Goal: Download file/media

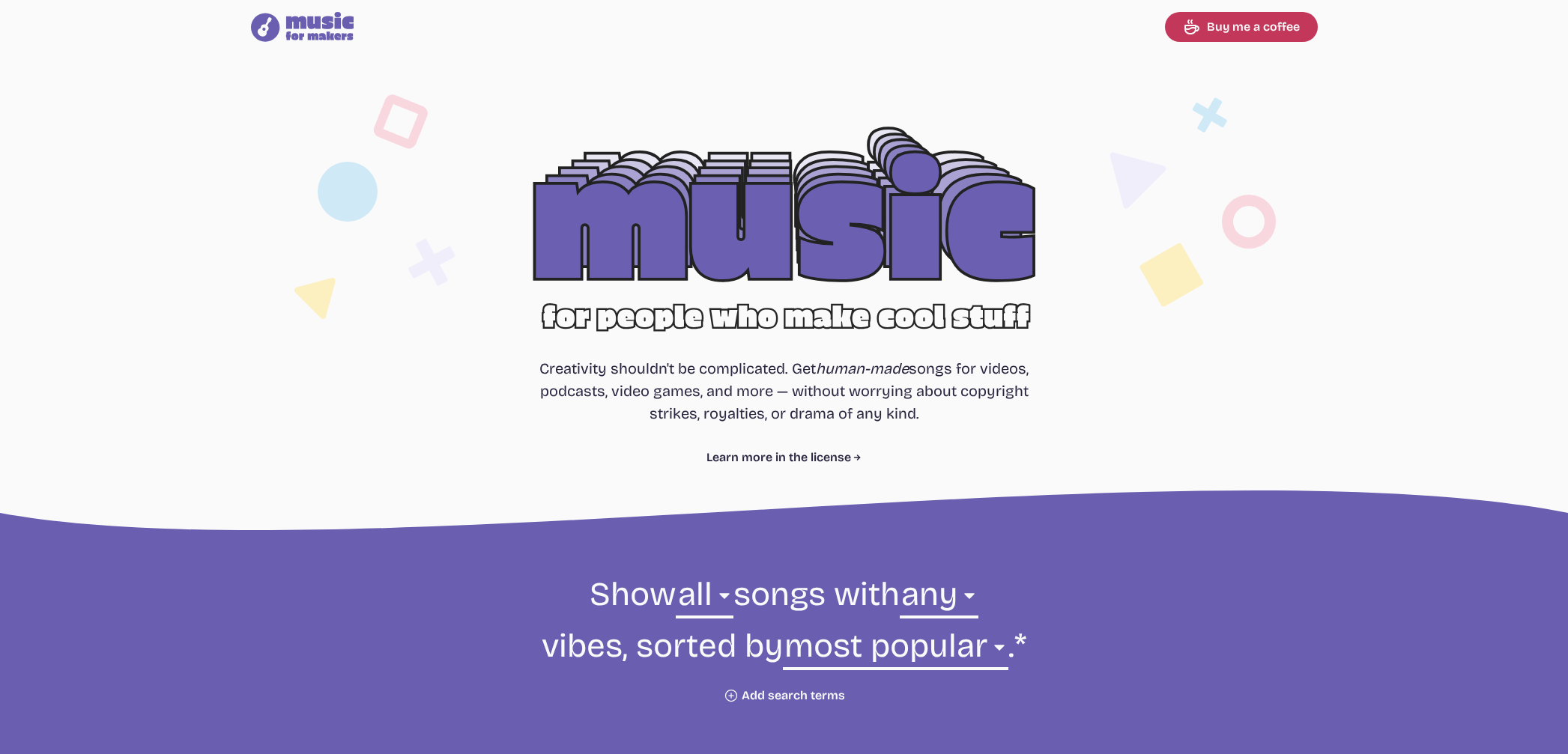
select select "most popular"
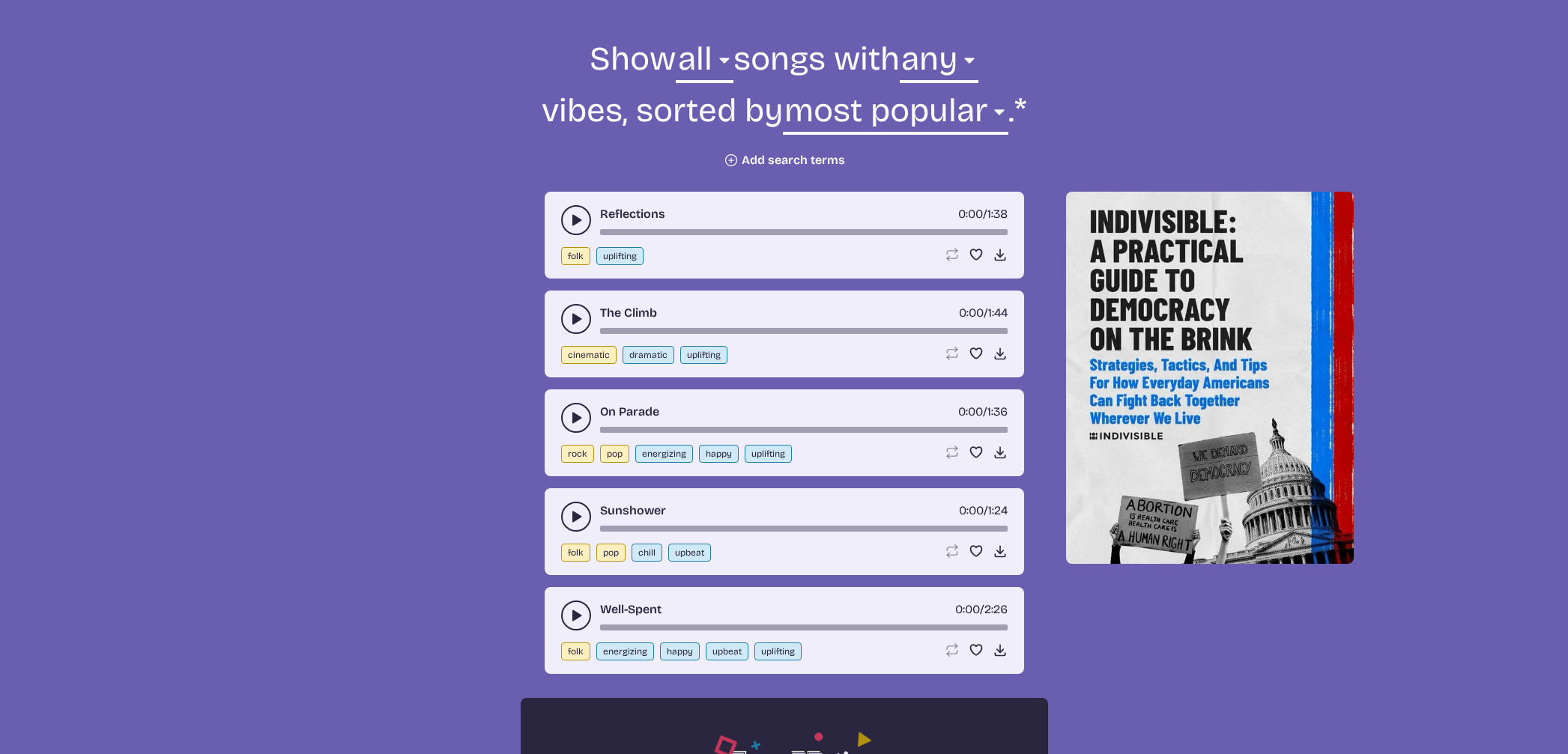
scroll to position [528, 0]
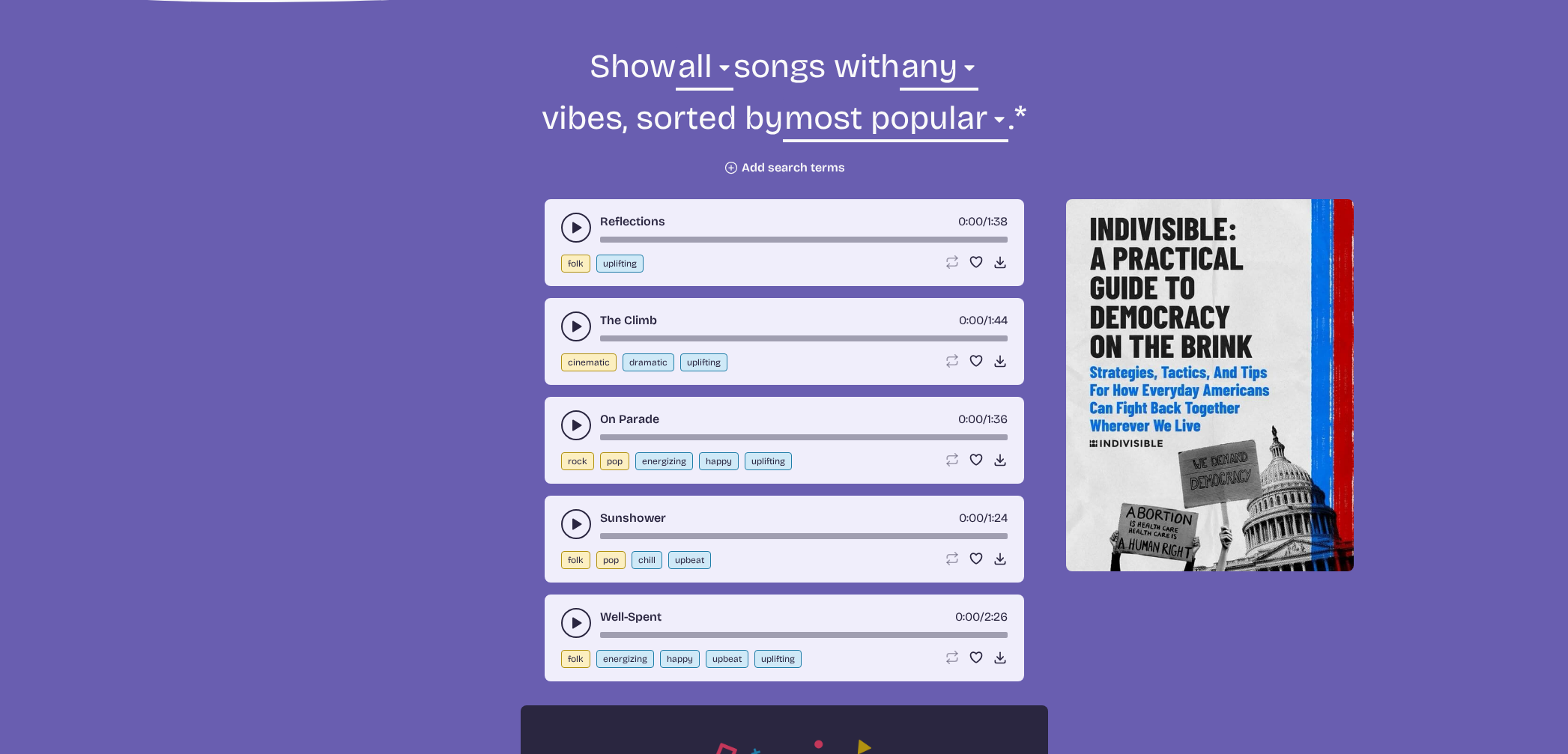
click at [769, 163] on button "Plus icon Add search terms" at bounding box center [784, 167] width 121 height 15
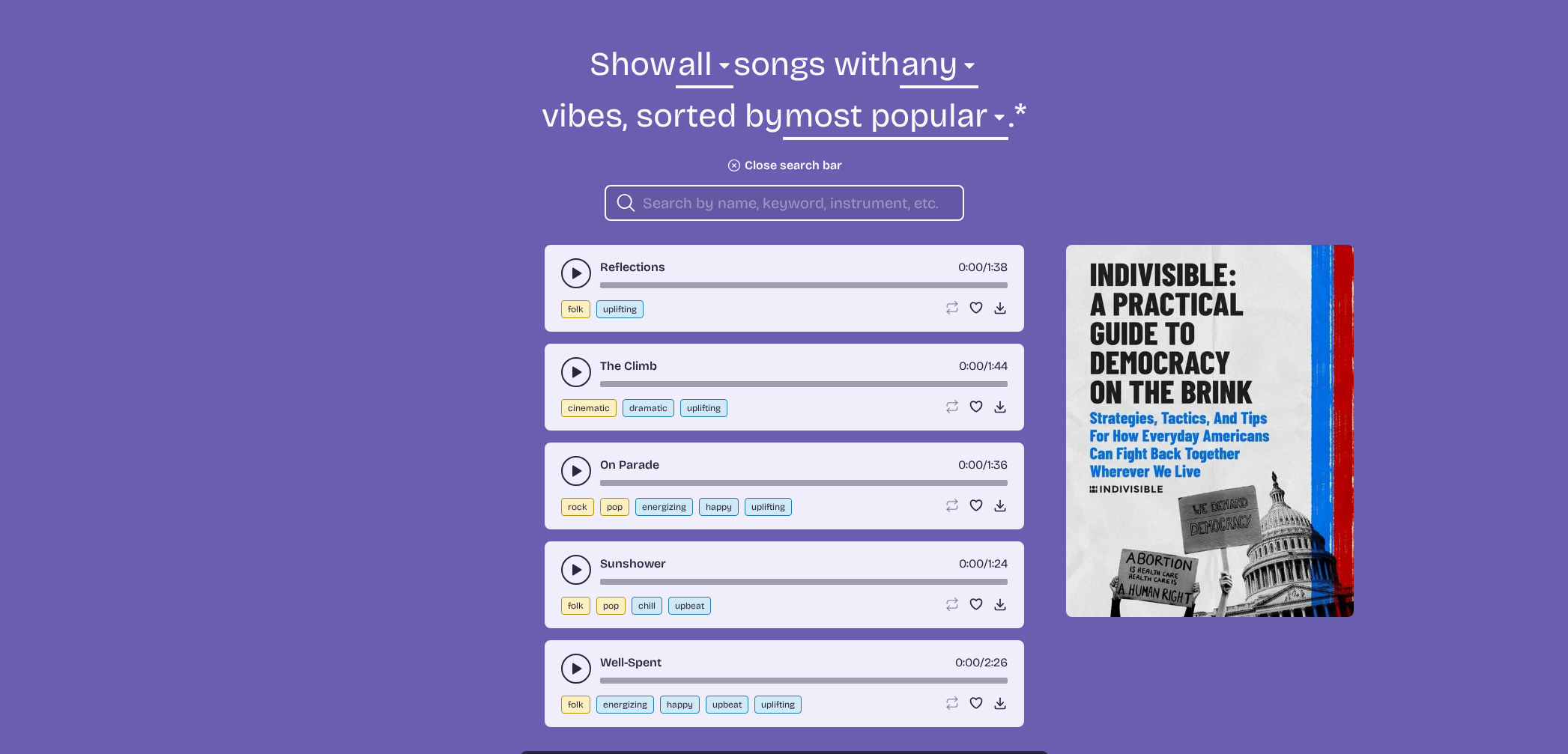
scroll to position [529, 0]
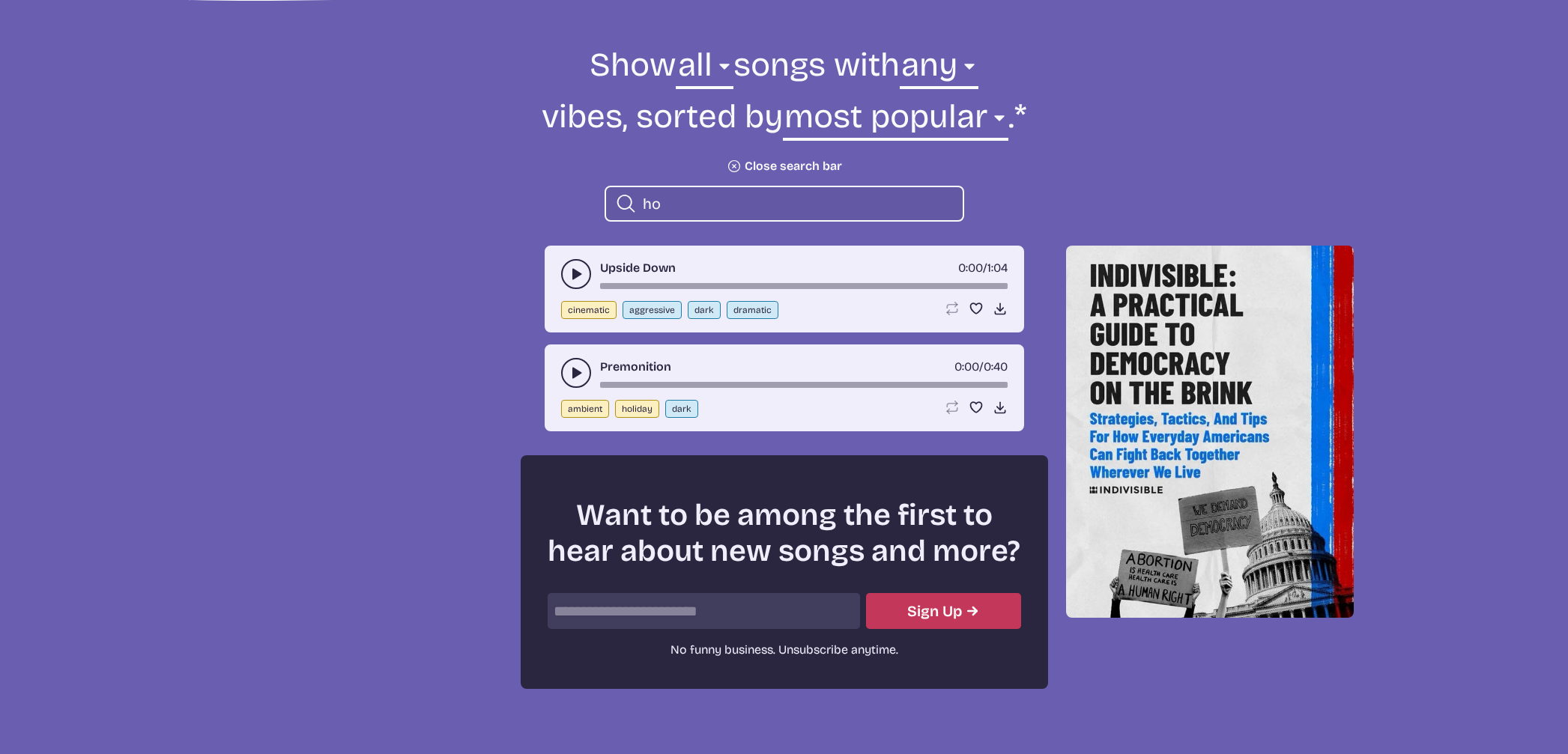
type input "h"
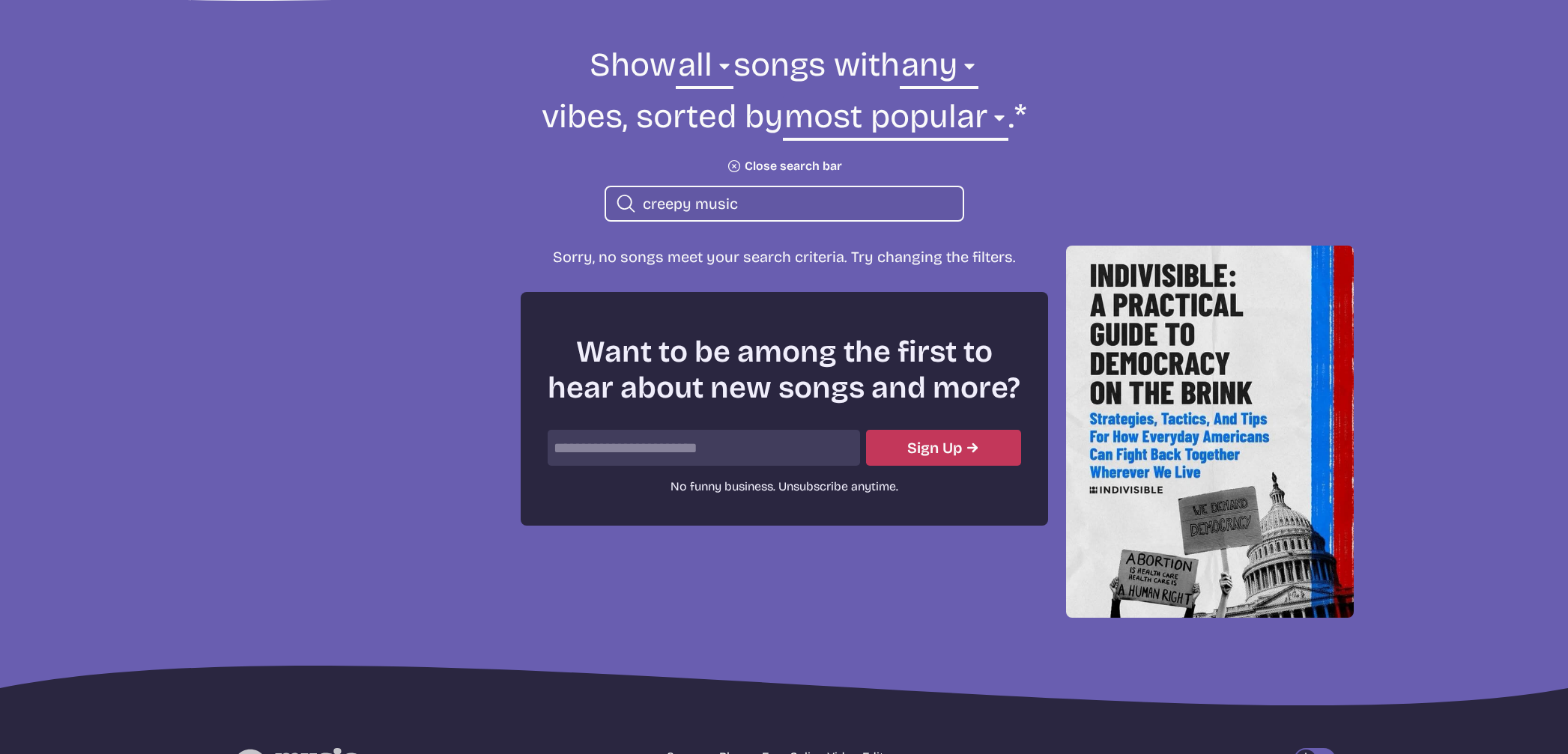
click at [768, 258] on p "Sorry, no songs meet your search criteria. Try changing the filters." at bounding box center [784, 256] width 479 height 22
click at [745, 208] on input "creepy music" at bounding box center [797, 204] width 307 height 20
type input "c"
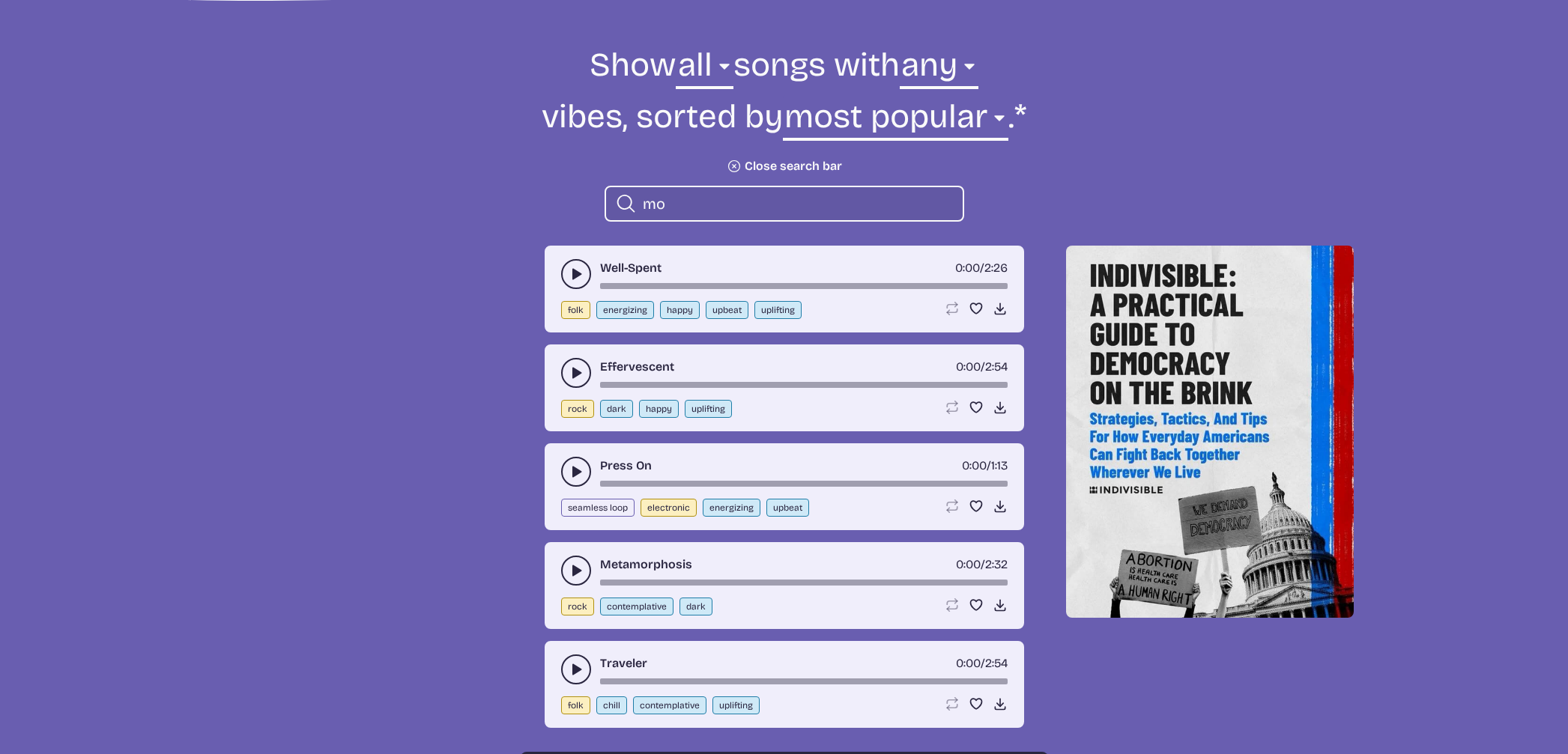
type input "m"
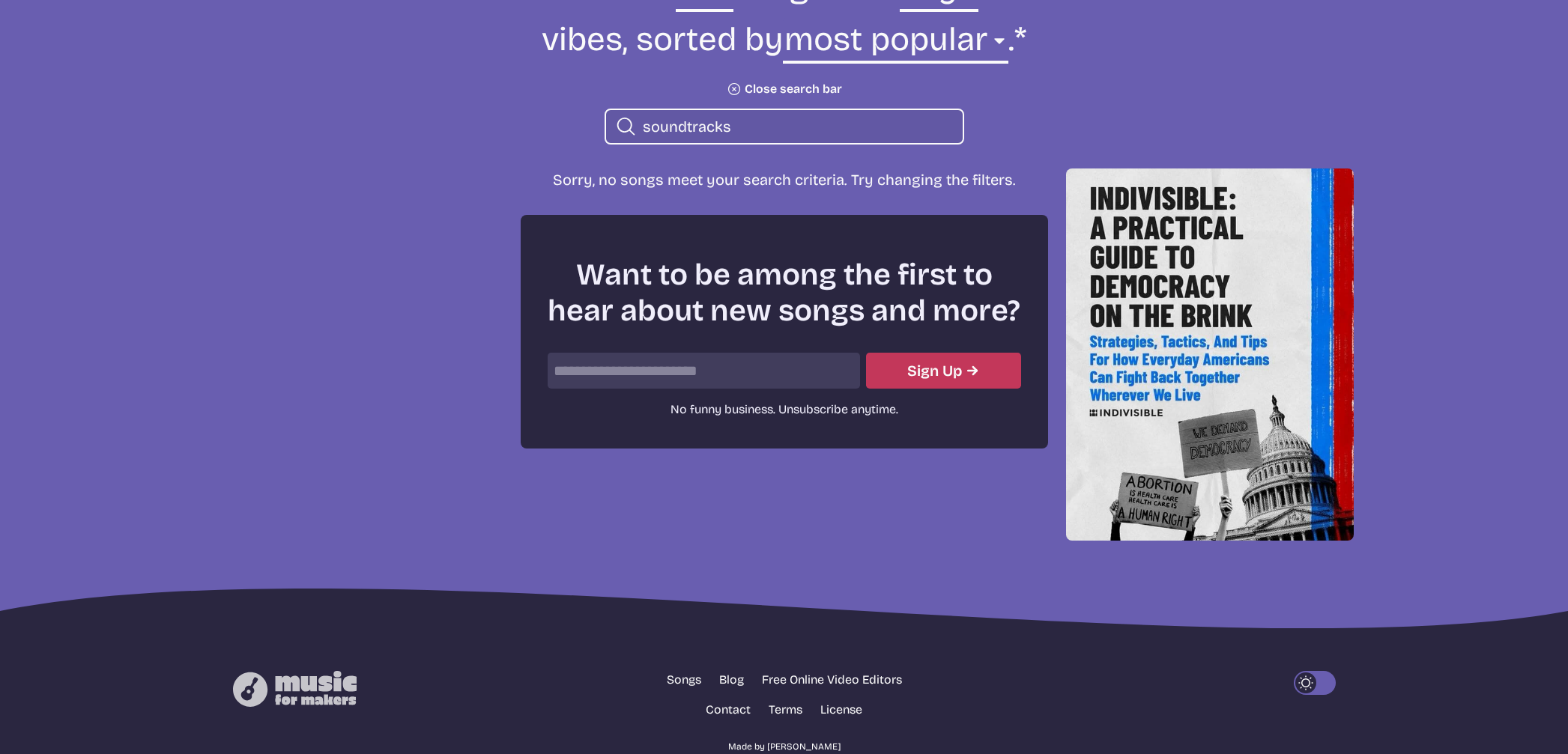
scroll to position [658, 0]
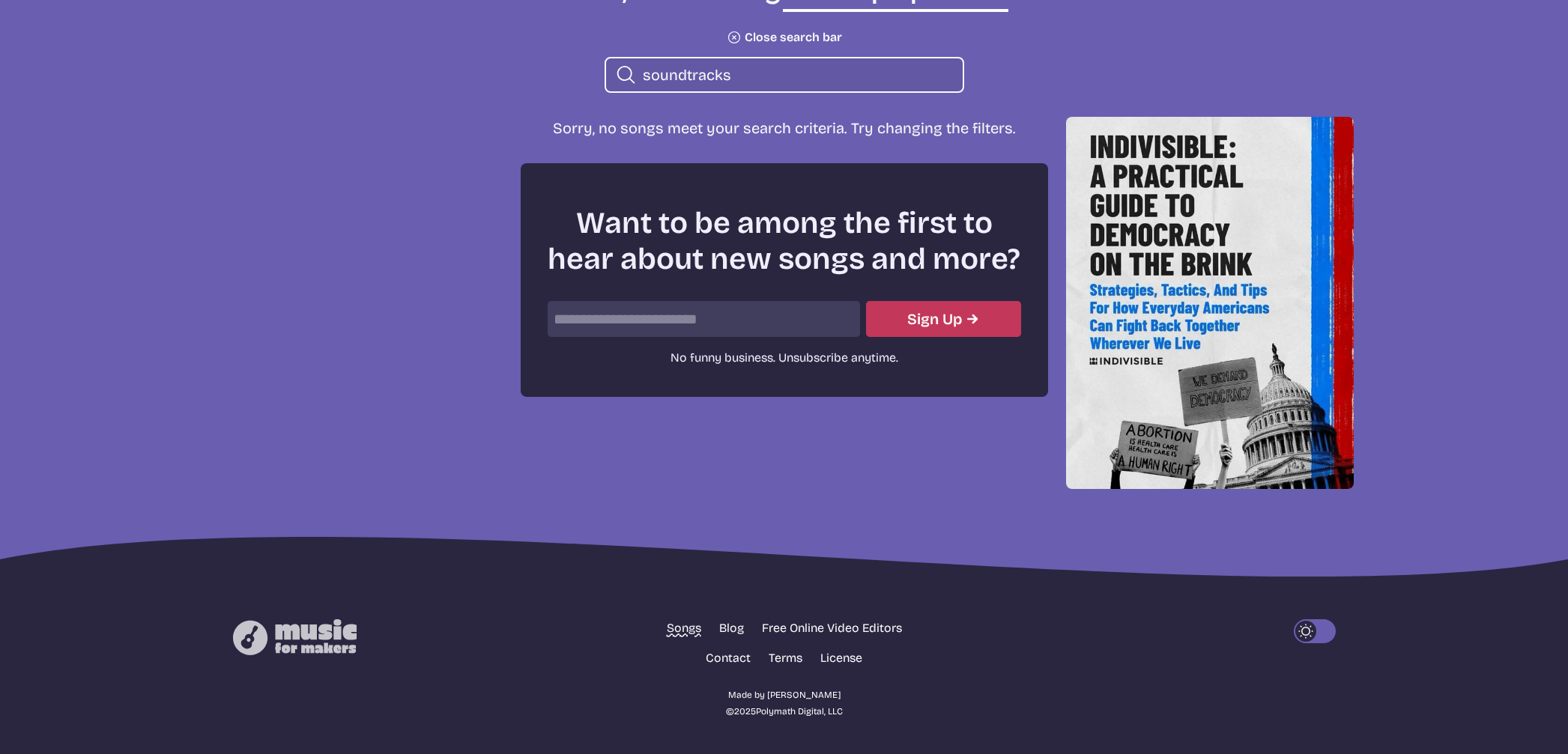
type input "soundtracks"
click at [679, 626] on link "Songs" at bounding box center [683, 628] width 34 height 18
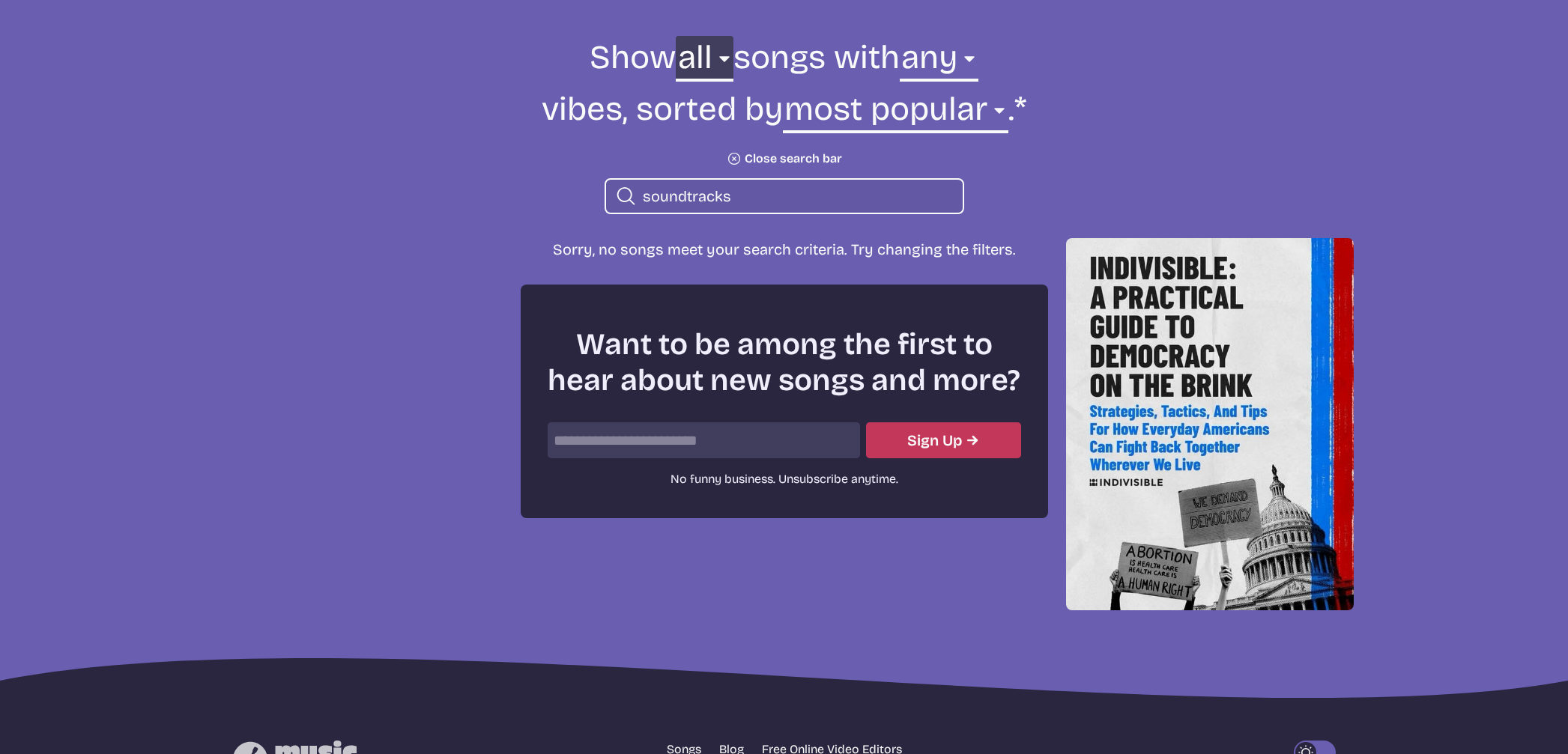
click at [675, 55] on select "all ambient cinematic electronic folk holiday jazz pop rock world" at bounding box center [703, 61] width 57 height 51
select select "cinematic"
click at [675, 36] on select "all ambient cinematic electronic folk holiday jazz pop rock world" at bounding box center [703, 61] width 57 height 51
click at [708, 56] on select "all ambient cinematic electronic folk holiday jazz pop rock world" at bounding box center [704, 61] width 173 height 51
click at [618, 36] on select "all ambient cinematic electronic folk holiday jazz pop rock world" at bounding box center [704, 61] width 173 height 51
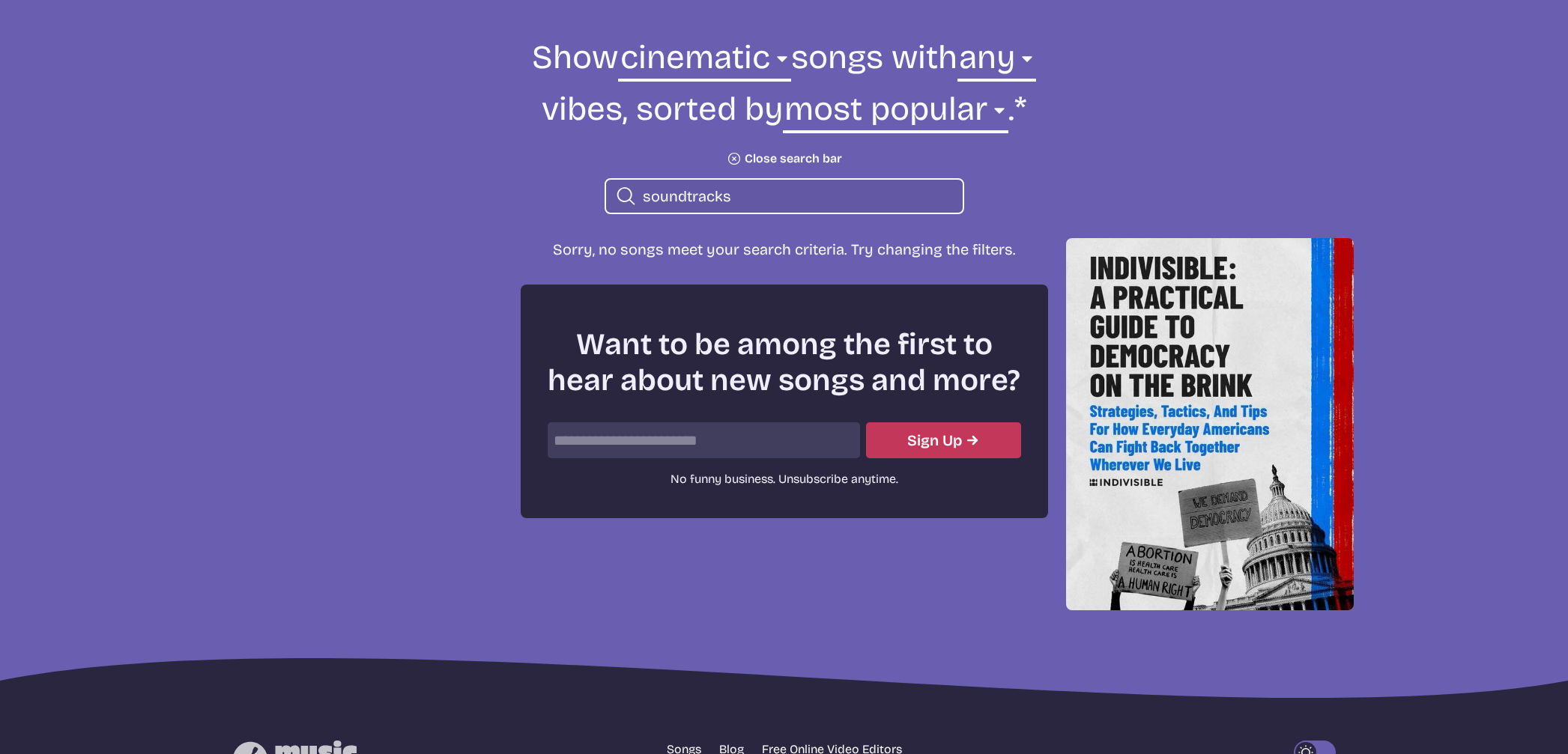
click at [771, 155] on button "Plus icon Close search bar" at bounding box center [784, 158] width 115 height 15
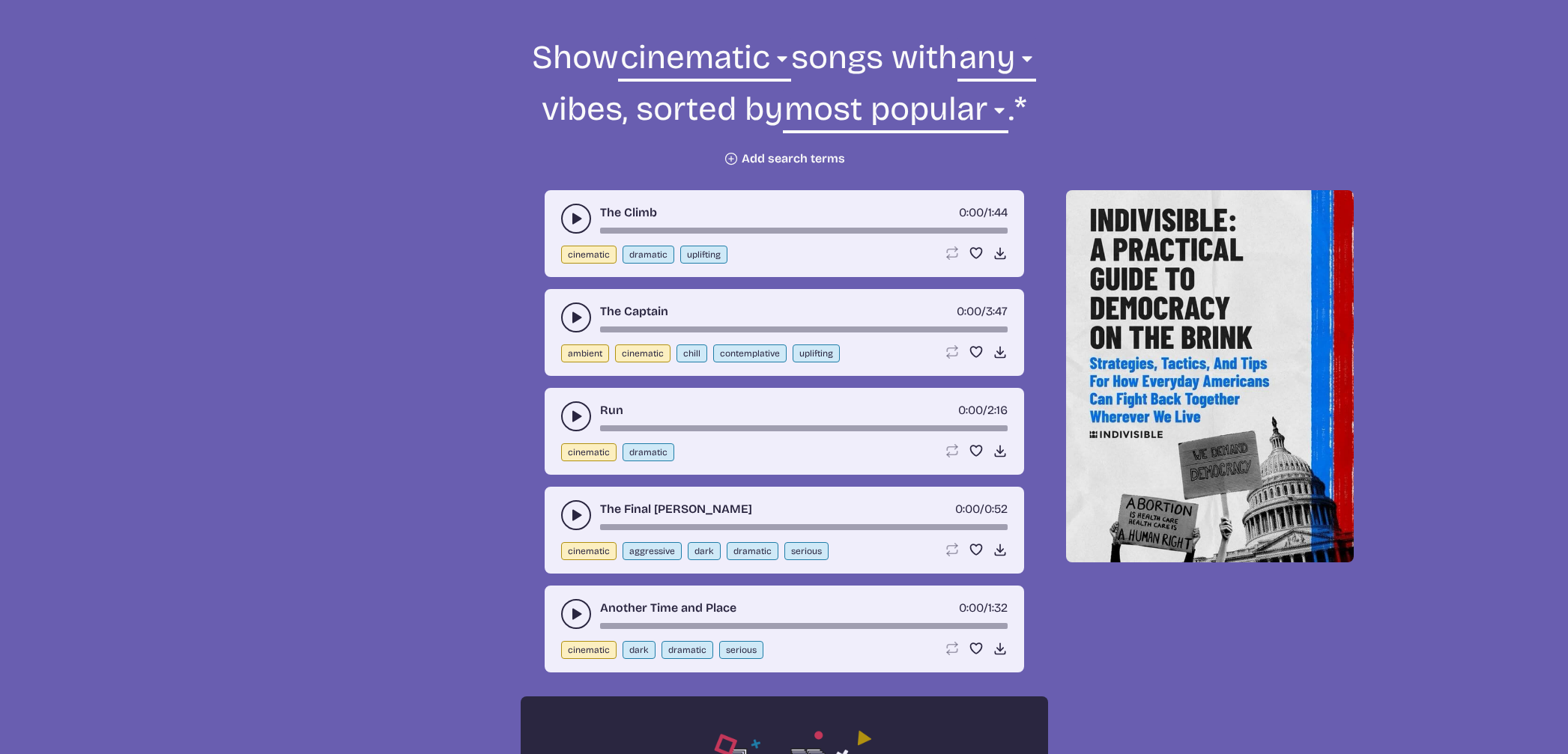
click at [771, 155] on button "Plus icon Add search terms" at bounding box center [784, 158] width 121 height 15
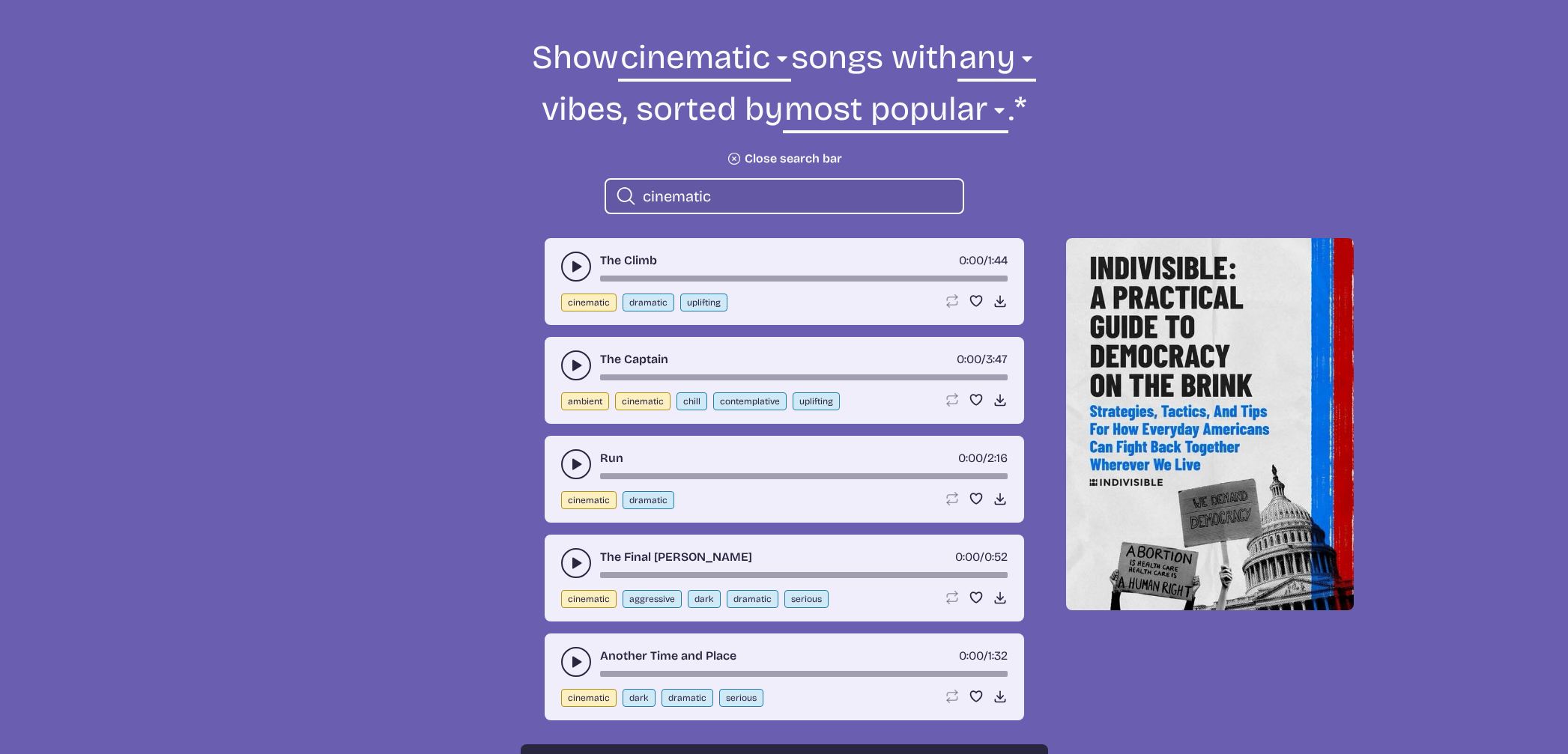
type input "cinematic"
click at [619, 198] on icon "Search icon" at bounding box center [626, 196] width 22 height 24
click at [700, 56] on select "all ambient cinematic electronic folk holiday jazz pop rock world" at bounding box center [704, 61] width 173 height 51
click at [618, 36] on select "all ambient cinematic electronic folk holiday jazz pop rock world" at bounding box center [704, 61] width 173 height 51
click at [739, 197] on input "cinematic" at bounding box center [797, 196] width 307 height 20
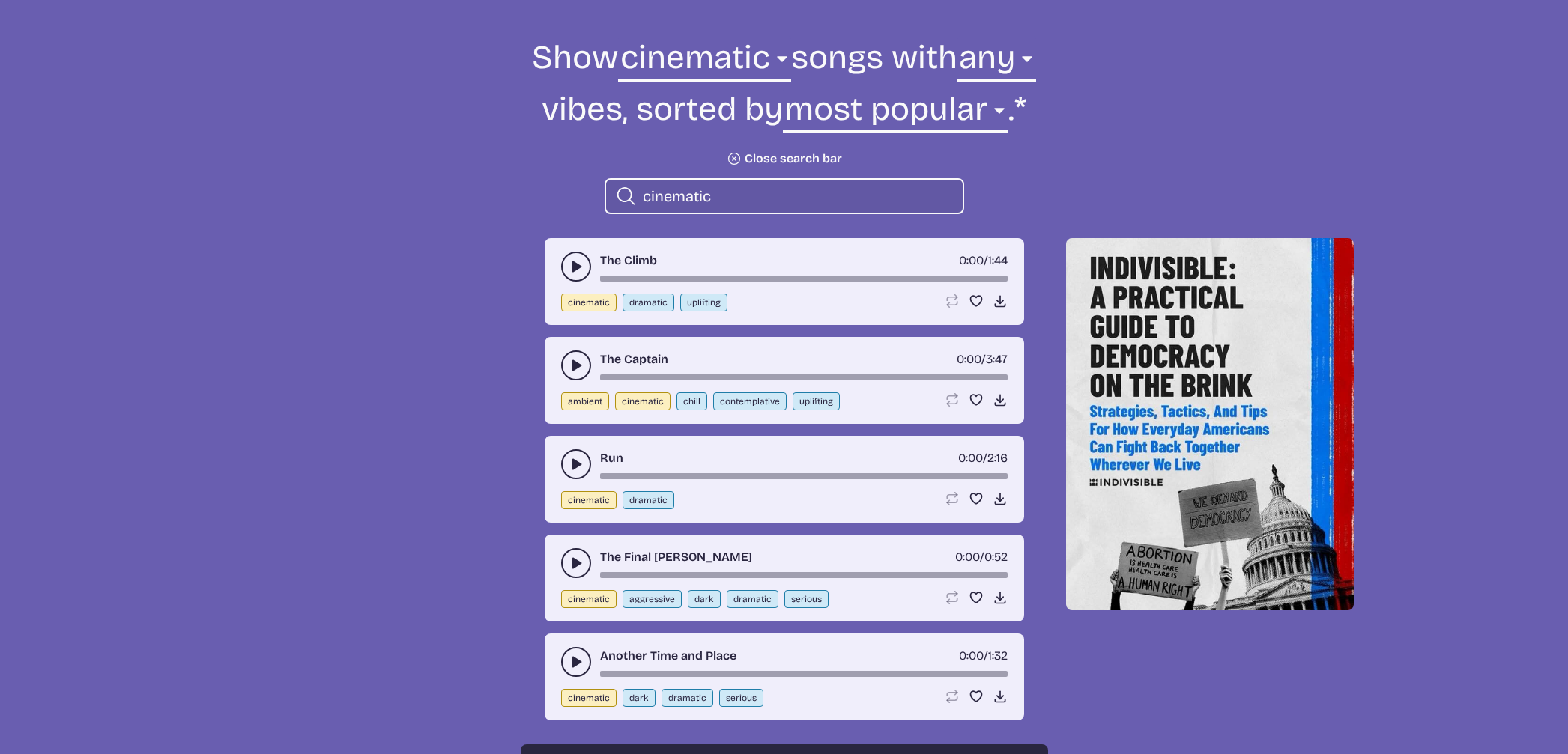
click at [726, 156] on icon "Plus icon" at bounding box center [733, 158] width 21 height 21
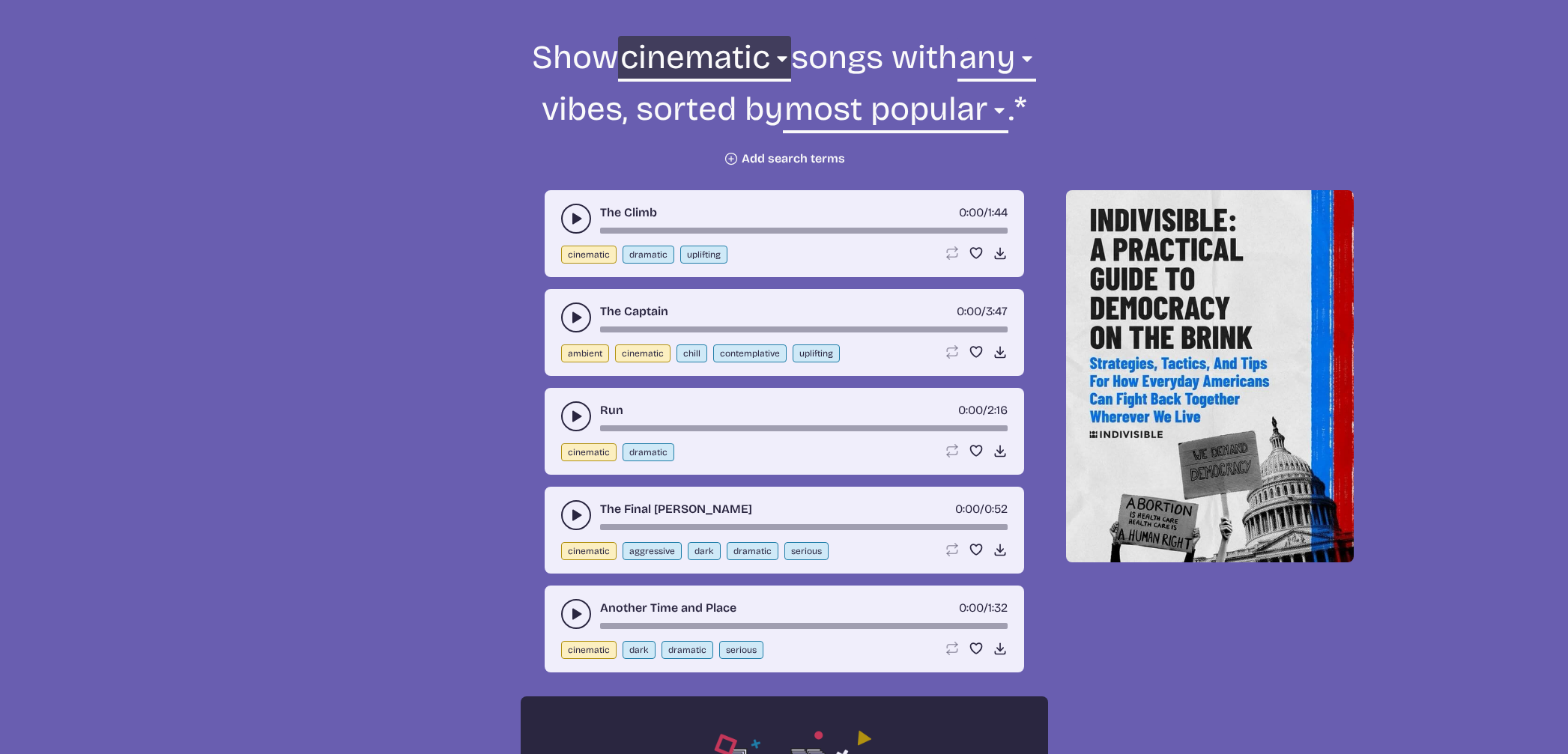
click at [693, 52] on select "all ambient cinematic electronic folk holiday jazz pop rock world" at bounding box center [704, 61] width 173 height 51
click at [625, 36] on select "all ambient cinematic electronic folk holiday jazz pop rock world" at bounding box center [704, 61] width 173 height 51
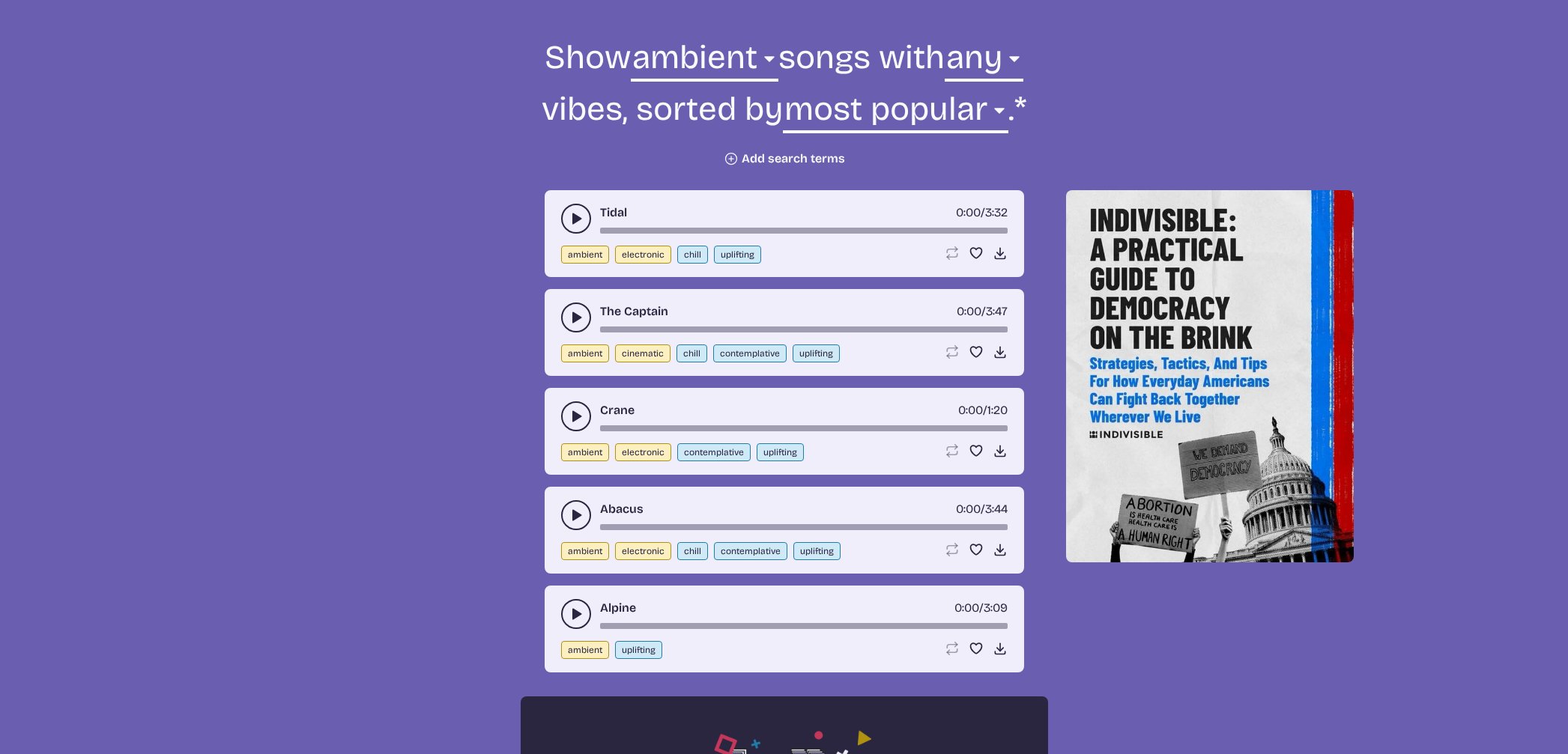
click at [576, 253] on button "ambient" at bounding box center [584, 254] width 48 height 18
click at [567, 217] on button "play-pause toggle" at bounding box center [575, 218] width 30 height 30
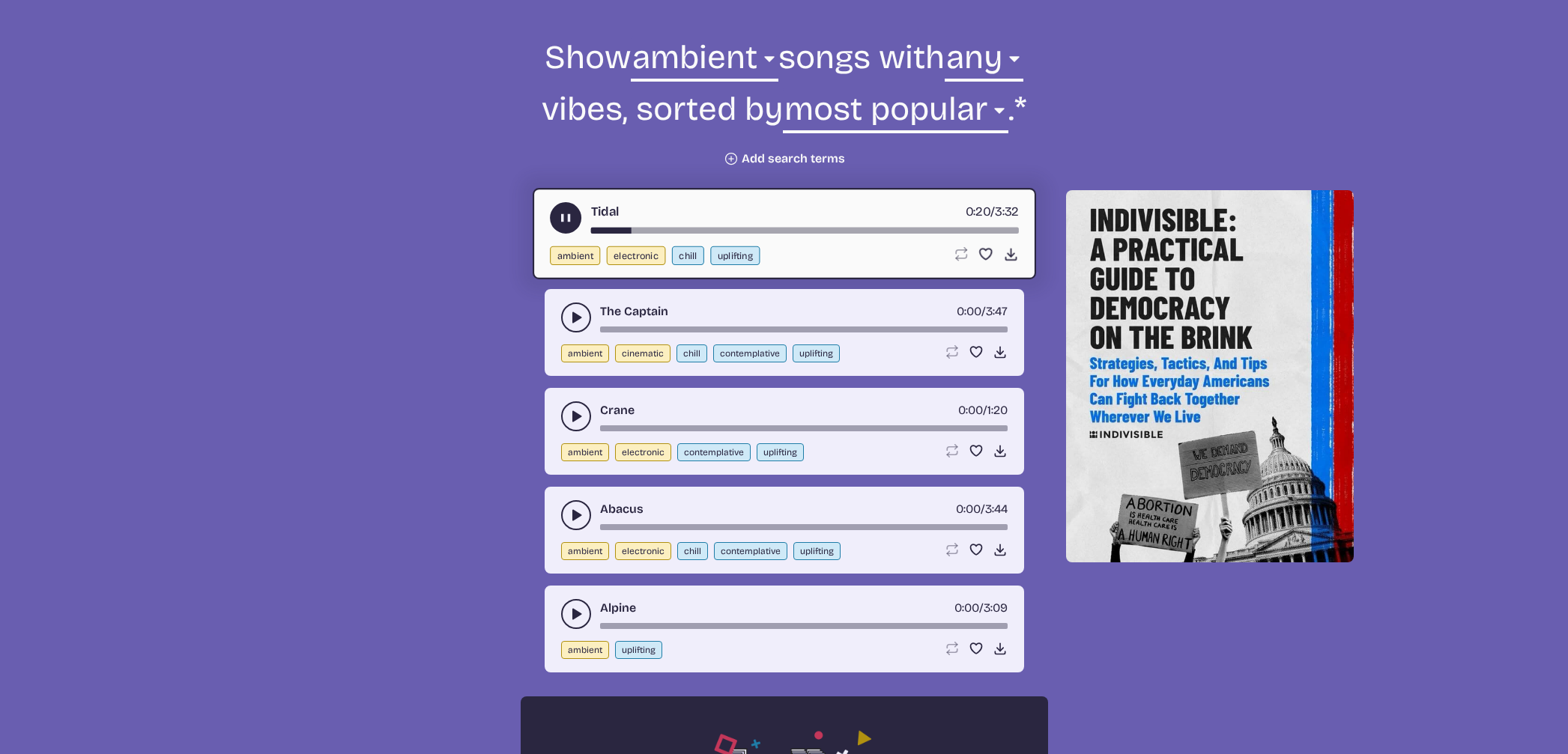
click at [628, 350] on button "cinematic" at bounding box center [643, 353] width 56 height 18
select select "cinematic"
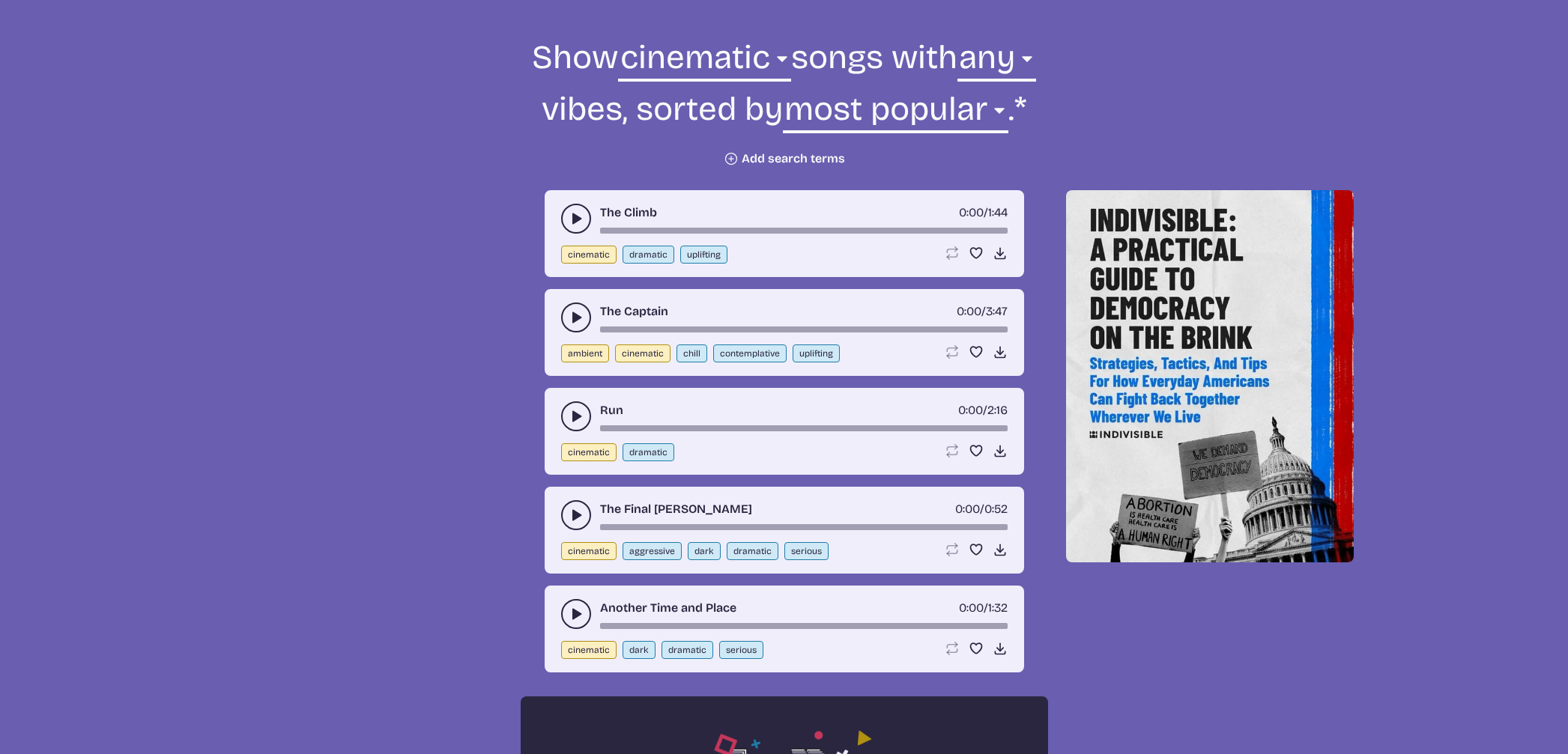
click at [628, 350] on button "cinematic" at bounding box center [643, 353] width 56 height 18
click at [566, 313] on button "play-pause toggle" at bounding box center [575, 317] width 30 height 30
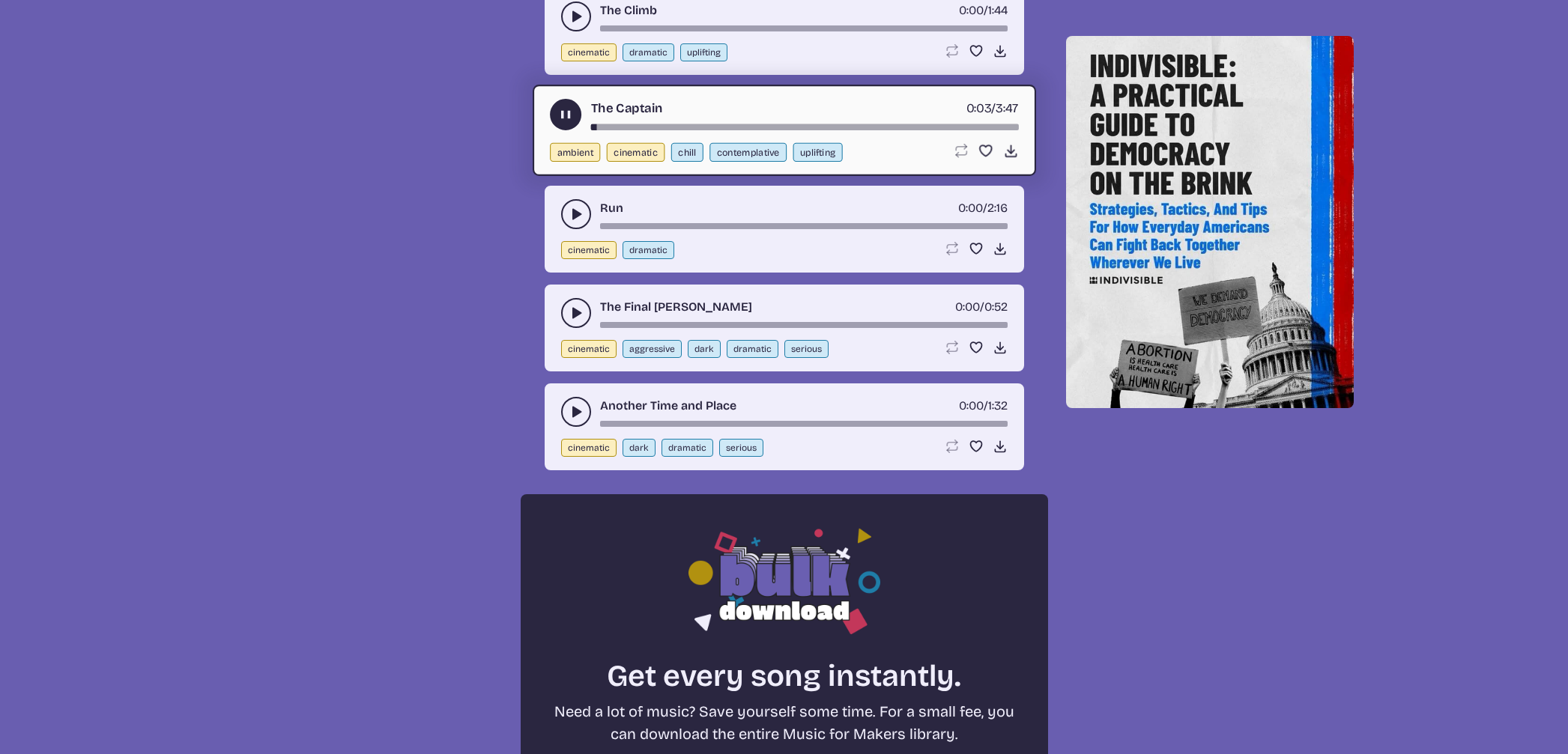
scroll to position [756, 0]
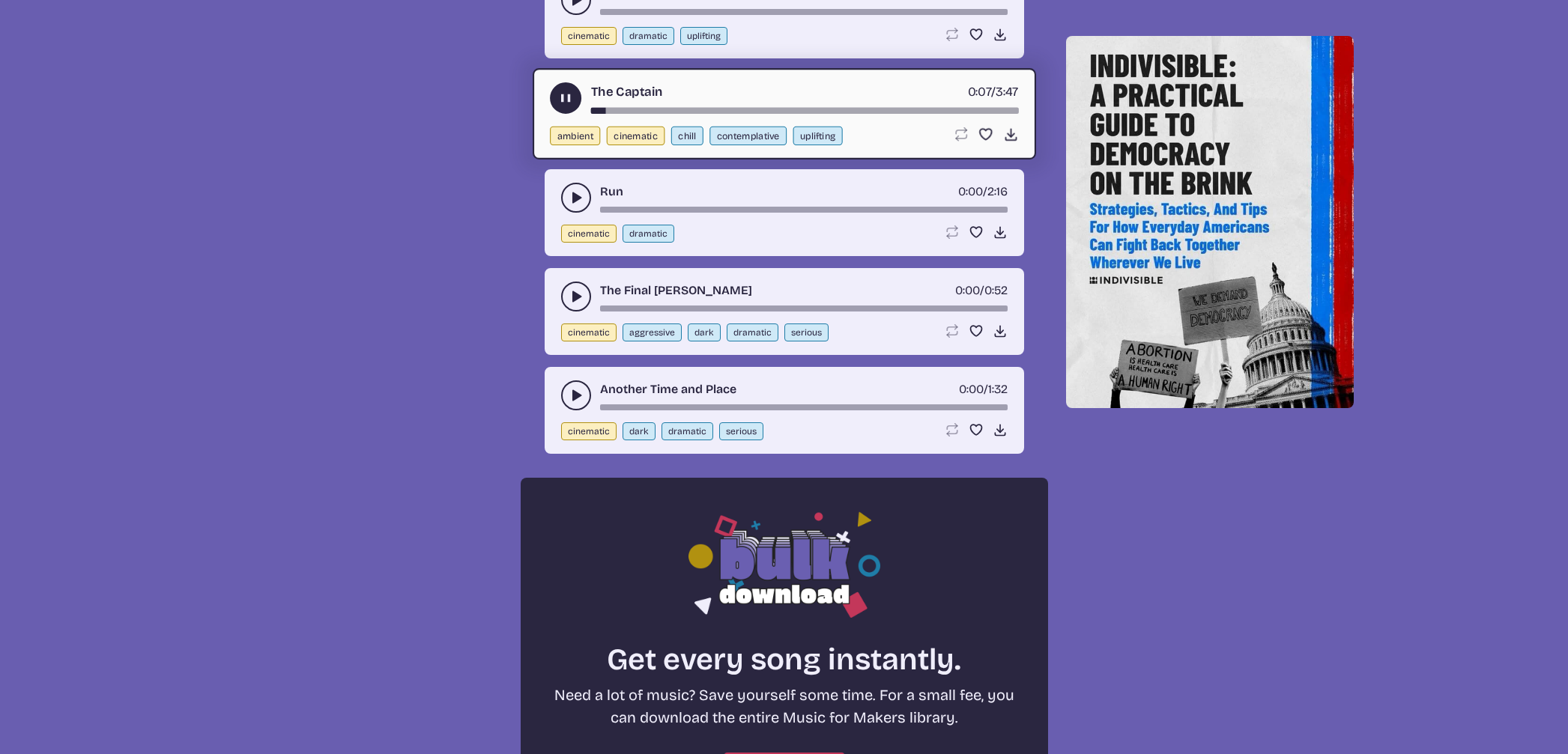
click at [582, 326] on button "cinematic" at bounding box center [589, 333] width 56 height 18
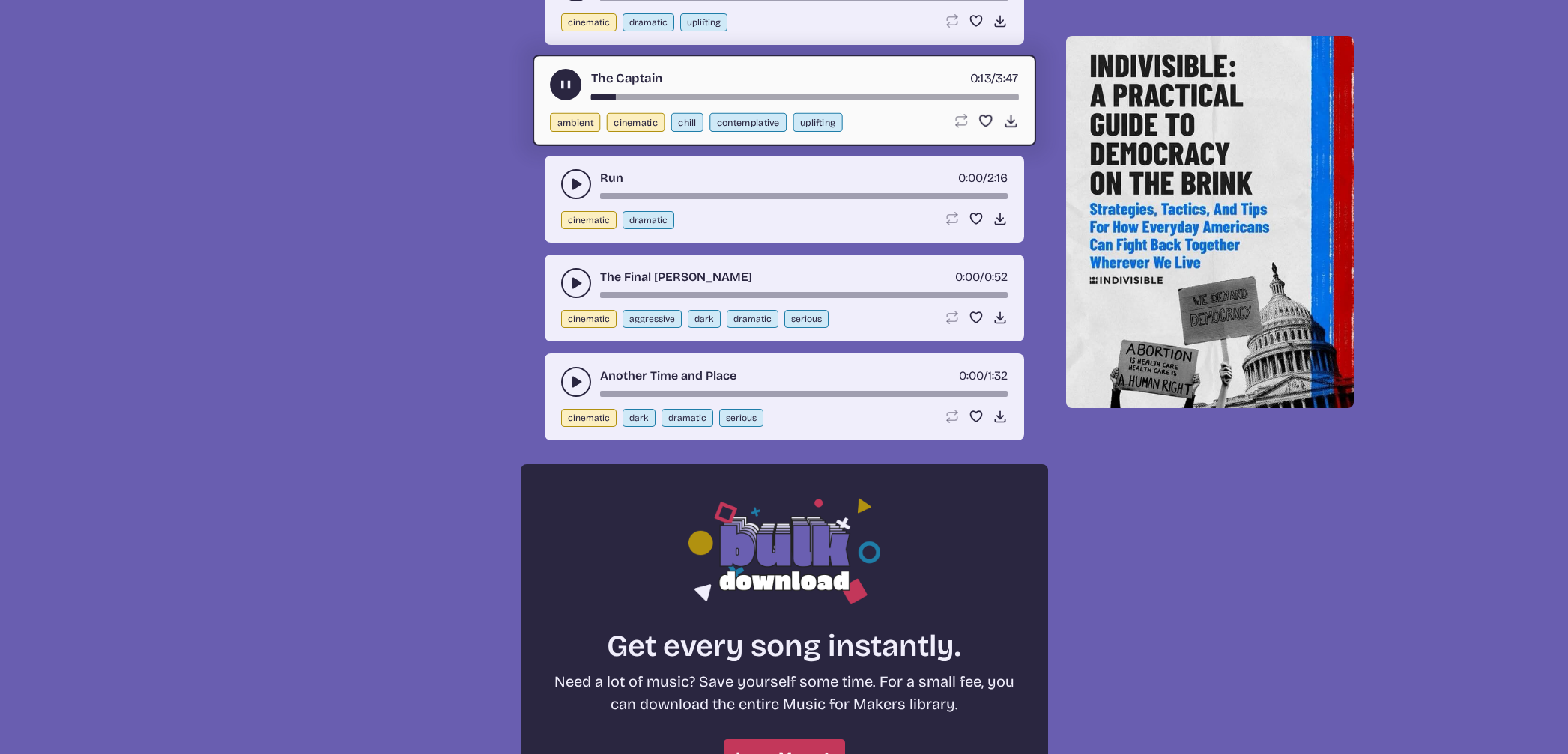
scroll to position [771, 0]
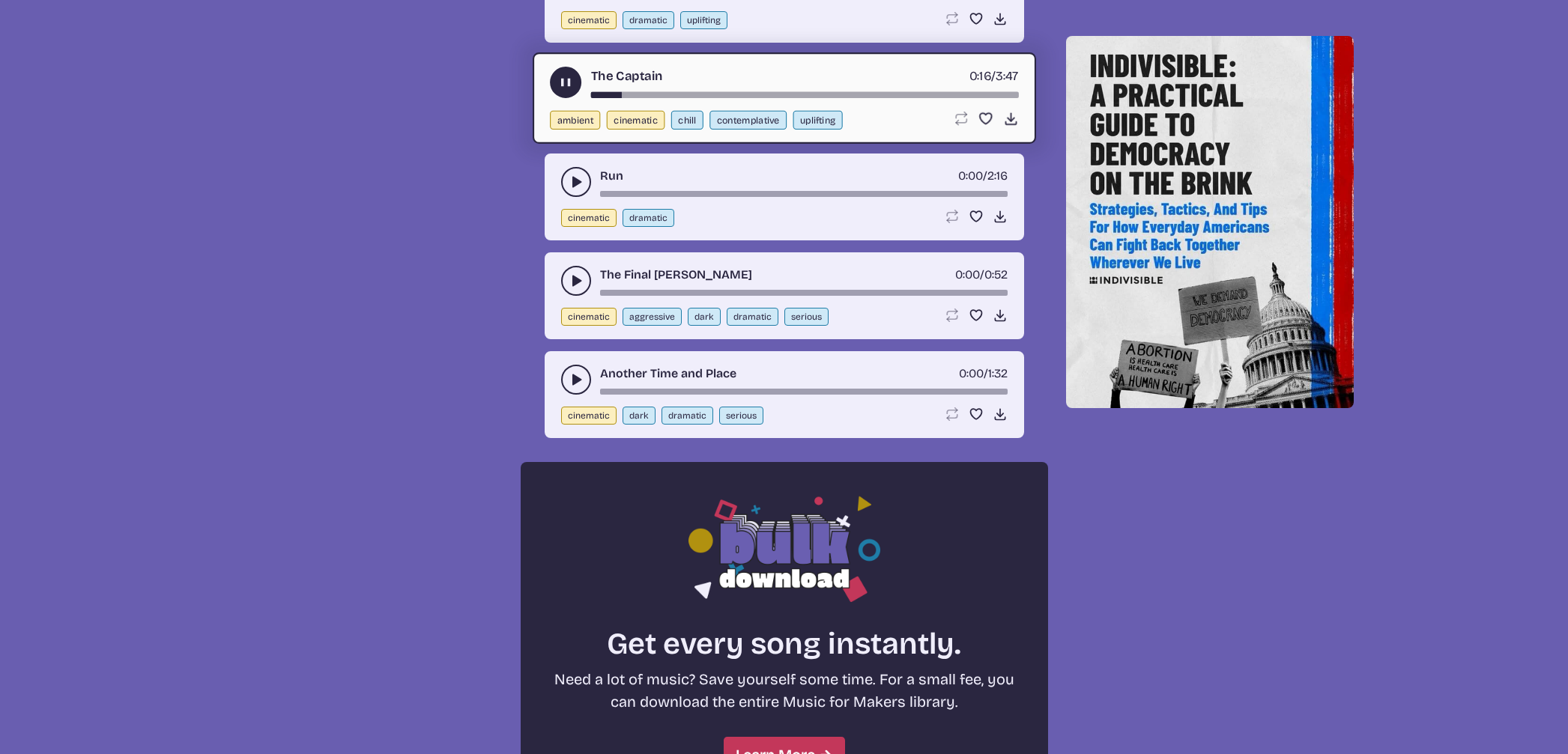
click at [572, 314] on button "cinematic" at bounding box center [589, 316] width 56 height 18
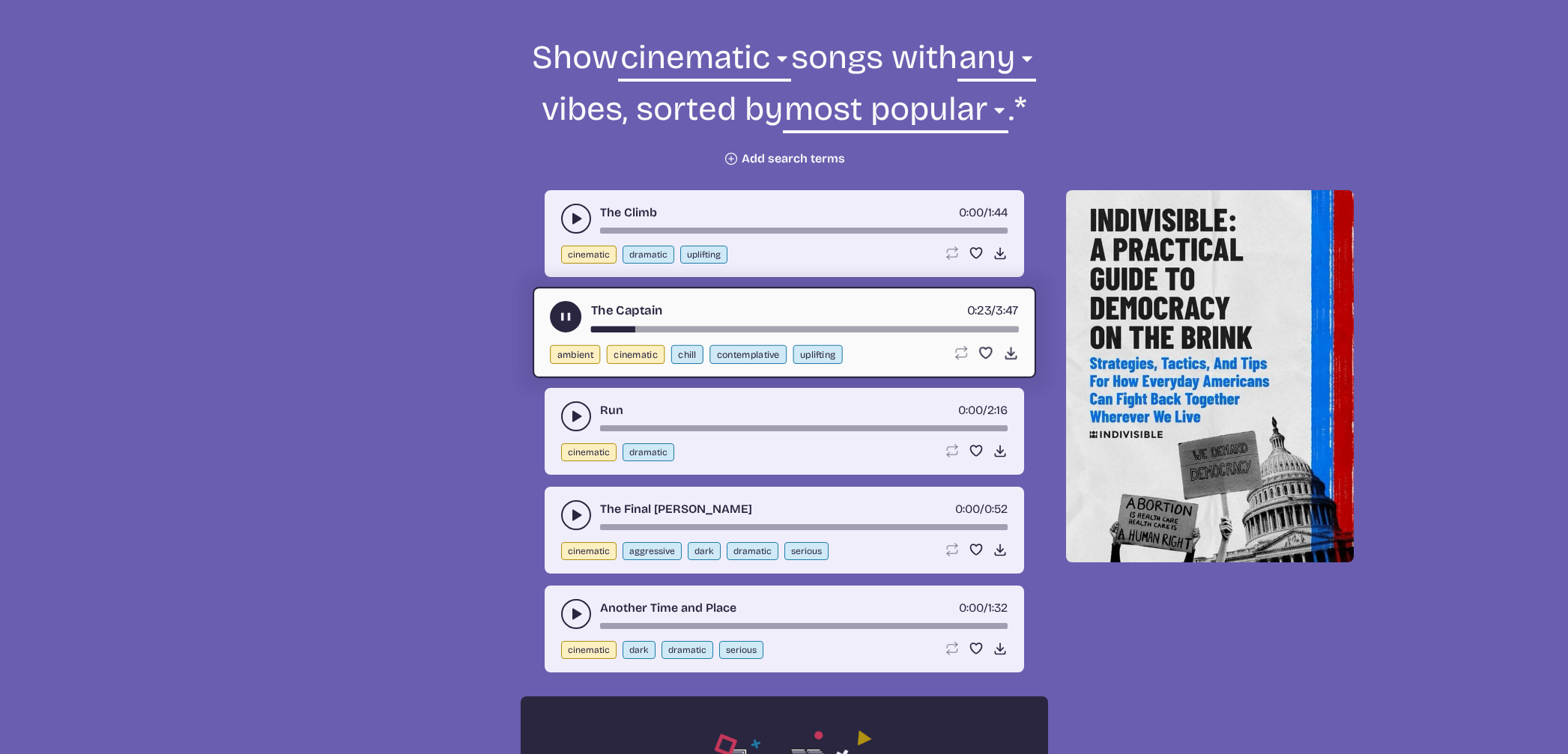
click at [572, 512] on use "play-pause toggle" at bounding box center [575, 515] width 15 height 15
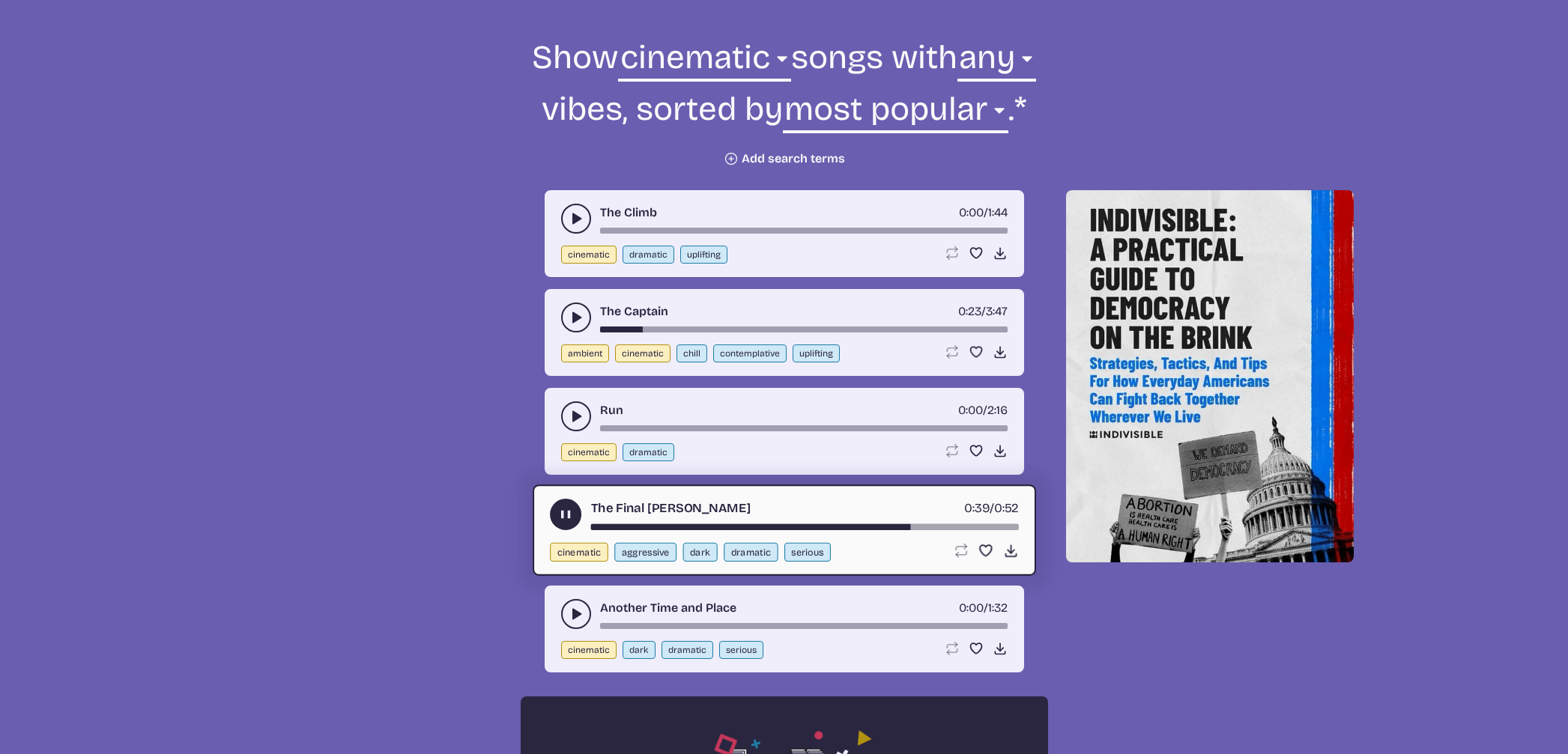
click at [565, 607] on button "play-pause toggle" at bounding box center [575, 613] width 30 height 30
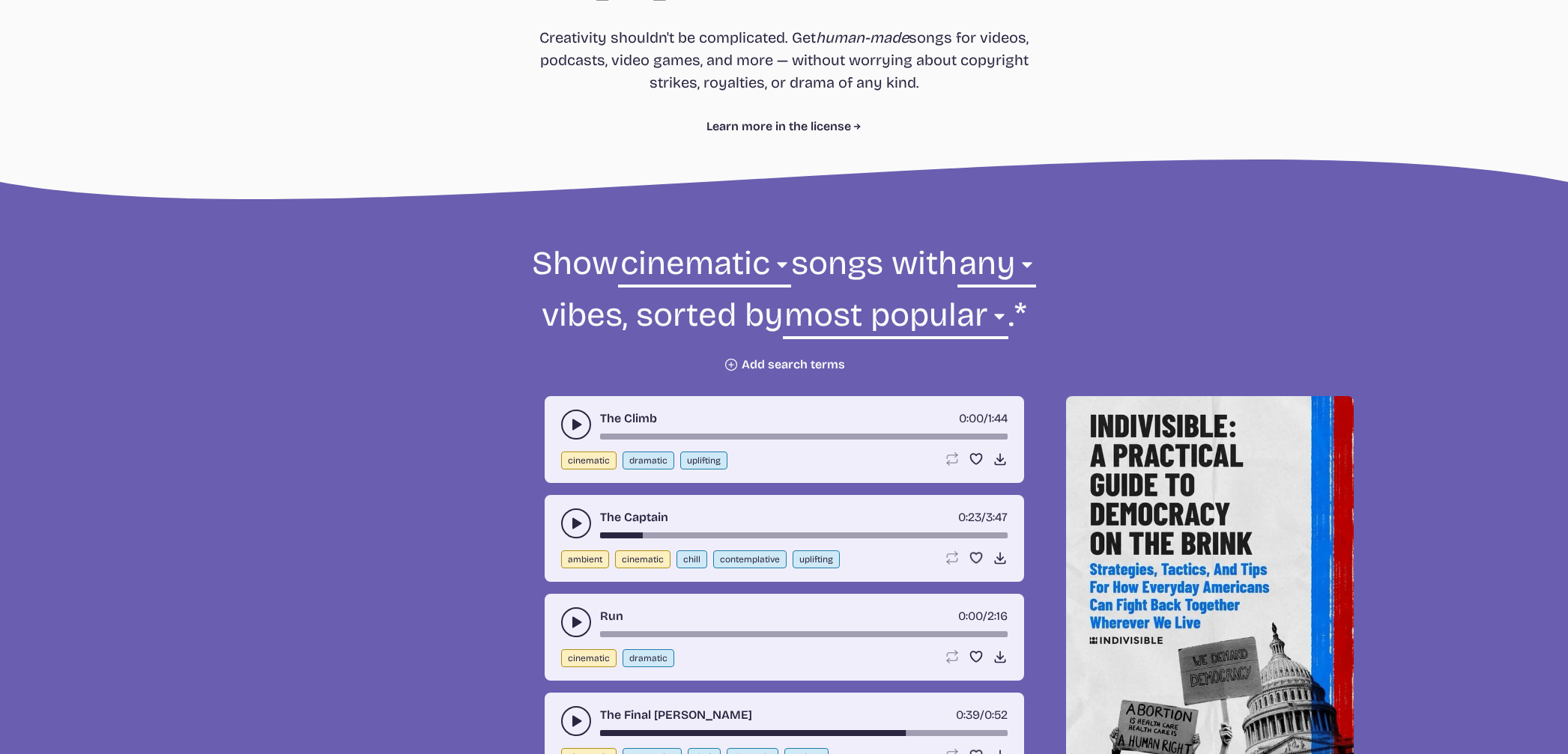
scroll to position [329, 0]
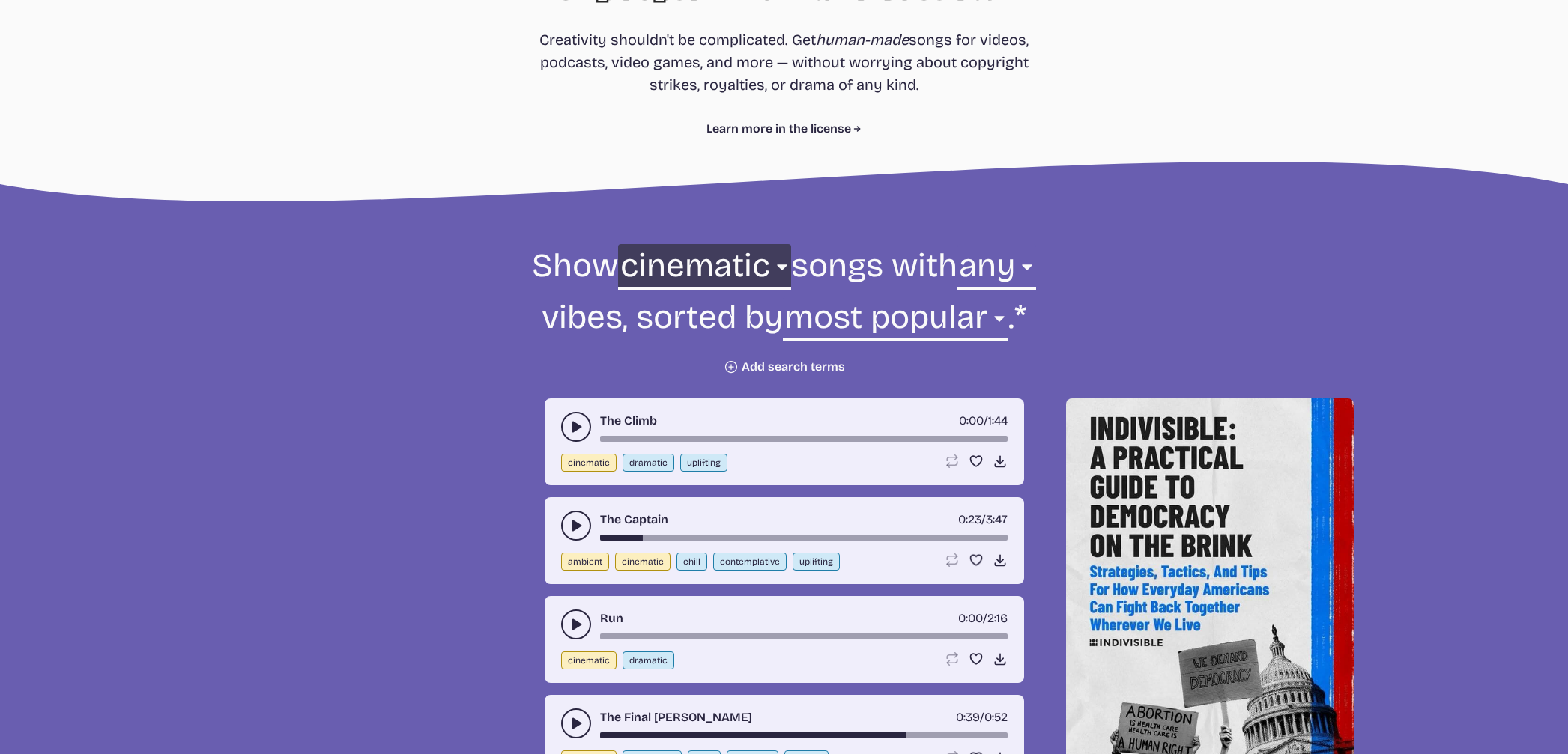
click at [702, 270] on select "all ambient cinematic electronic folk holiday jazz pop rock world" at bounding box center [704, 270] width 173 height 51
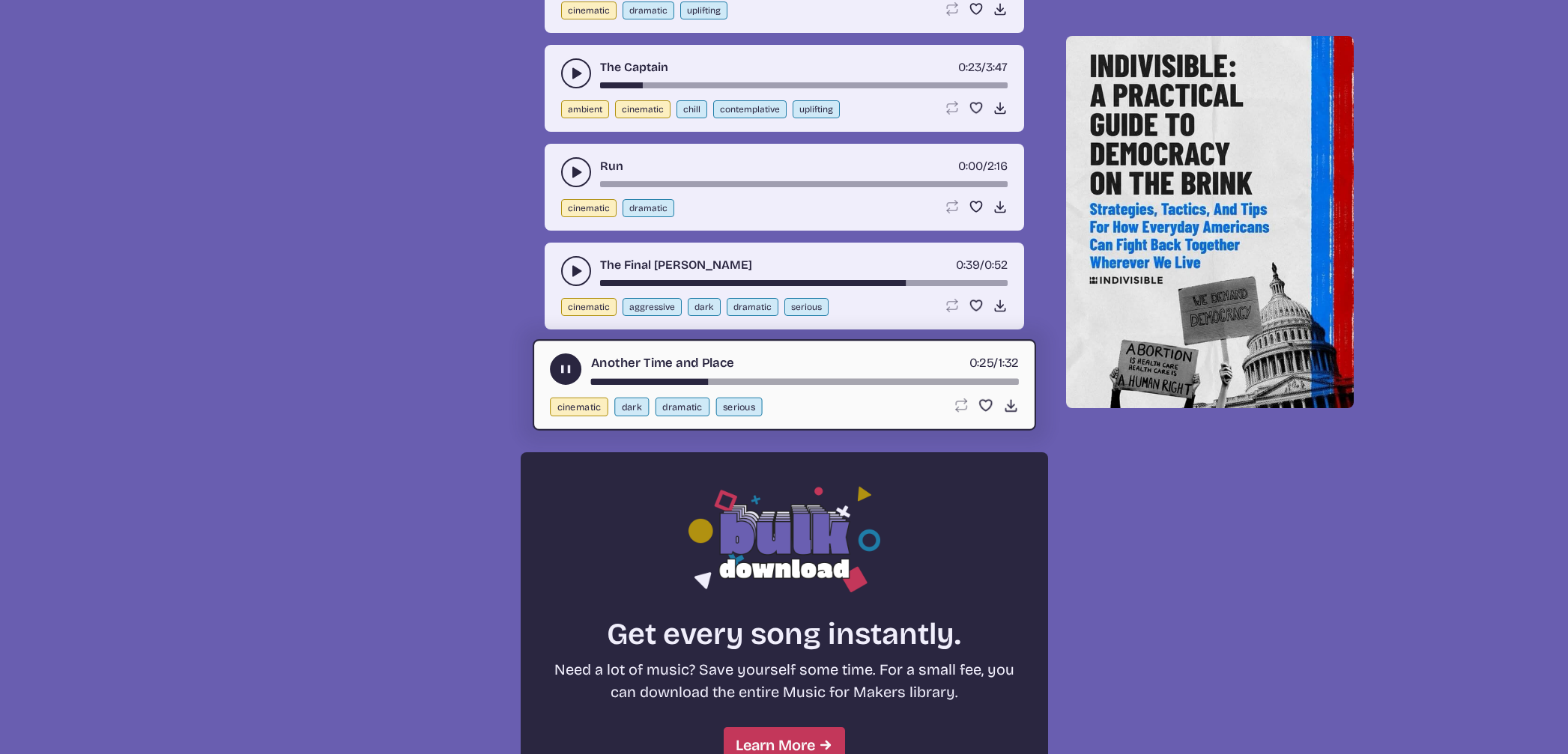
scroll to position [785, 0]
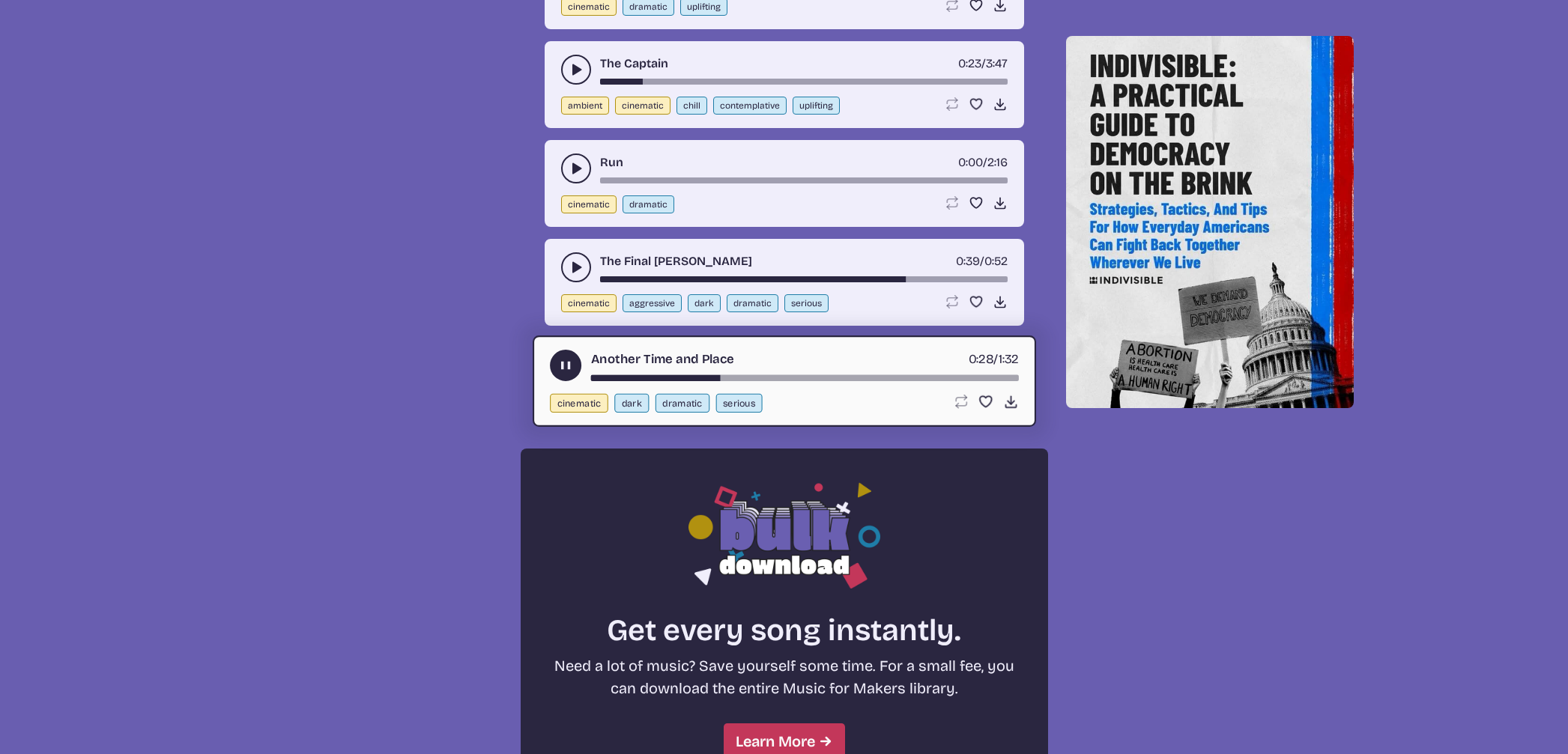
click at [620, 400] on button "dark" at bounding box center [631, 403] width 34 height 19
select select "dark"
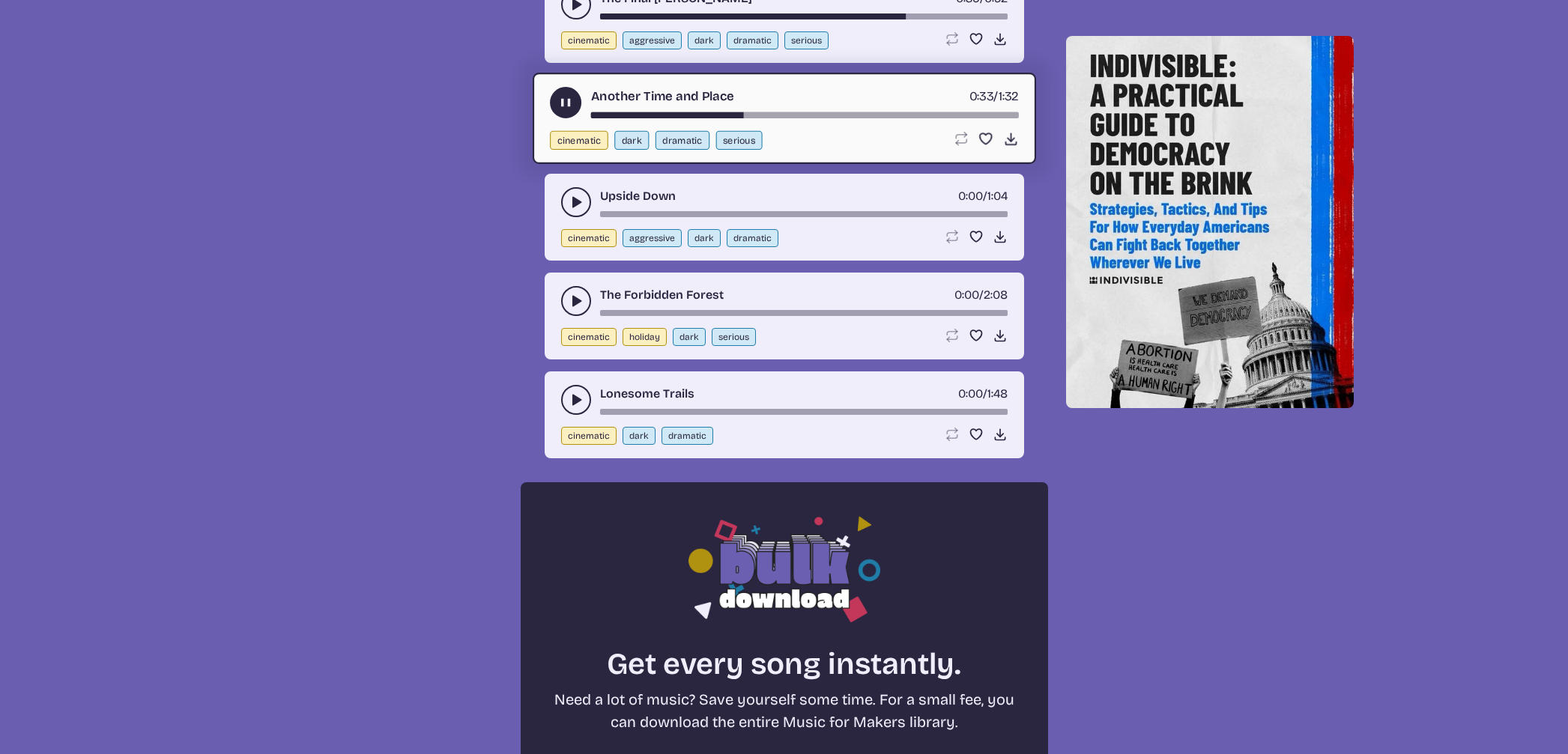
scroll to position [756, 0]
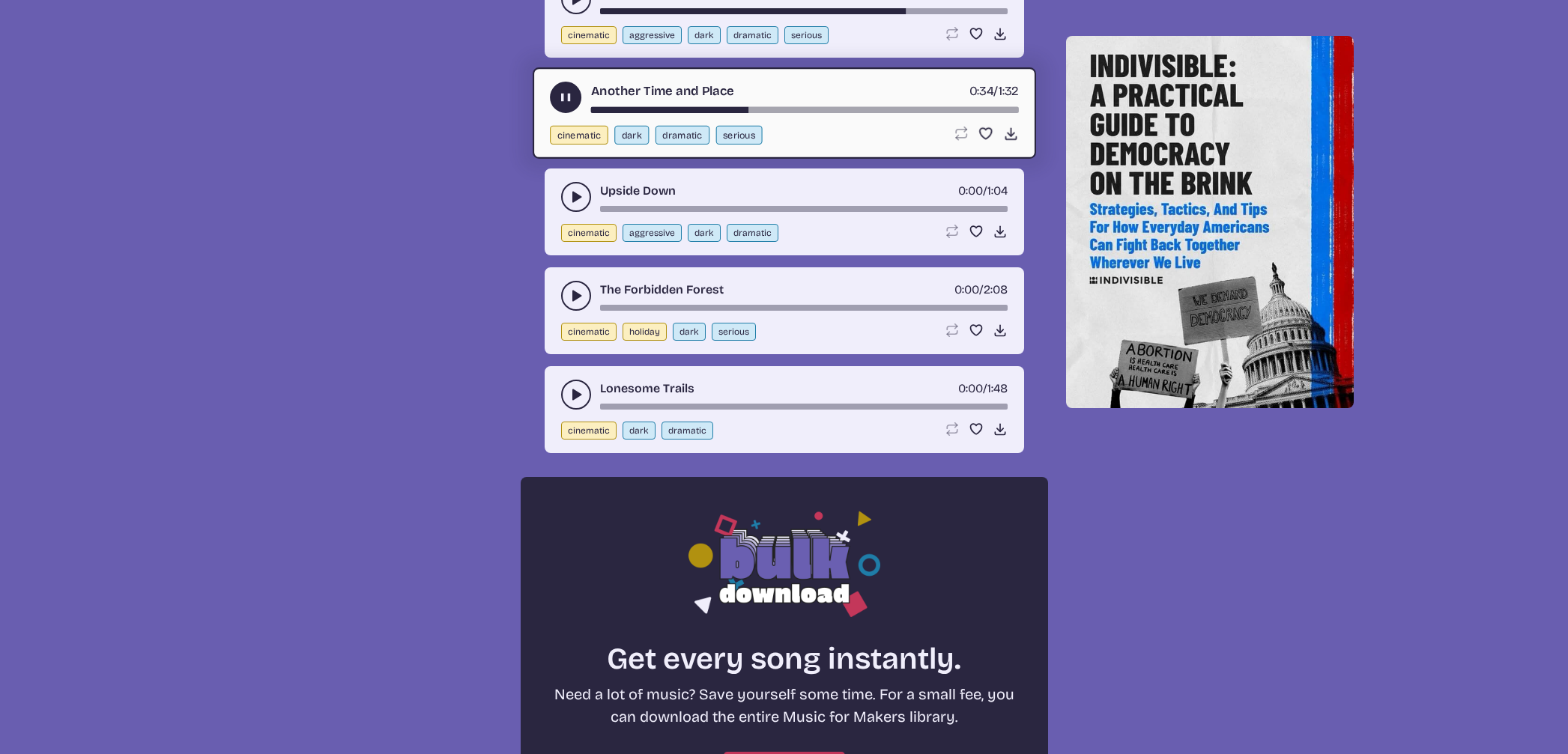
click at [631, 428] on button "dark" at bounding box center [638, 430] width 33 height 18
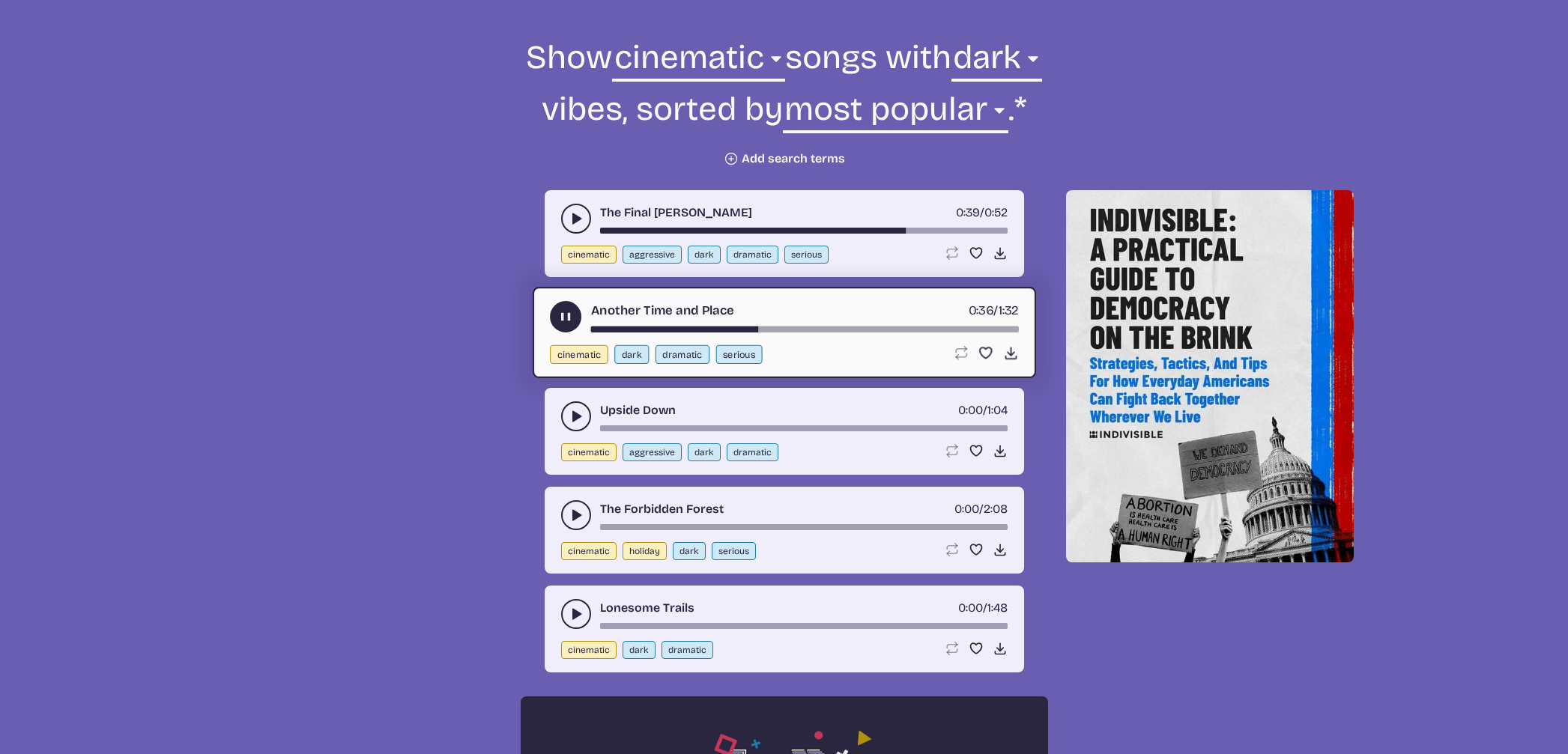
click at [566, 608] on button "play-pause toggle" at bounding box center [575, 613] width 30 height 30
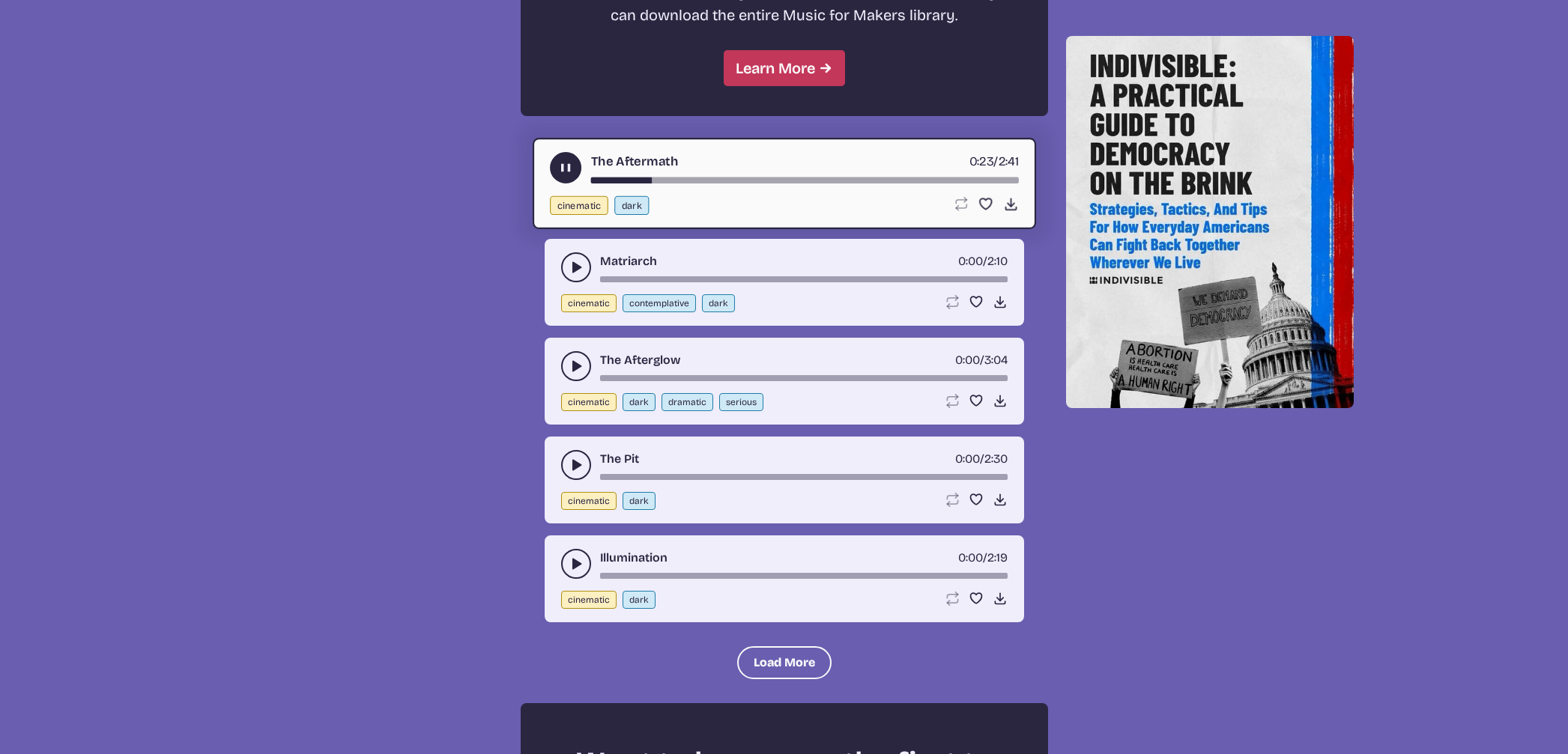
scroll to position [1460, 0]
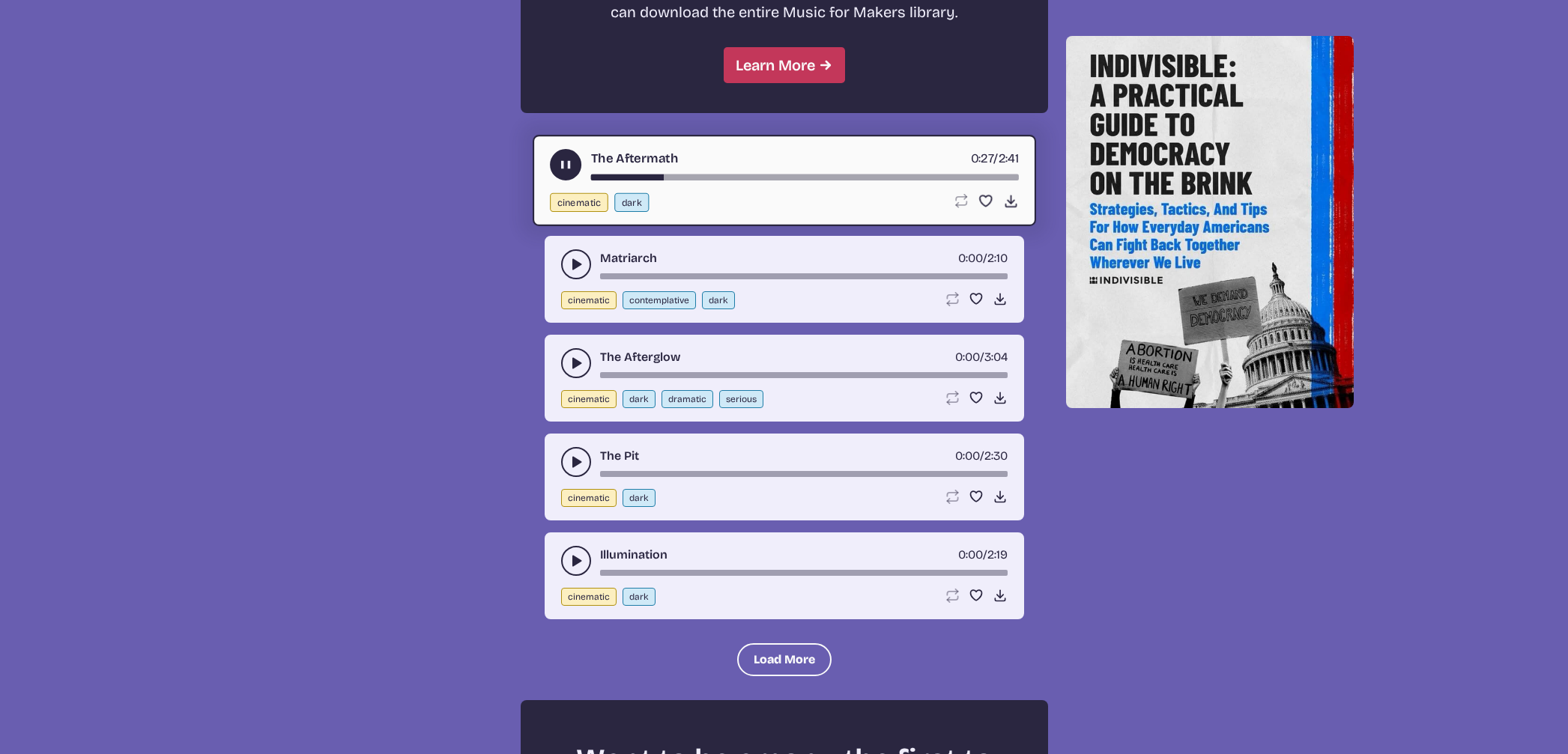
drag, startPoint x: 571, startPoint y: 551, endPoint x: 588, endPoint y: 546, distance: 17.7
click at [577, 549] on button "play-pause toggle" at bounding box center [575, 560] width 30 height 30
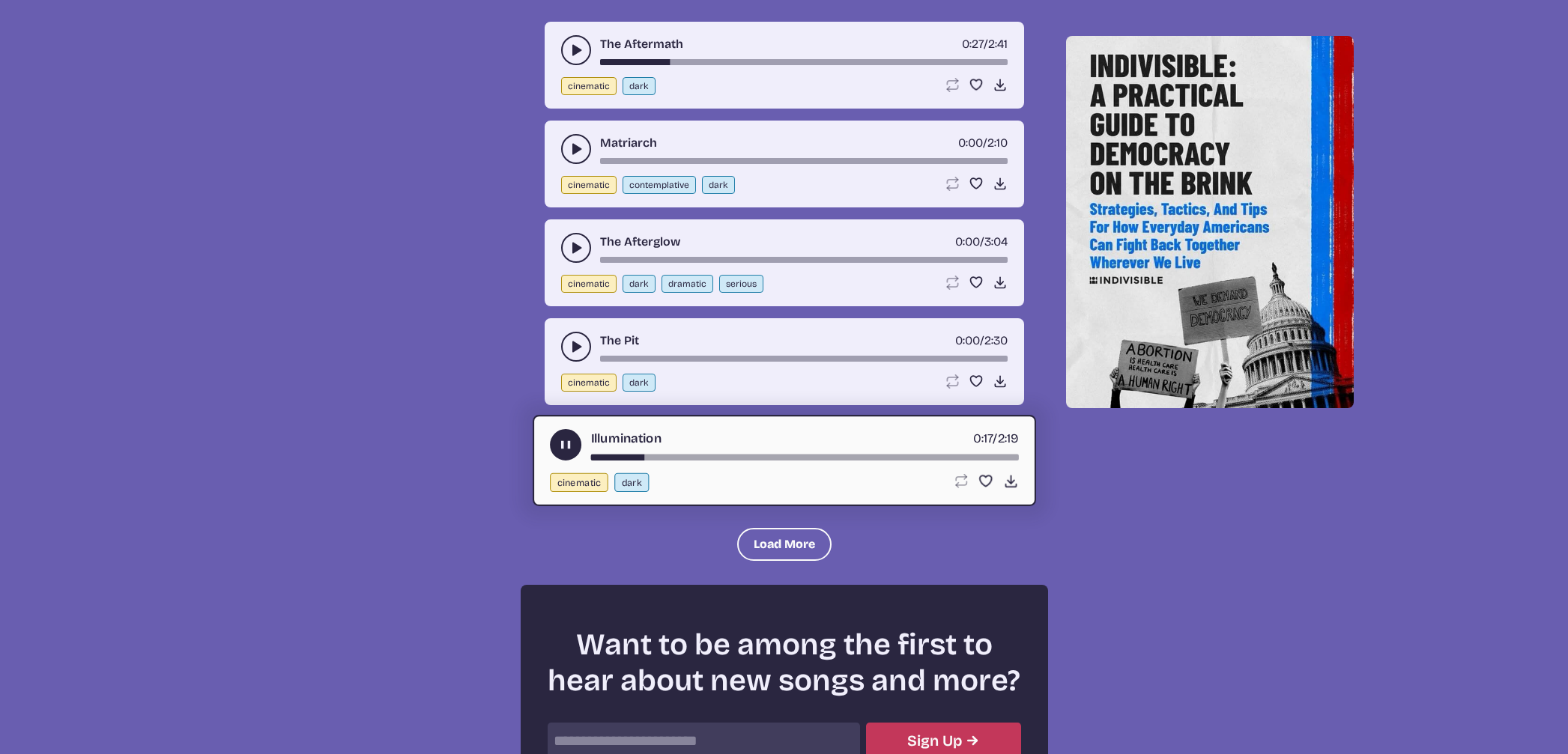
scroll to position [1572, 0]
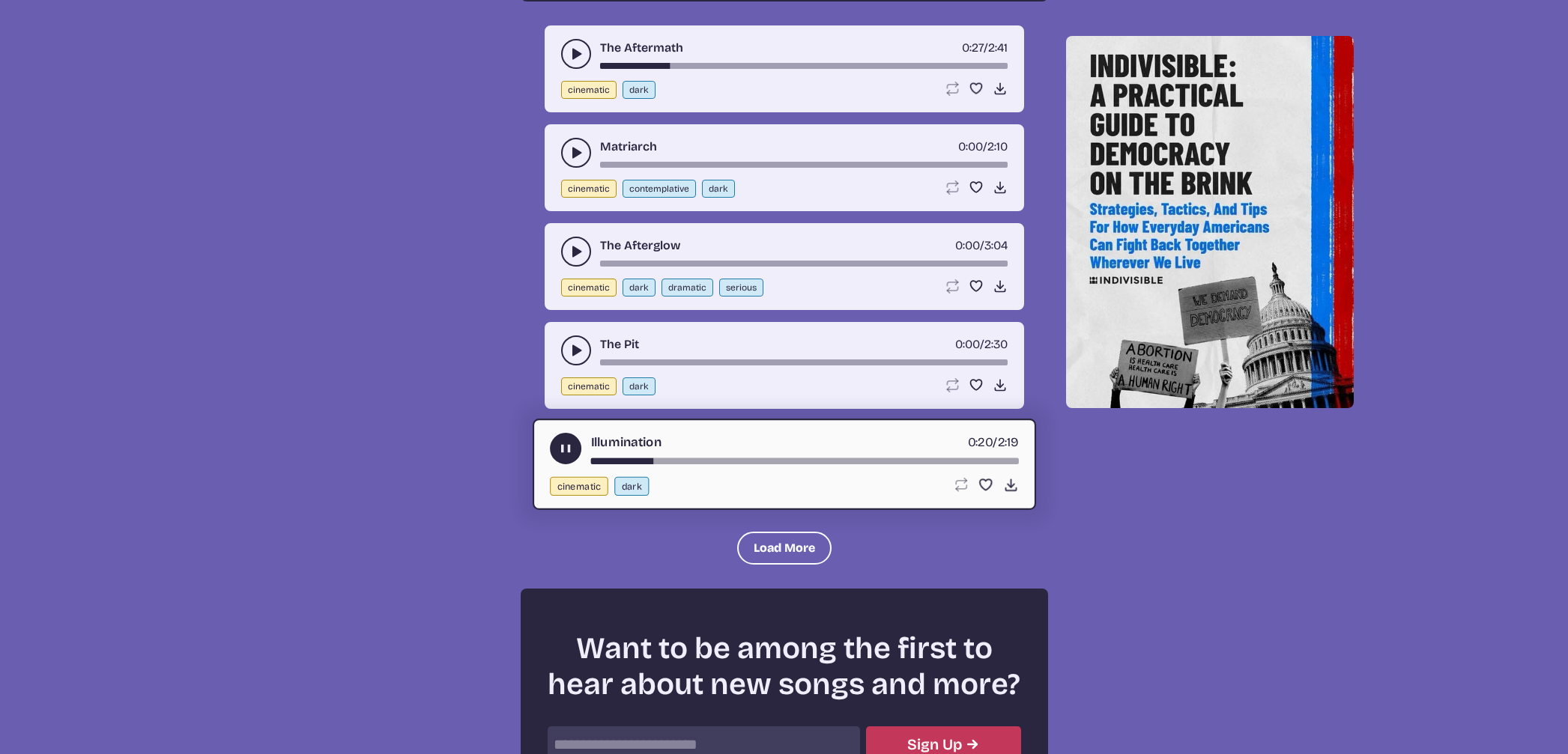
drag, startPoint x: 636, startPoint y: 456, endPoint x: 691, endPoint y: 454, distance: 55.0
click at [691, 454] on div "Illumination 0:20 / 2:19" at bounding box center [783, 448] width 468 height 31
click at [720, 451] on div "Illumination 0:20 / 2:19" at bounding box center [783, 448] width 468 height 31
click at [748, 454] on div "Illumination 0:21 / 2:19" at bounding box center [783, 448] width 468 height 31
click at [797, 464] on div "Illumination 0:22 / 2:19 cinematic dark Loop song Loop this song. Favorite song…" at bounding box center [784, 465] width 503 height 92
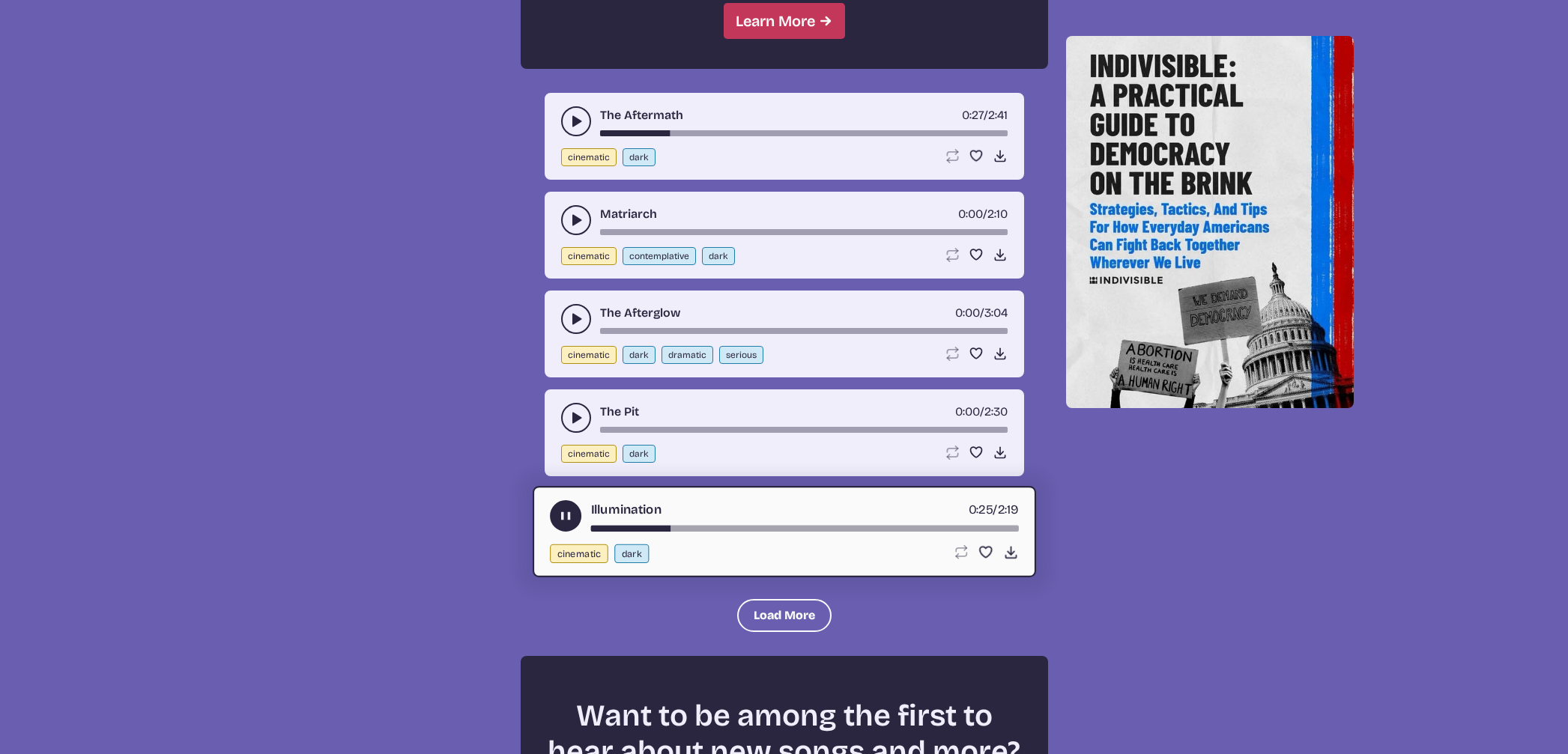
scroll to position [1503, 0]
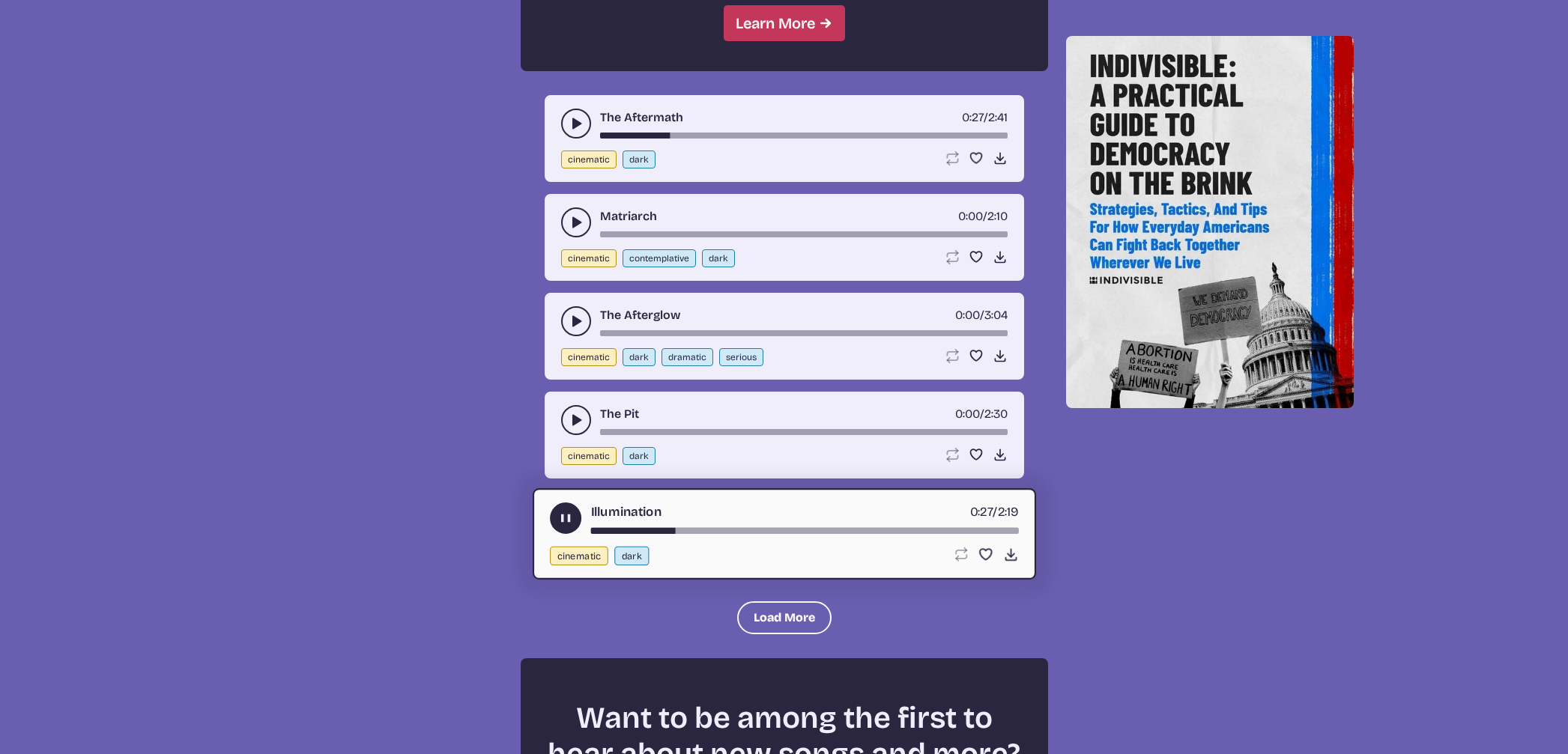
click at [563, 420] on button "play-pause toggle" at bounding box center [575, 420] width 30 height 30
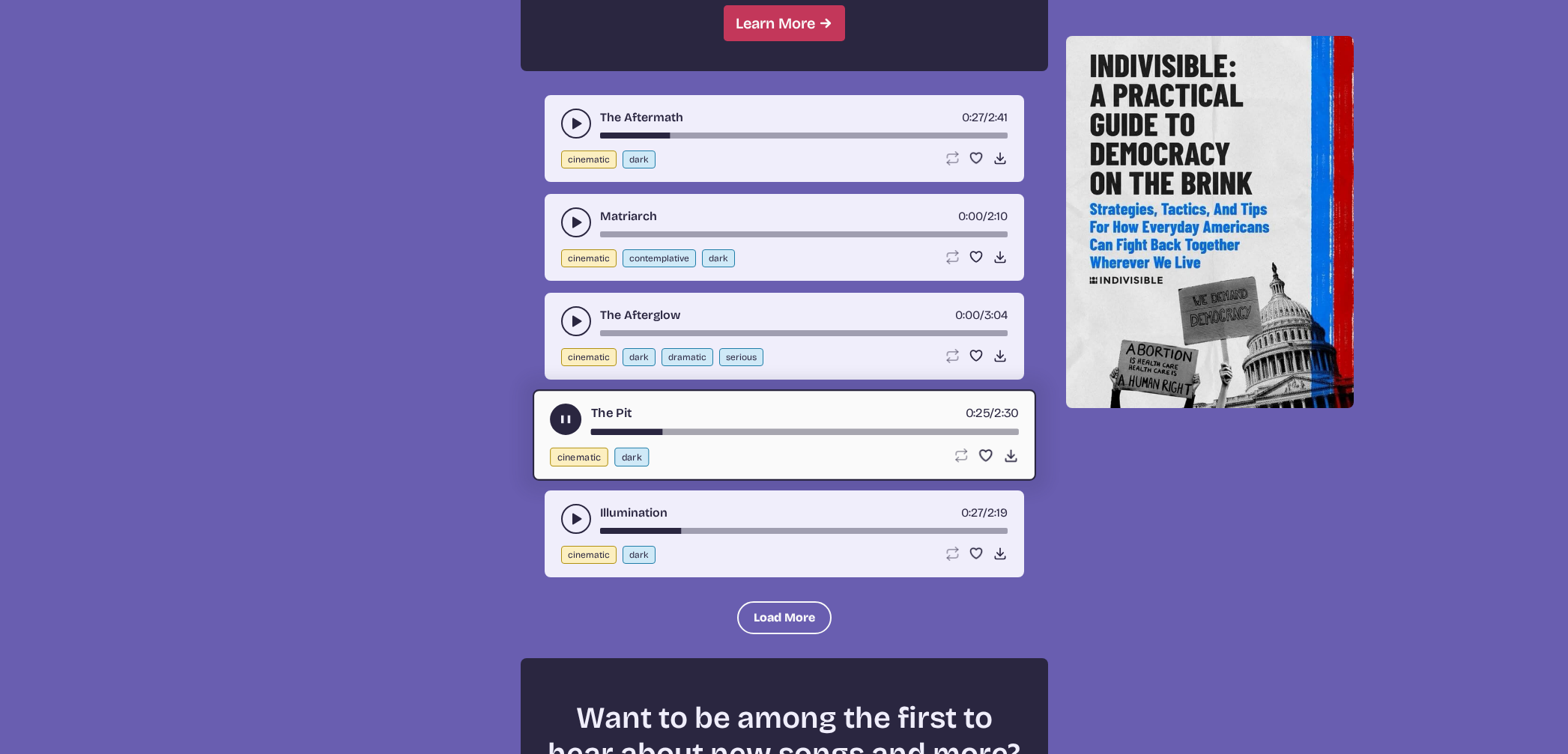
click at [580, 359] on button "cinematic" at bounding box center [589, 357] width 56 height 18
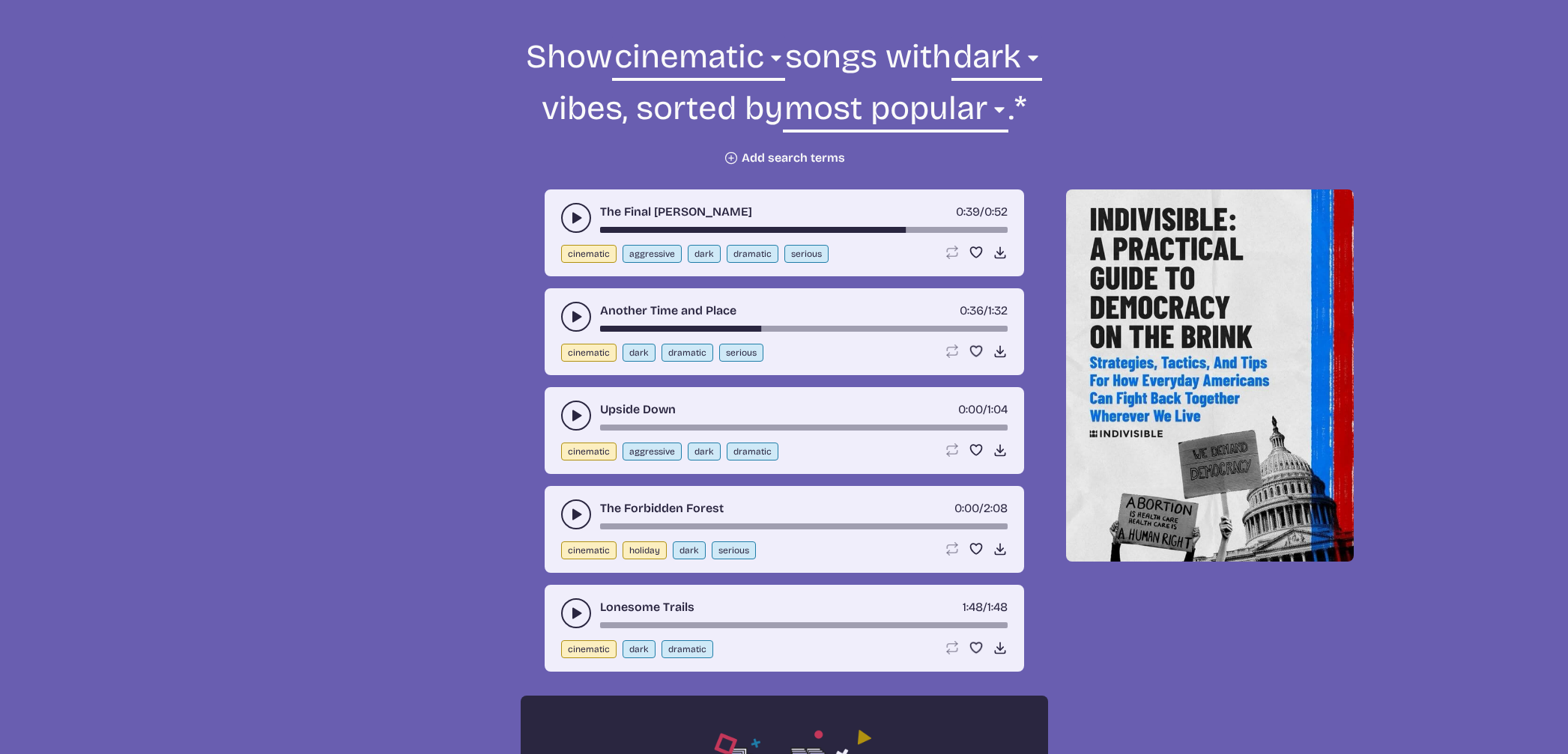
scroll to position [532, 0]
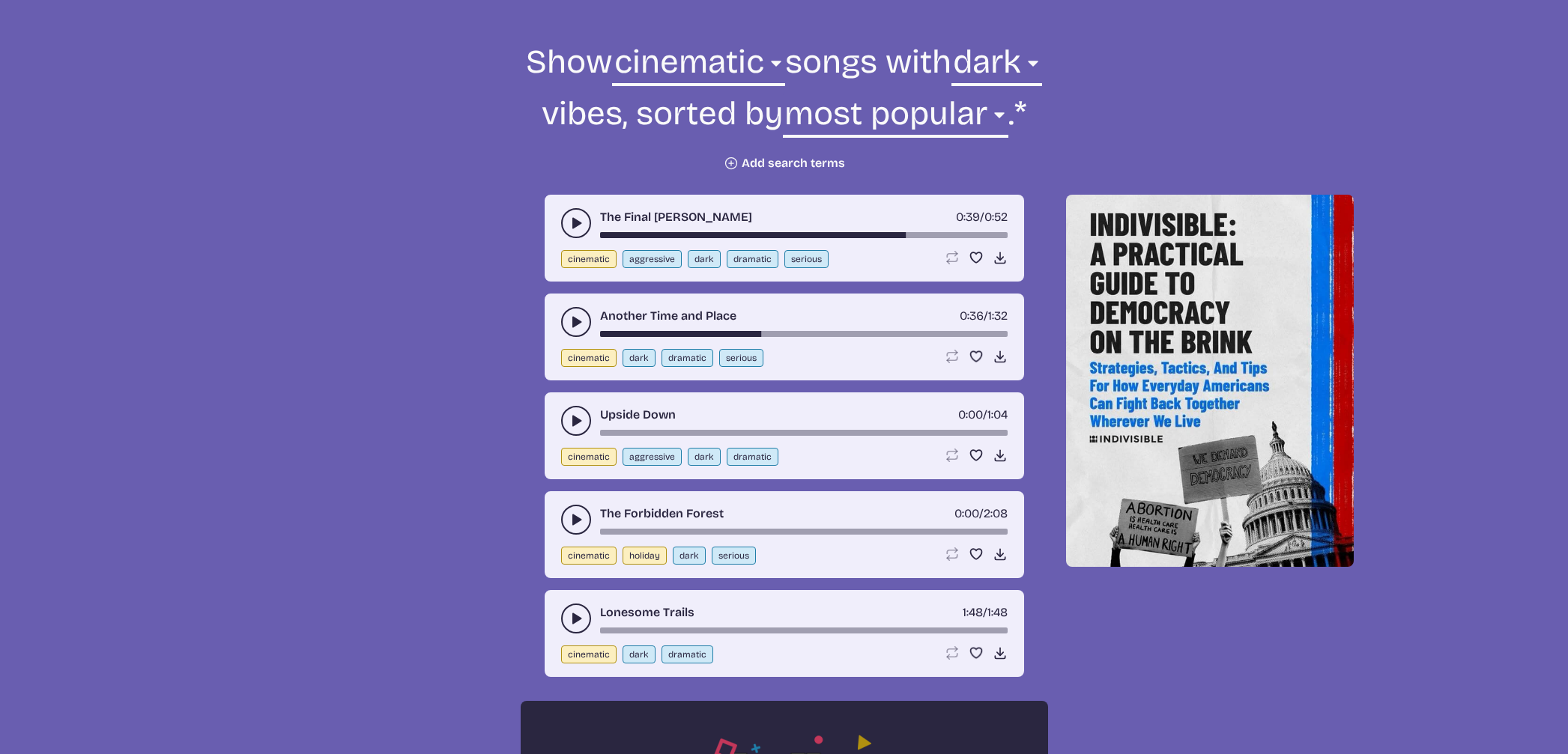
click at [569, 419] on icon "play-pause toggle" at bounding box center [575, 421] width 15 height 15
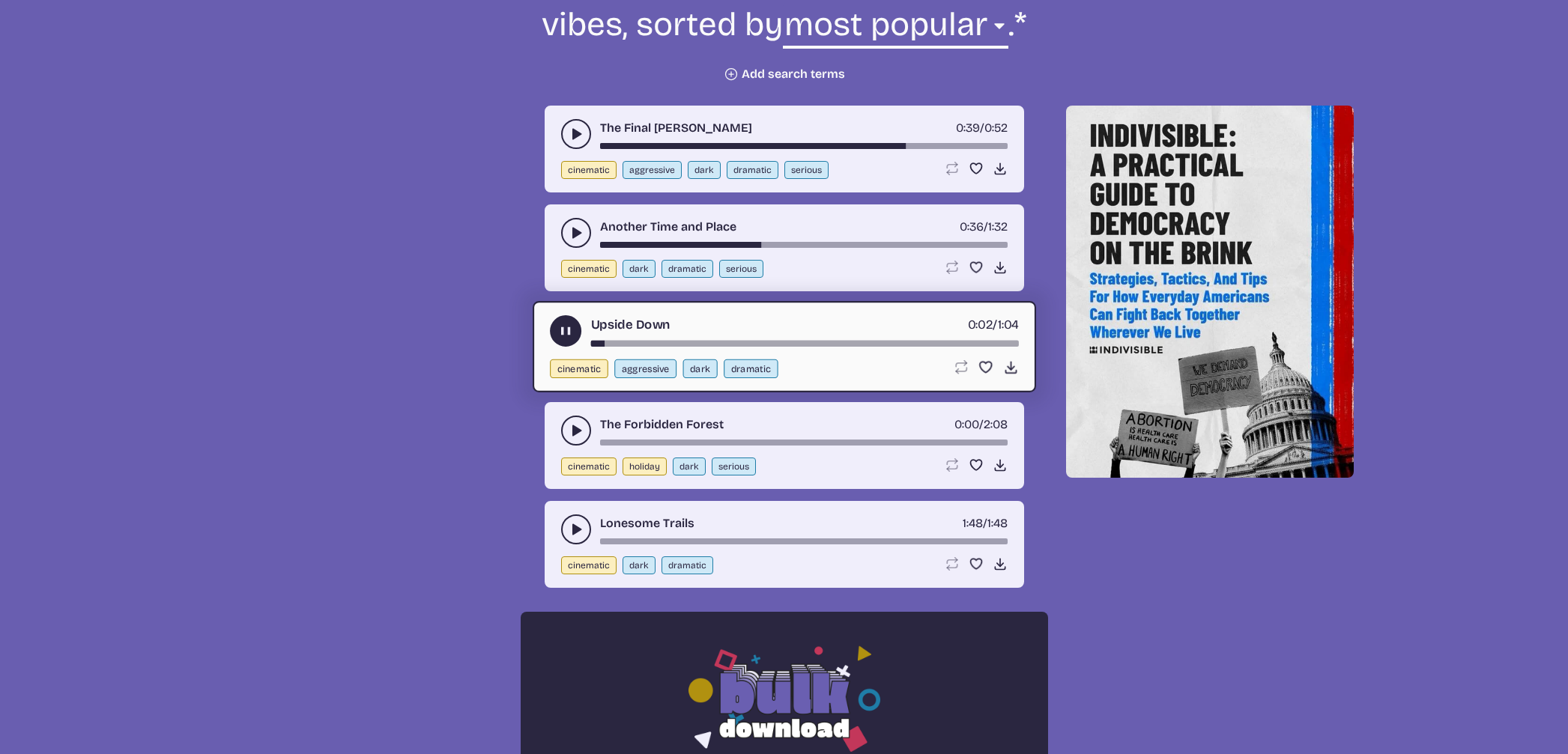
scroll to position [626, 0]
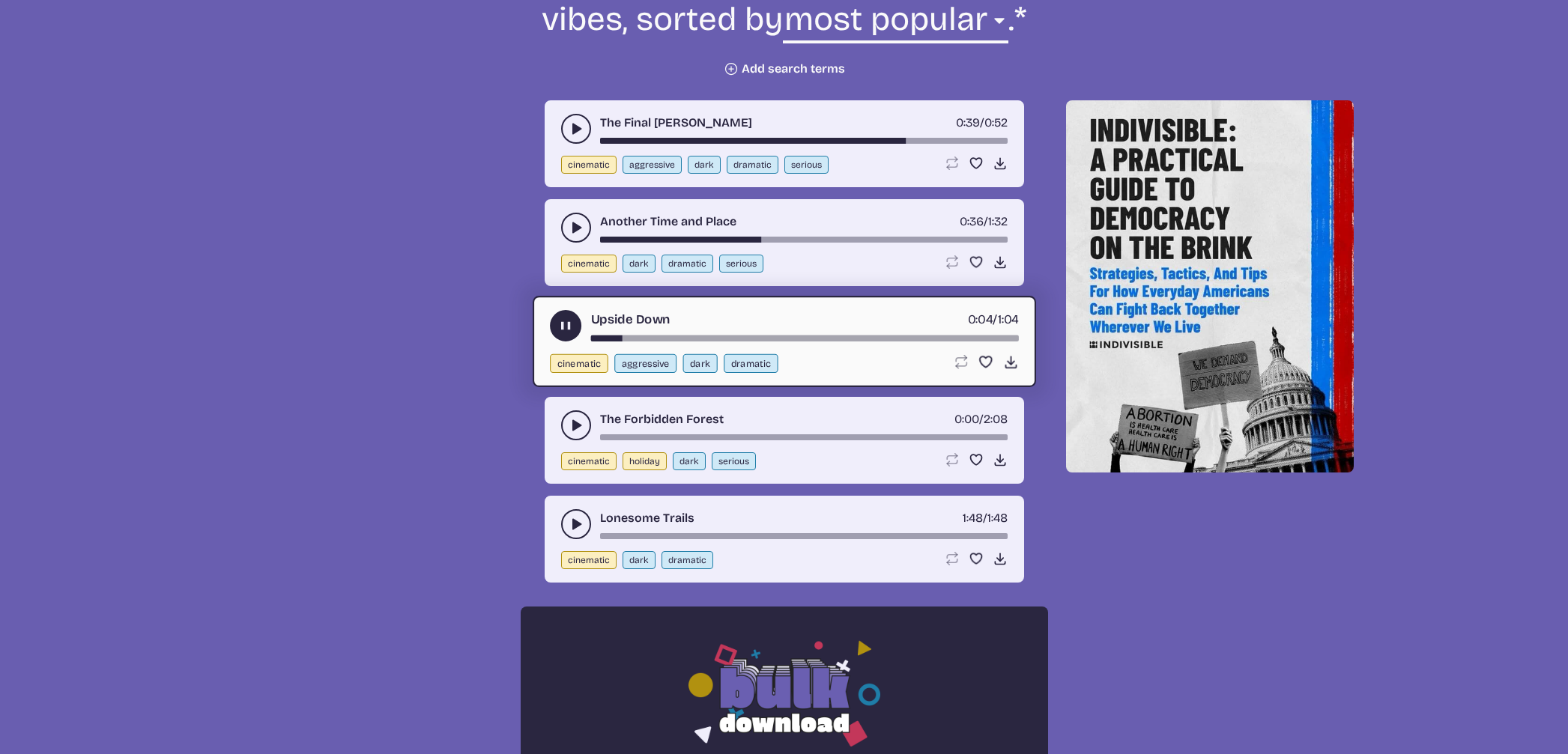
click at [568, 421] on icon "play-pause toggle" at bounding box center [575, 425] width 15 height 15
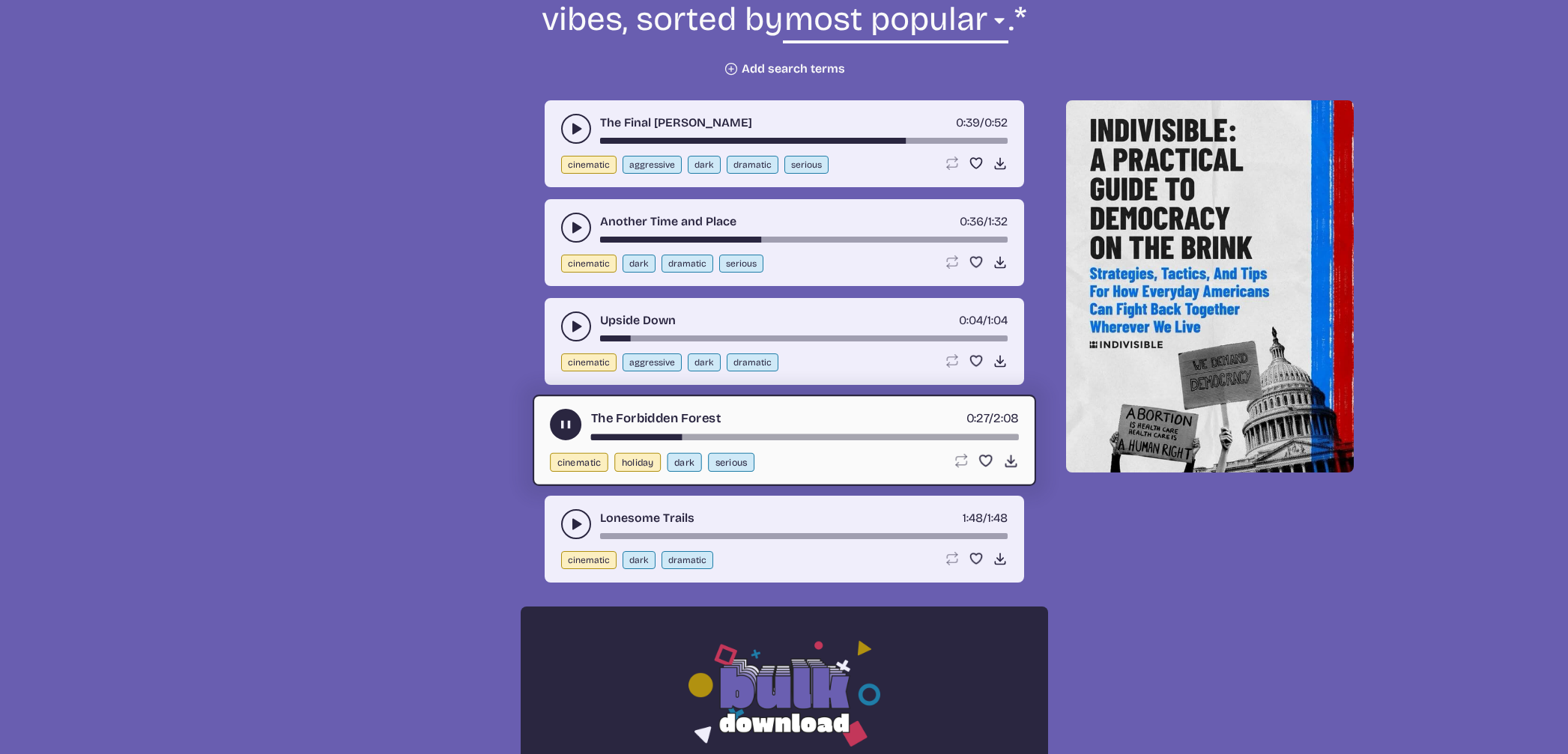
click at [558, 420] on icon "play-pause toggle" at bounding box center [565, 424] width 15 height 15
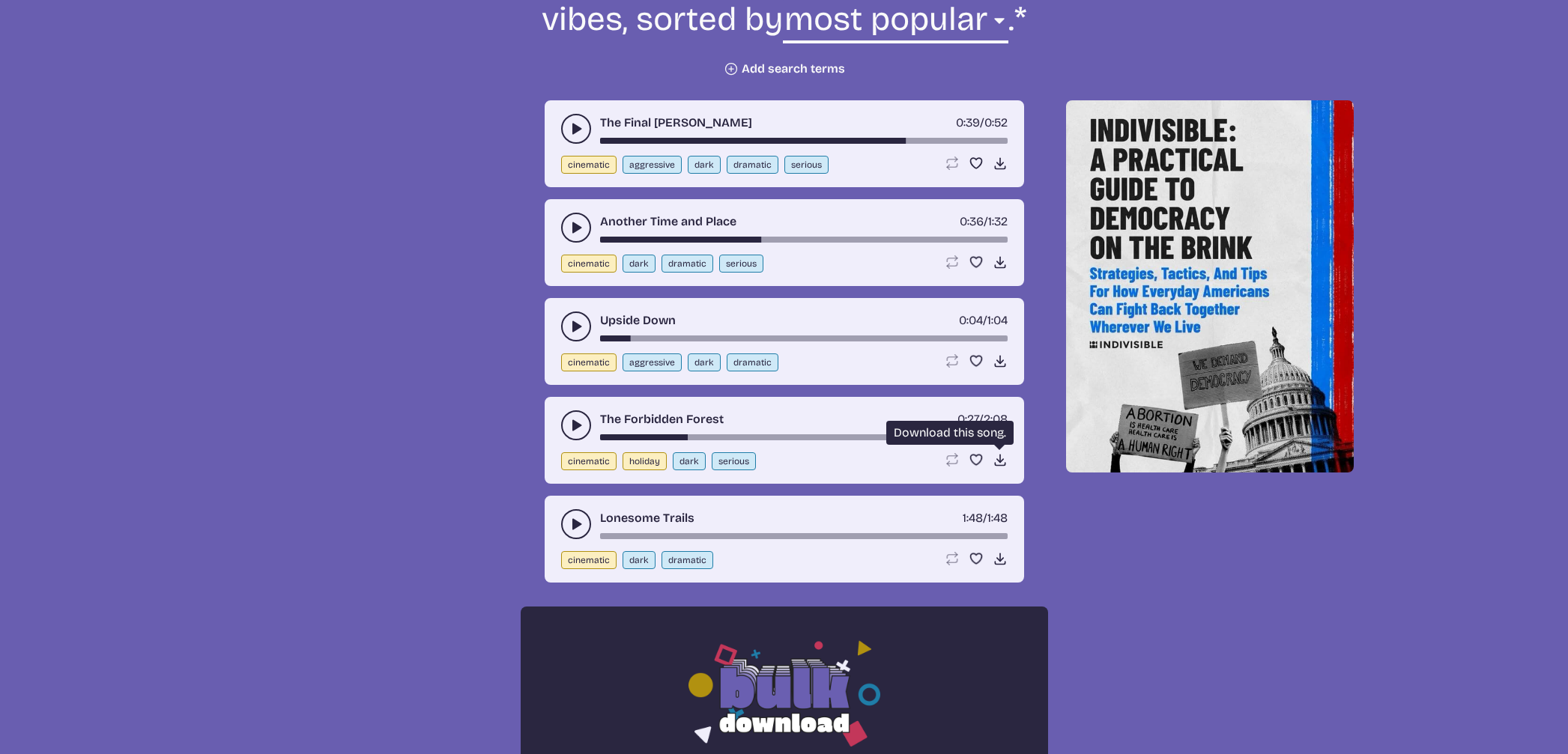
click at [994, 459] on icon "Download song" at bounding box center [1000, 459] width 15 height 15
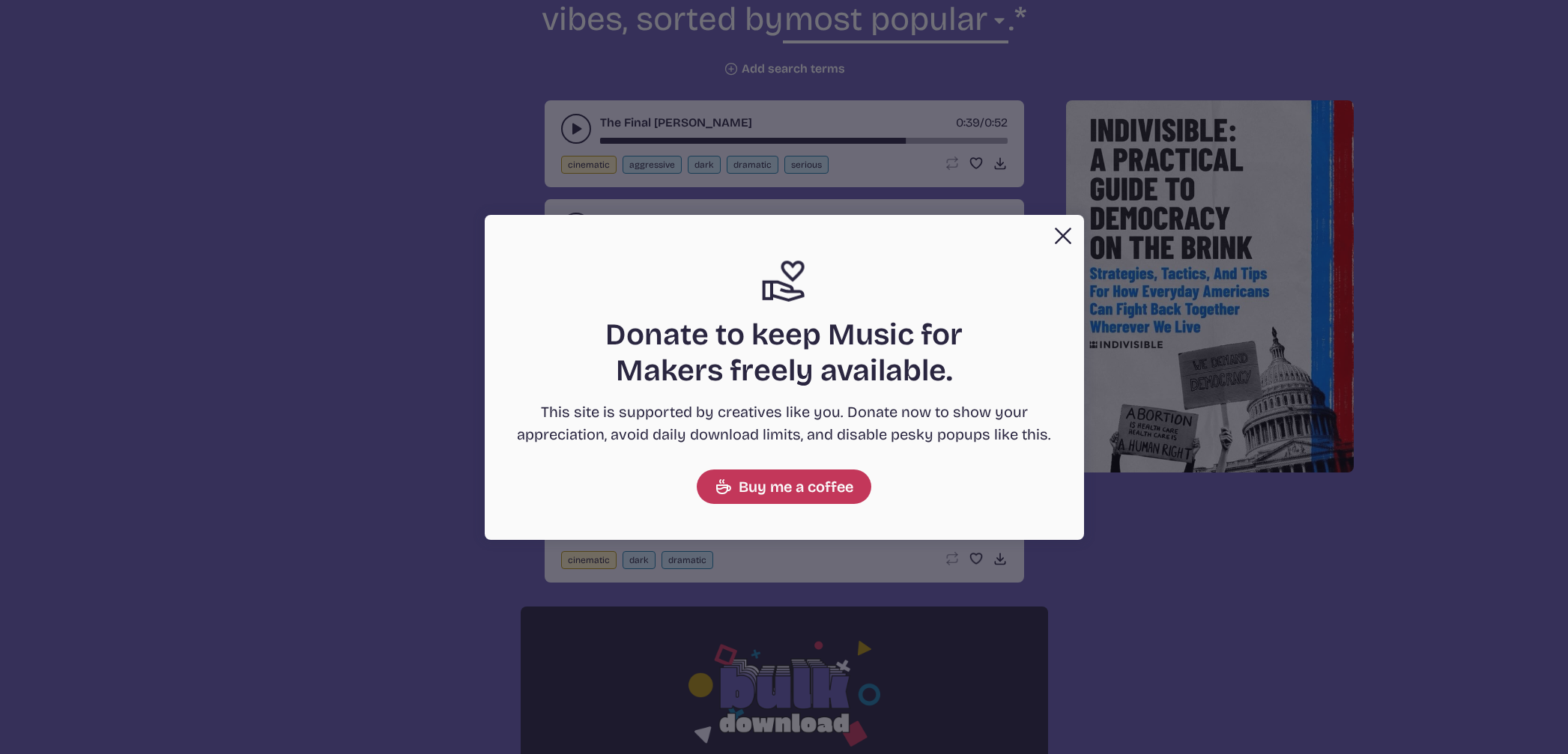
click at [1056, 230] on button "Close" at bounding box center [1062, 235] width 30 height 30
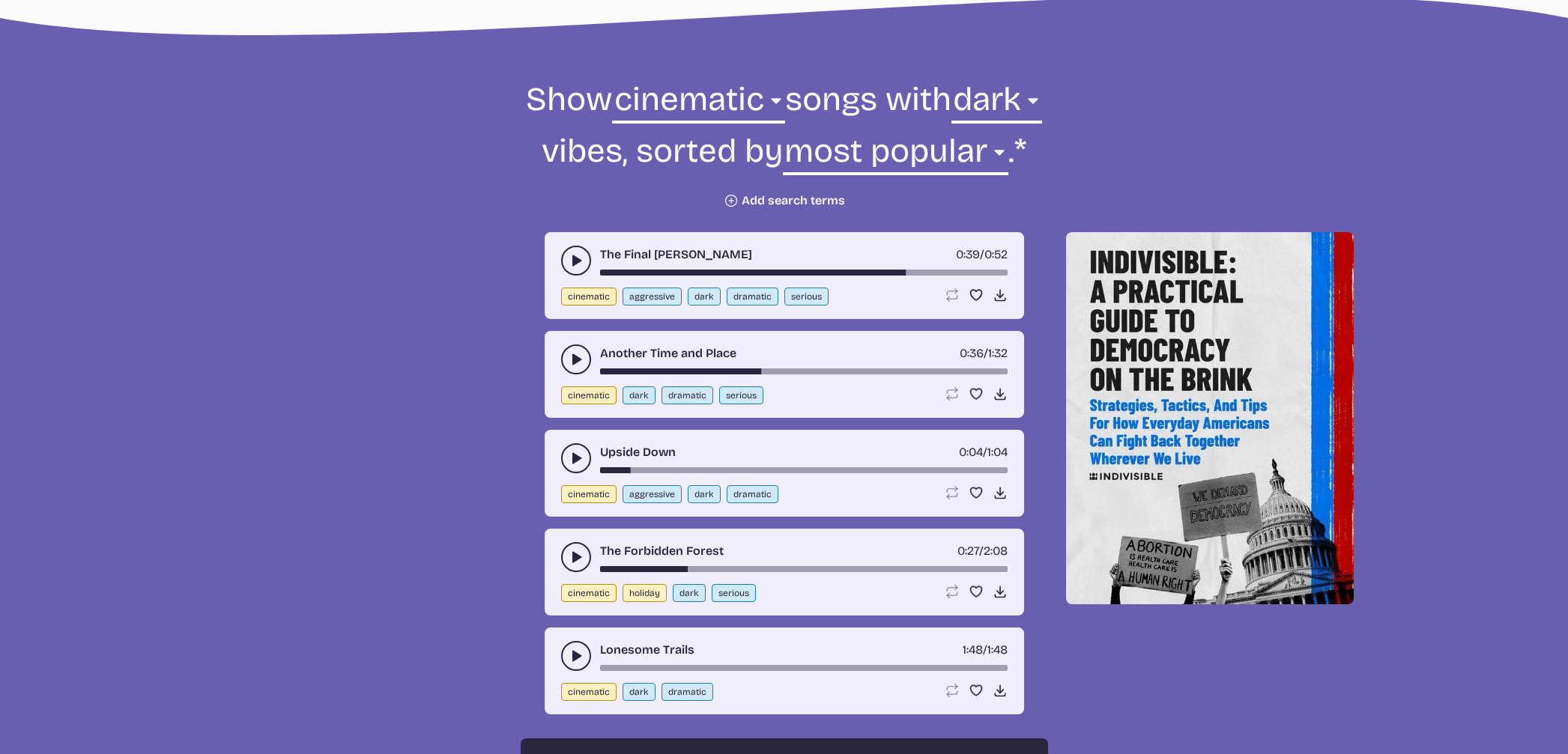
scroll to position [491, 0]
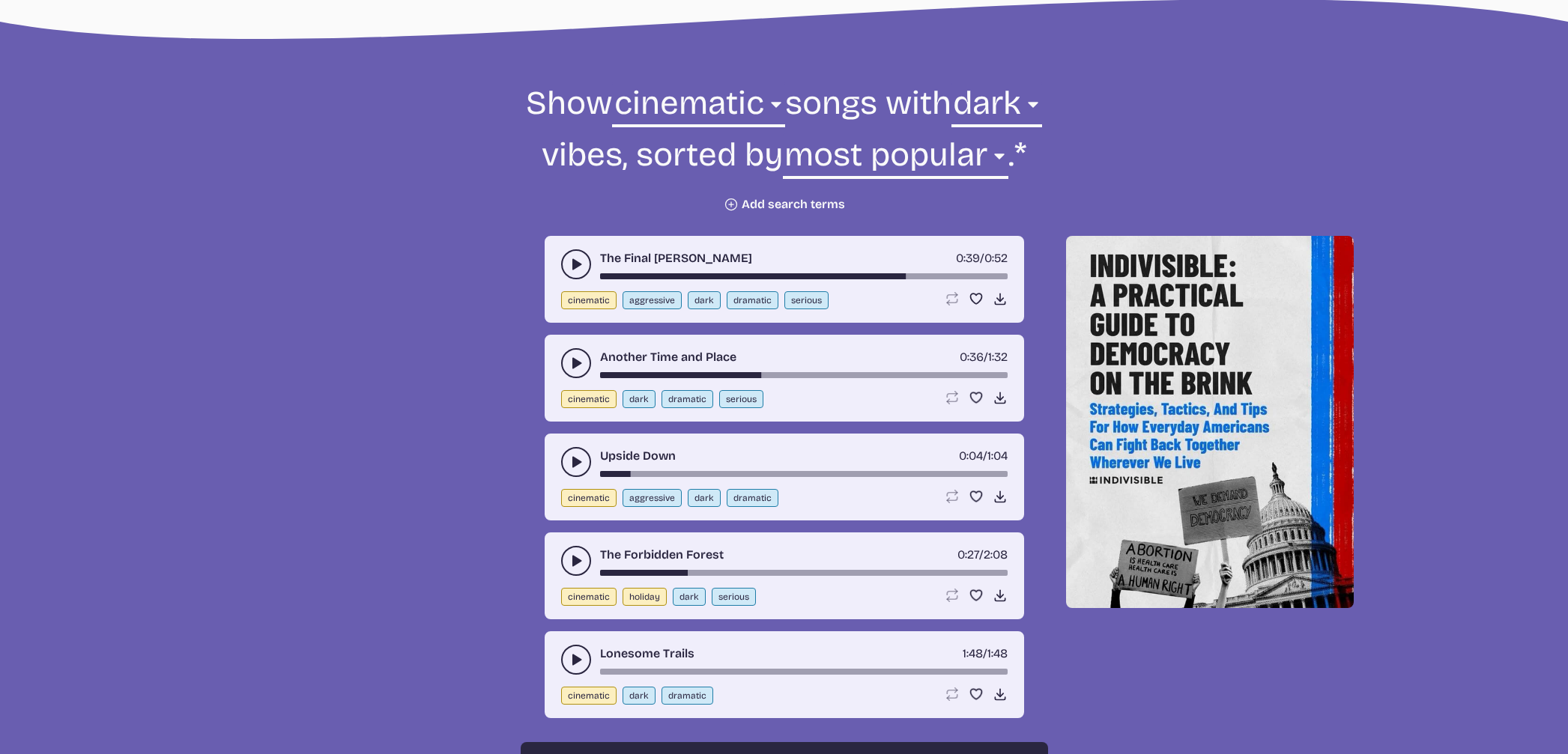
click at [799, 200] on button "Plus icon Add search terms" at bounding box center [784, 204] width 121 height 15
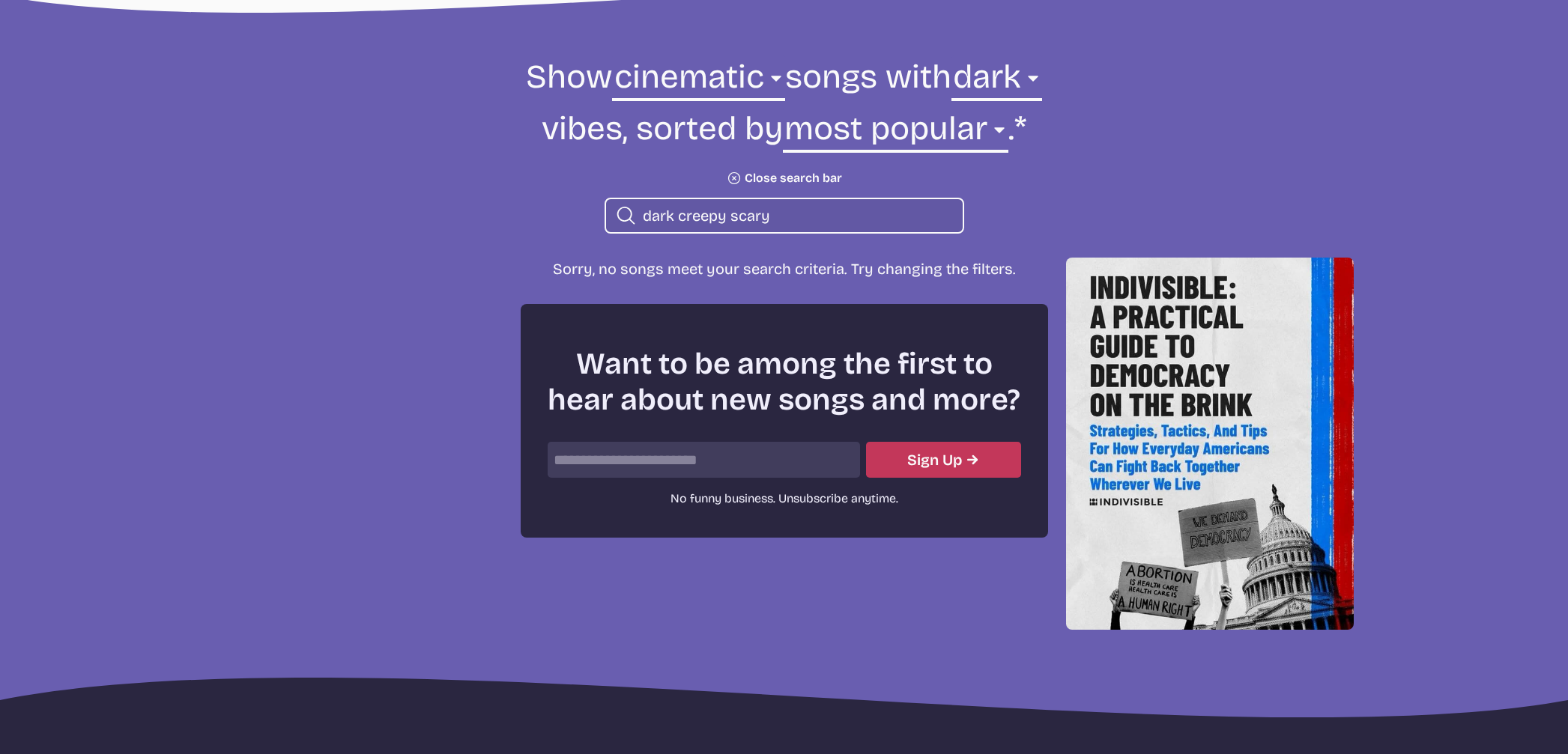
scroll to position [545, 0]
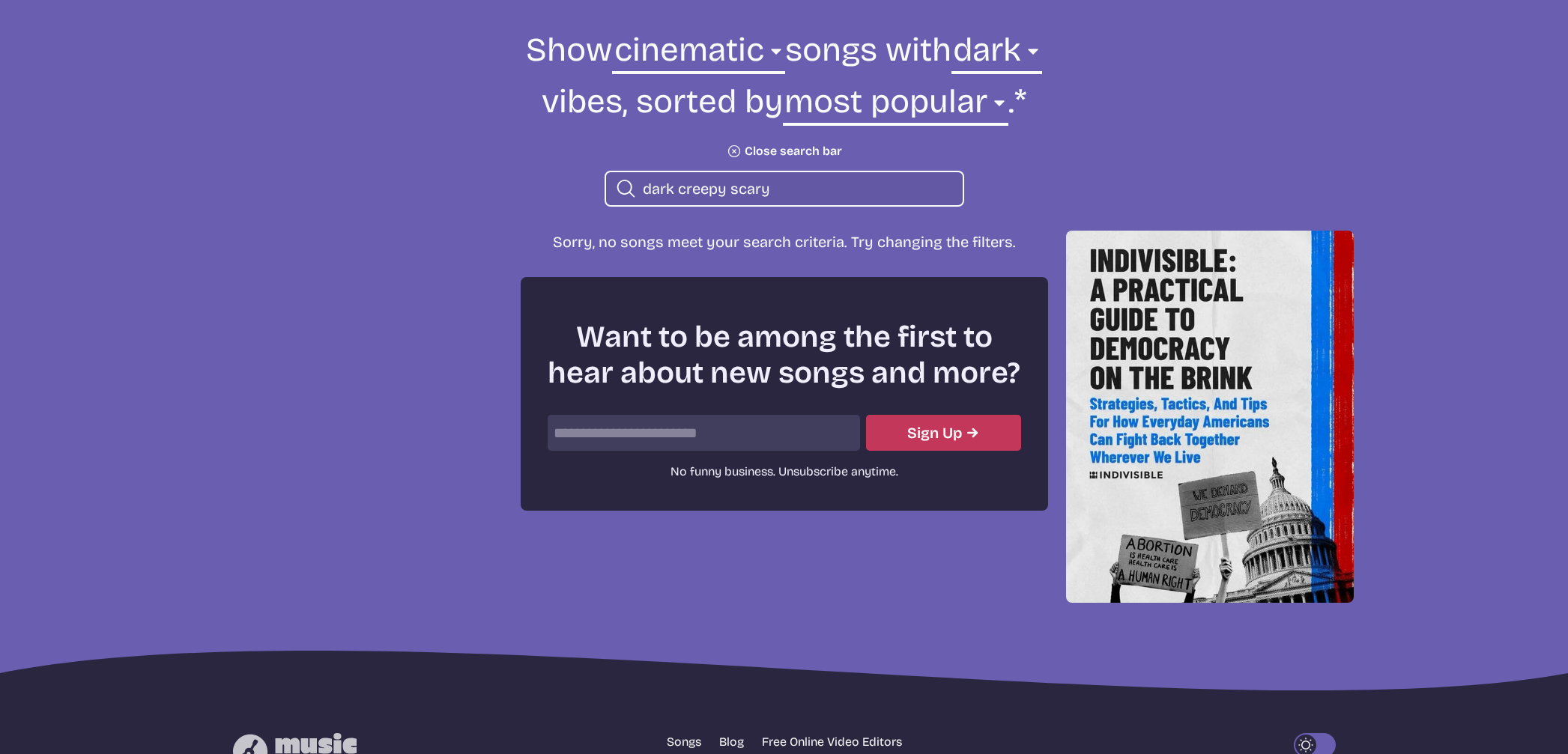
click at [620, 186] on icon "Search icon" at bounding box center [626, 189] width 22 height 24
click at [621, 186] on icon "Search icon" at bounding box center [626, 189] width 22 height 24
click at [620, 186] on icon "Search icon" at bounding box center [626, 189] width 22 height 24
click at [770, 187] on input "dark creepy scary" at bounding box center [797, 189] width 307 height 20
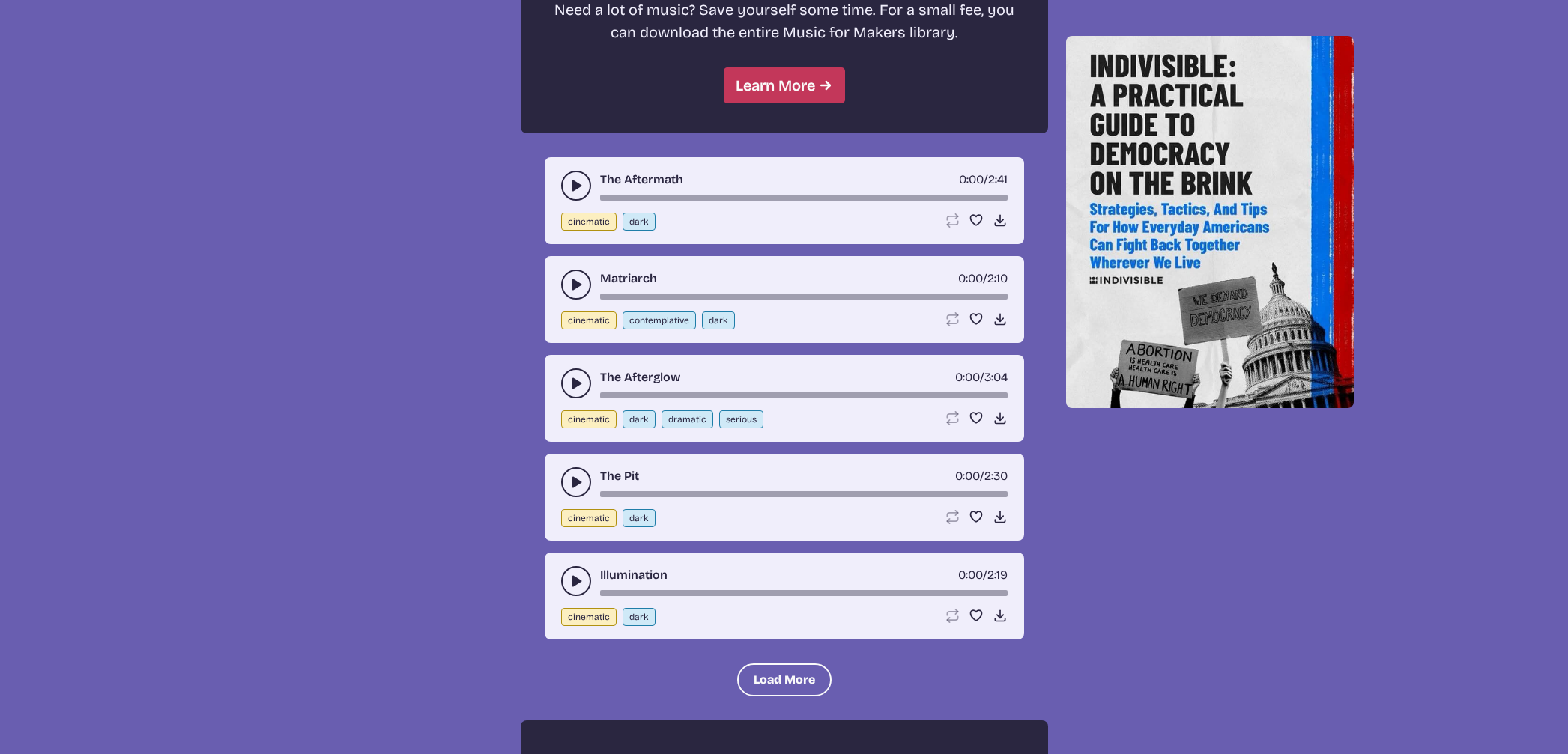
scroll to position [1489, 0]
type input "dark"
click at [565, 182] on button "play-pause toggle" at bounding box center [575, 184] width 30 height 30
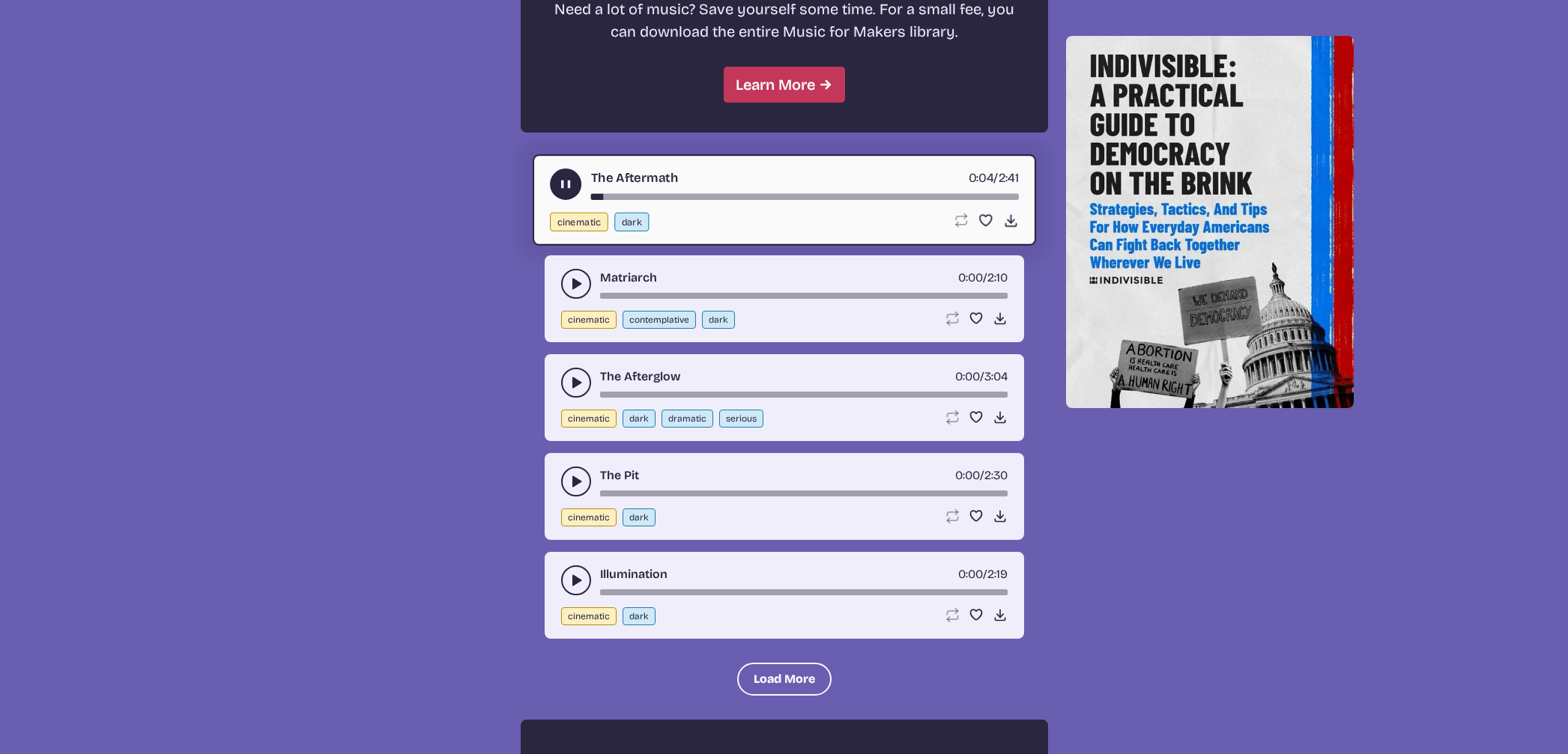
click at [713, 195] on div "song-time-bar" at bounding box center [804, 197] width 428 height 6
click at [825, 195] on div "song-time-bar" at bounding box center [804, 197] width 428 height 6
click at [897, 195] on div "song-time-bar" at bounding box center [804, 197] width 428 height 6
click at [959, 195] on div "song-time-bar" at bounding box center [804, 197] width 428 height 6
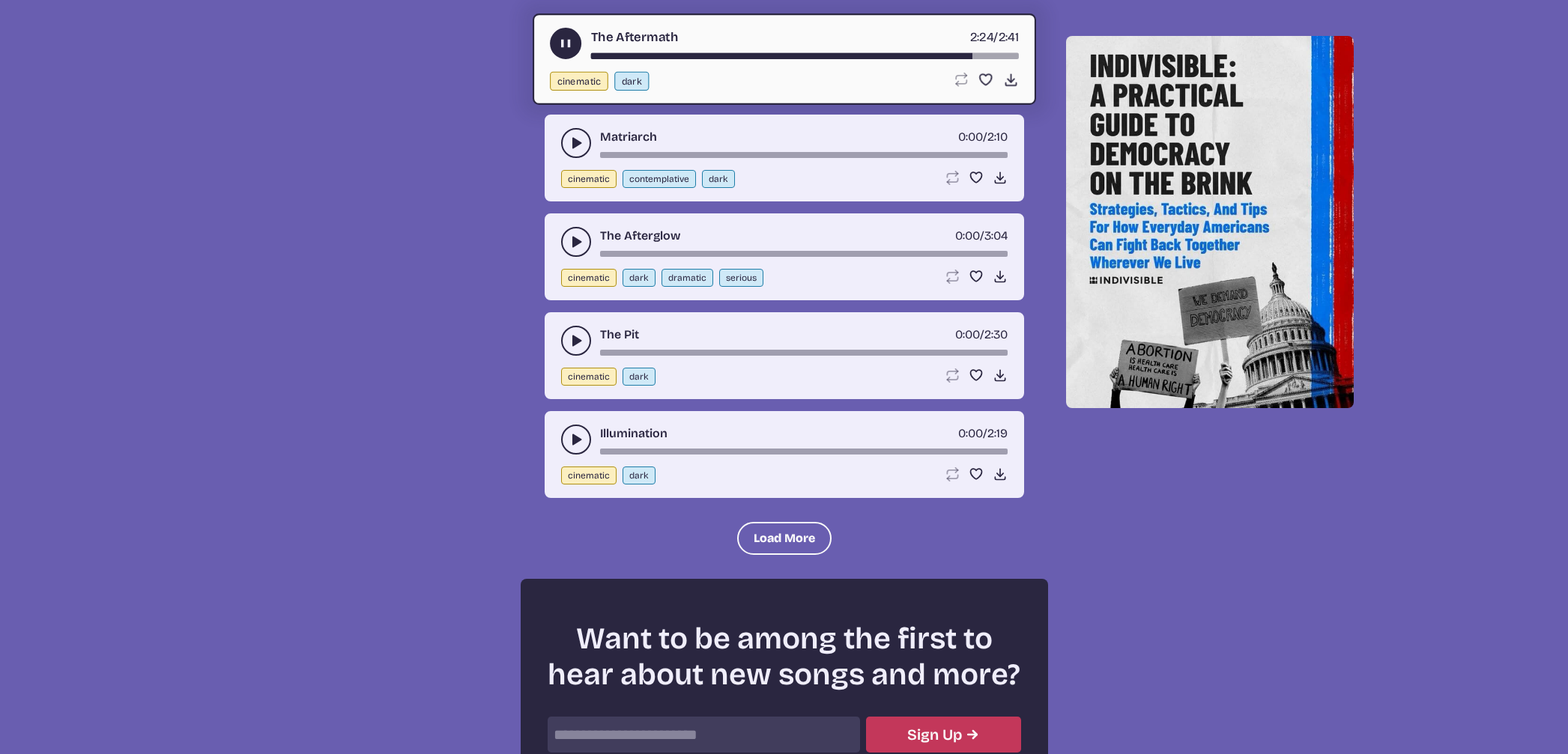
scroll to position [1631, 0]
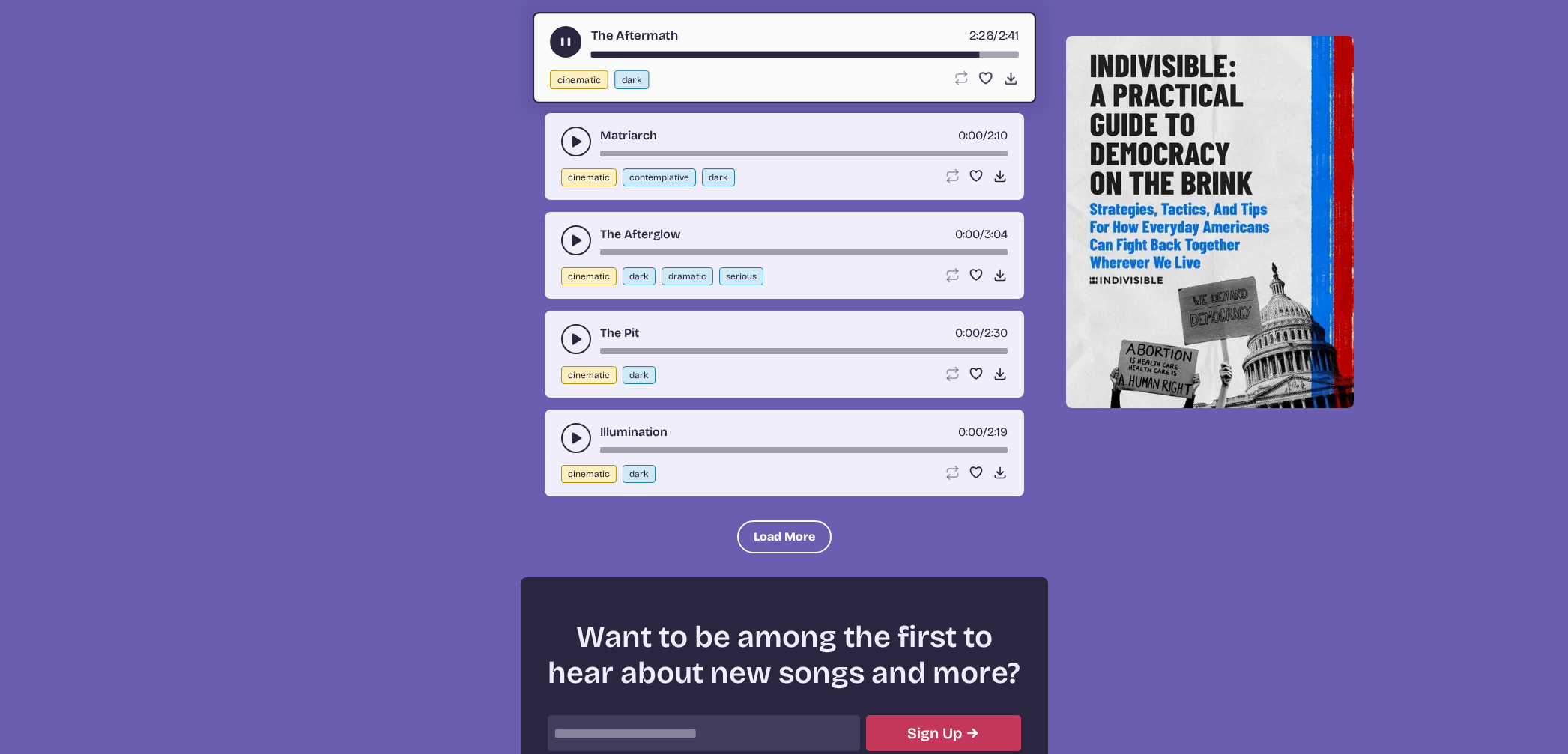
click at [564, 334] on button "play-pause toggle" at bounding box center [575, 339] width 30 height 30
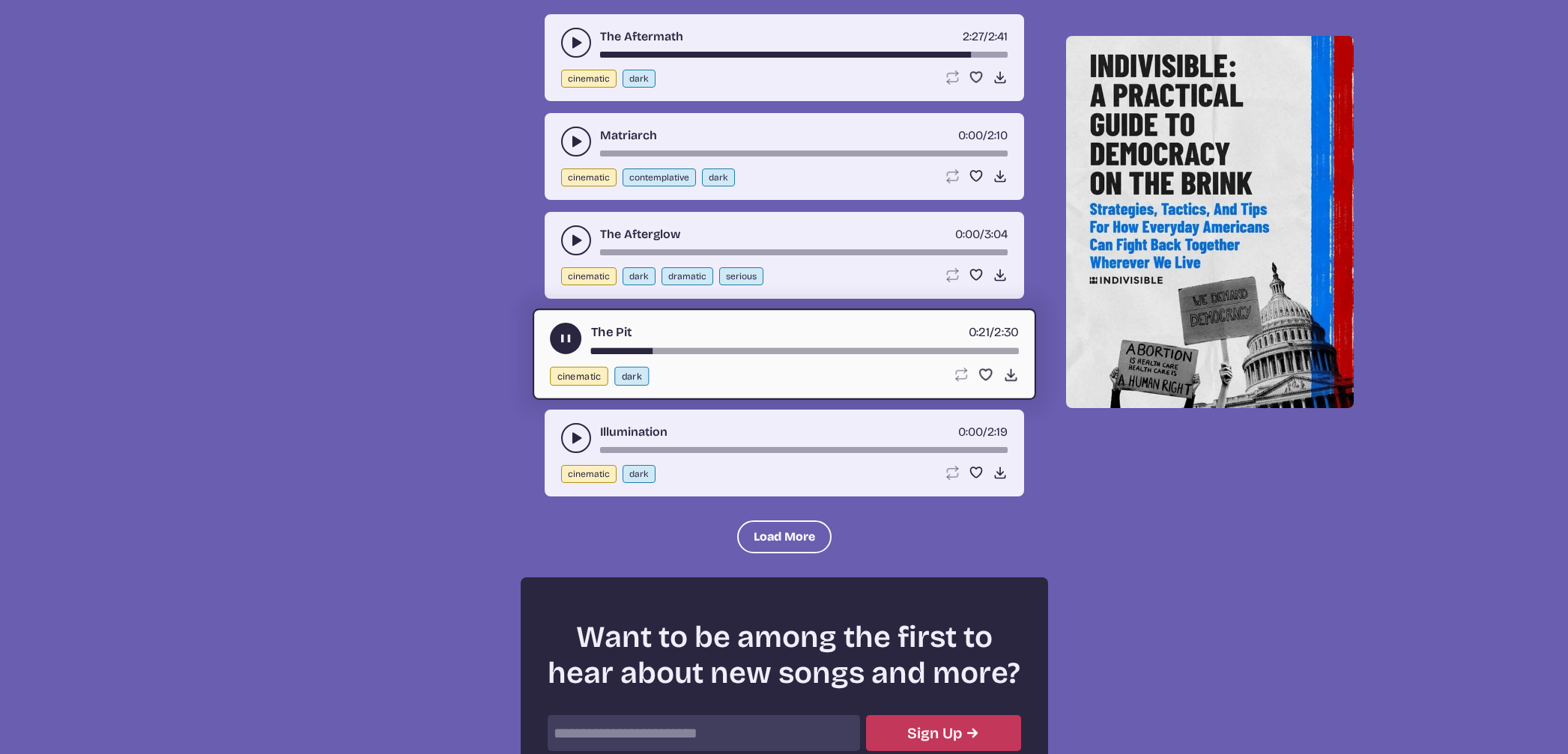
click at [571, 437] on icon "play-pause toggle" at bounding box center [575, 438] width 15 height 15
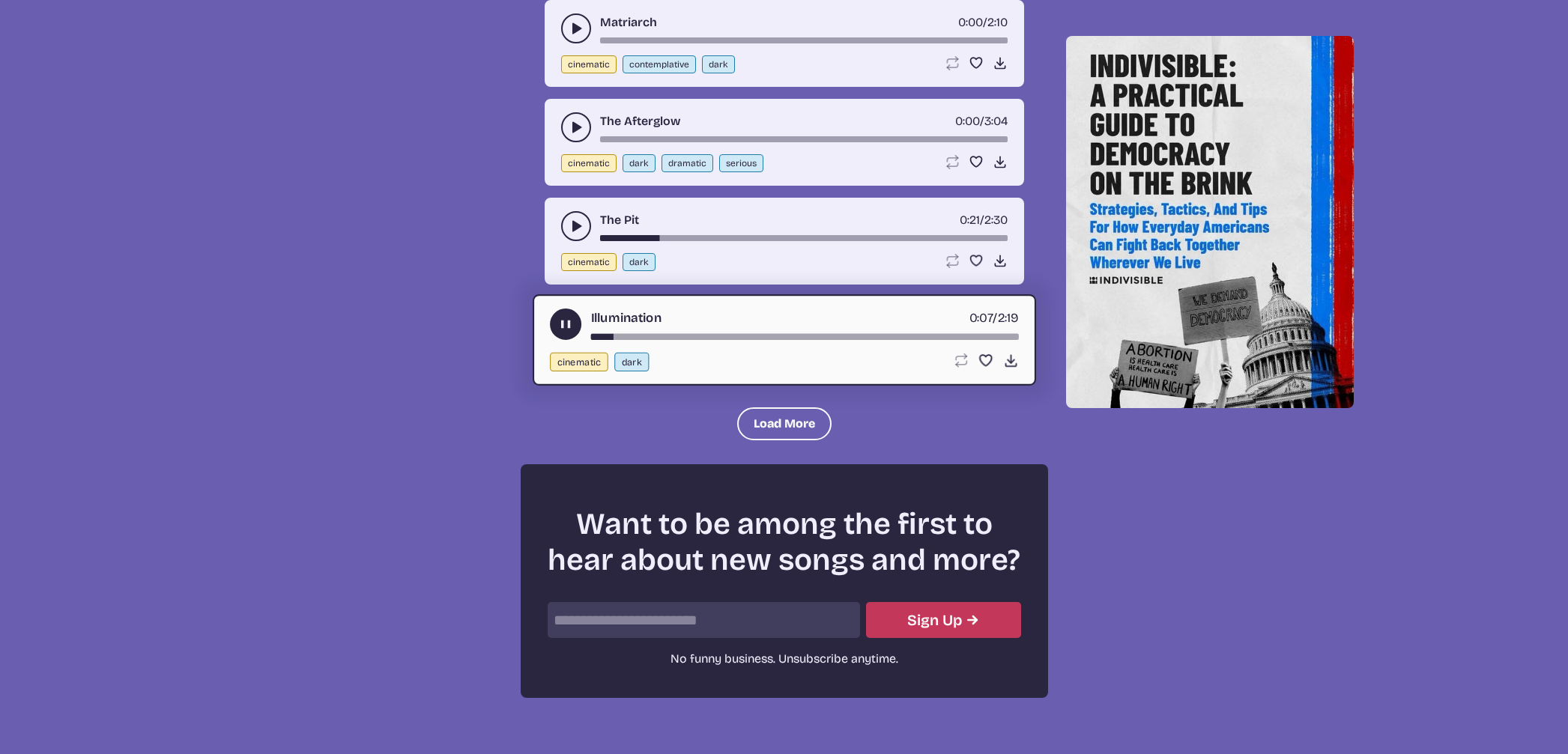
scroll to position [1745, 0]
click at [711, 337] on div "song-time-bar" at bounding box center [804, 336] width 428 height 6
click at [776, 419] on button "Load More" at bounding box center [784, 422] width 94 height 33
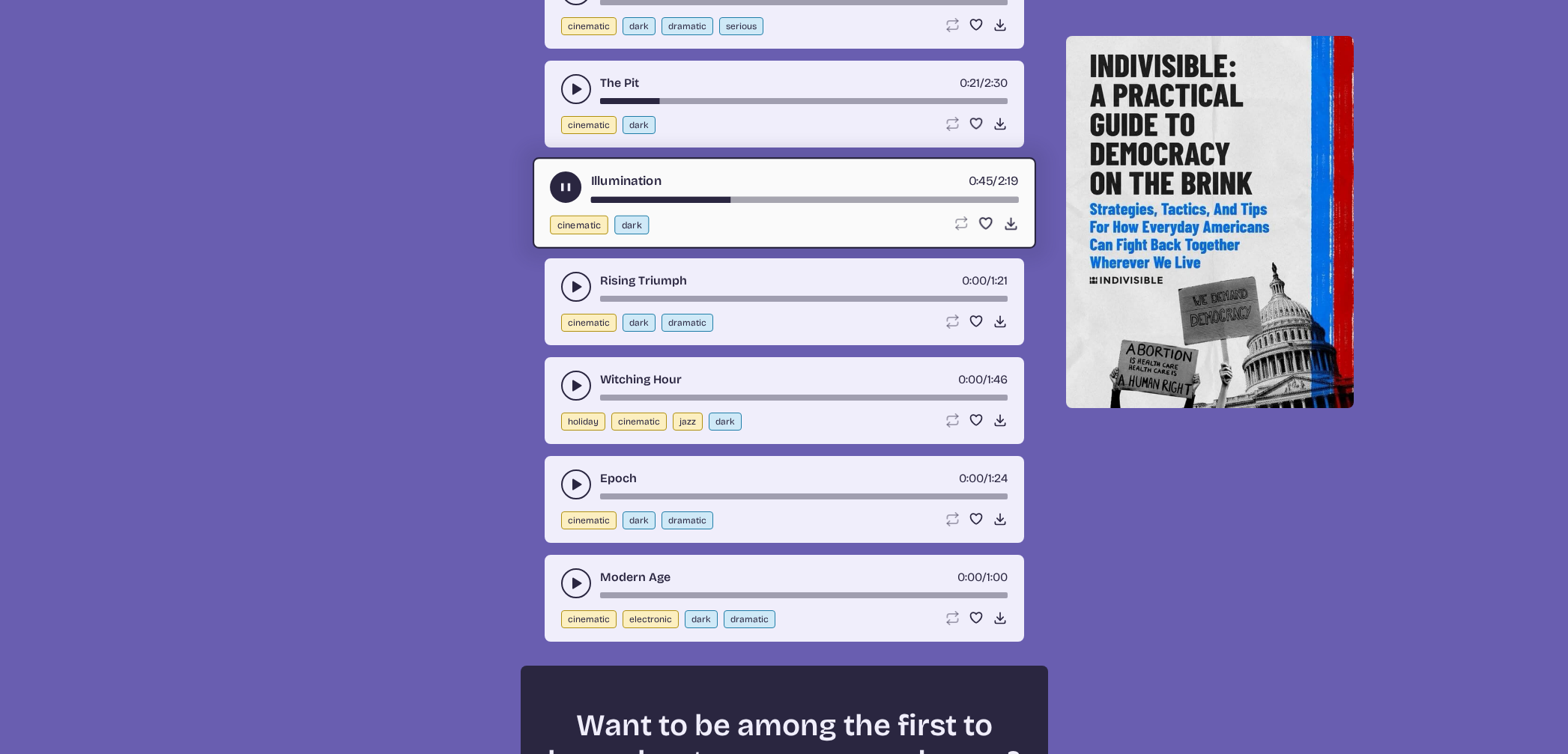
scroll to position [1882, 0]
click at [570, 383] on icon "play-pause toggle" at bounding box center [575, 385] width 15 height 15
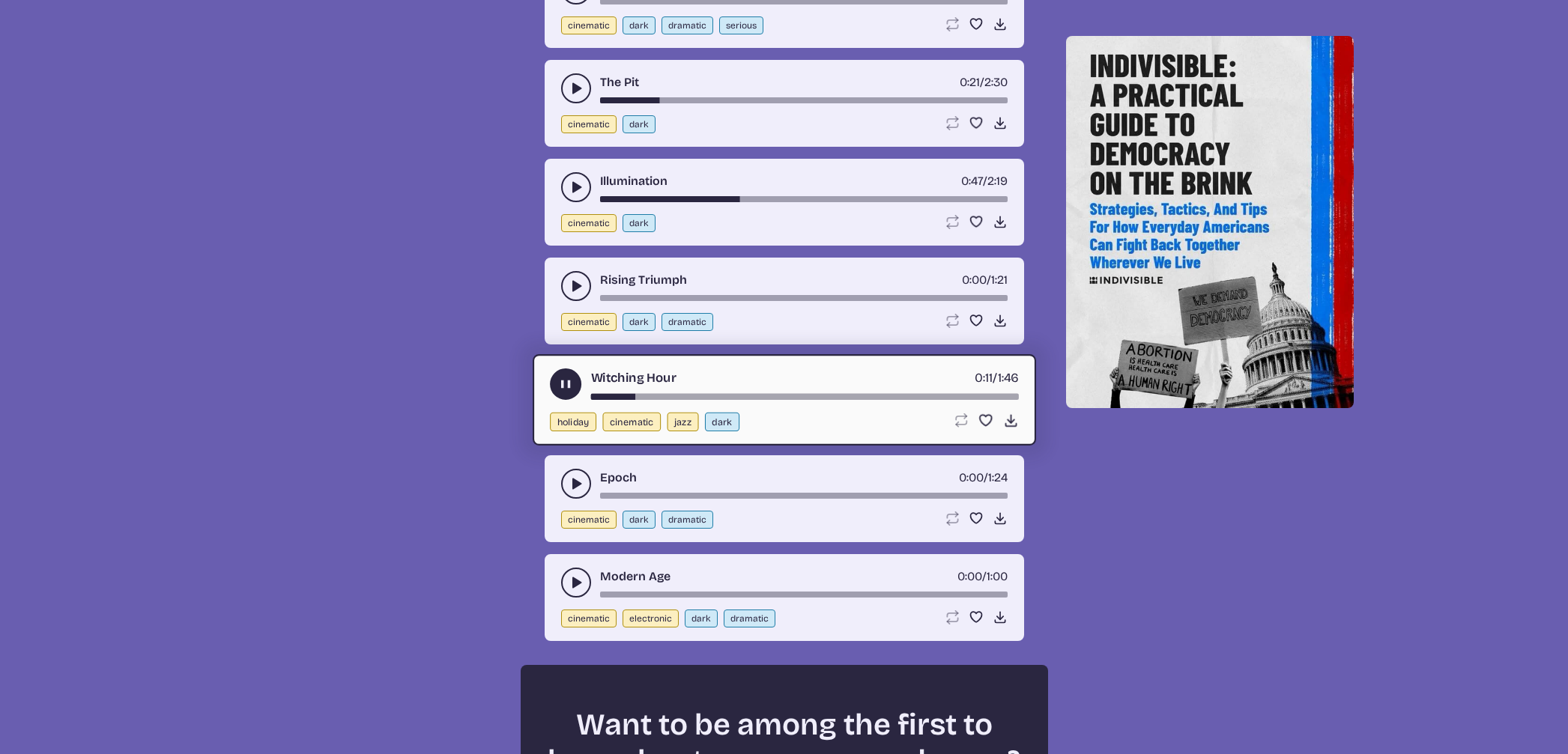
click at [803, 397] on div "song-time-bar" at bounding box center [804, 396] width 428 height 6
click at [912, 393] on div "Witching Hour 0:55 / 1:46" at bounding box center [783, 384] width 468 height 31
click at [914, 400] on div "Witching Hour 0:56 / 1:46 holiday cinematic jazz dark Loop song Loop this song.…" at bounding box center [784, 400] width 503 height 92
click at [913, 397] on div "song-time-bar" at bounding box center [804, 396] width 428 height 6
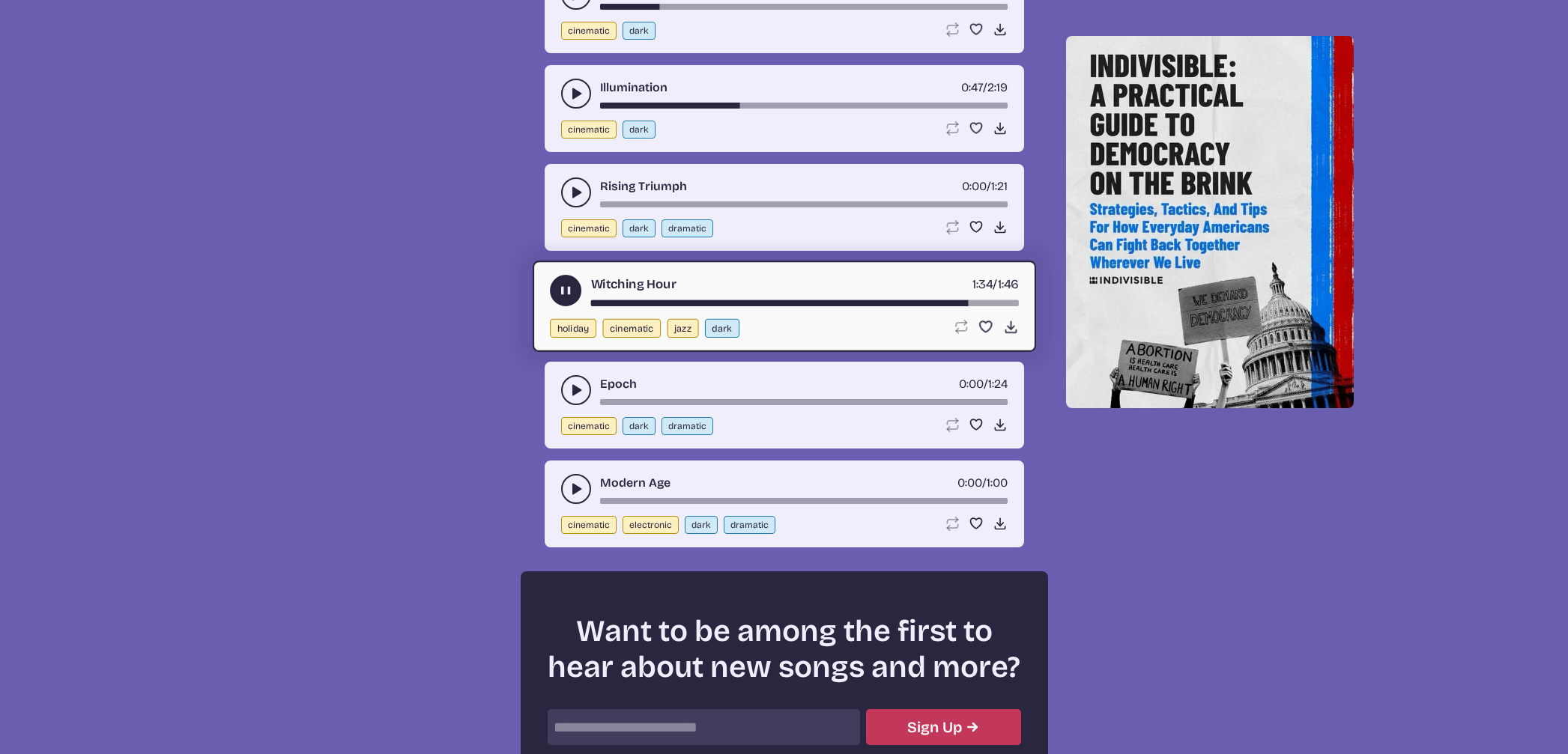
scroll to position [1974, 0]
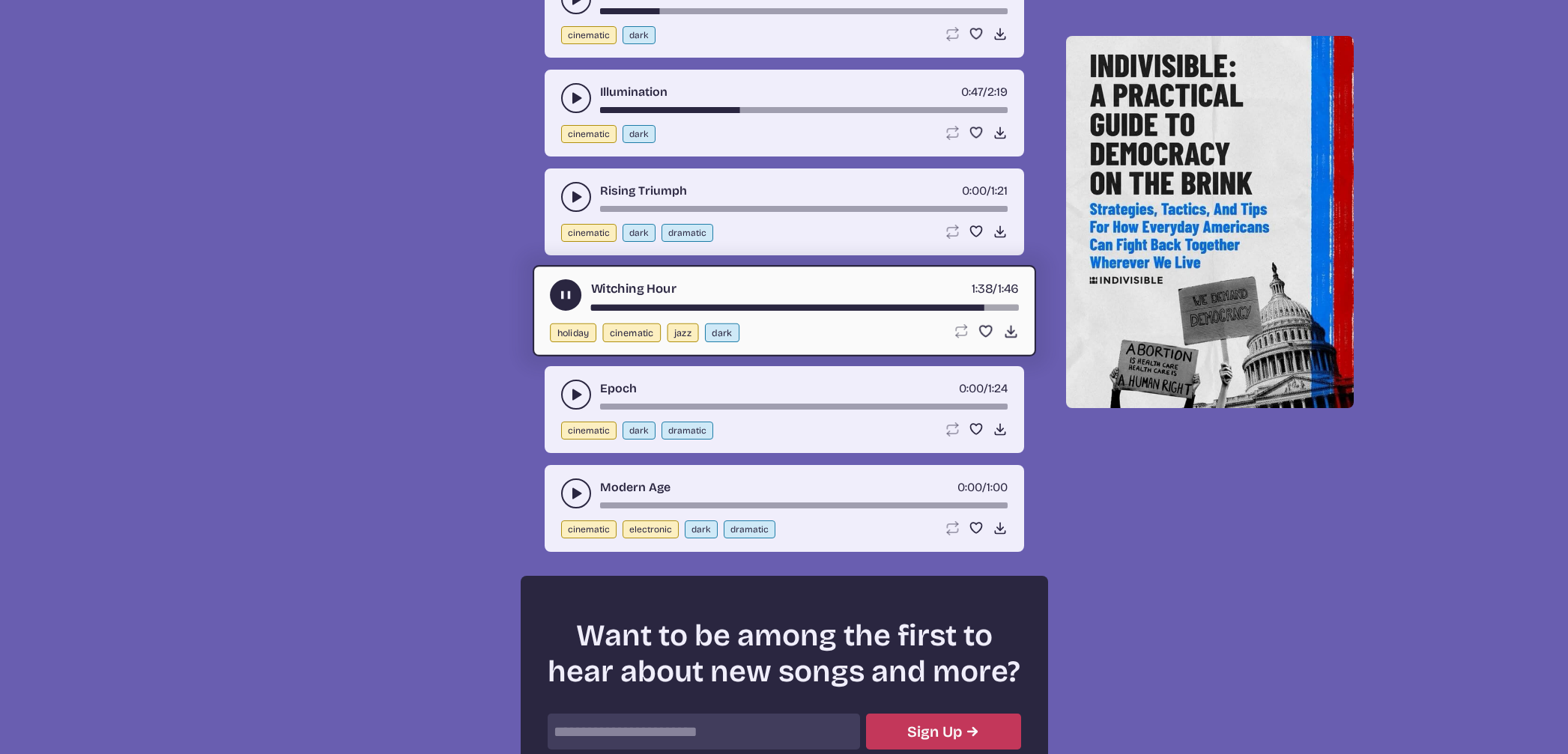
click at [1005, 323] on div "Witching Hour 1:38 / 1:46 holiday cinematic jazz dark Loop song Loop this song.…" at bounding box center [784, 311] width 503 height 92
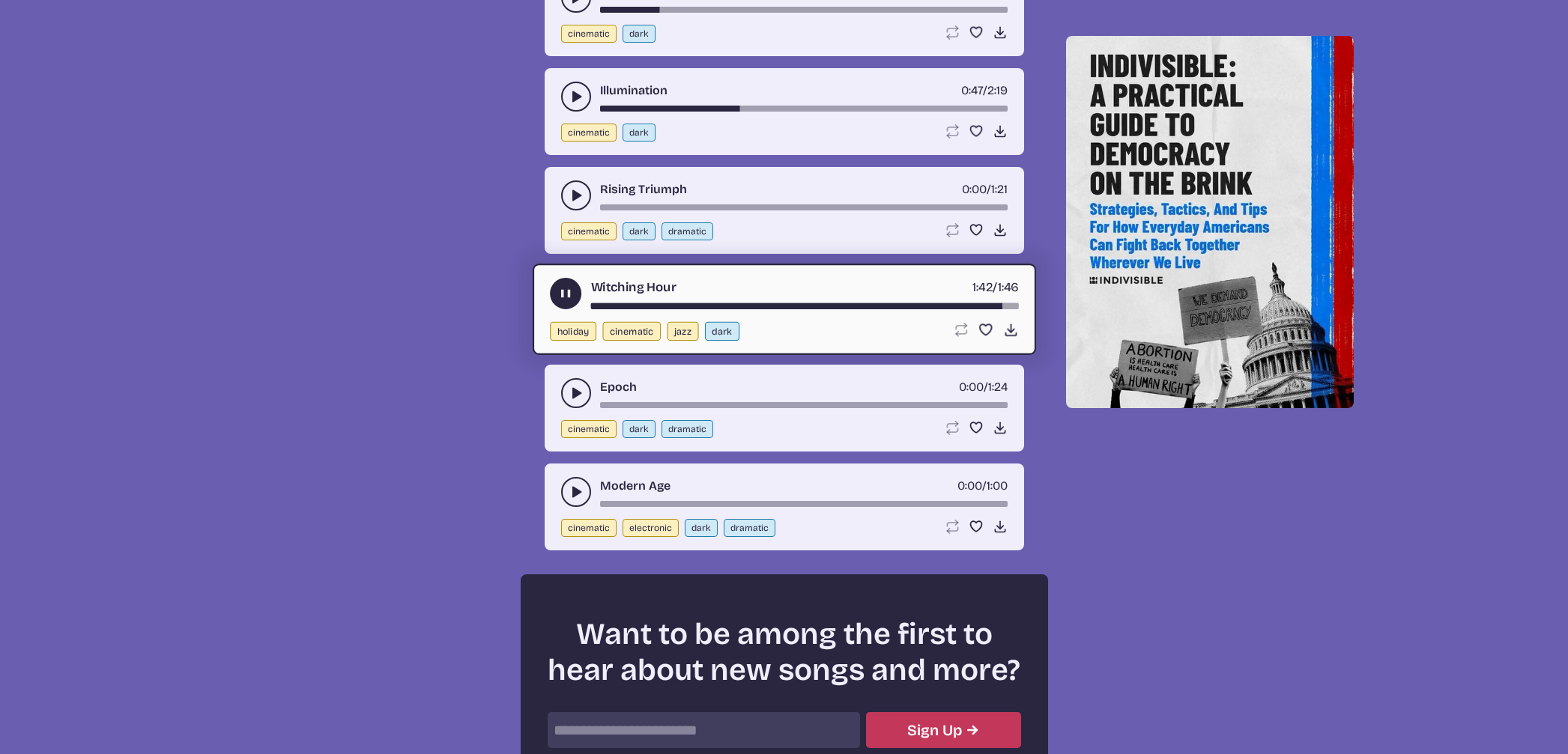
click at [1002, 326] on div "Loop song Loop this song. Favorite song Save this song to your favorites. Downl…" at bounding box center [984, 329] width 66 height 15
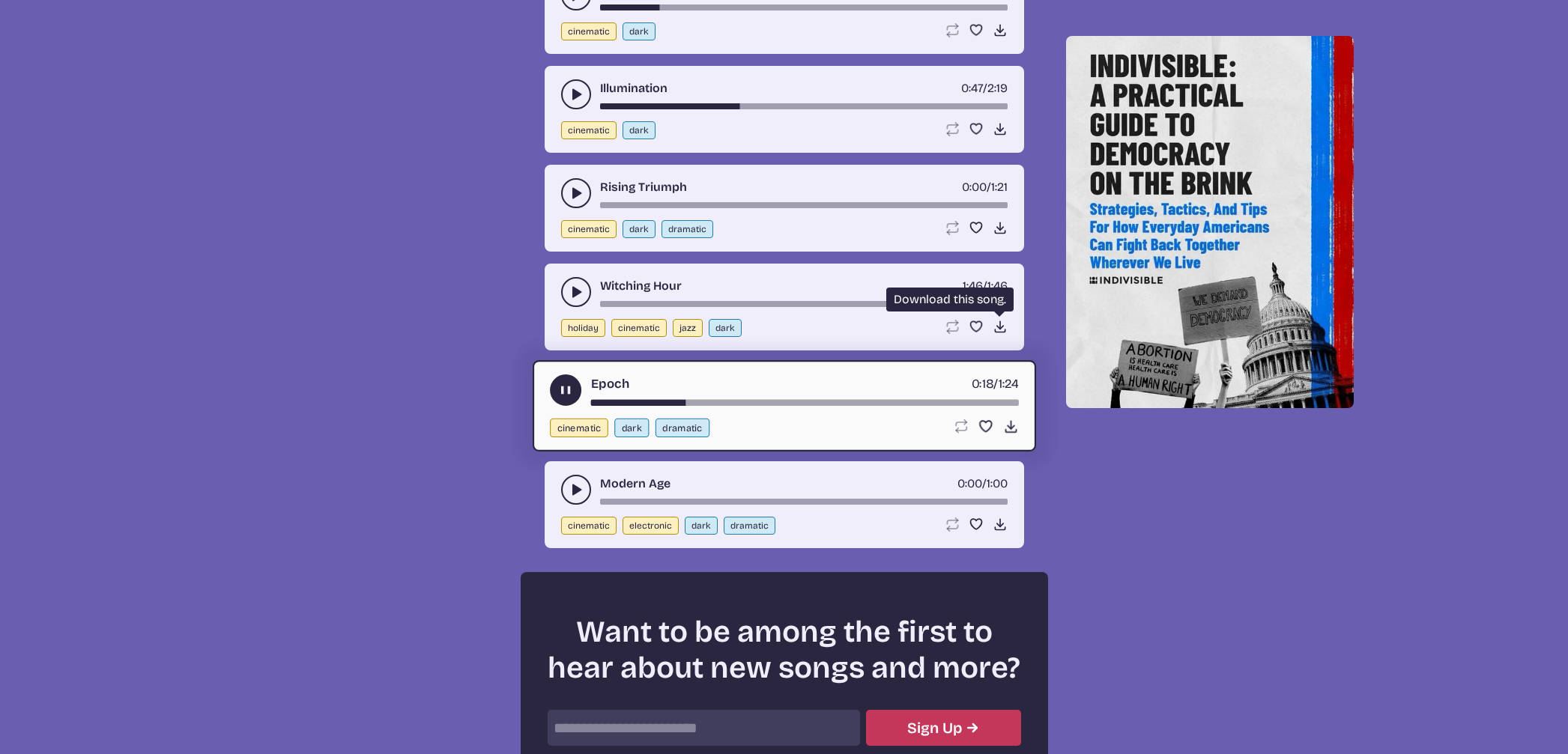
click at [993, 323] on icon "Download song" at bounding box center [1000, 326] width 15 height 15
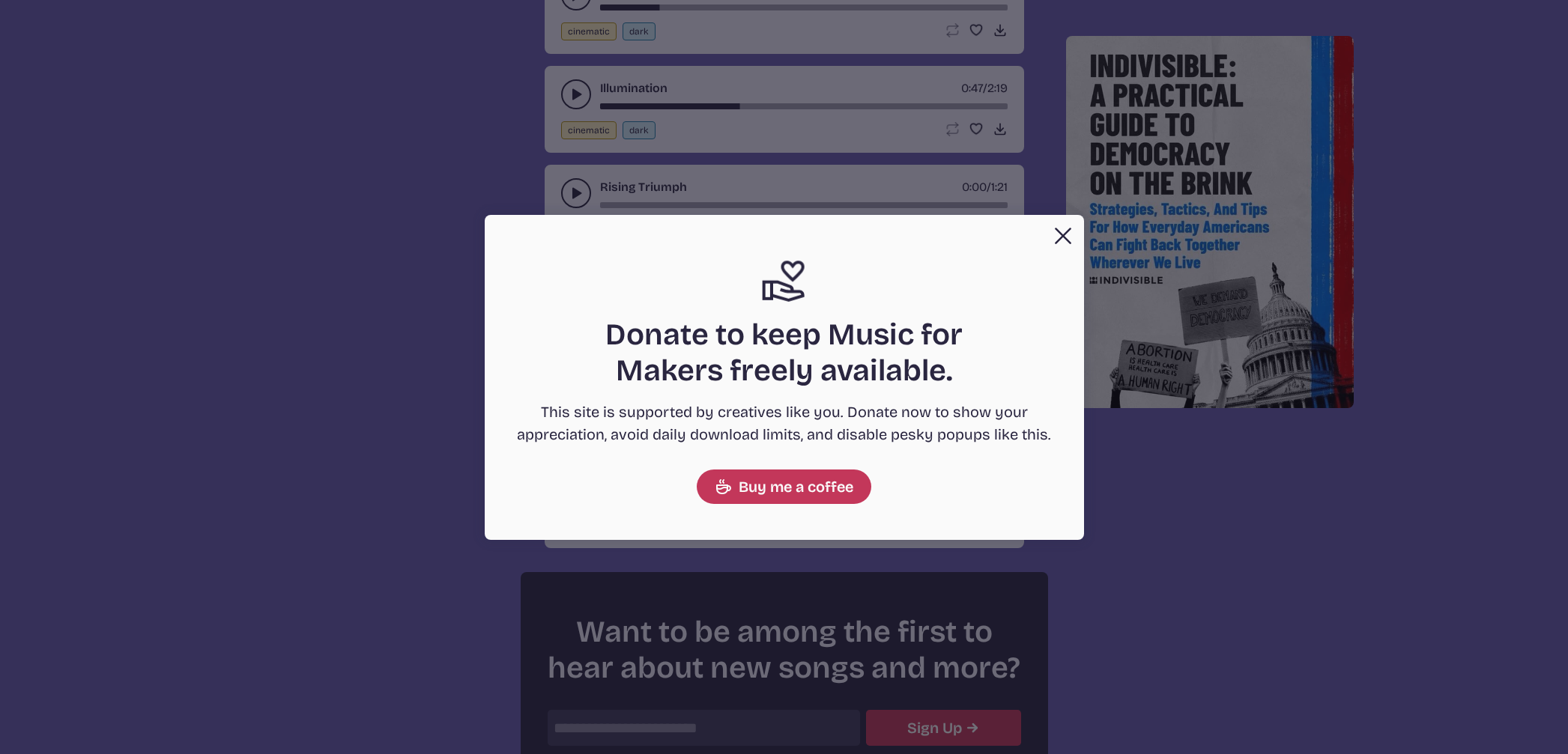
click at [1054, 231] on button "Close" at bounding box center [1062, 235] width 30 height 30
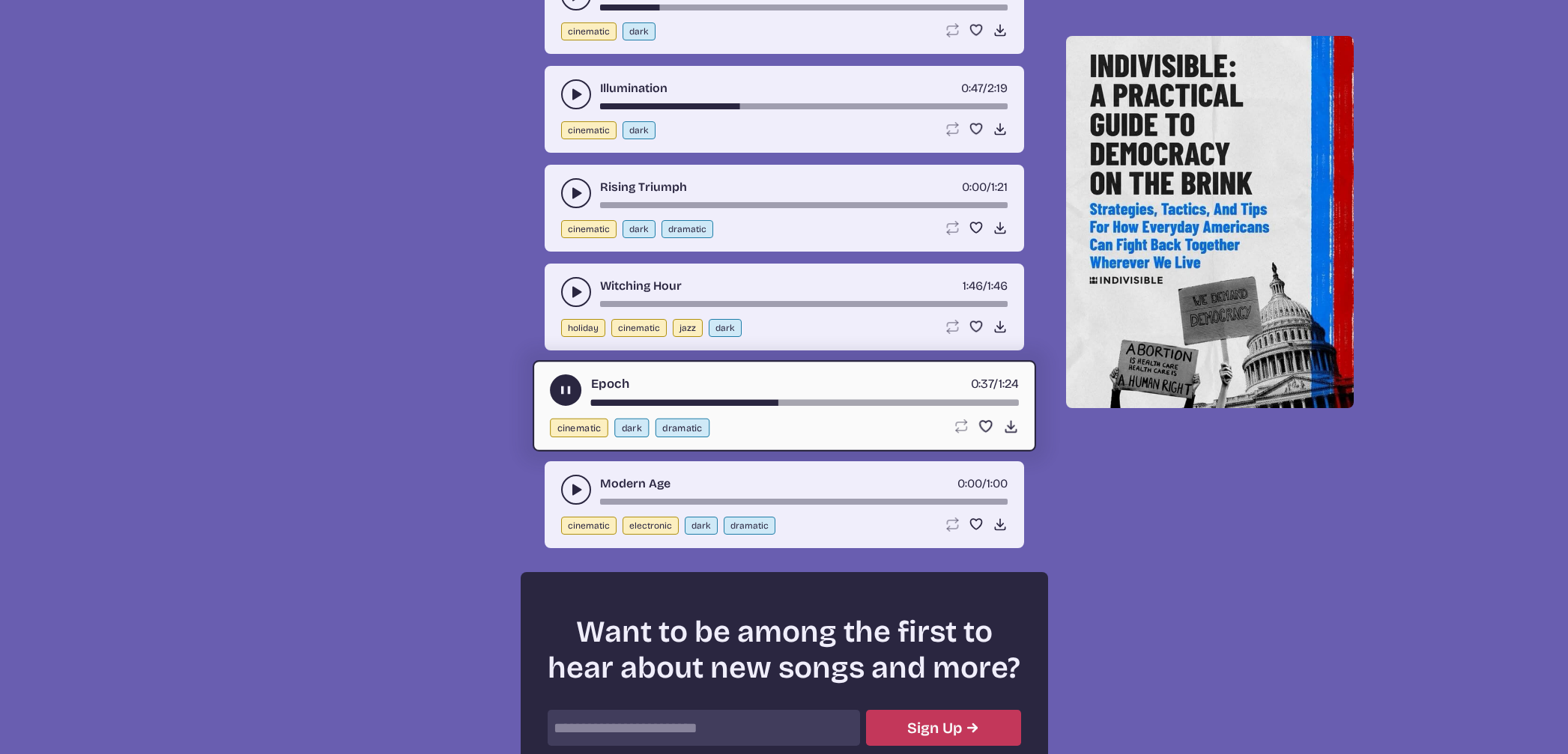
click at [574, 489] on use "play-pause toggle" at bounding box center [575, 489] width 15 height 15
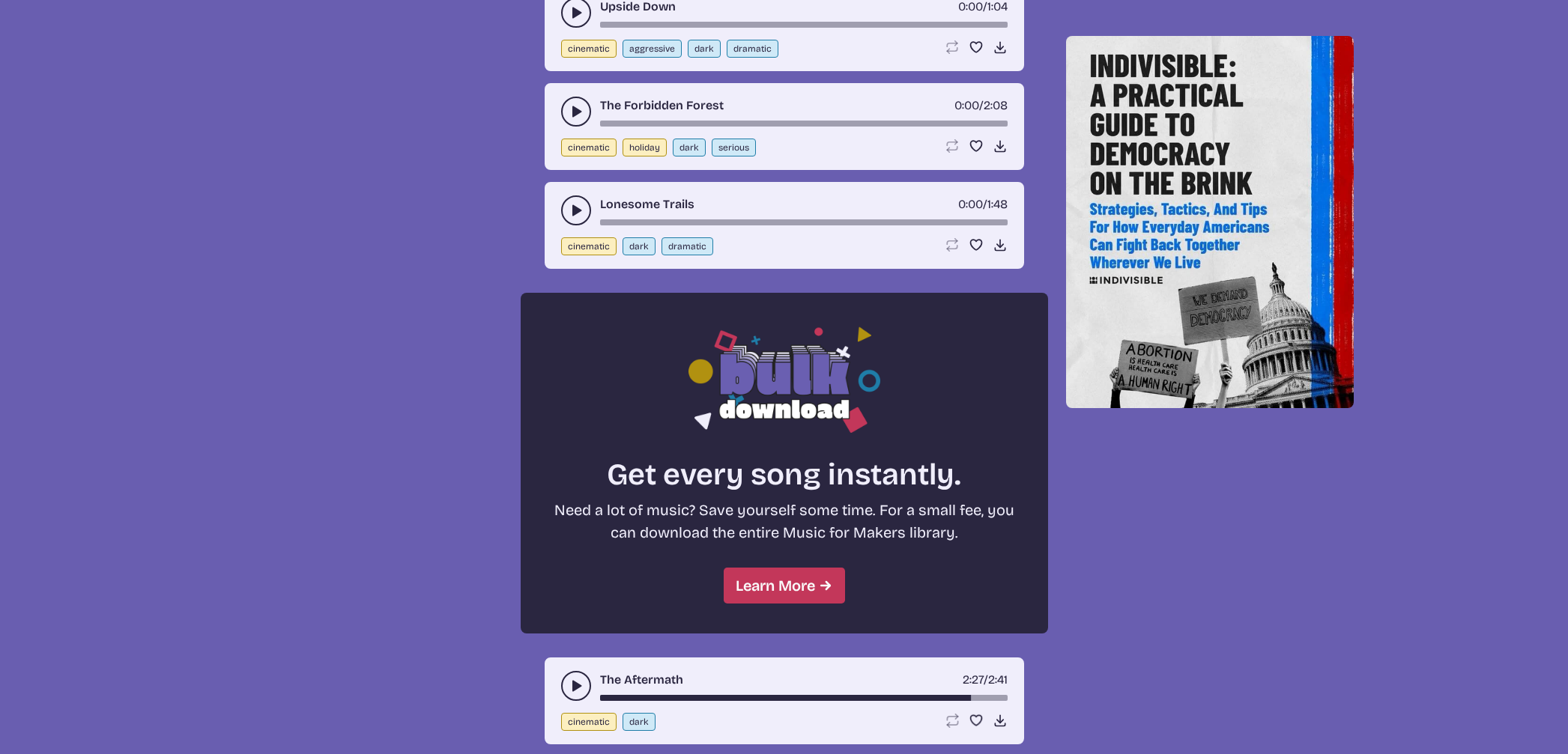
scroll to position [986, 0]
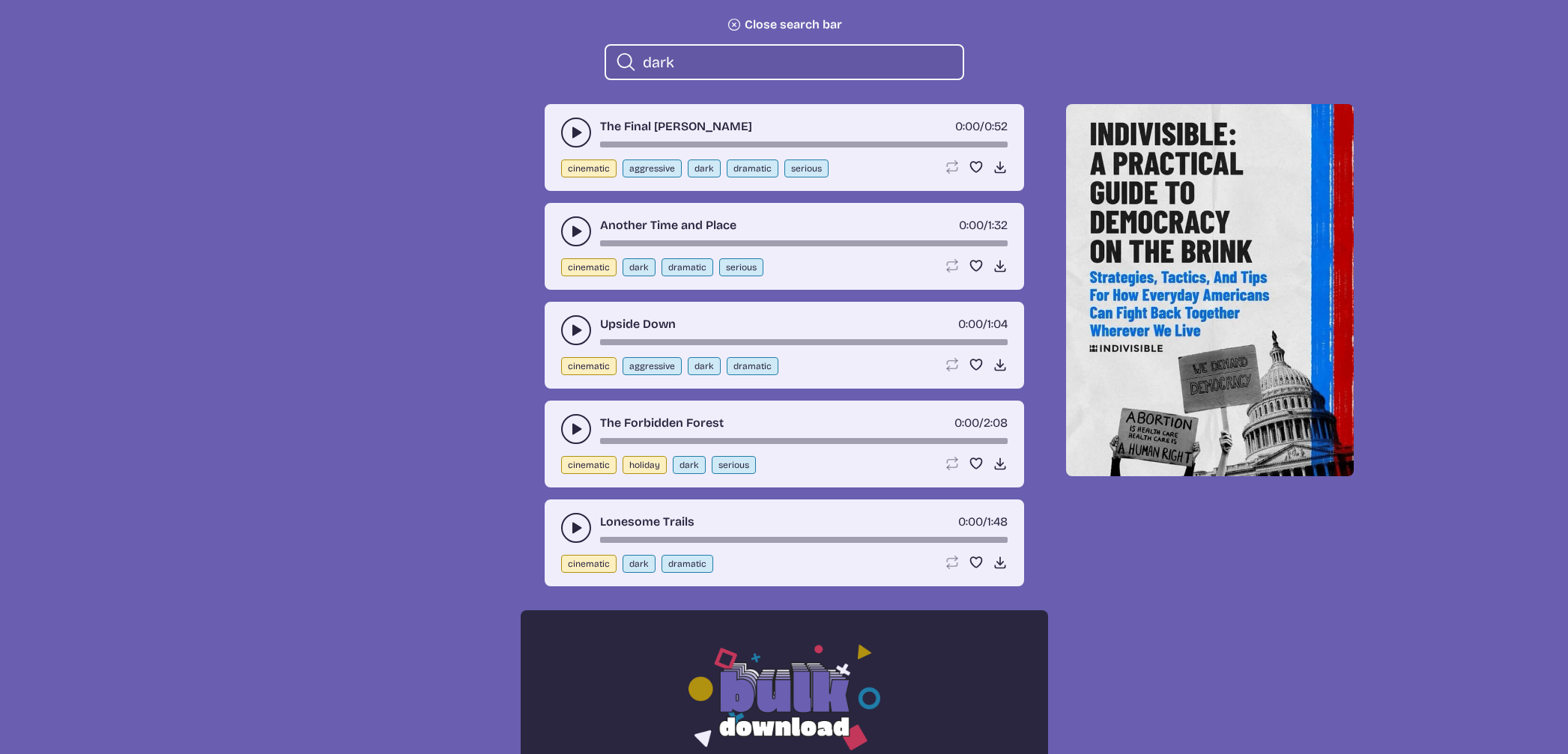
click at [568, 523] on icon "play-pause toggle" at bounding box center [575, 528] width 15 height 15
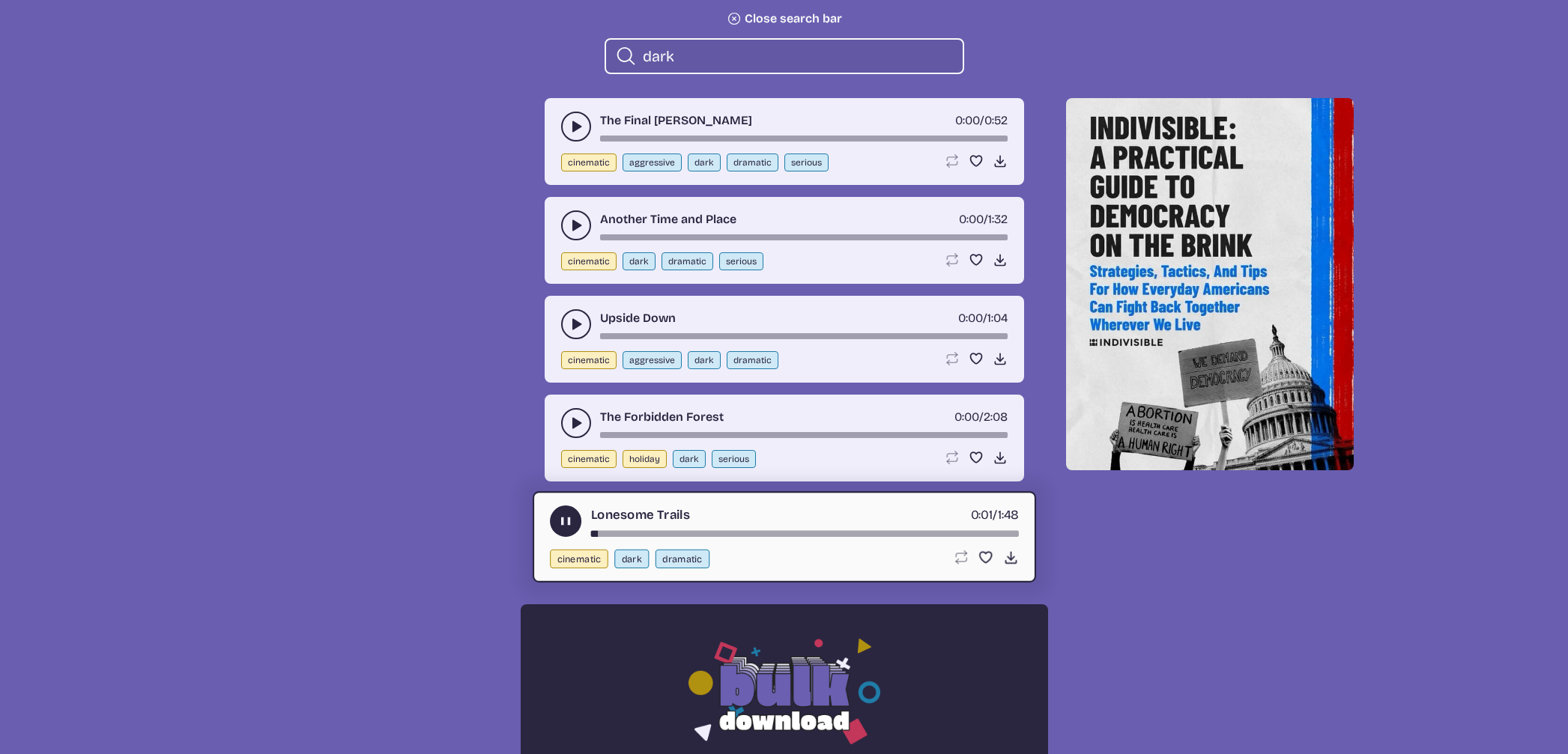
scroll to position [679, 0]
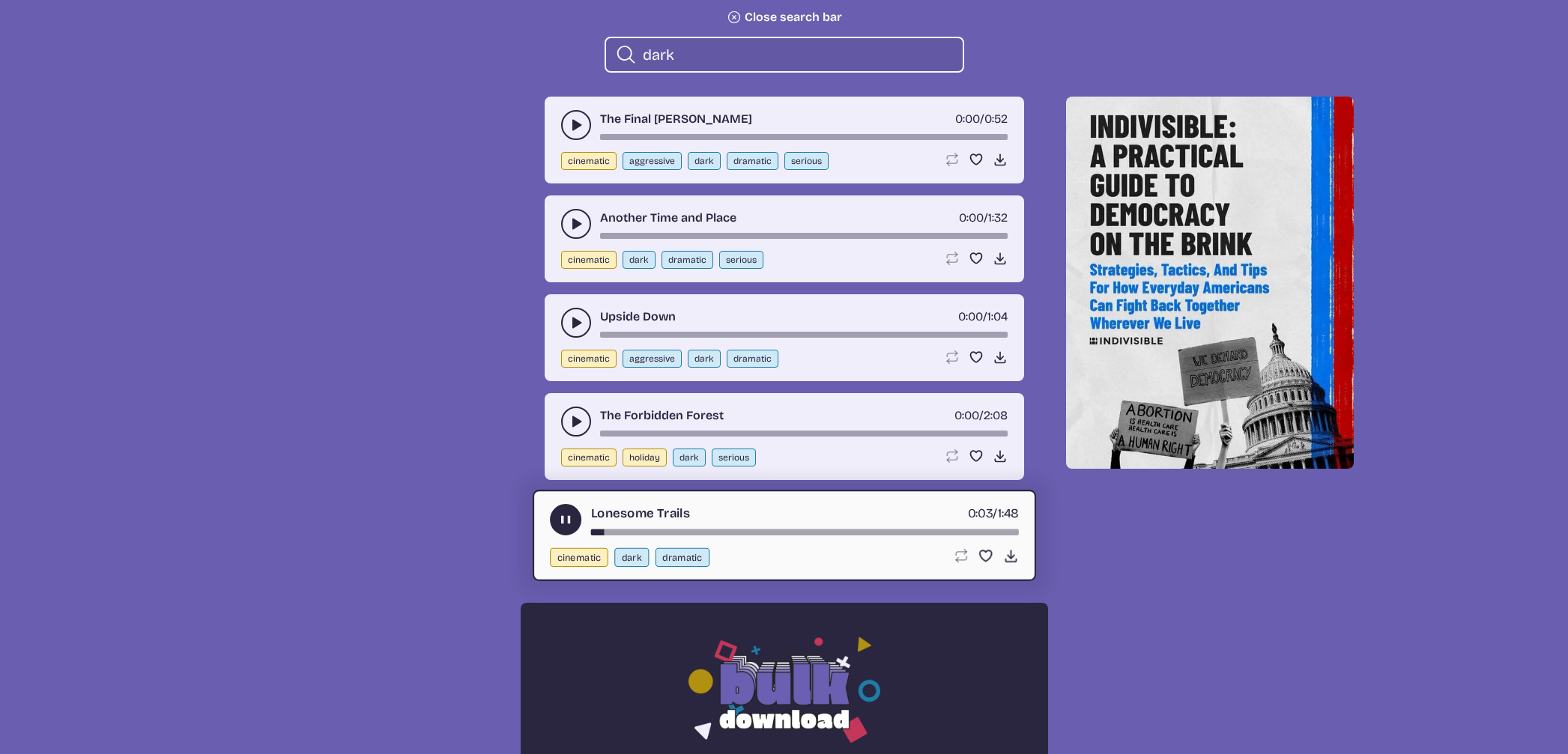
click at [671, 531] on div "song-time-bar" at bounding box center [804, 532] width 428 height 6
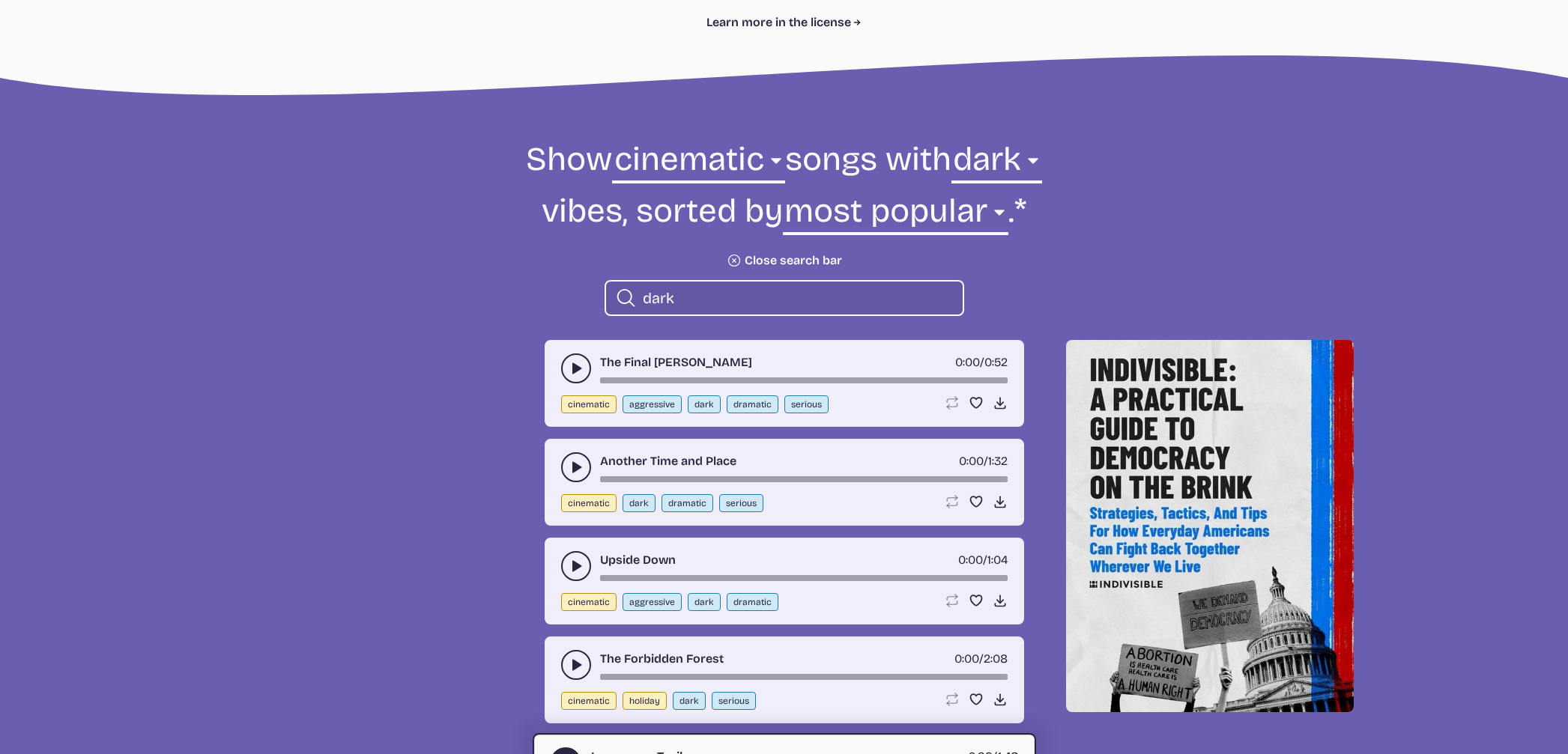
scroll to position [440, 0]
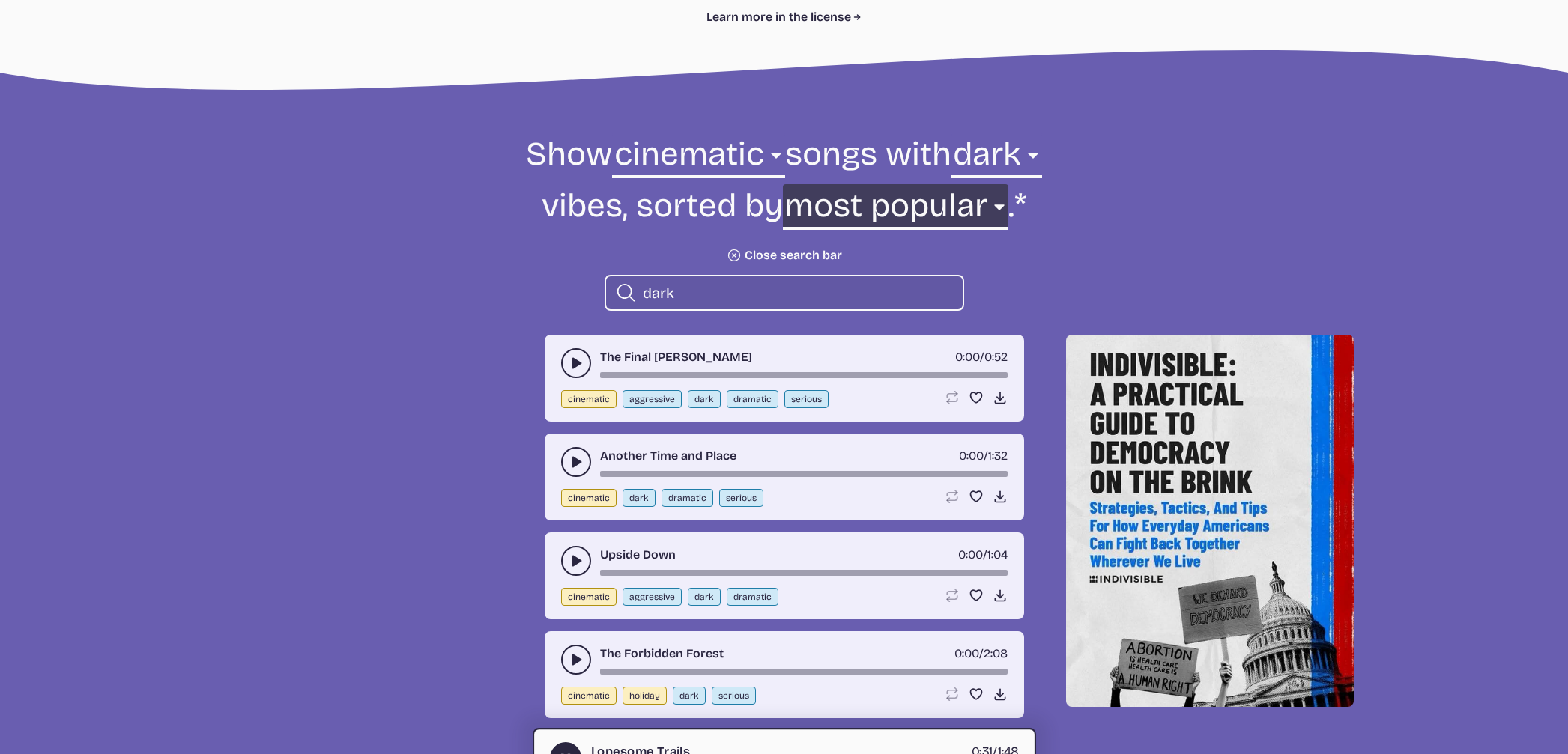
click at [842, 207] on select "newest oldest most popular least popular name" at bounding box center [895, 209] width 226 height 51
select select "oldest"
click at [890, 184] on select "newest oldest most popular least popular name" at bounding box center [895, 209] width 226 height 51
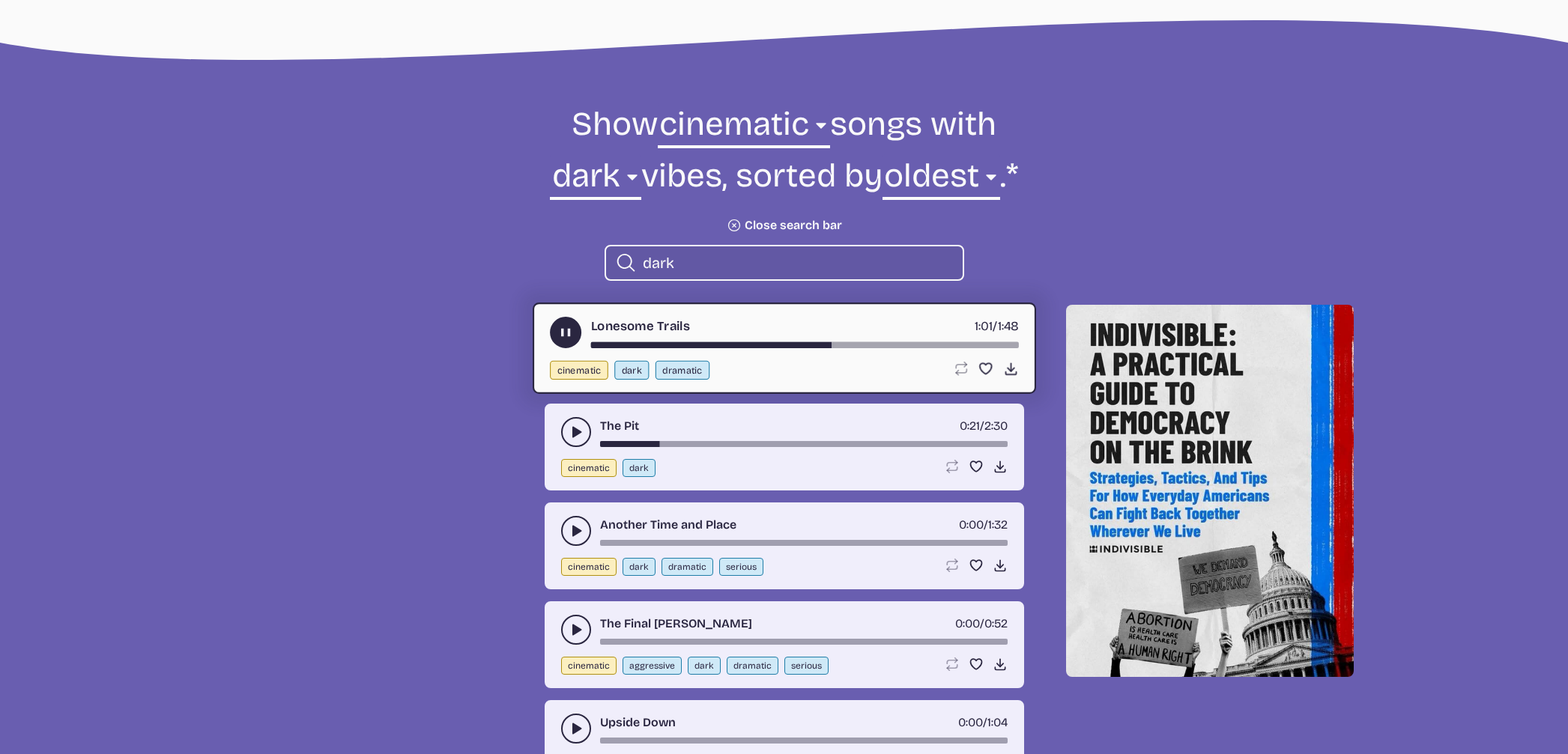
scroll to position [467, 0]
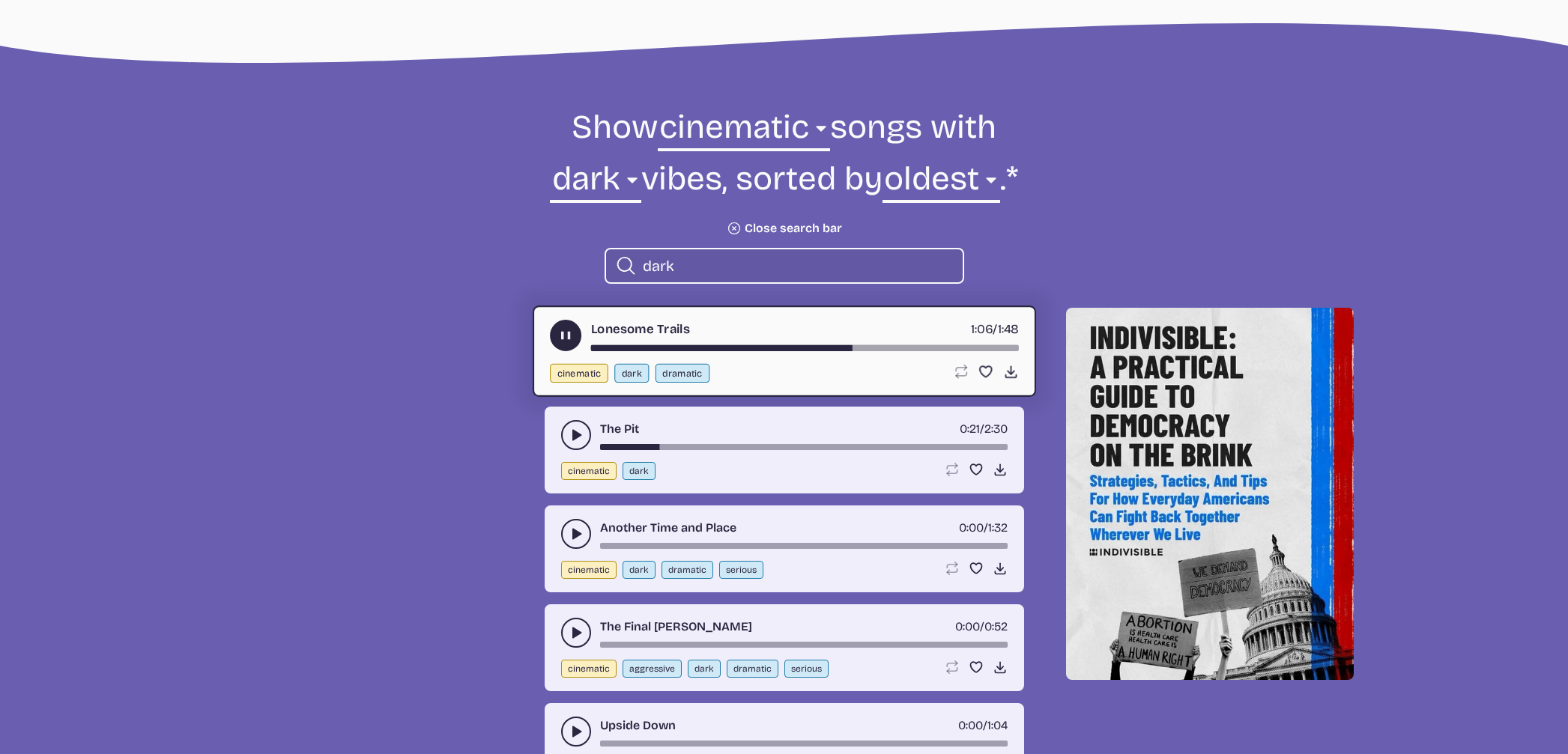
click at [572, 432] on use "play-pause toggle" at bounding box center [575, 435] width 15 height 15
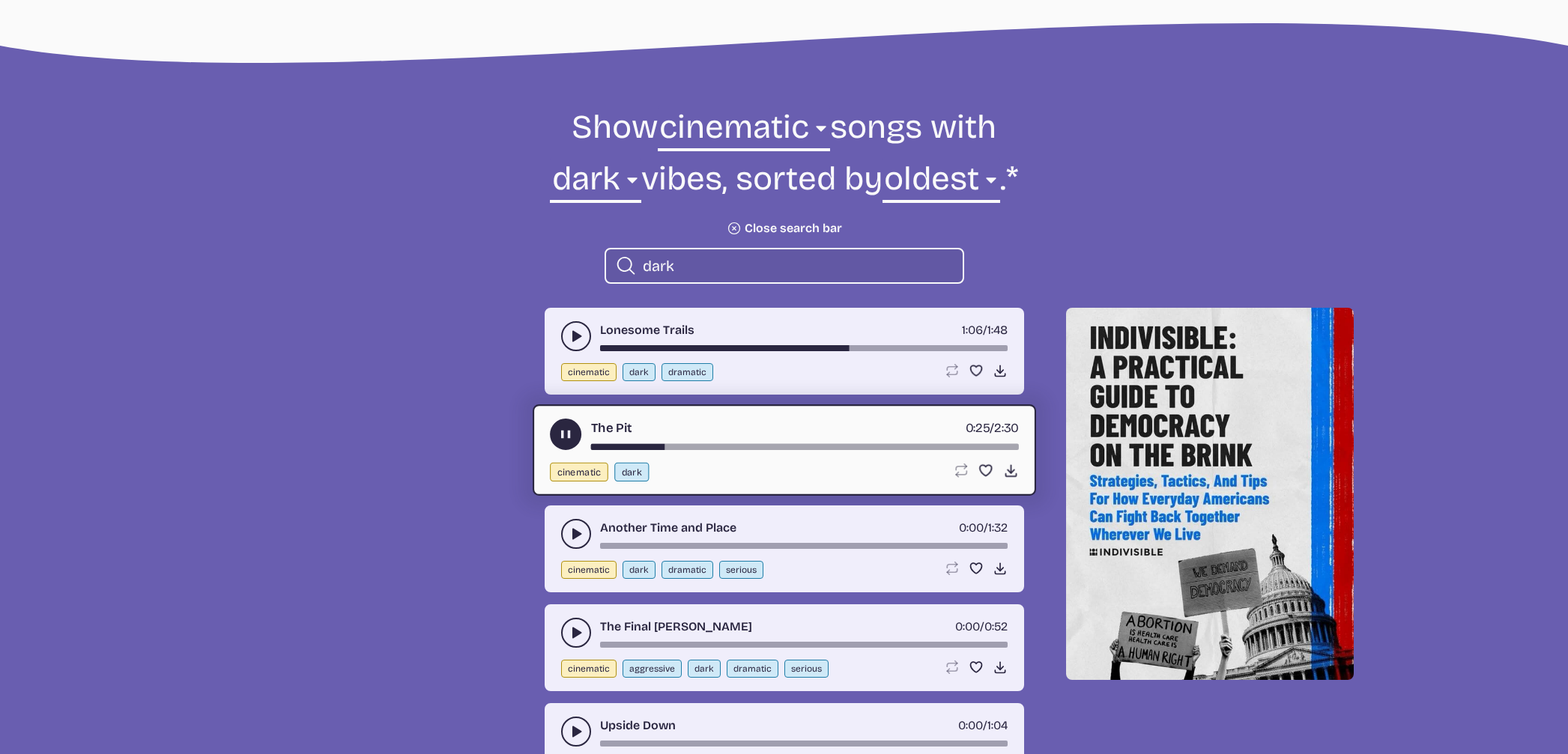
scroll to position [464, 0]
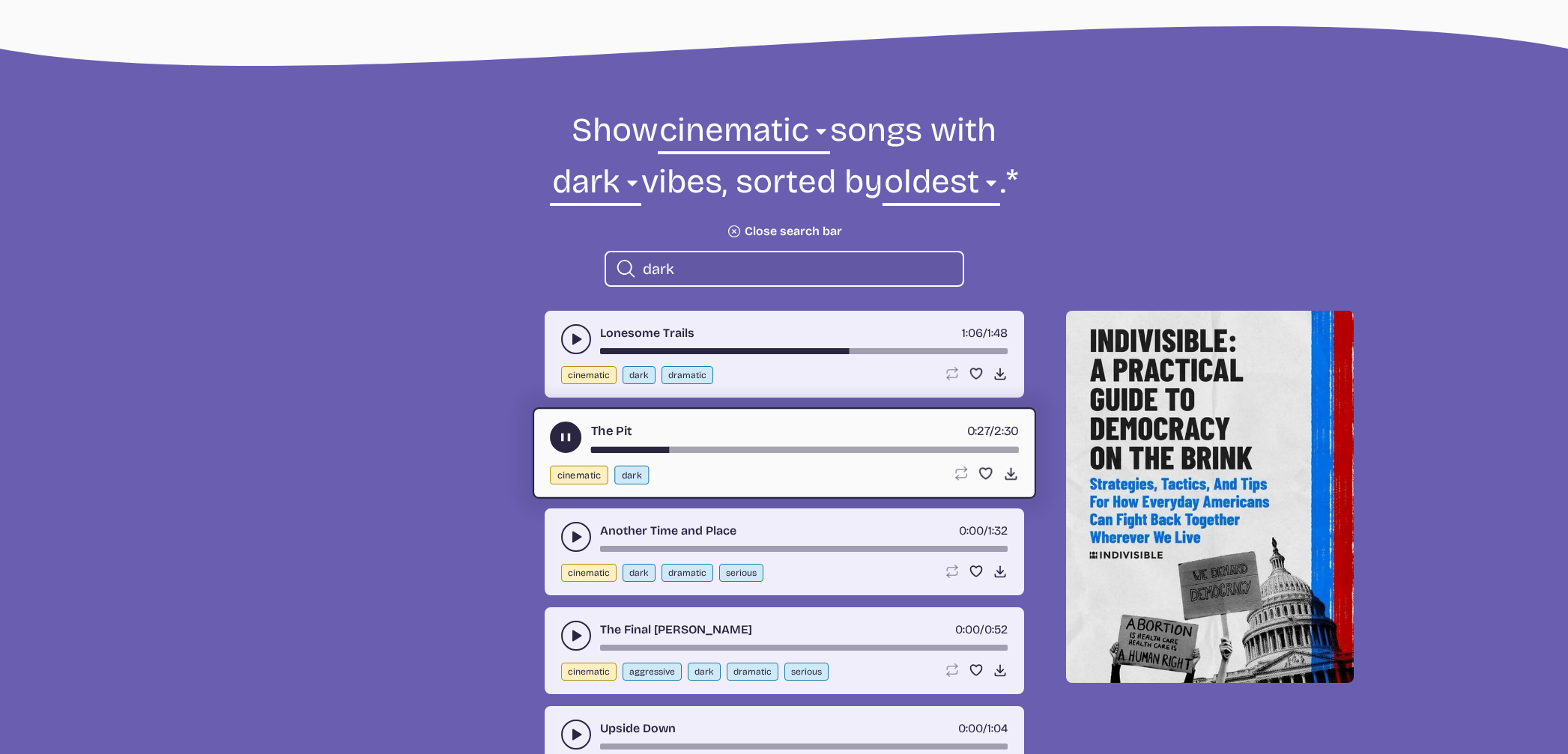
click at [572, 537] on use "play-pause toggle" at bounding box center [575, 537] width 15 height 15
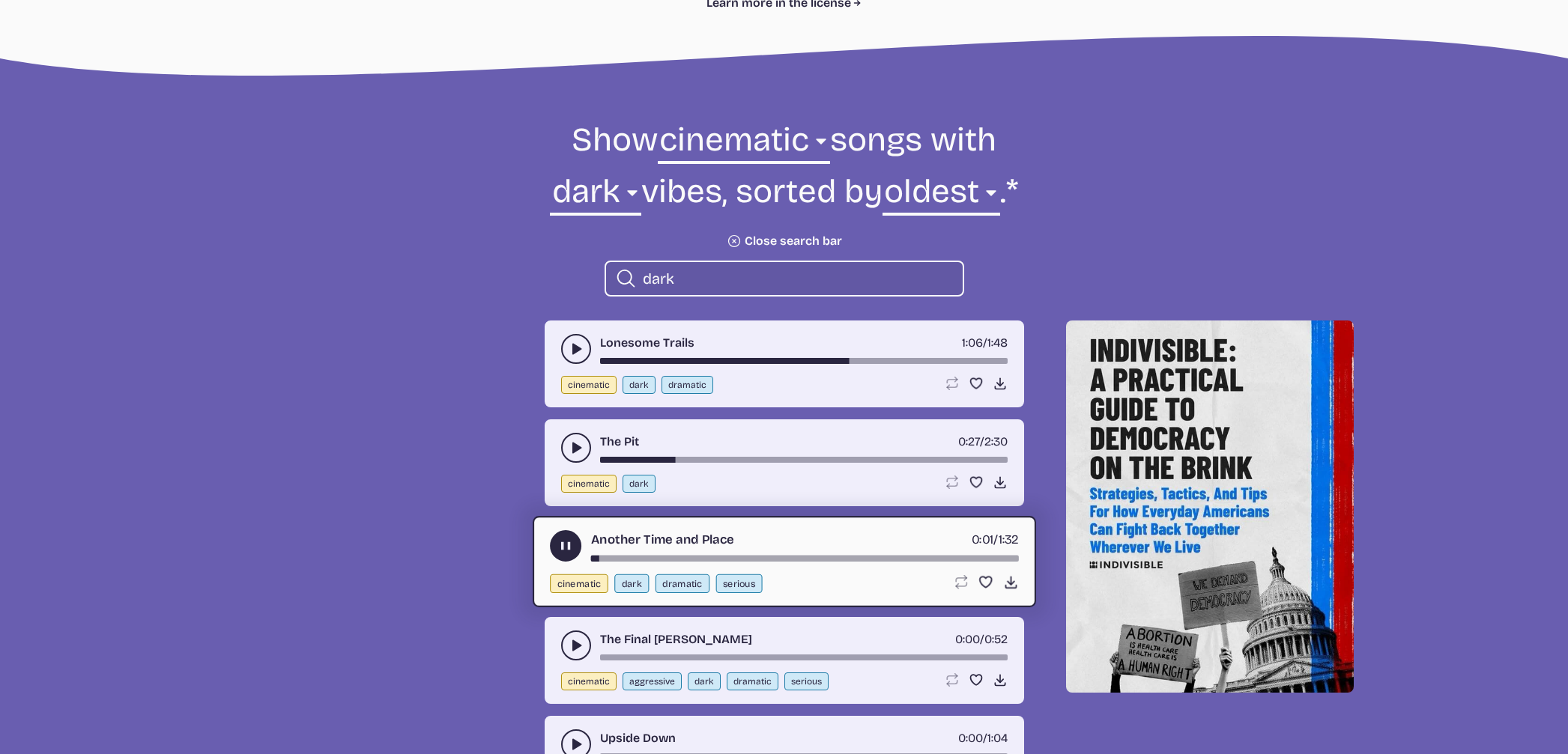
scroll to position [454, 0]
click at [851, 558] on div "song-time-bar" at bounding box center [804, 559] width 428 height 6
click at [954, 554] on div "Another Time and Place 0:58 / 1:32" at bounding box center [783, 546] width 468 height 31
click at [958, 556] on div "Another Time and Place 0:59 / 1:32" at bounding box center [783, 546] width 468 height 31
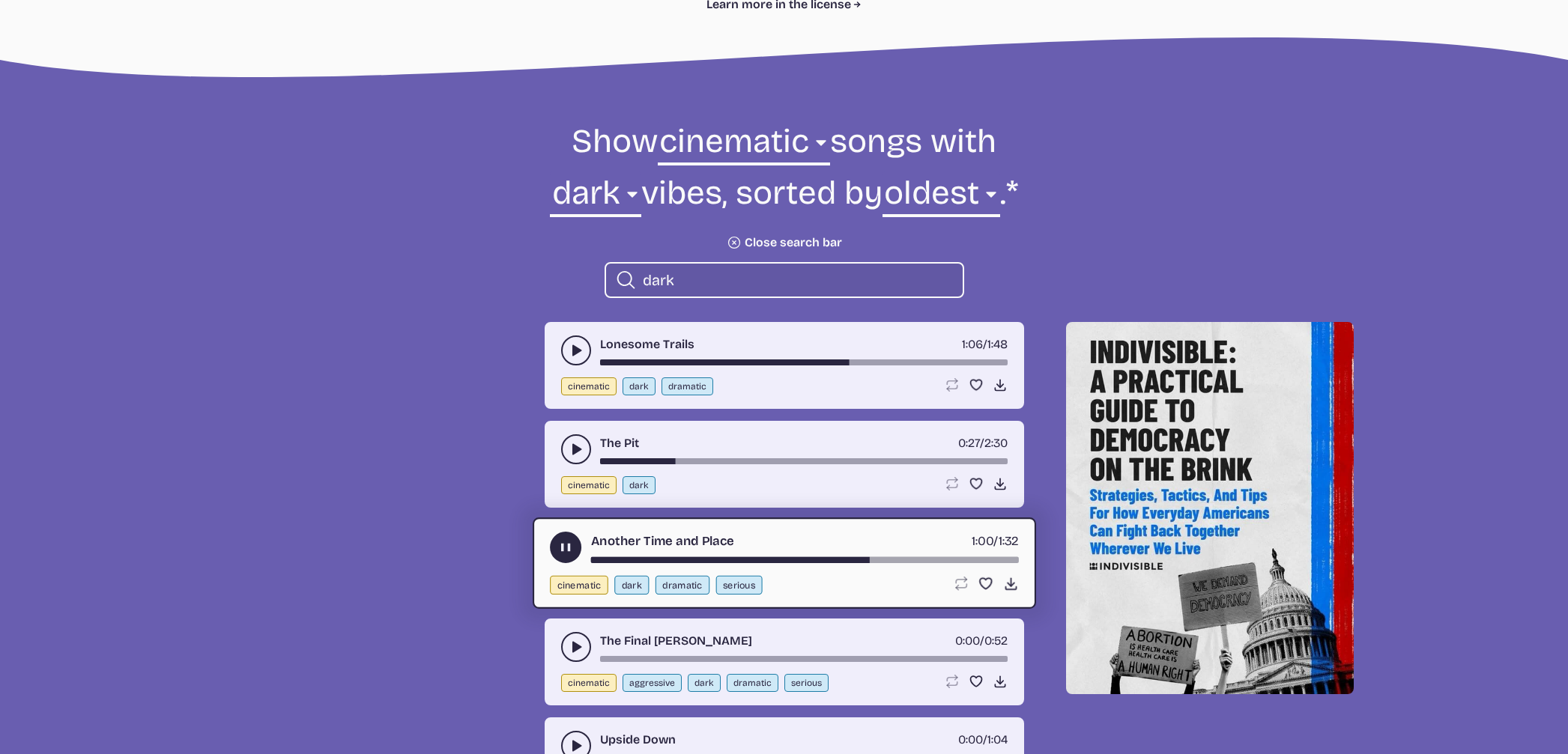
click at [958, 556] on div "Another Time and Place 1:00 / 1:32" at bounding box center [783, 546] width 468 height 31
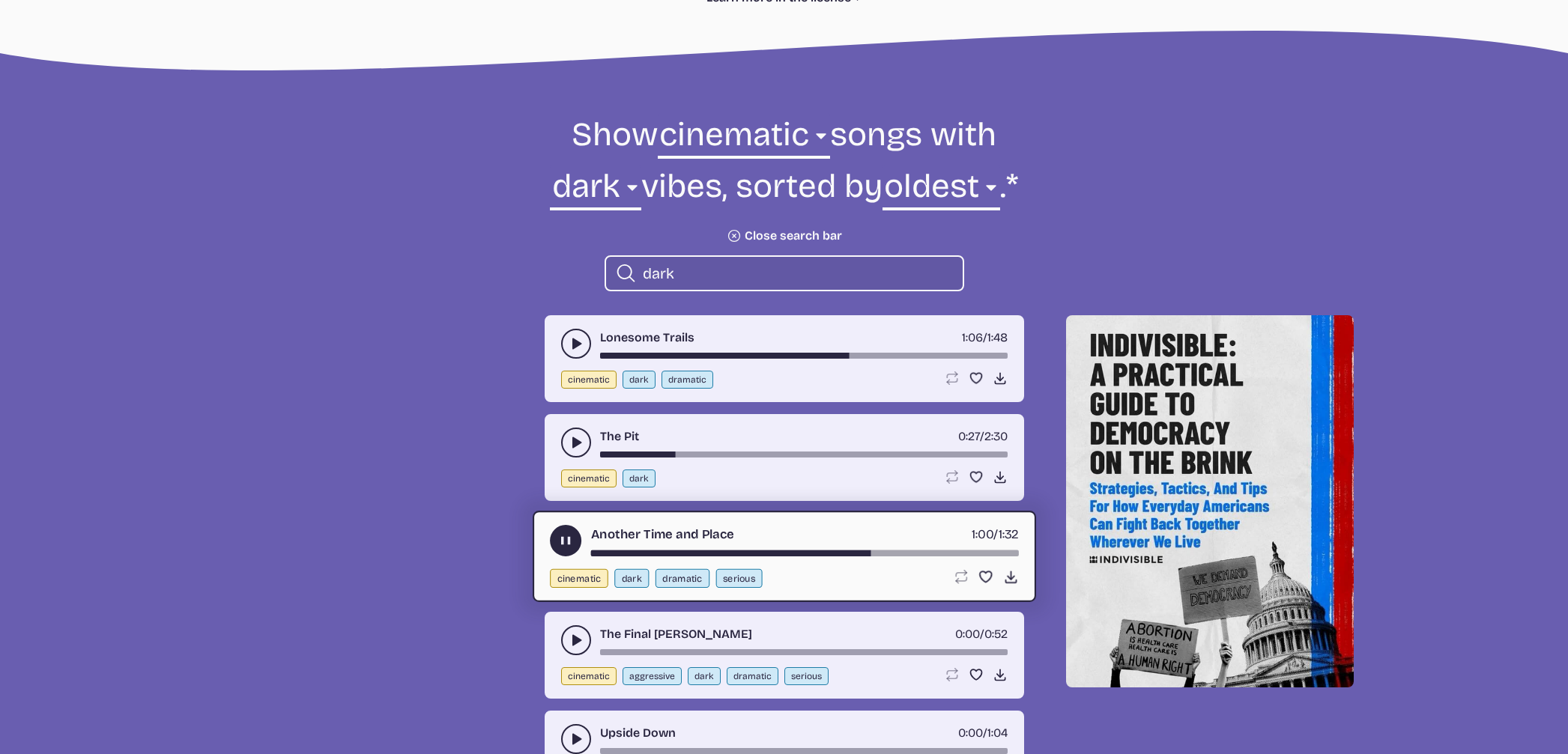
scroll to position [460, 0]
click at [951, 553] on div "song-time-bar" at bounding box center [804, 552] width 428 height 6
click at [728, 232] on icon "Plus icon" at bounding box center [733, 235] width 21 height 21
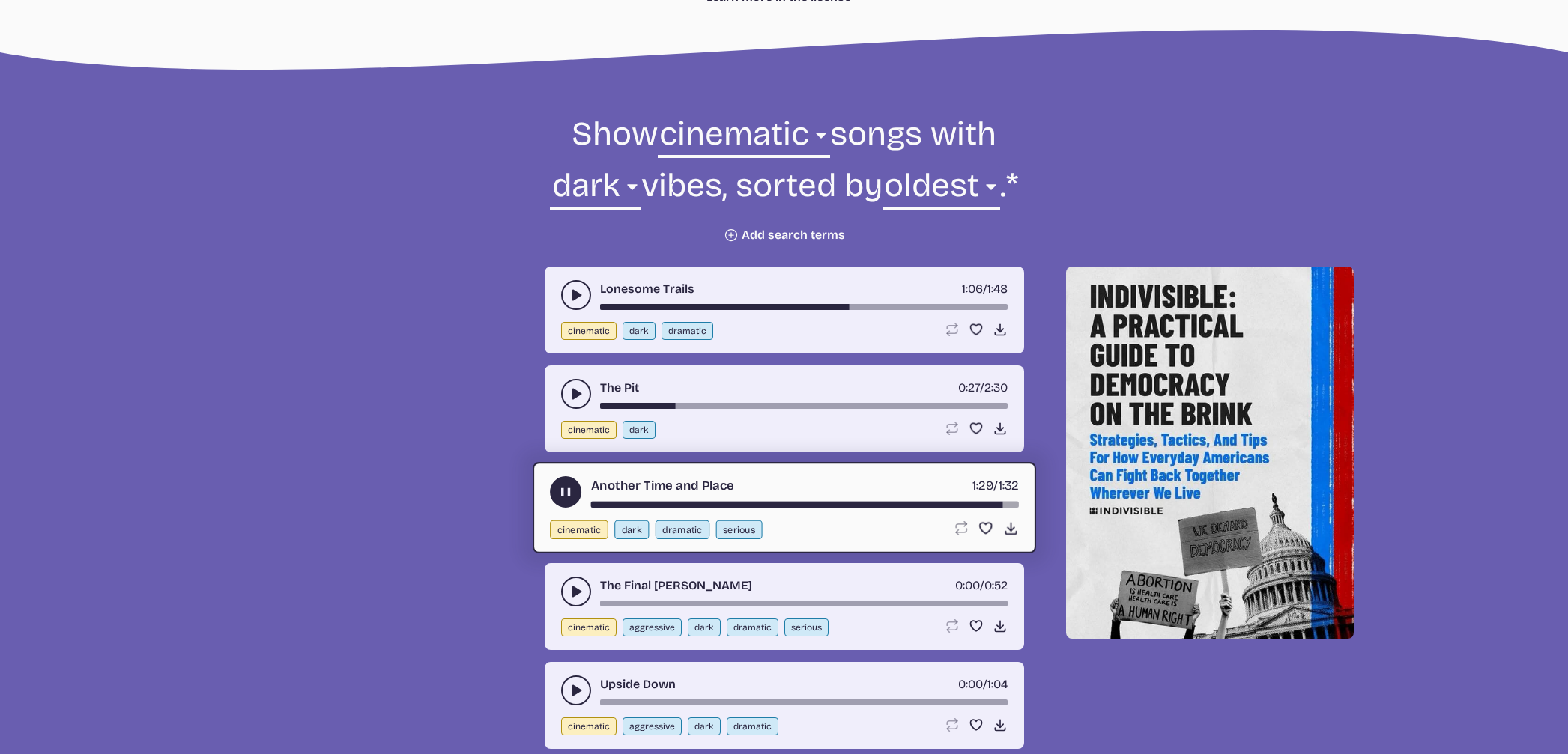
click at [790, 232] on button "Plus icon Add search terms" at bounding box center [784, 235] width 121 height 15
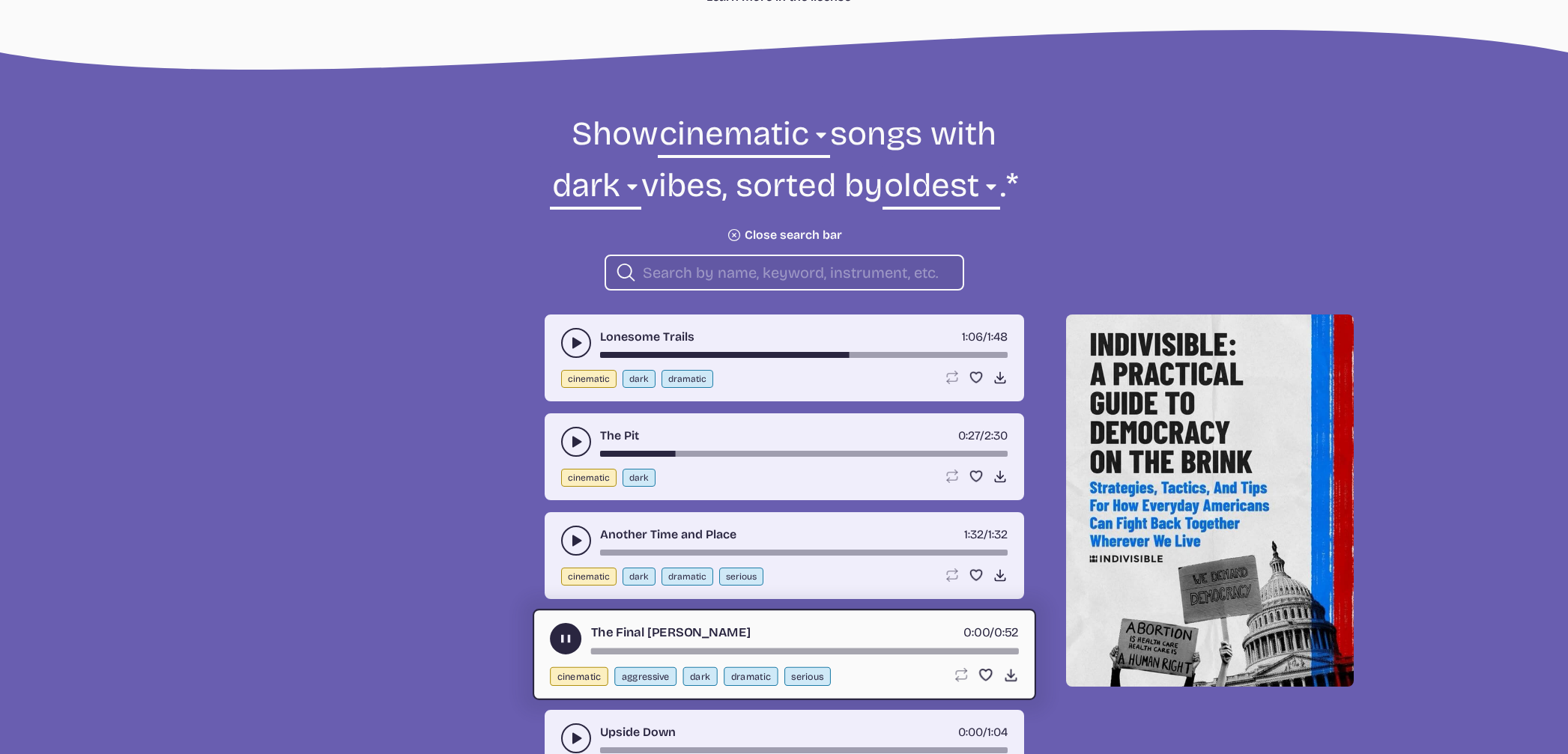
click at [729, 231] on icon "Plus icon" at bounding box center [733, 235] width 21 height 21
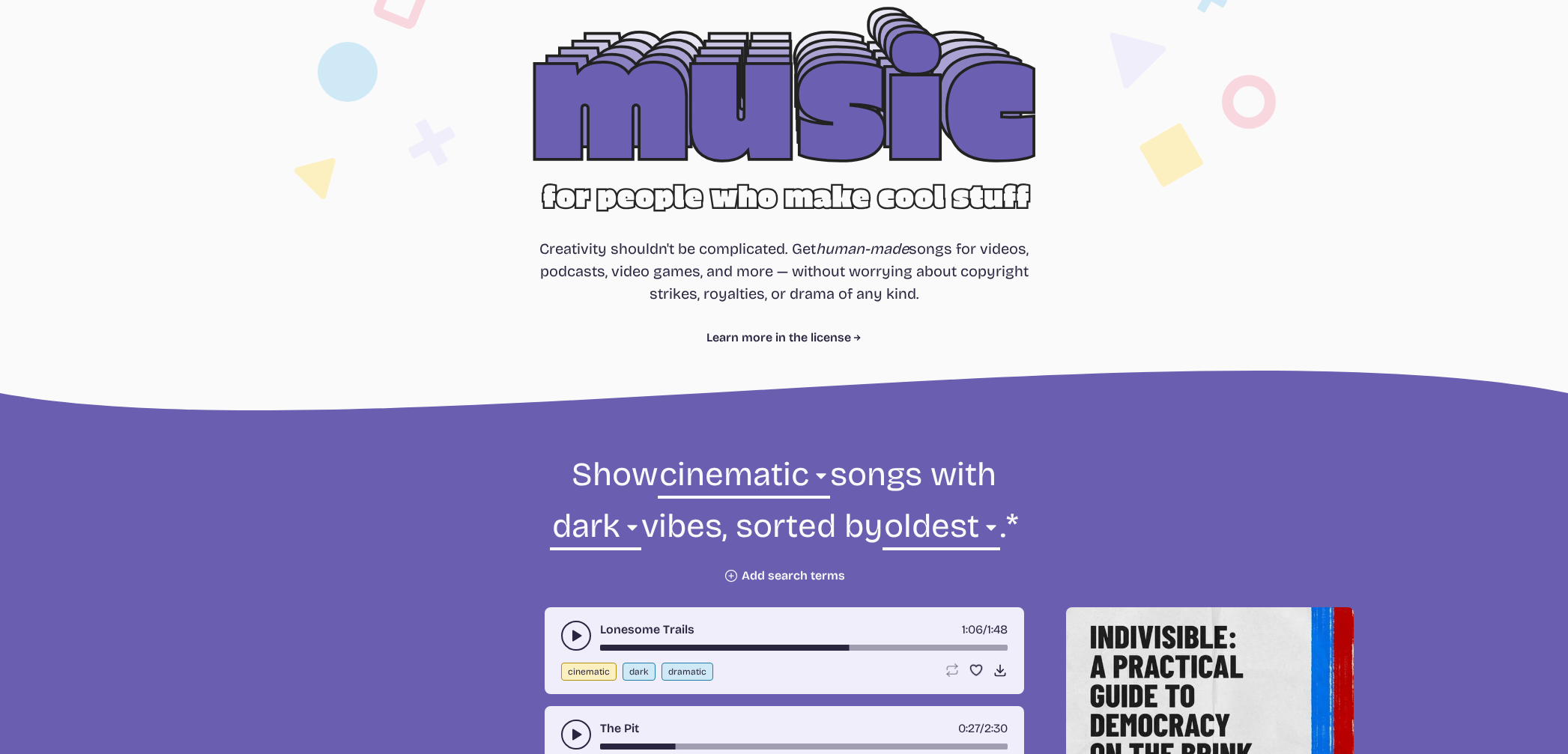
scroll to position [109, 0]
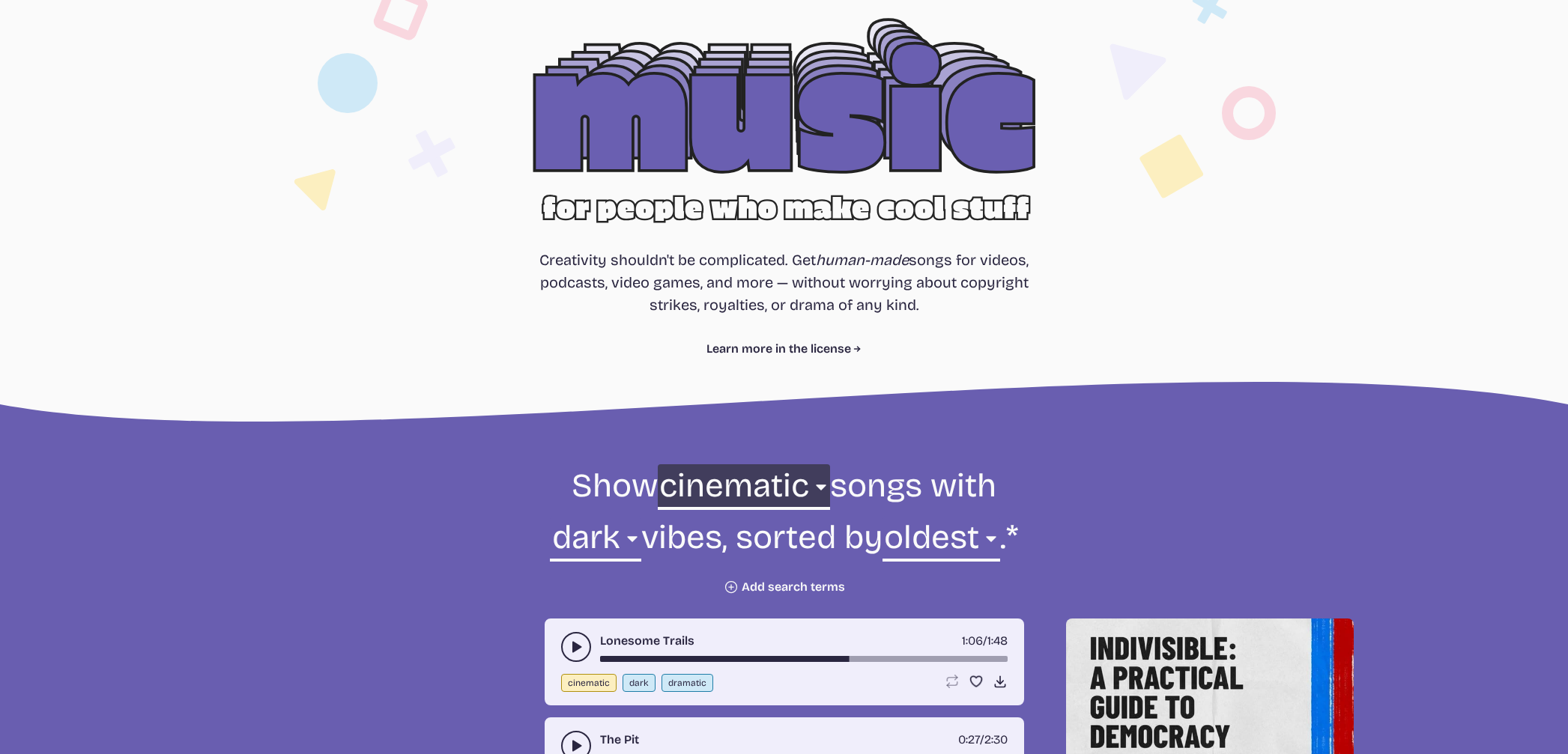
click at [719, 483] on select "all ambient cinematic electronic folk holiday jazz pop rock world" at bounding box center [744, 489] width 173 height 51
click at [669, 464] on select "all ambient cinematic electronic folk holiday jazz pop rock world" at bounding box center [744, 489] width 173 height 51
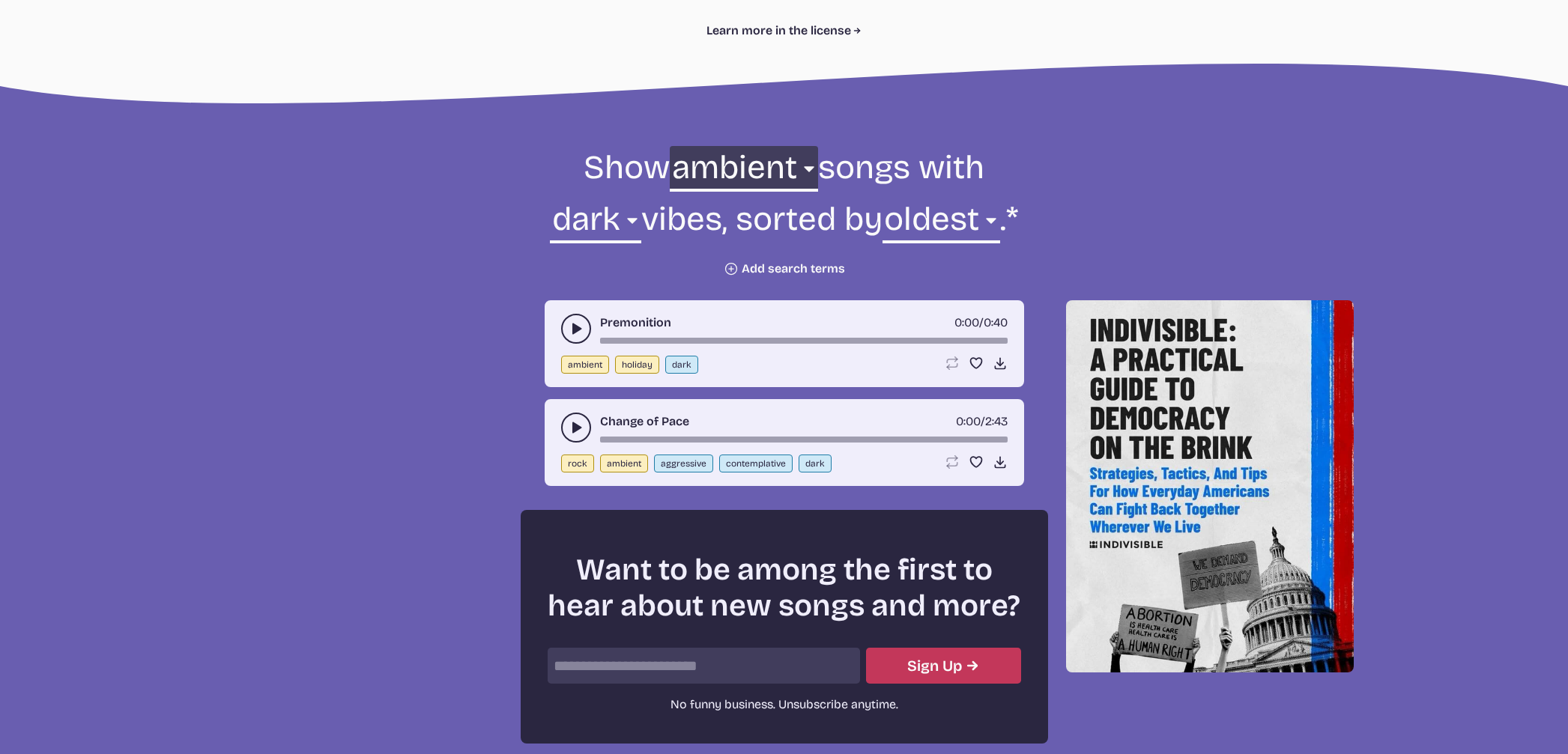
scroll to position [429, 0]
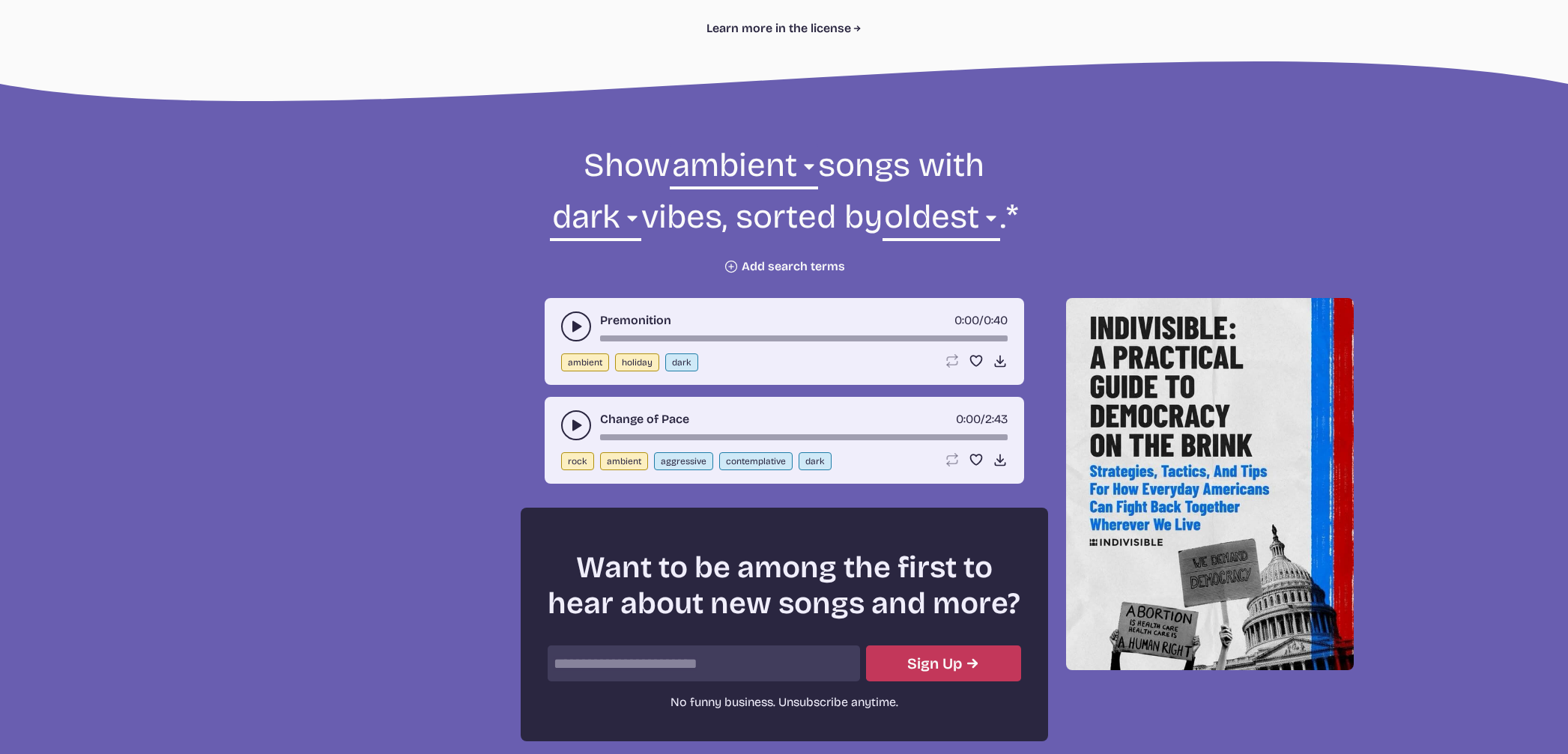
click at [566, 421] on button "play-pause toggle" at bounding box center [575, 425] width 30 height 30
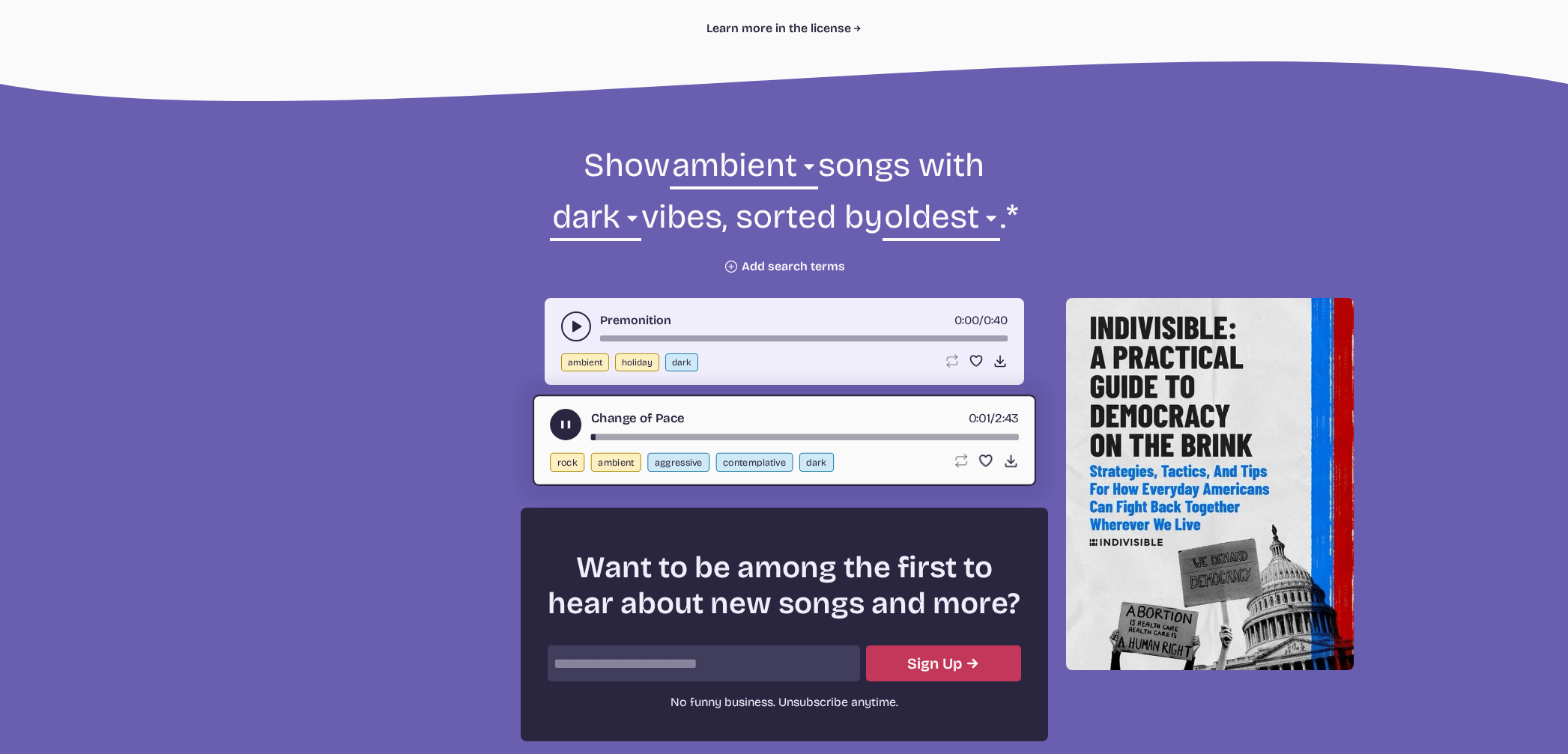
click at [680, 434] on div "song-time-bar" at bounding box center [804, 437] width 428 height 6
click at [850, 436] on div "song-time-bar" at bounding box center [804, 437] width 428 height 6
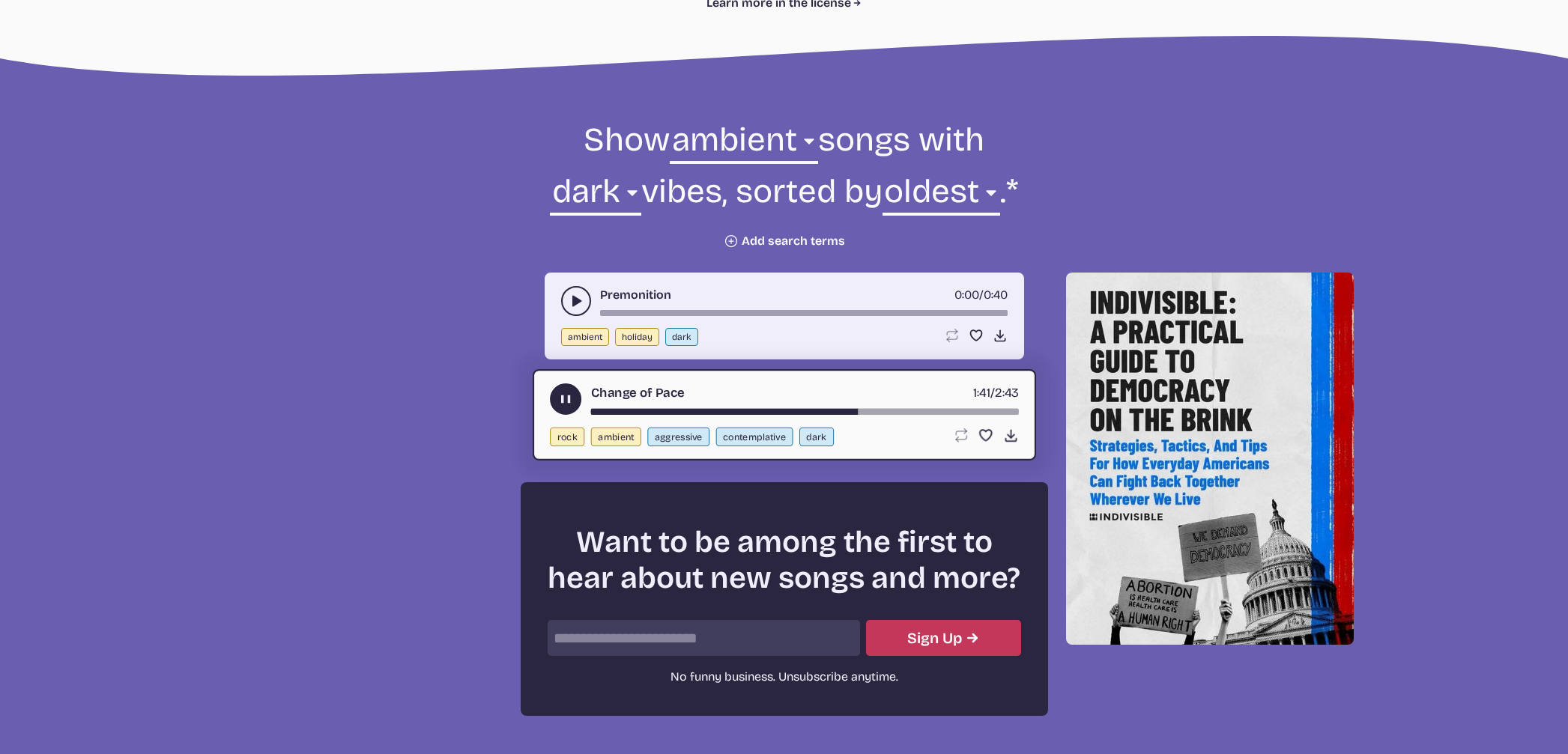
scroll to position [442, 0]
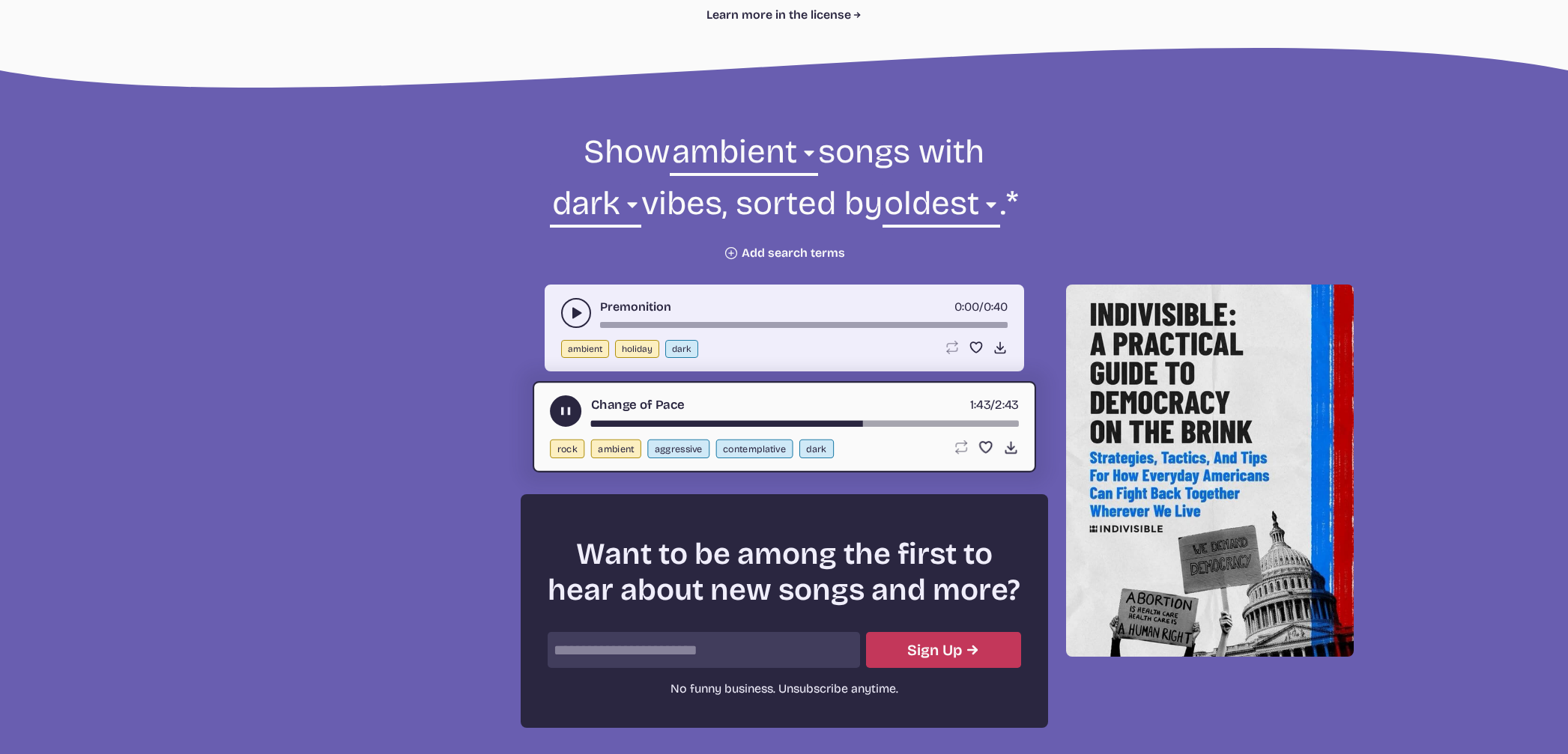
click at [783, 247] on button "Plus icon Add search terms" at bounding box center [784, 253] width 121 height 15
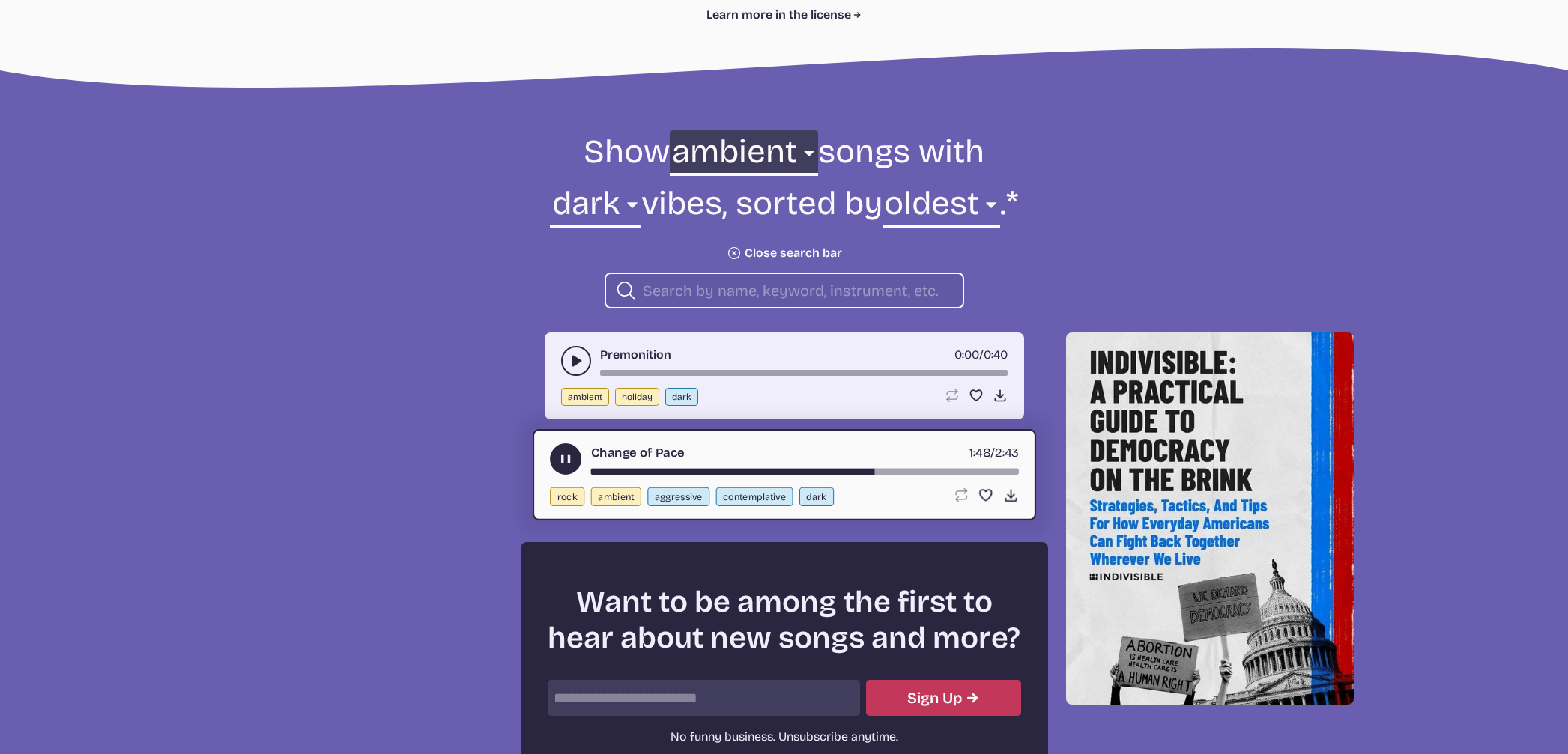
click at [723, 150] on select "all ambient cinematic electronic folk holiday jazz pop rock world" at bounding box center [744, 155] width 147 height 51
click at [670, 130] on select "all ambient cinematic electronic folk holiday jazz pop rock world" at bounding box center [744, 155] width 147 height 51
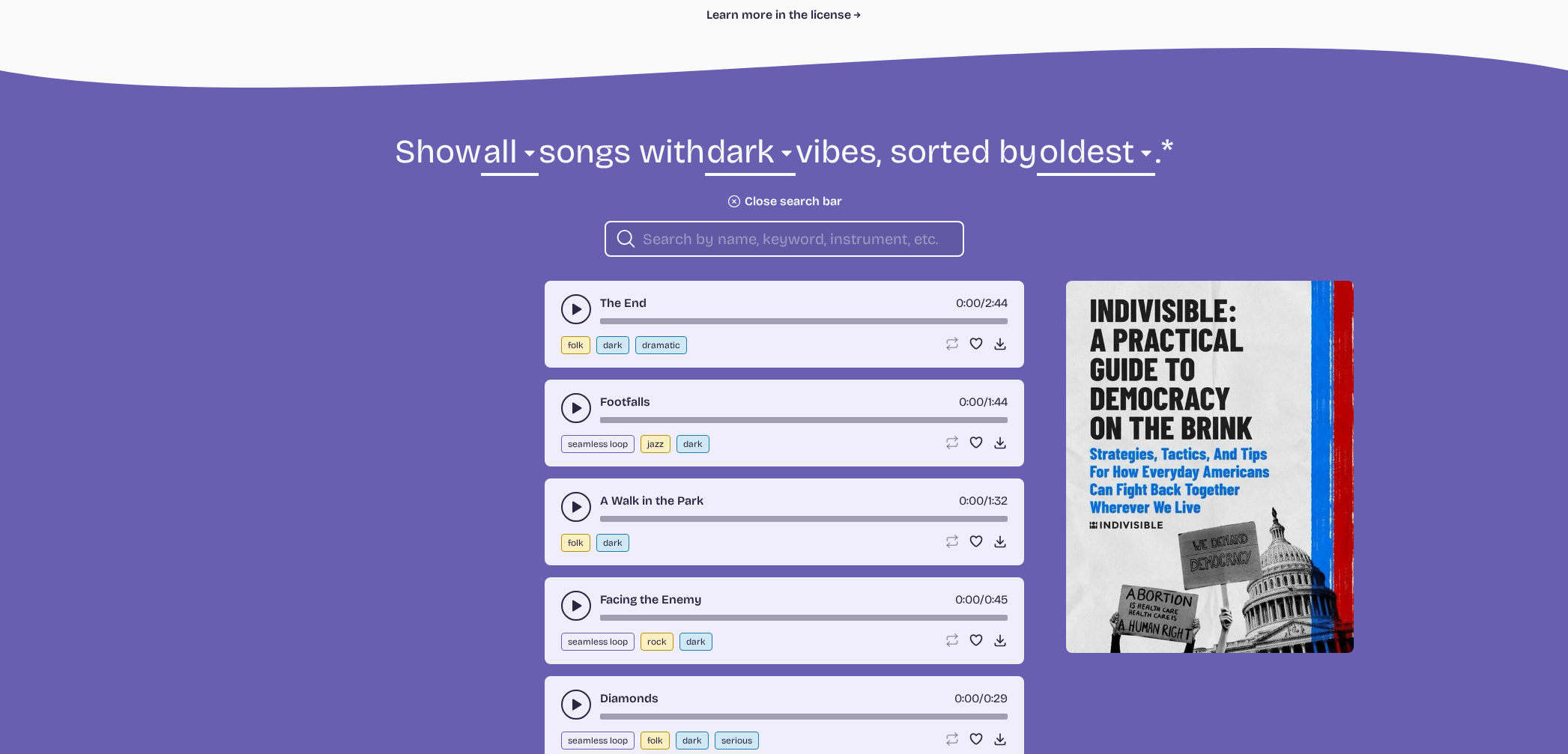
click at [569, 316] on icon "play-pause toggle" at bounding box center [575, 309] width 15 height 15
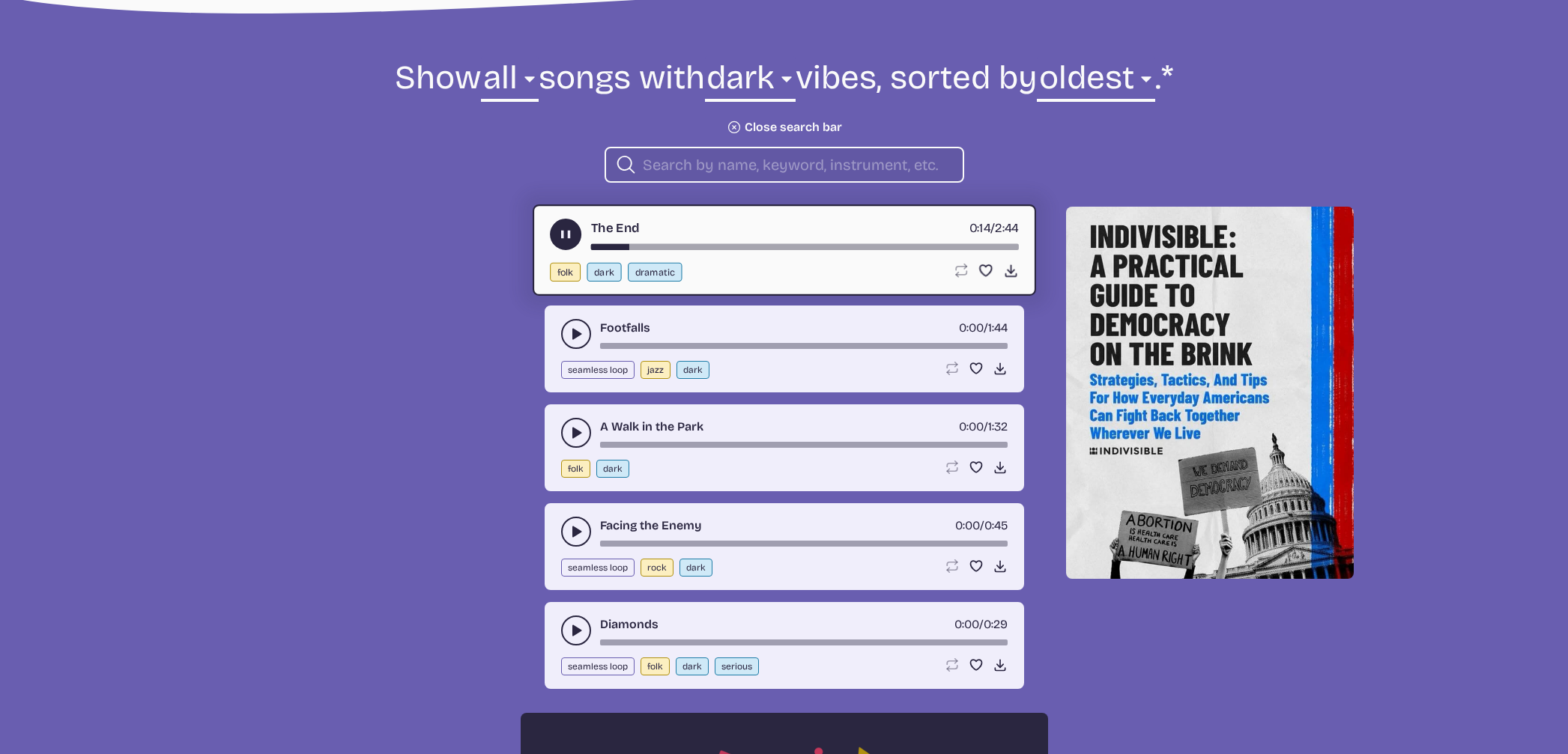
scroll to position [519, 0]
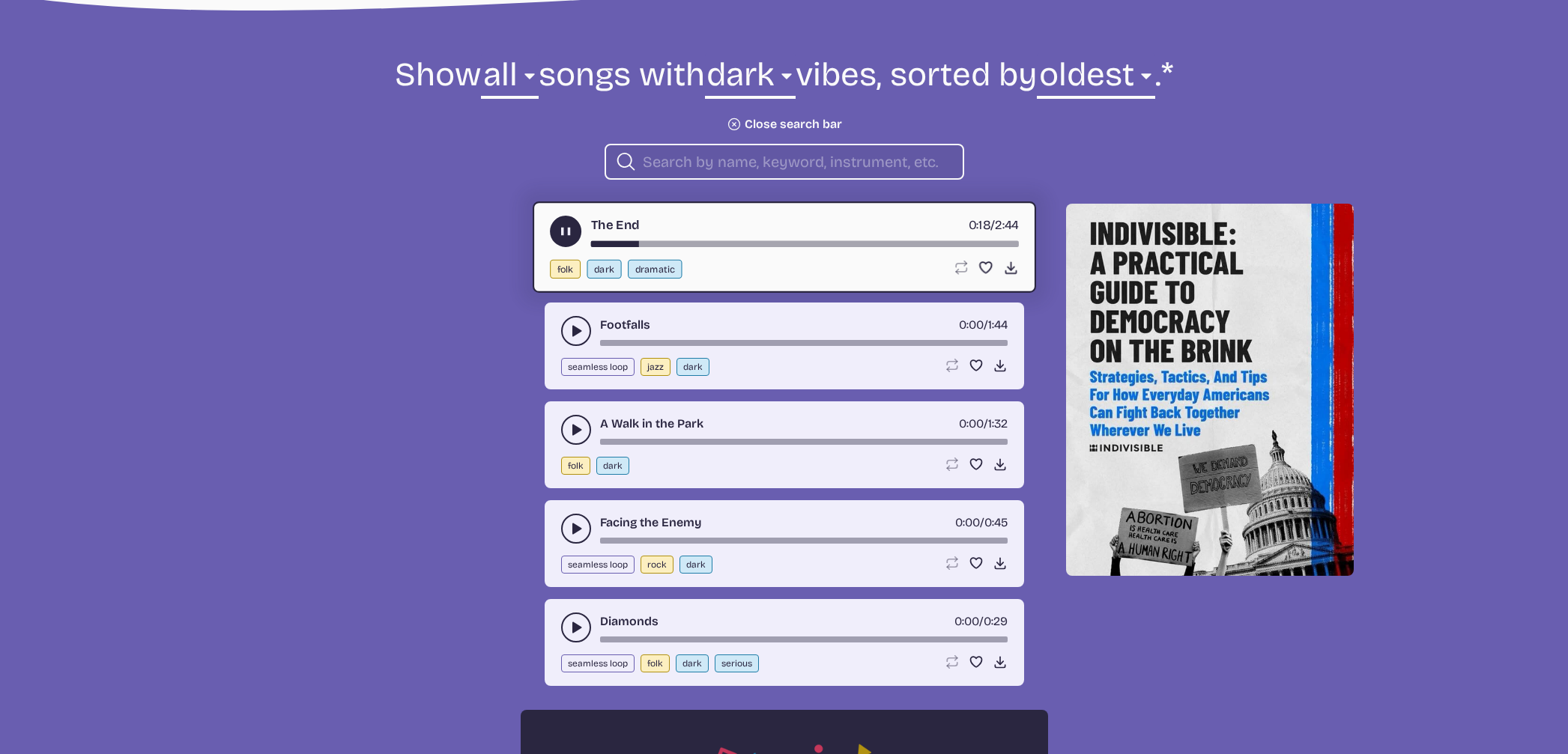
click at [571, 339] on icon "play-pause toggle" at bounding box center [575, 331] width 15 height 15
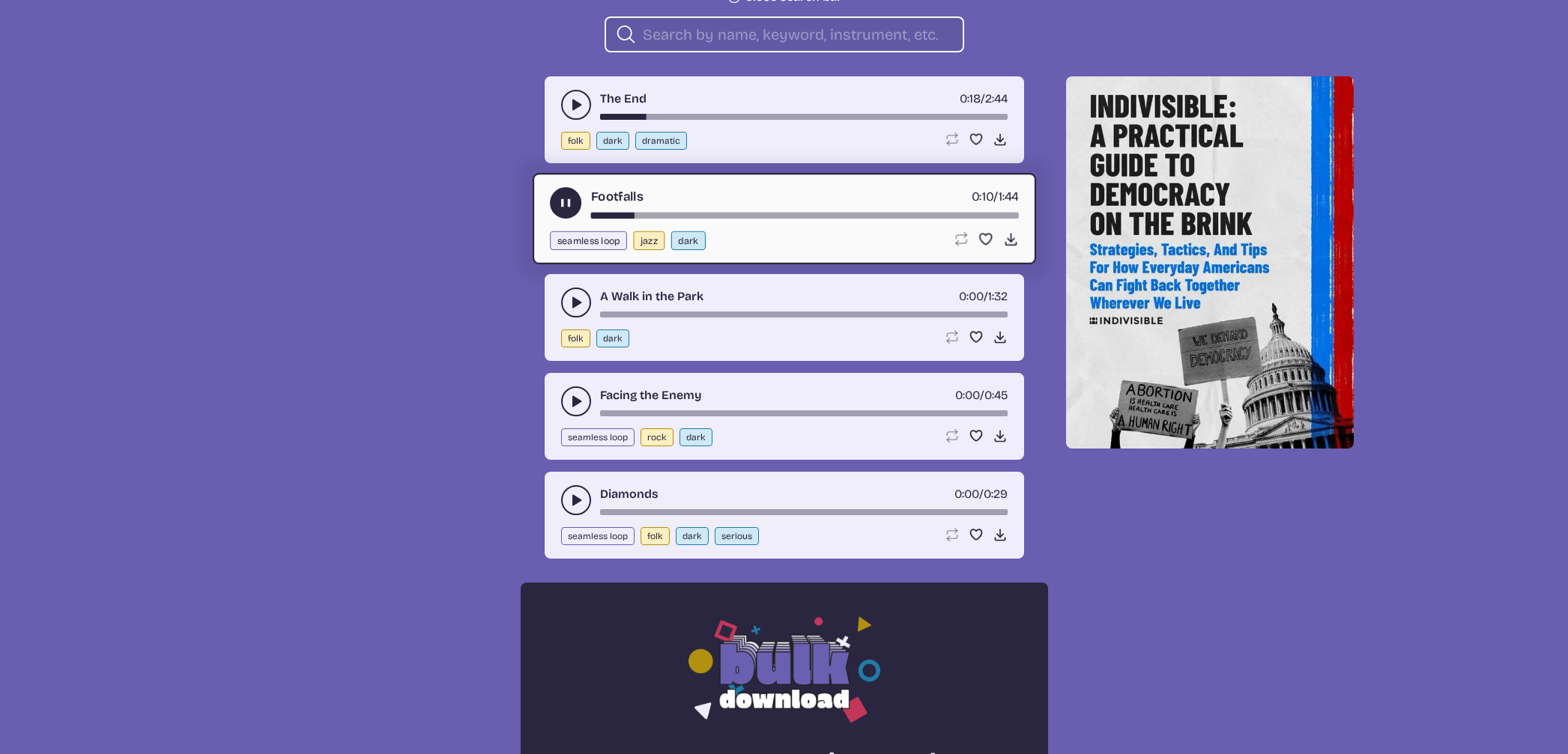
scroll to position [649, 0]
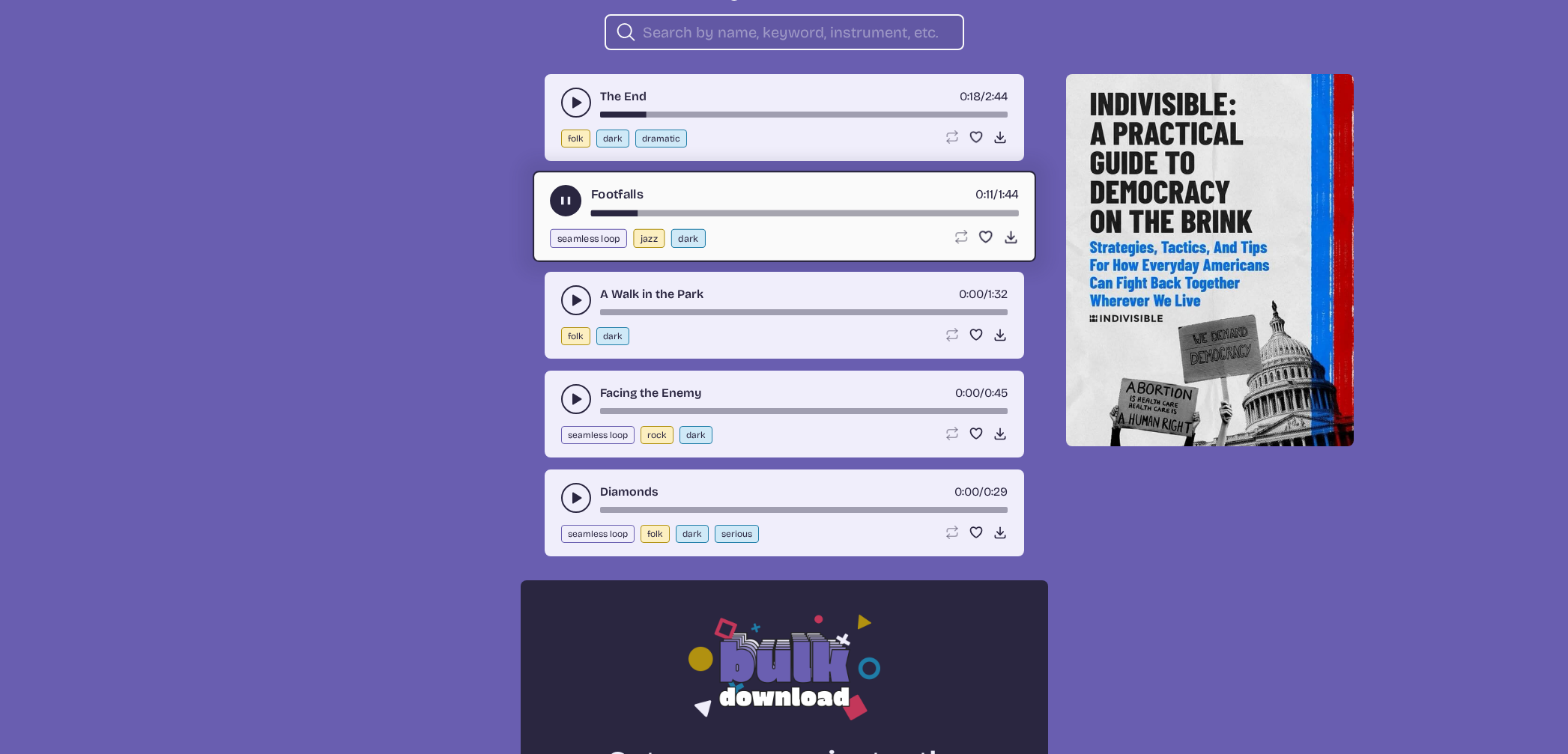
click at [571, 307] on icon "play-pause toggle" at bounding box center [575, 300] width 15 height 15
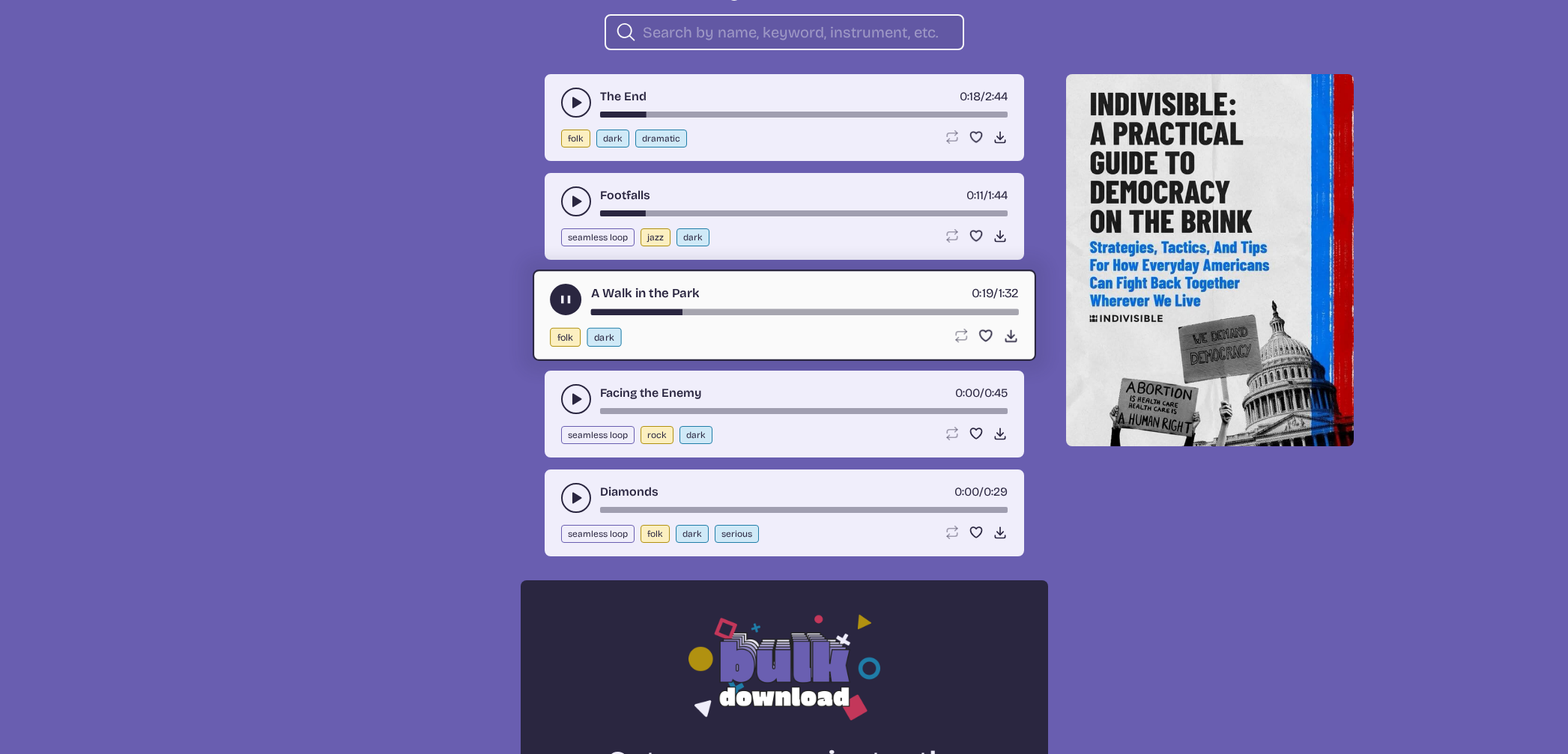
click at [572, 406] on icon "play-pause toggle" at bounding box center [575, 399] width 15 height 15
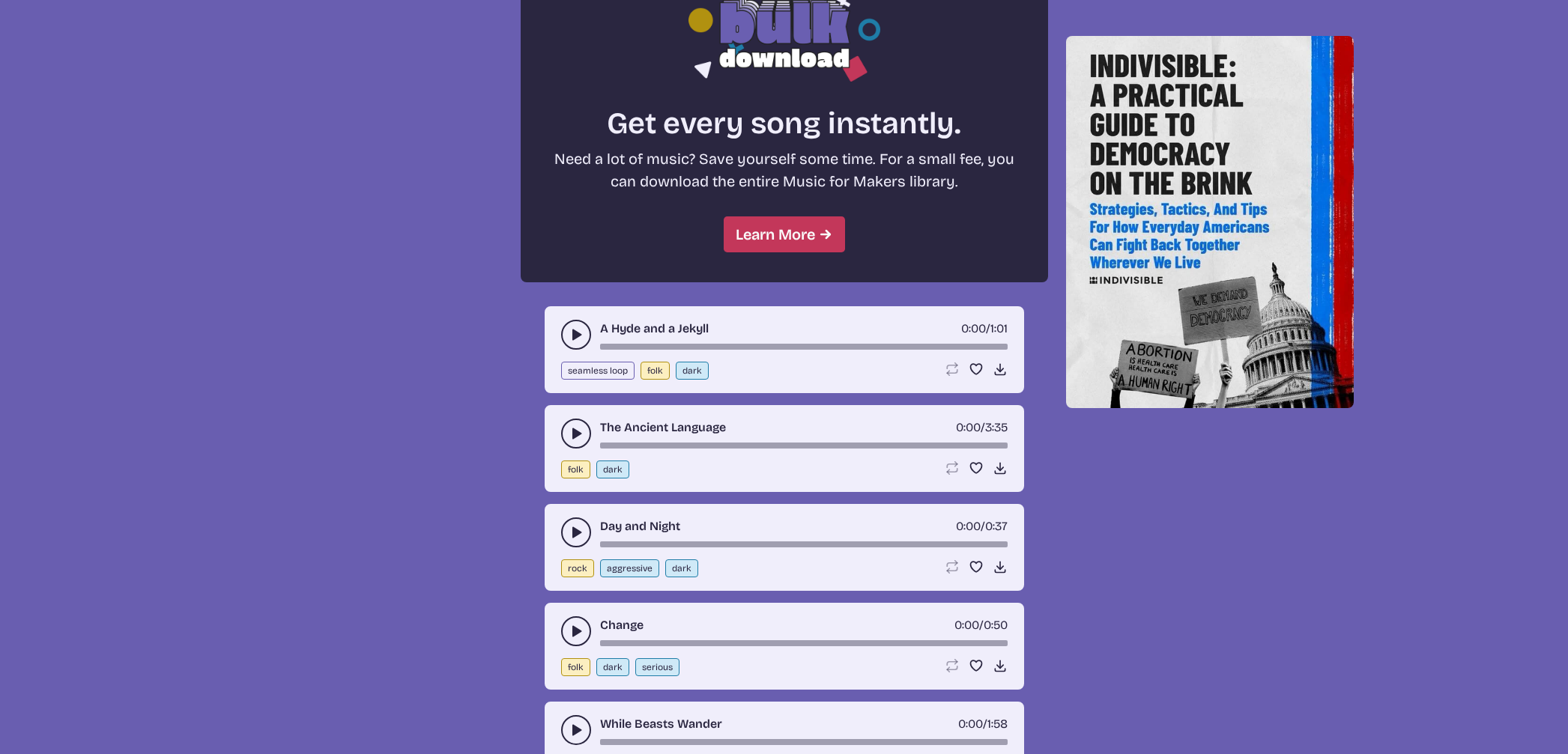
scroll to position [1289, 0]
click at [568, 341] on icon "play-pause toggle" at bounding box center [575, 333] width 15 height 15
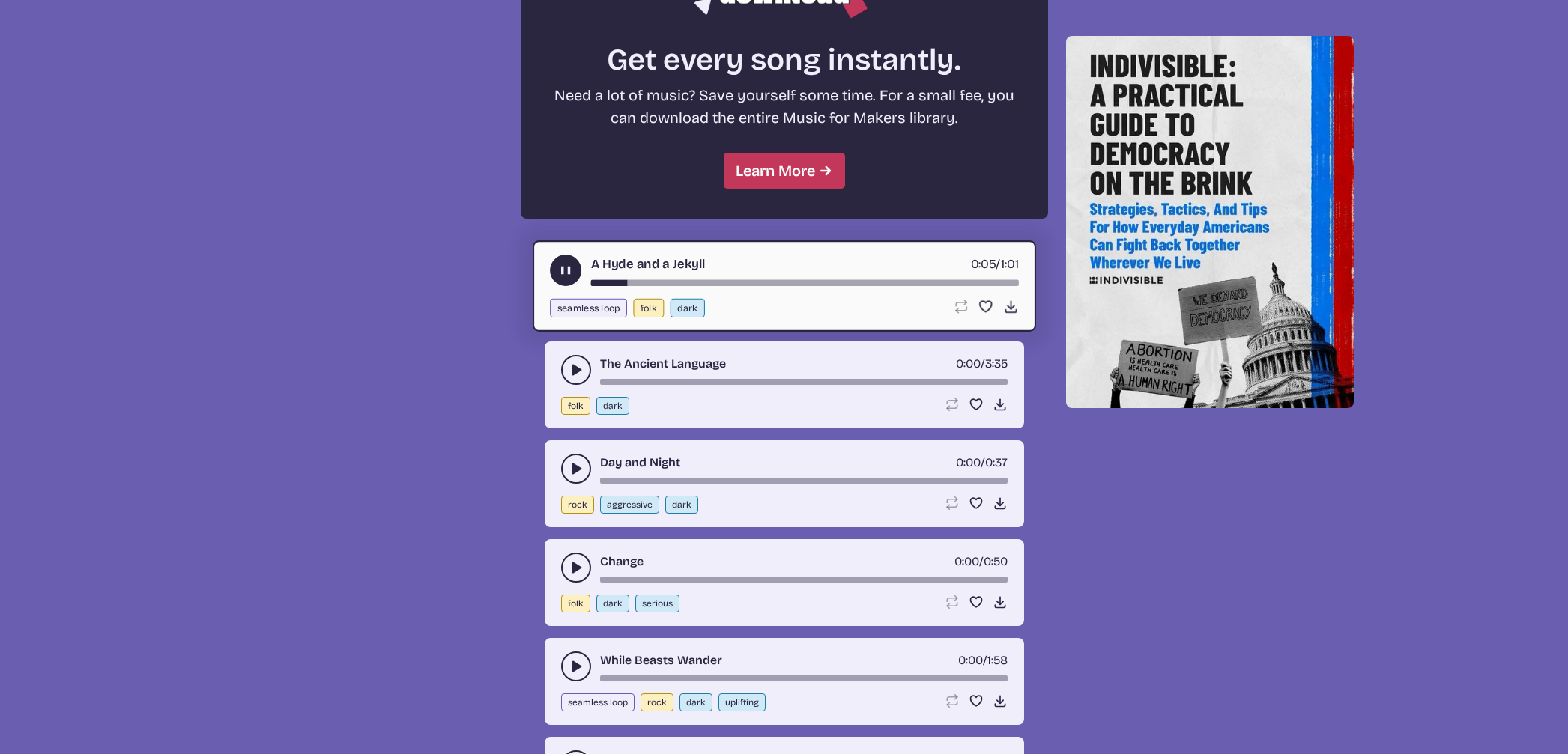
scroll to position [1351, 0]
click at [563, 409] on div "The Ancient Language 0:00 / 3:35 folk dark Loop song Loop this song. Favorite s…" at bounding box center [784, 386] width 479 height 87
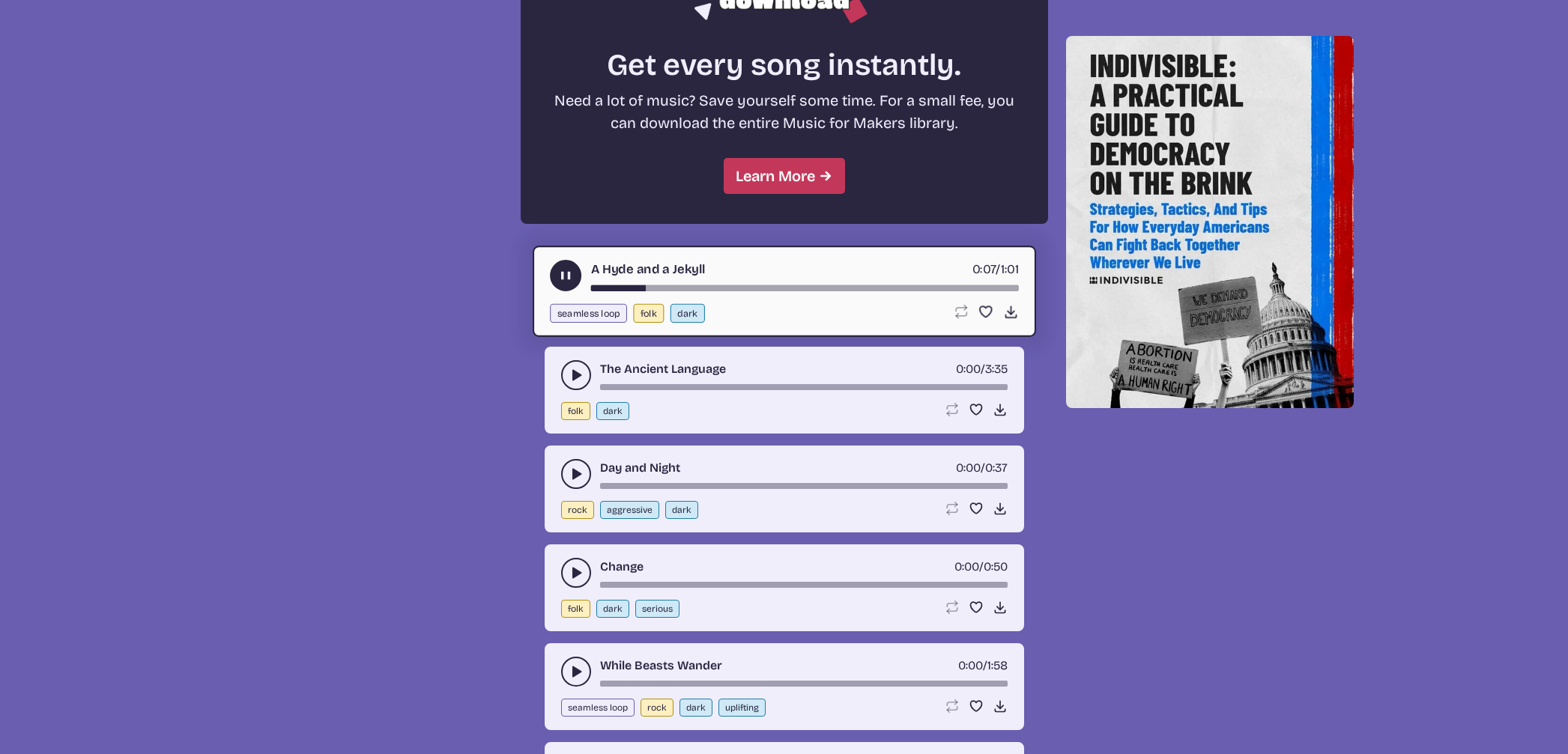
click at [563, 390] on button "play-pause toggle" at bounding box center [575, 375] width 30 height 30
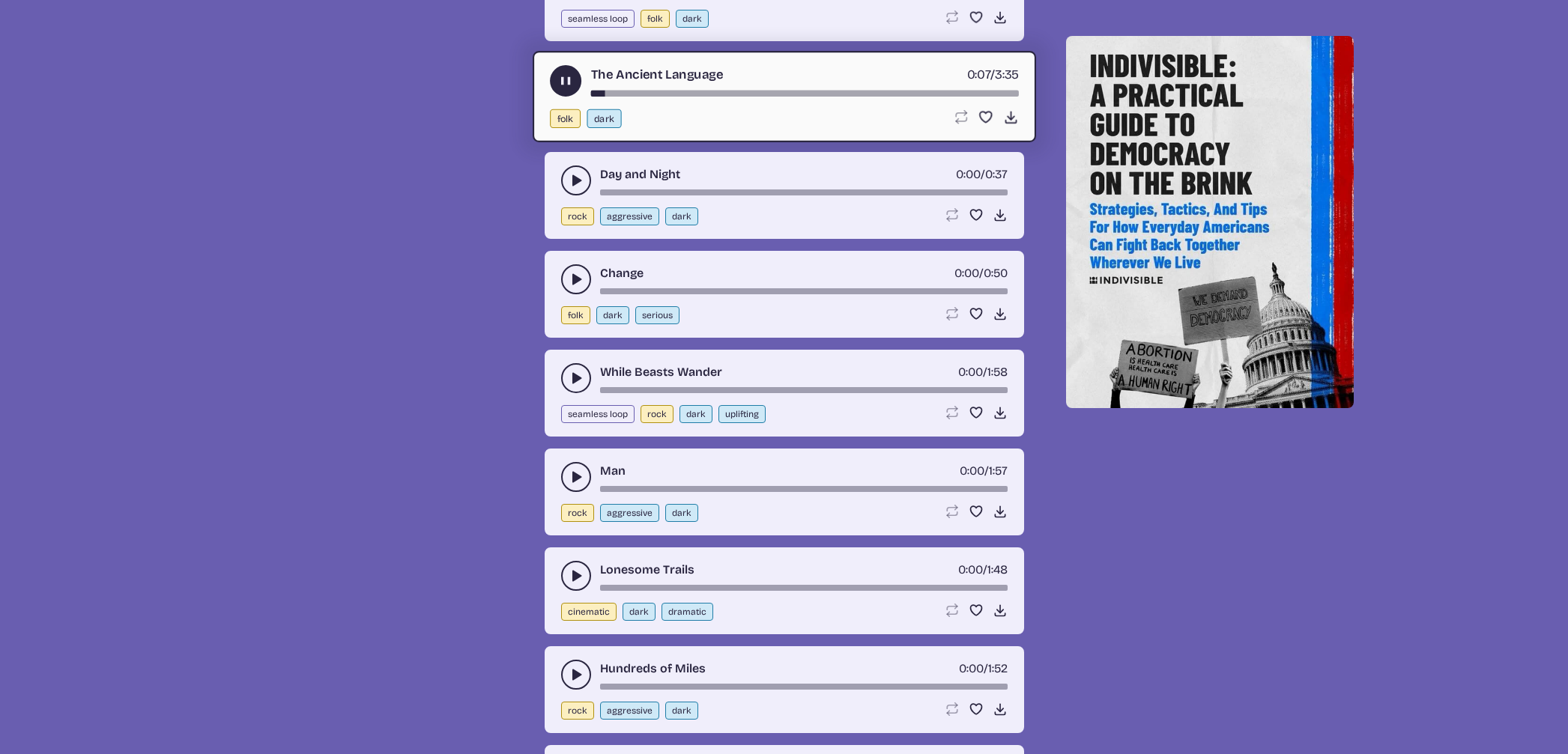
scroll to position [1645, 0]
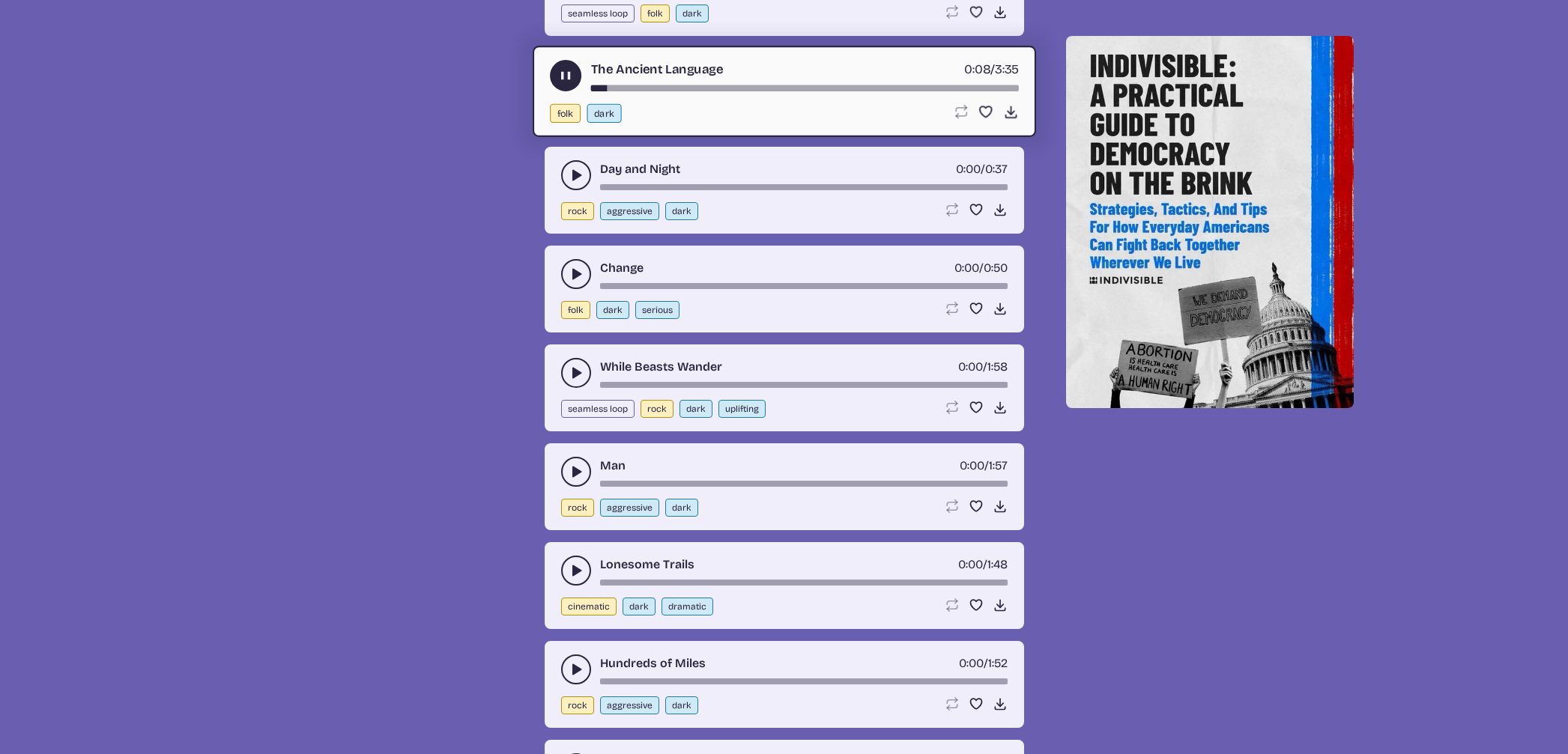
click at [568, 380] on icon "play-pause toggle" at bounding box center [575, 373] width 15 height 15
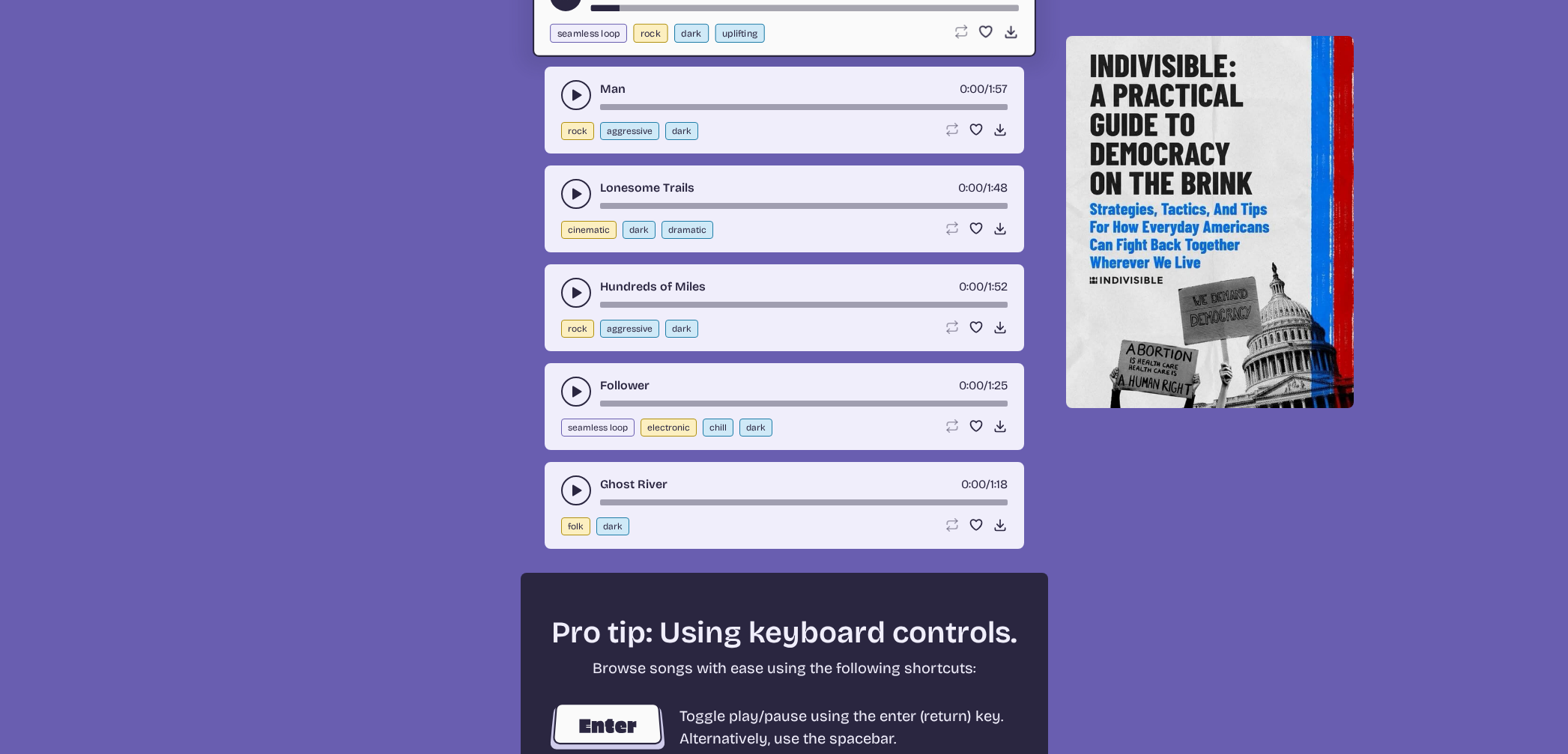
scroll to position [2024, 0]
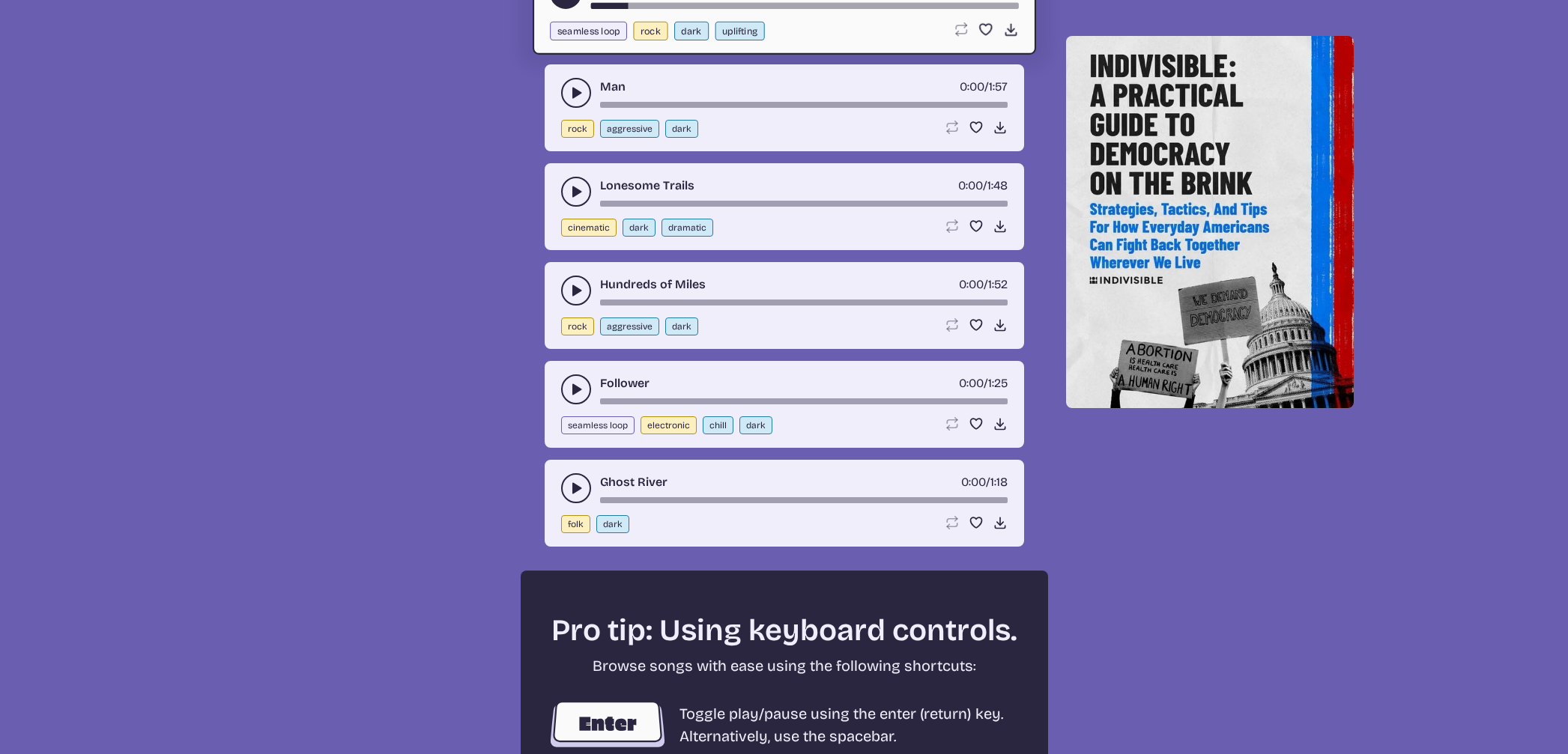
click at [571, 495] on icon "play-pause toggle" at bounding box center [575, 488] width 15 height 15
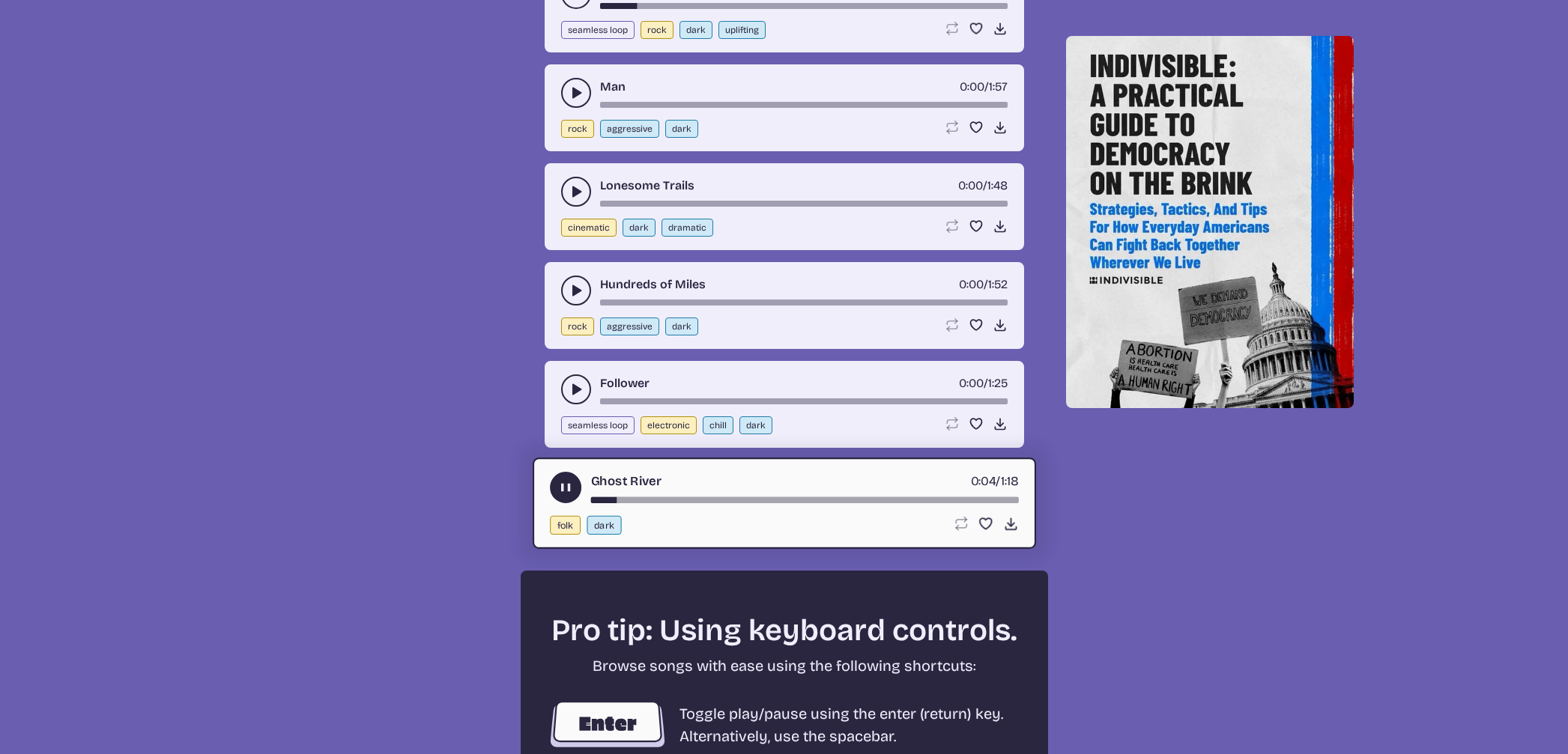
click at [695, 503] on div "song-time-bar" at bounding box center [804, 500] width 428 height 6
click at [812, 503] on div "Ghost River 0:20 / 1:18" at bounding box center [783, 487] width 468 height 31
click at [812, 503] on div "Ghost River 0:21 / 1:18" at bounding box center [783, 487] width 468 height 31
click at [814, 503] on div "song-time-bar" at bounding box center [804, 500] width 428 height 6
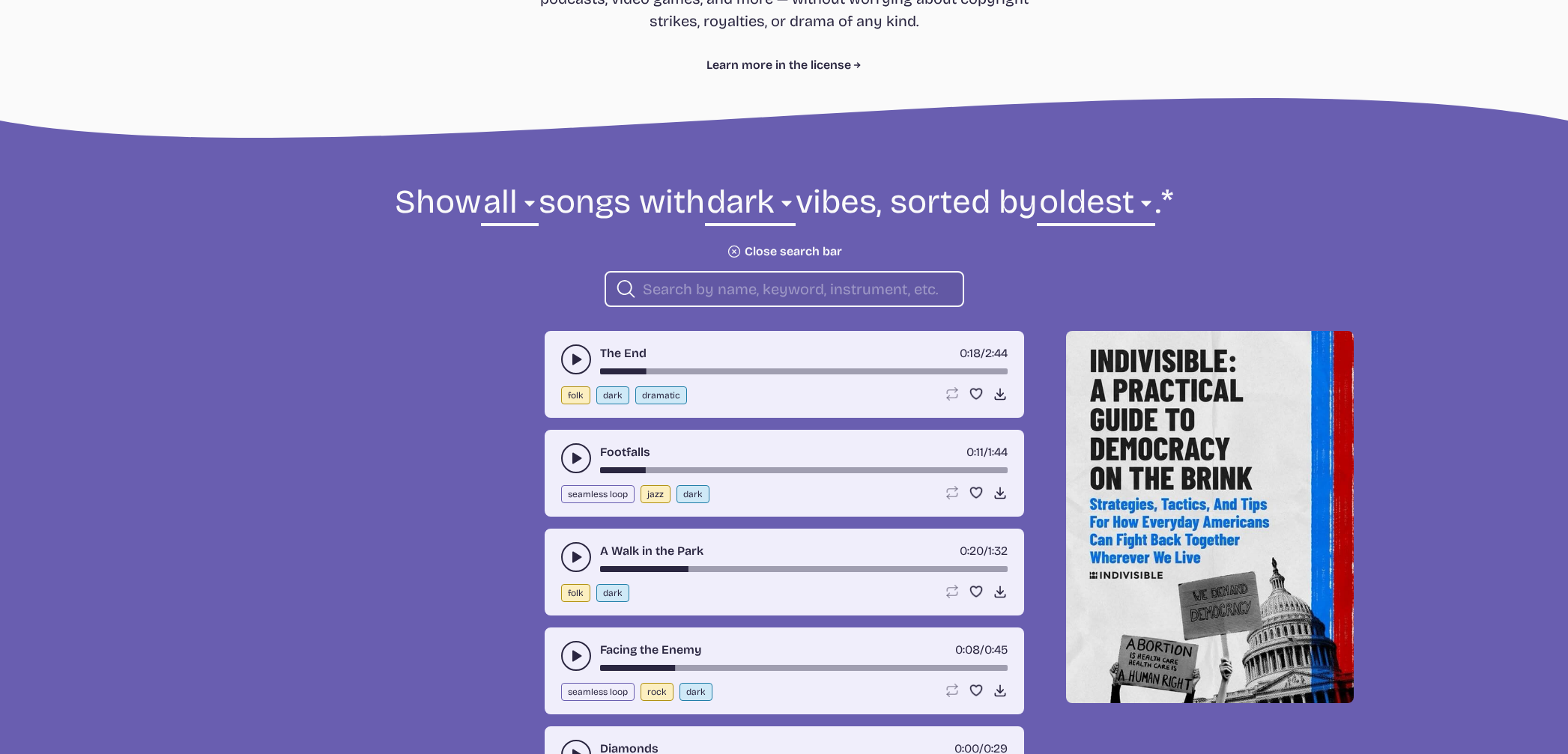
scroll to position [389, 0]
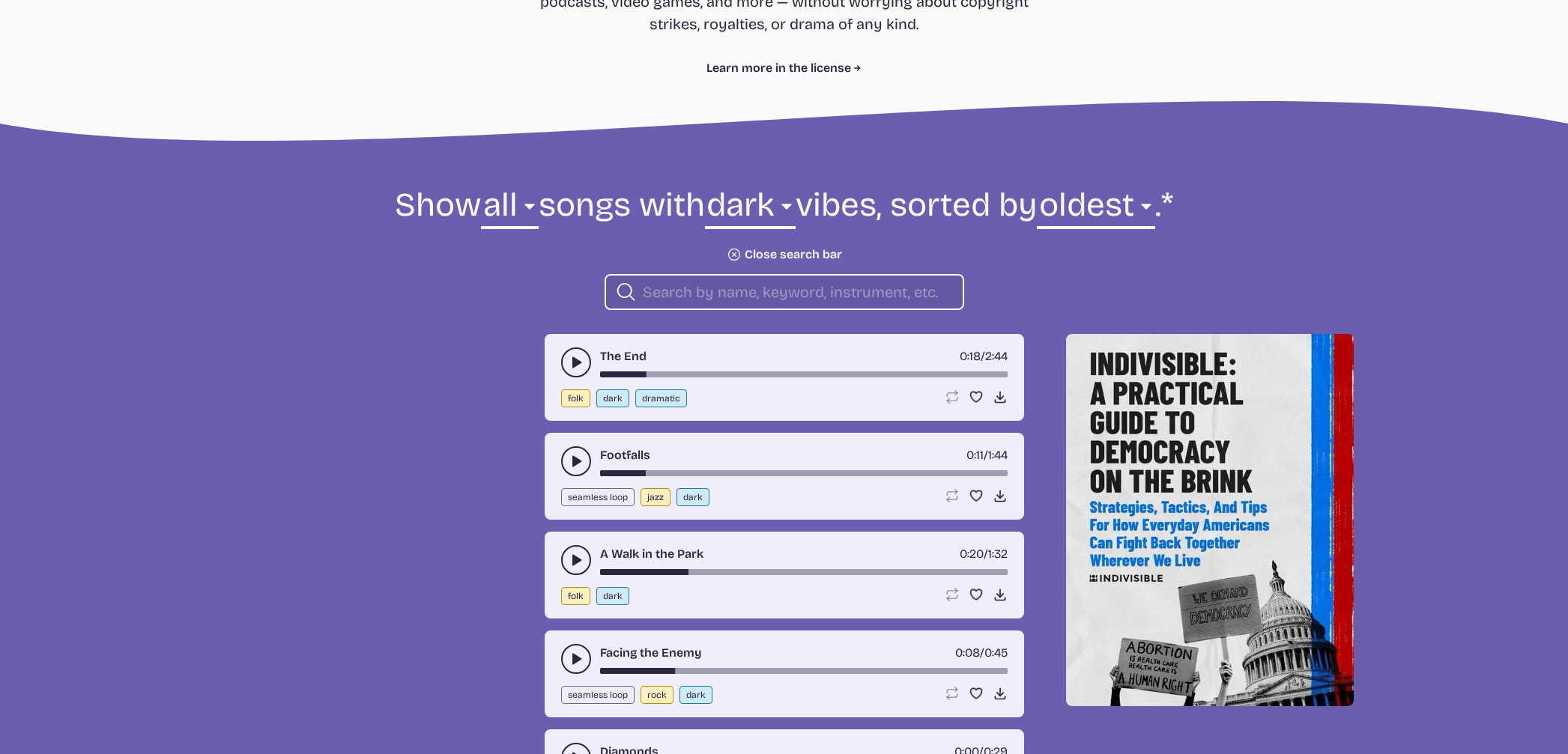
click at [656, 302] on input "search" at bounding box center [797, 292] width 307 height 20
click at [620, 301] on icon at bounding box center [626, 292] width 18 height 18
click at [538, 205] on select "all ambient cinematic electronic folk holiday jazz pop rock world" at bounding box center [509, 208] width 57 height 51
select select "electronic"
click at [538, 183] on select "all ambient cinematic electronic folk holiday jazz pop rock world" at bounding box center [509, 208] width 57 height 51
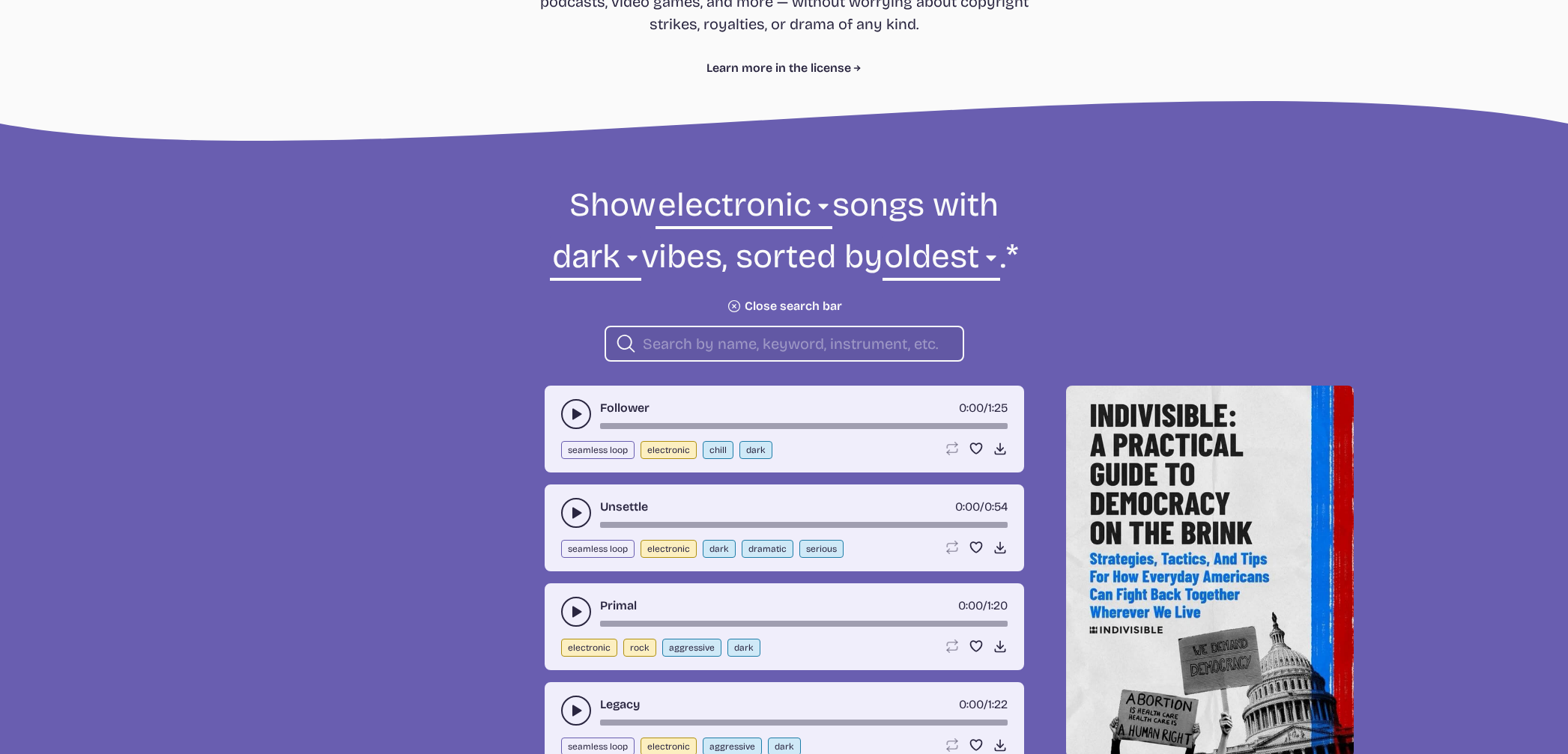
click at [564, 415] on button "play-pause toggle" at bounding box center [575, 413] width 30 height 30
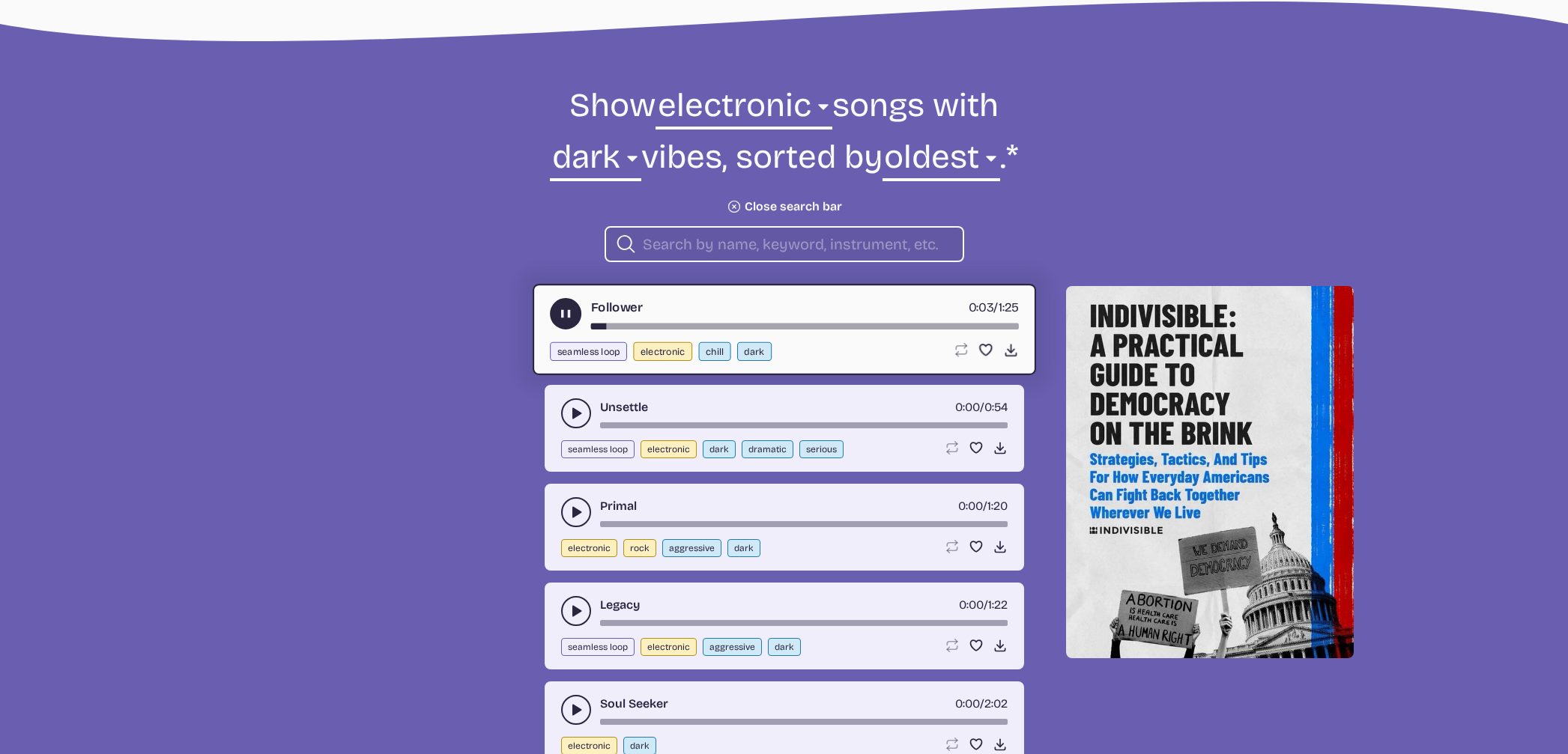
scroll to position [489, 0]
click at [568, 412] on icon "play-pause toggle" at bounding box center [575, 413] width 15 height 15
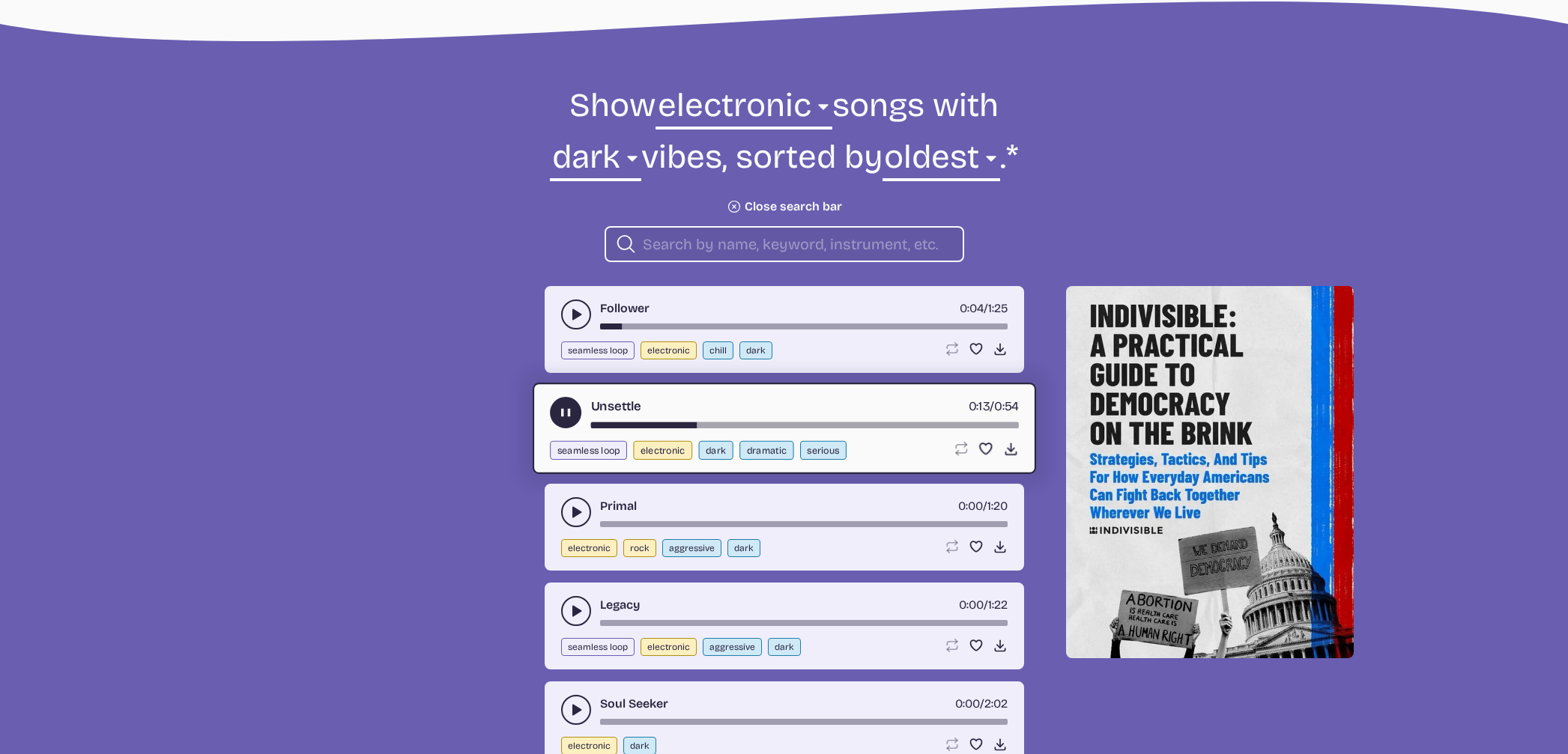
click at [883, 424] on div "song-time-bar" at bounding box center [804, 425] width 428 height 6
click at [971, 421] on div "Unsettle 0:40 / 0:54" at bounding box center [783, 412] width 468 height 31
click at [1003, 445] on icon "Download song" at bounding box center [1010, 448] width 15 height 15
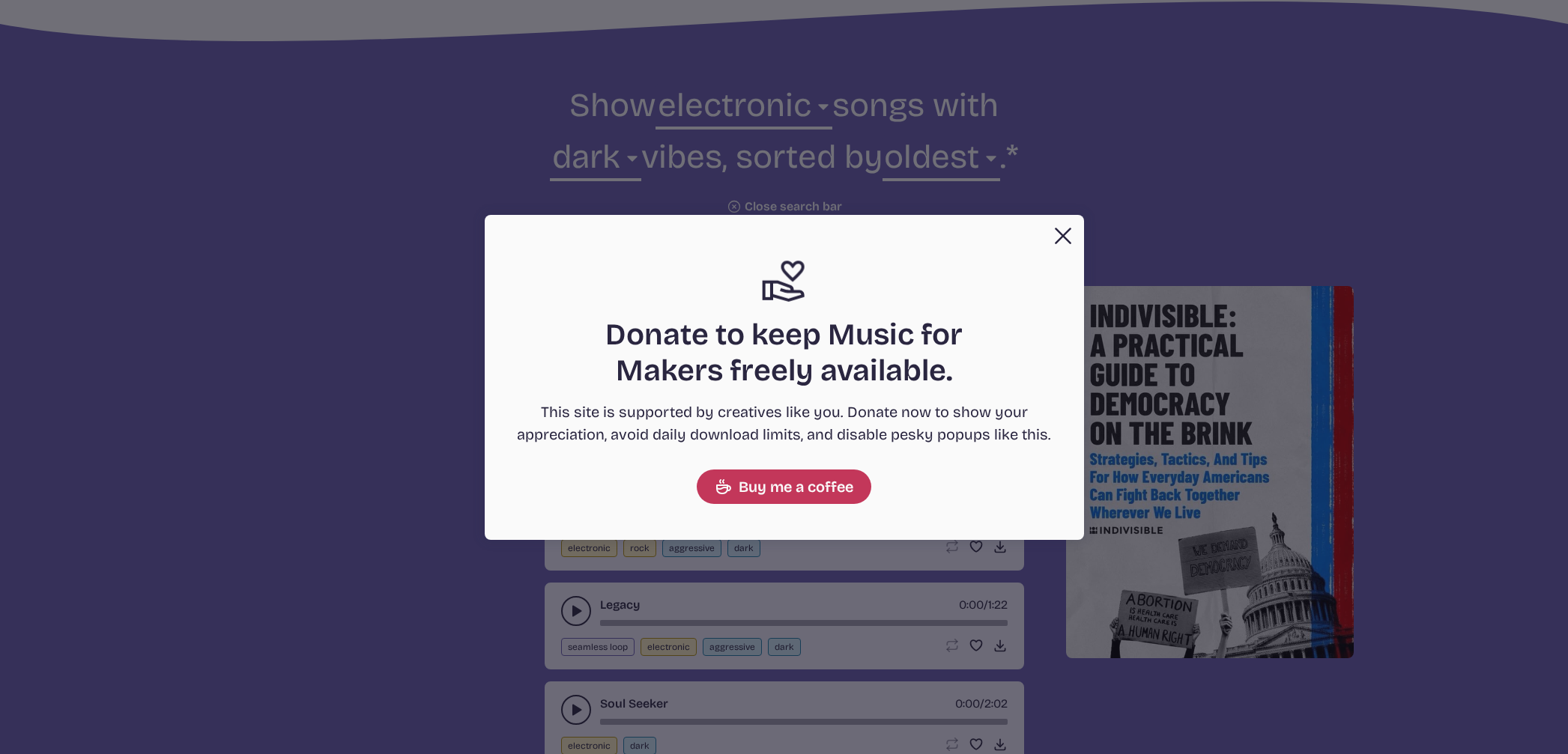
click at [1049, 229] on button "Close" at bounding box center [1062, 235] width 30 height 30
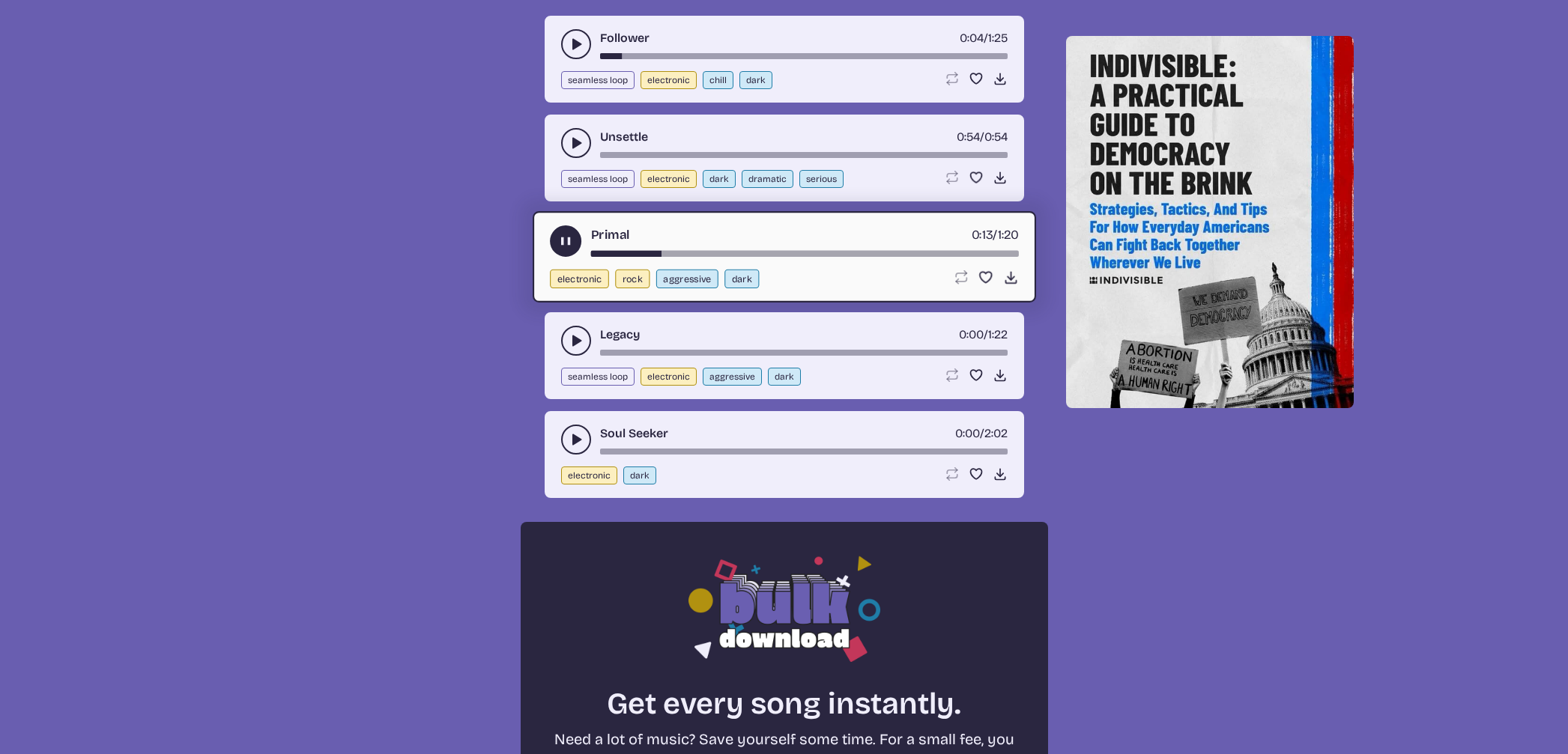
scroll to position [765, 0]
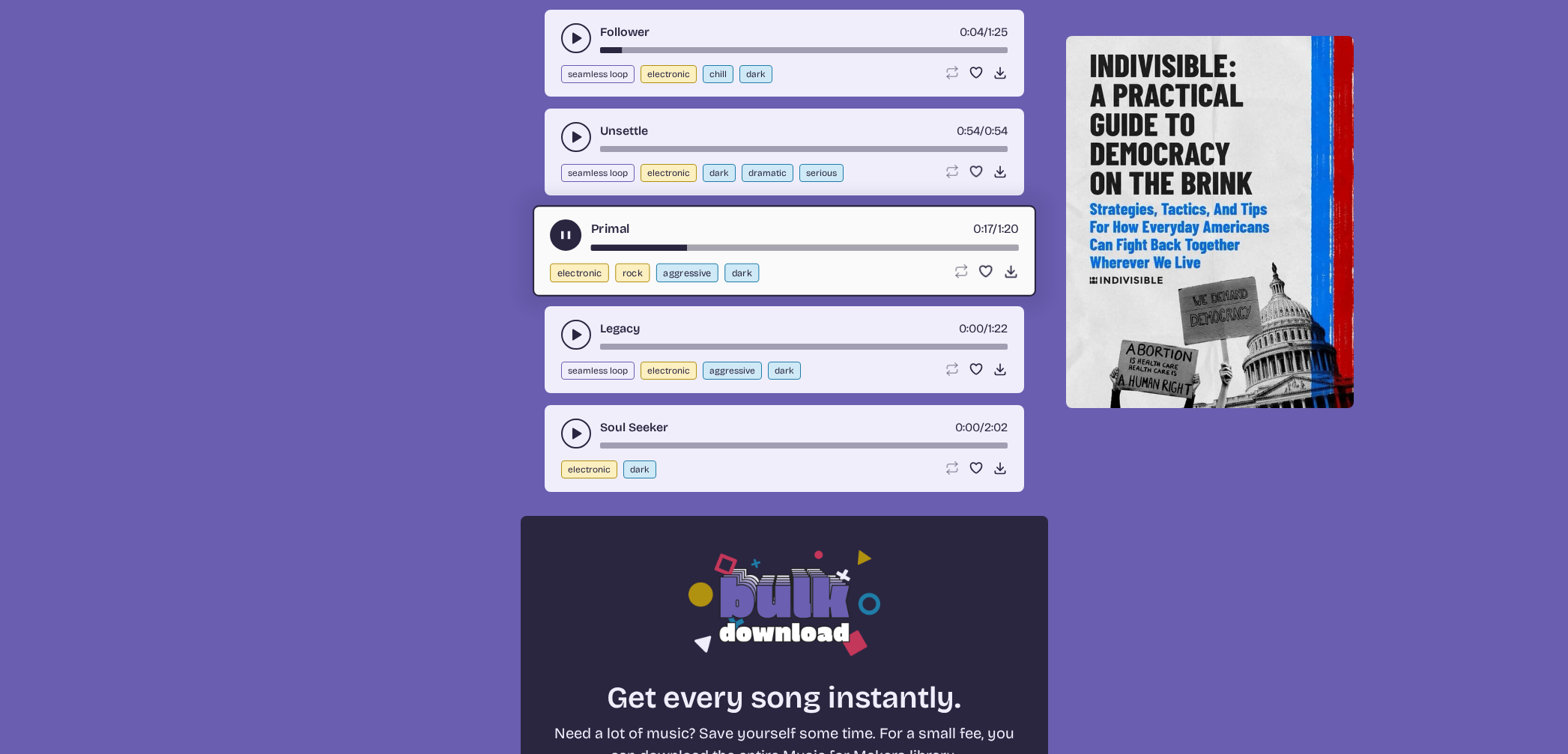
click at [563, 432] on button "play-pause toggle" at bounding box center [575, 433] width 30 height 30
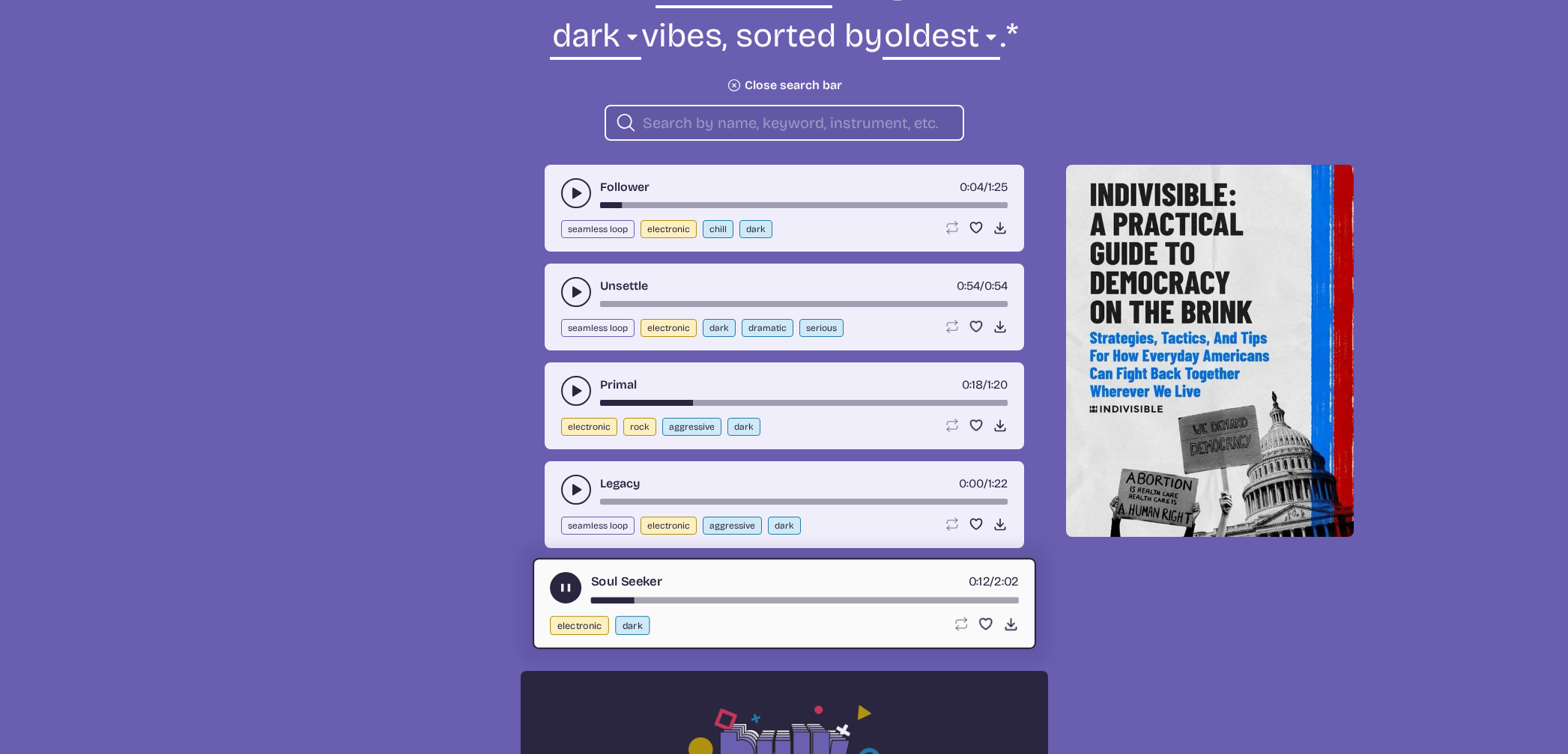
scroll to position [609, 0]
click at [568, 486] on icon "play-pause toggle" at bounding box center [575, 490] width 15 height 15
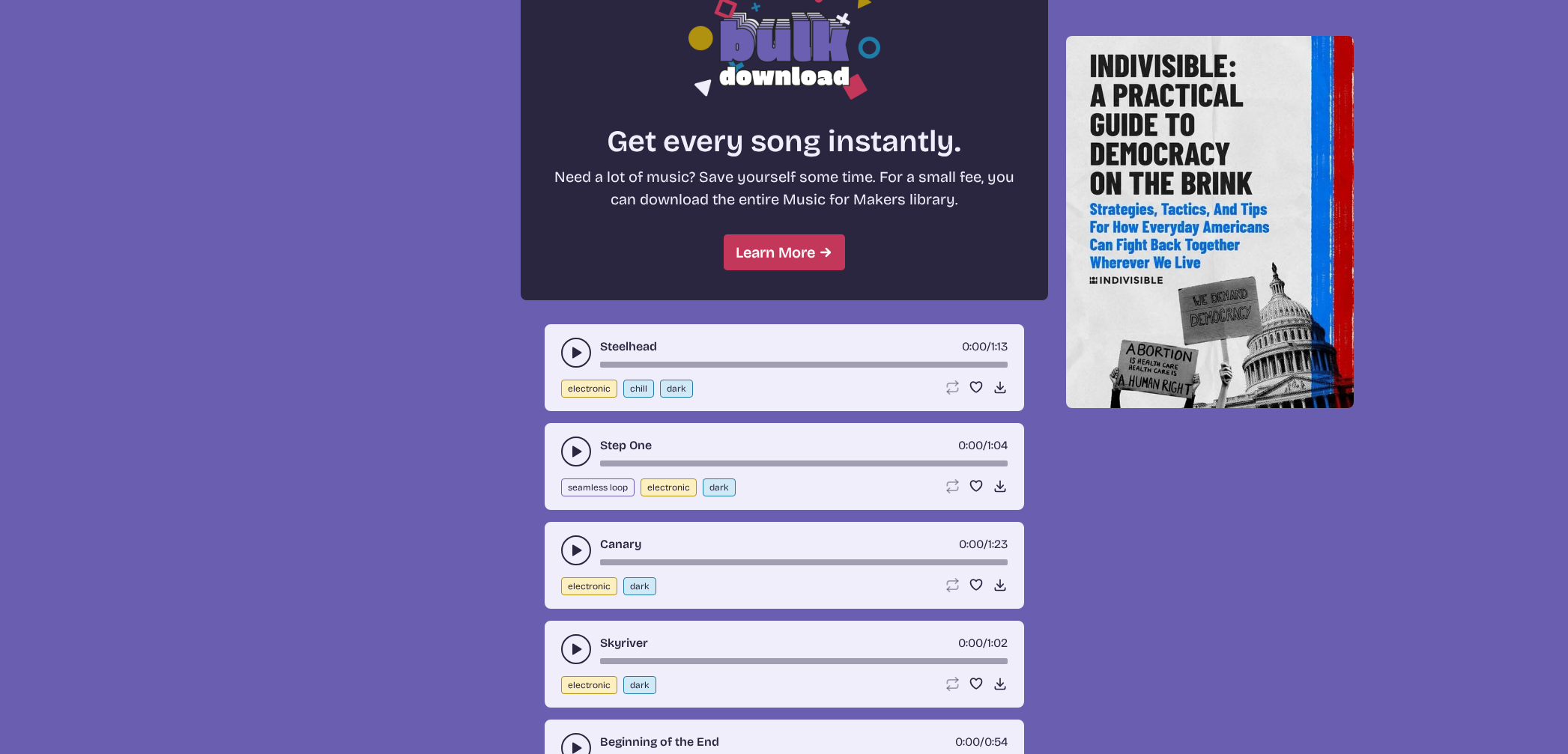
scroll to position [1330, 0]
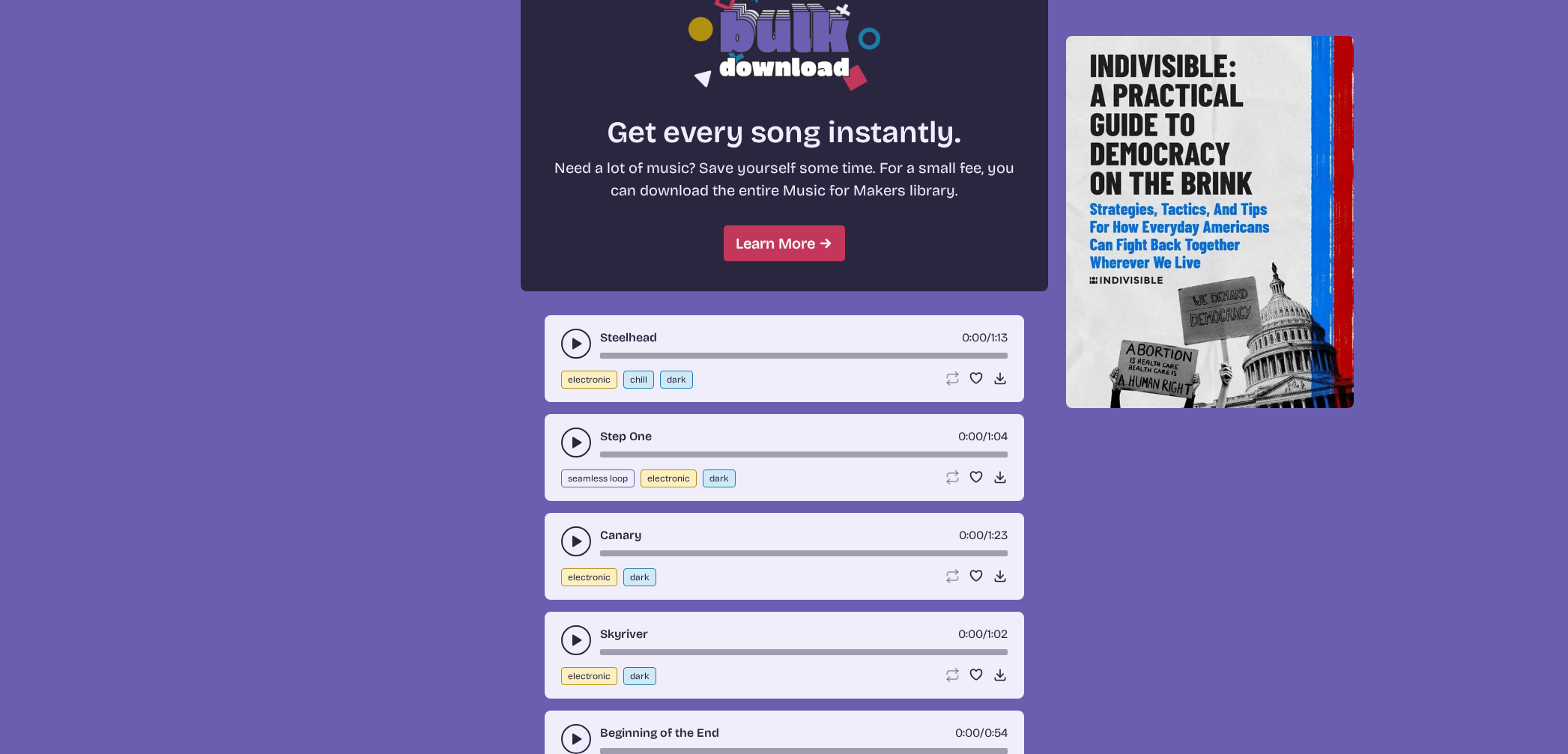
click at [561, 342] on button "play-pause toggle" at bounding box center [575, 343] width 30 height 30
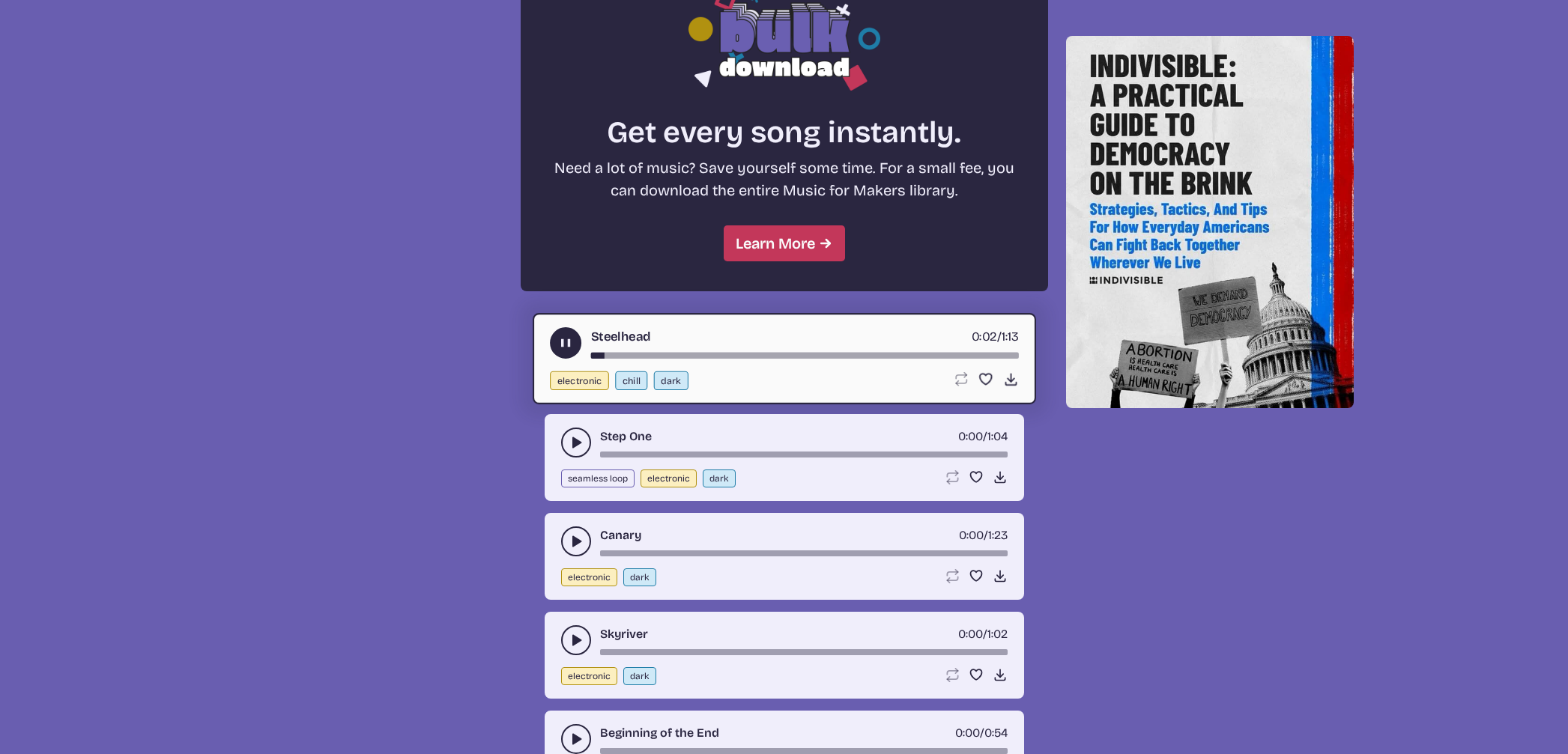
click at [566, 438] on button "play-pause toggle" at bounding box center [575, 442] width 30 height 30
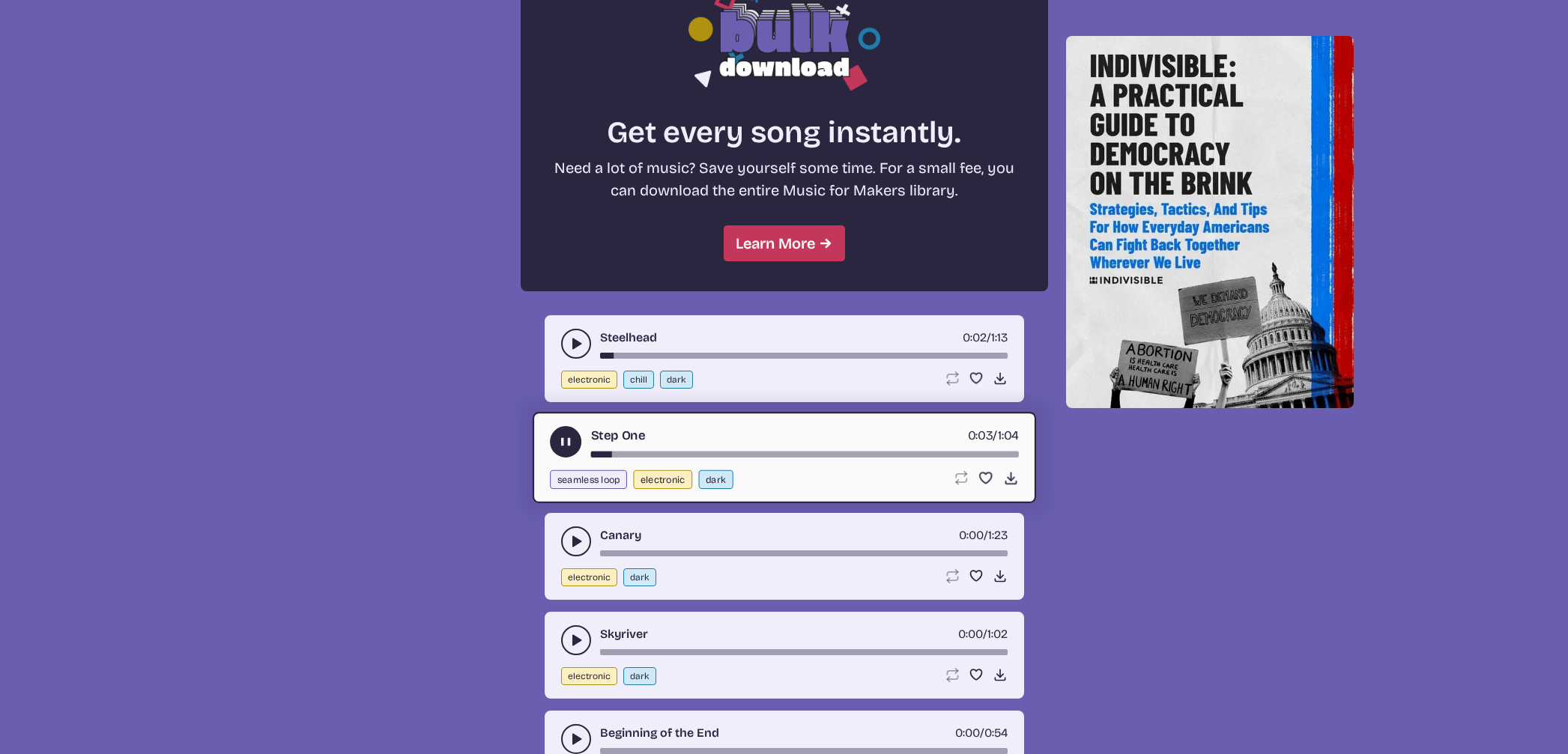
click at [566, 536] on button "play-pause toggle" at bounding box center [575, 541] width 30 height 30
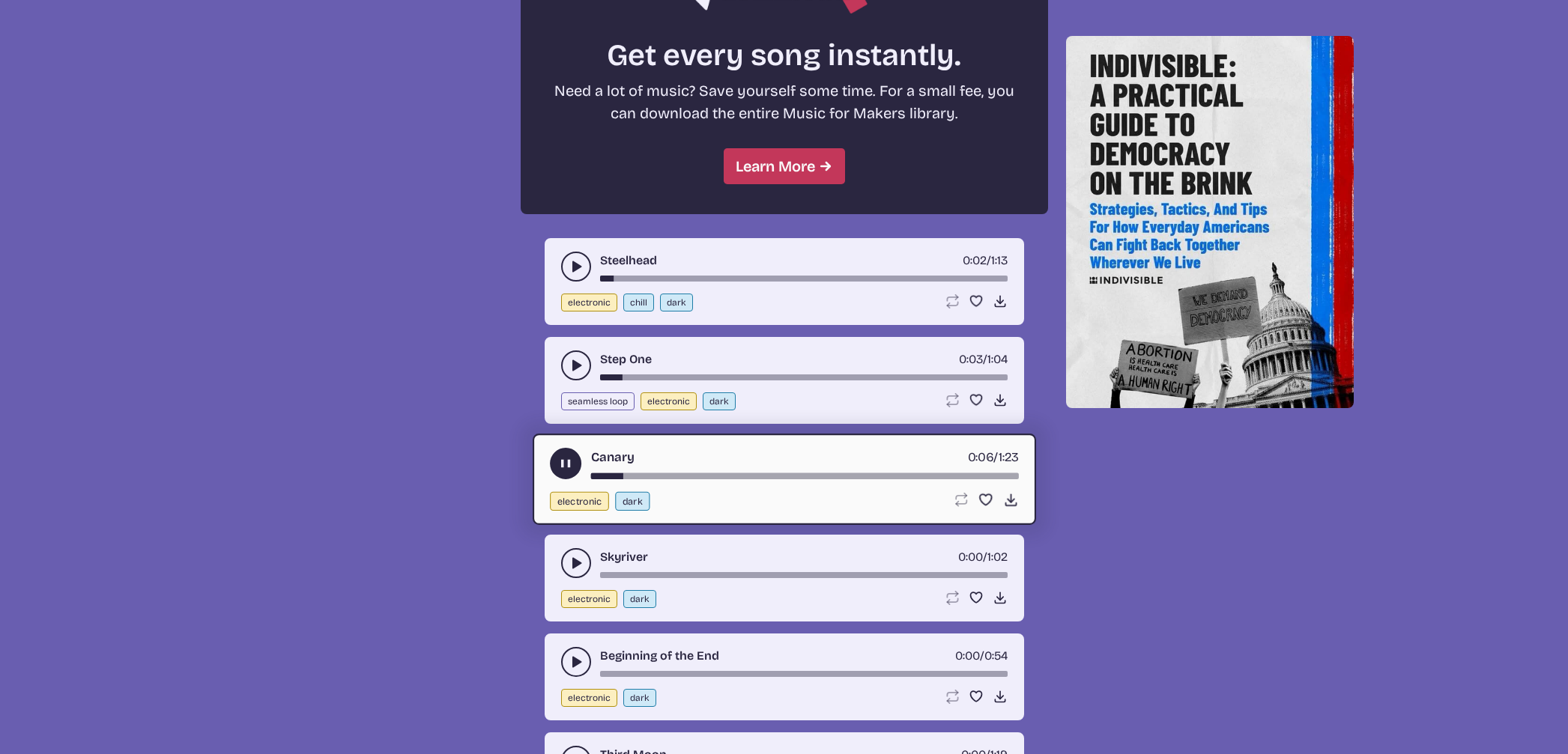
scroll to position [1409, 0]
click at [569, 560] on icon "play-pause toggle" at bounding box center [575, 563] width 15 height 15
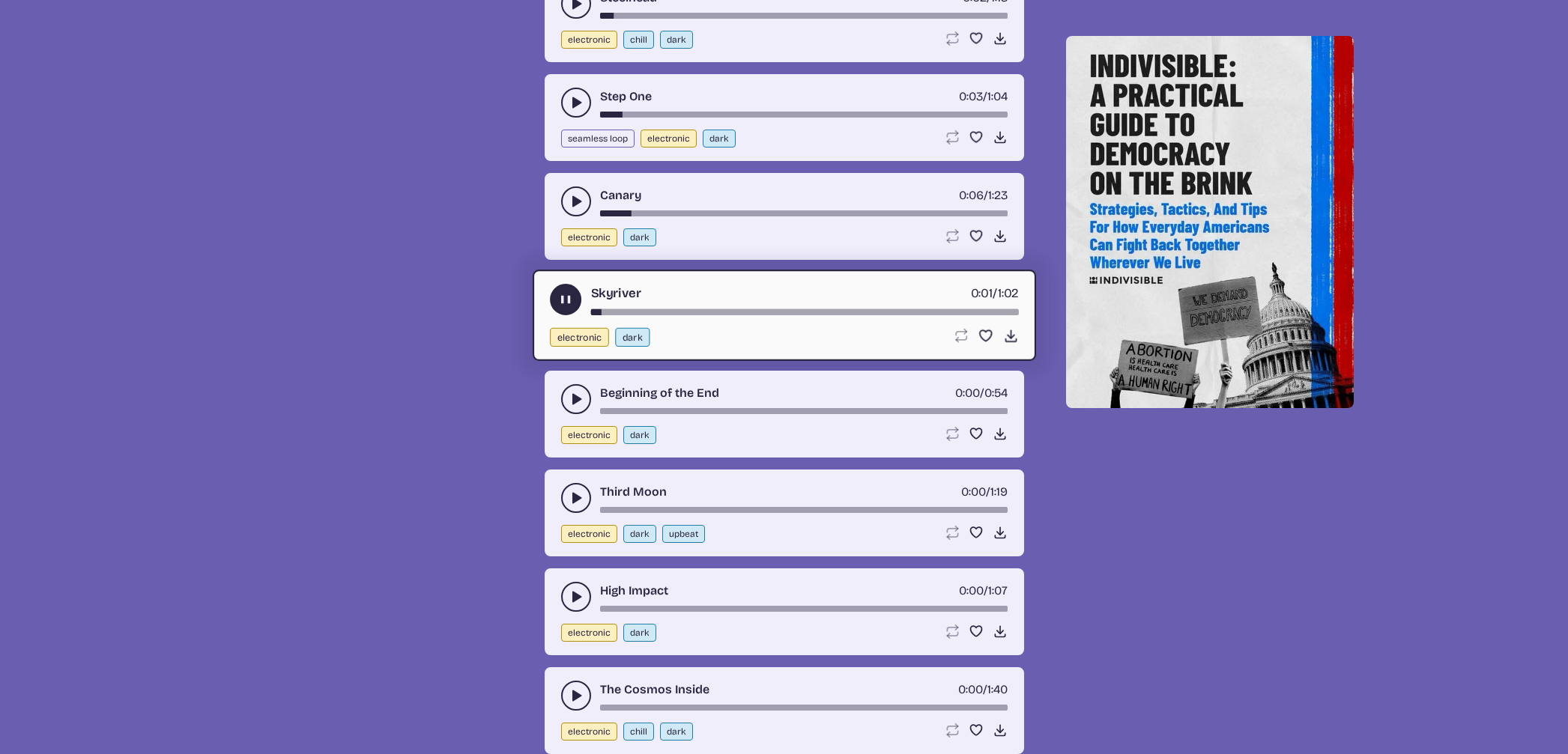
scroll to position [1687, 0]
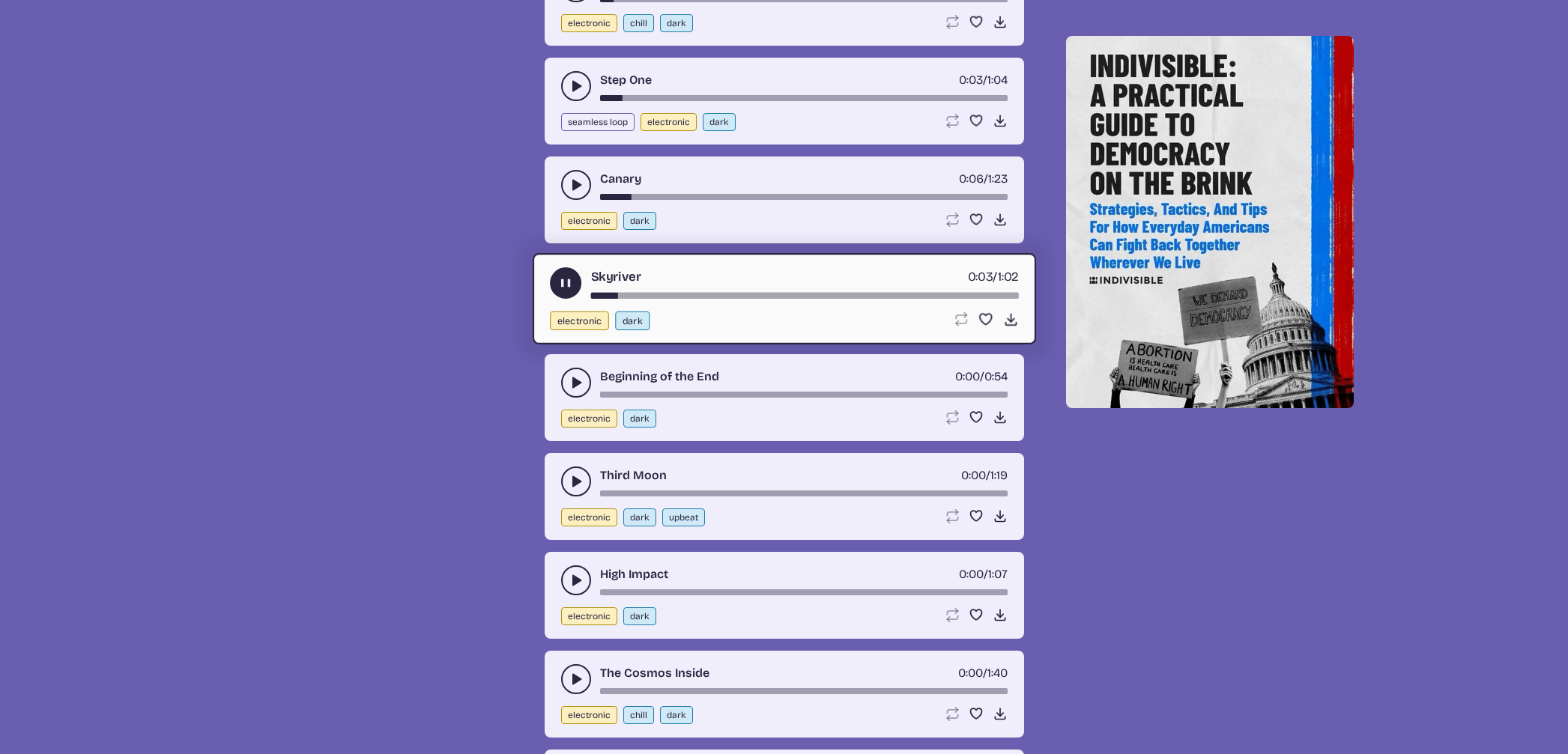
click at [566, 379] on button "play-pause toggle" at bounding box center [575, 382] width 30 height 30
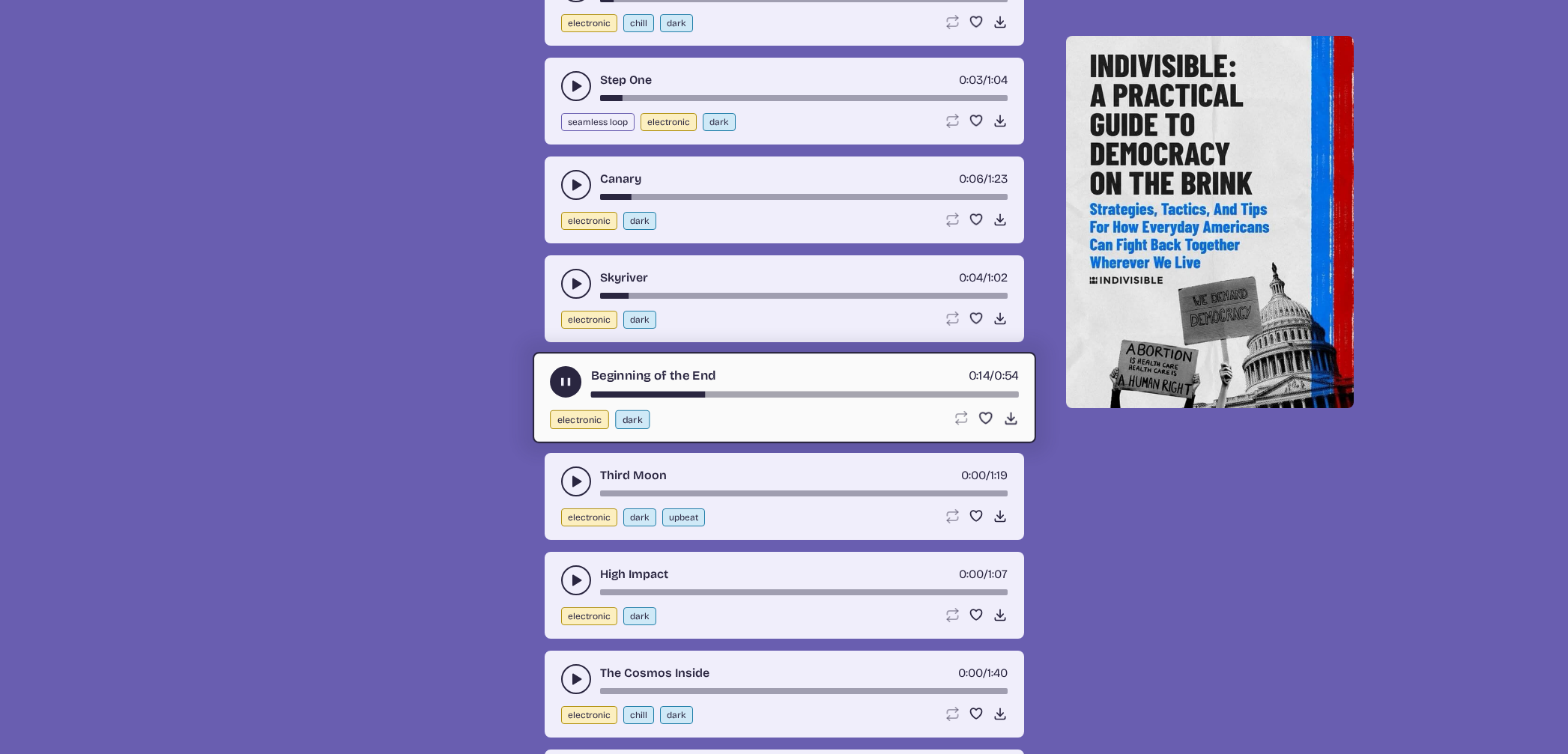
click at [843, 392] on div "song-time-bar" at bounding box center [804, 395] width 428 height 6
click at [937, 393] on div "song-time-bar" at bounding box center [804, 395] width 428 height 6
click at [1002, 414] on icon "Download song" at bounding box center [1010, 418] width 15 height 15
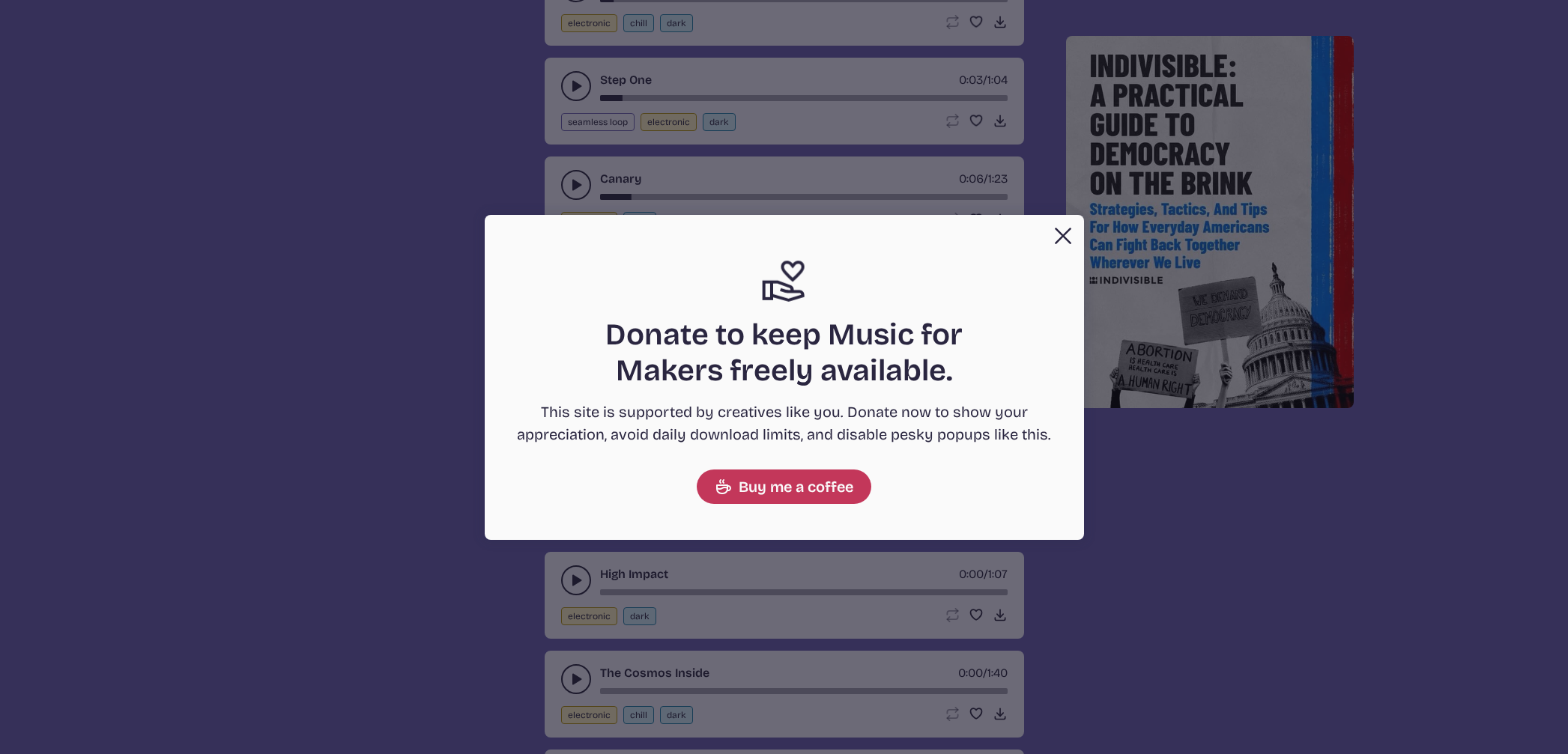
click at [1058, 222] on button "Close" at bounding box center [1062, 235] width 30 height 30
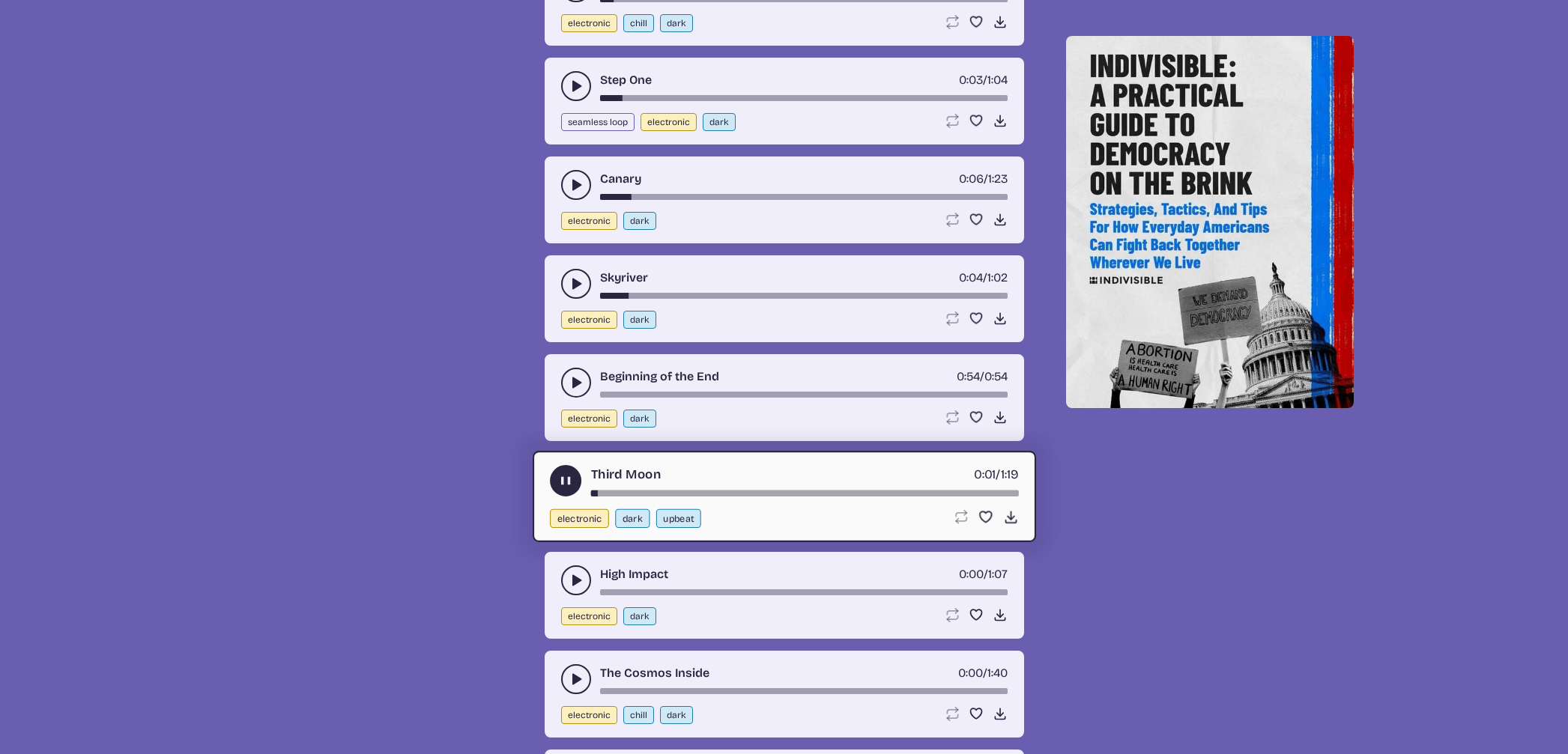
click at [563, 376] on button "play-pause toggle" at bounding box center [575, 382] width 30 height 30
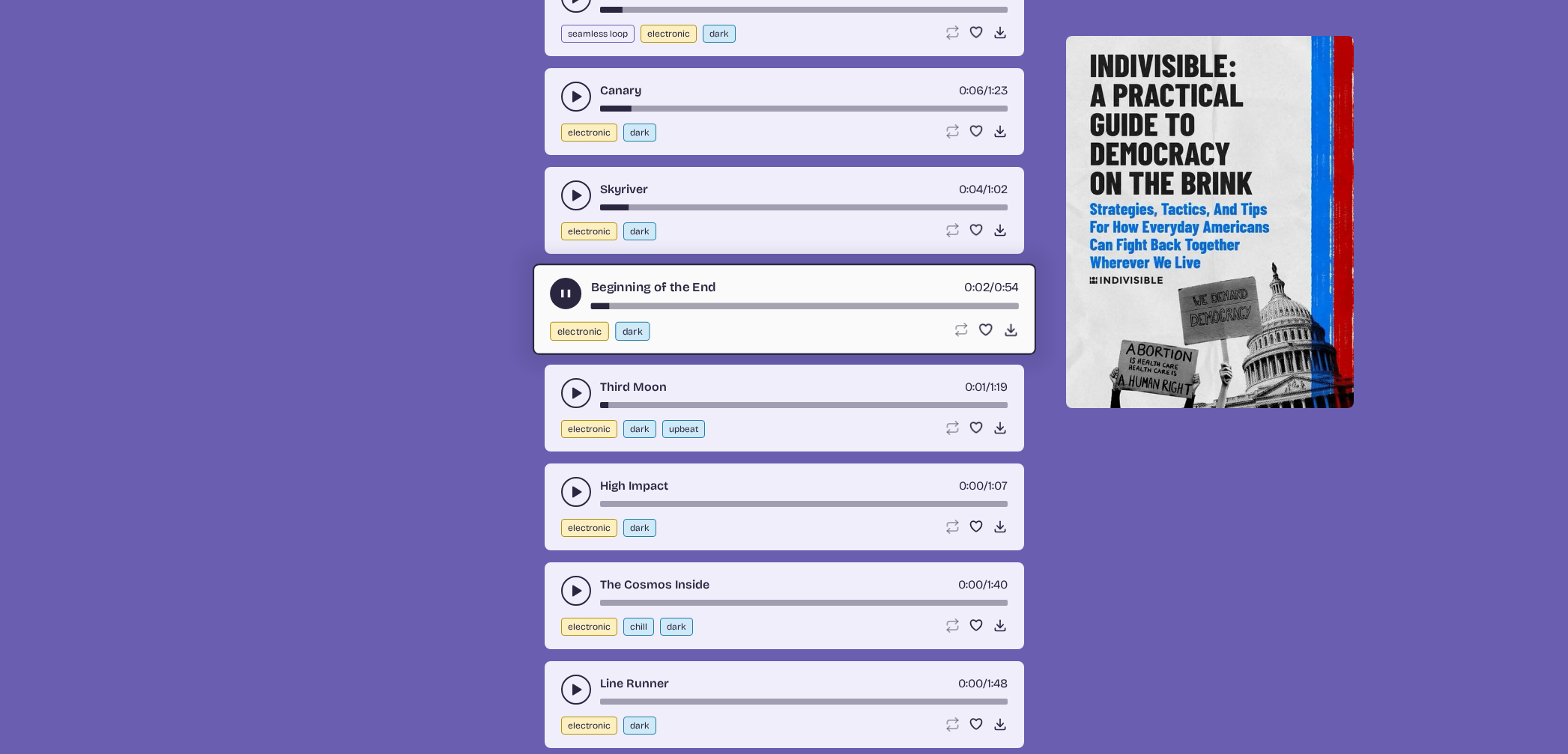
scroll to position [1777, 0]
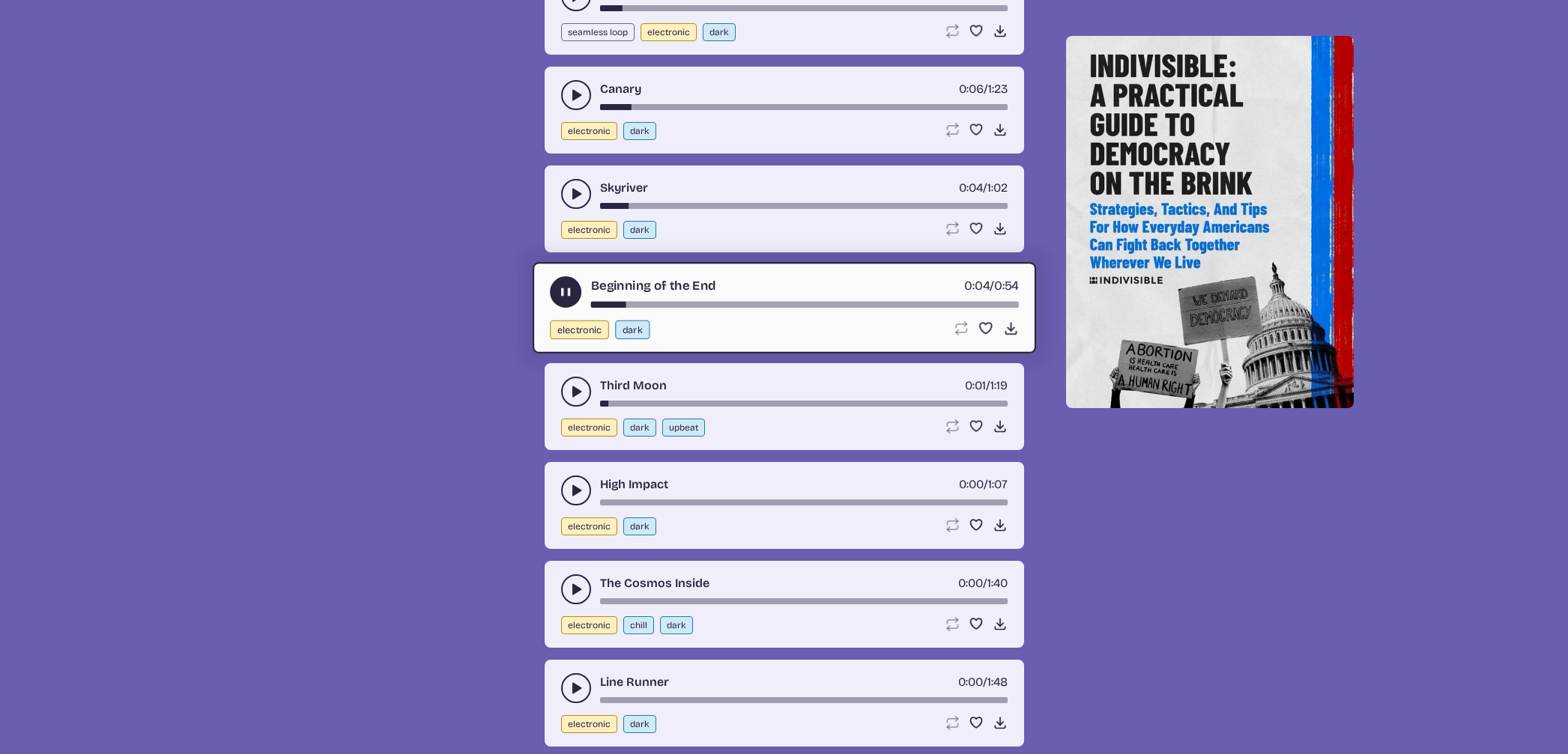
click at [567, 384] on button "play-pause toggle" at bounding box center [575, 391] width 30 height 30
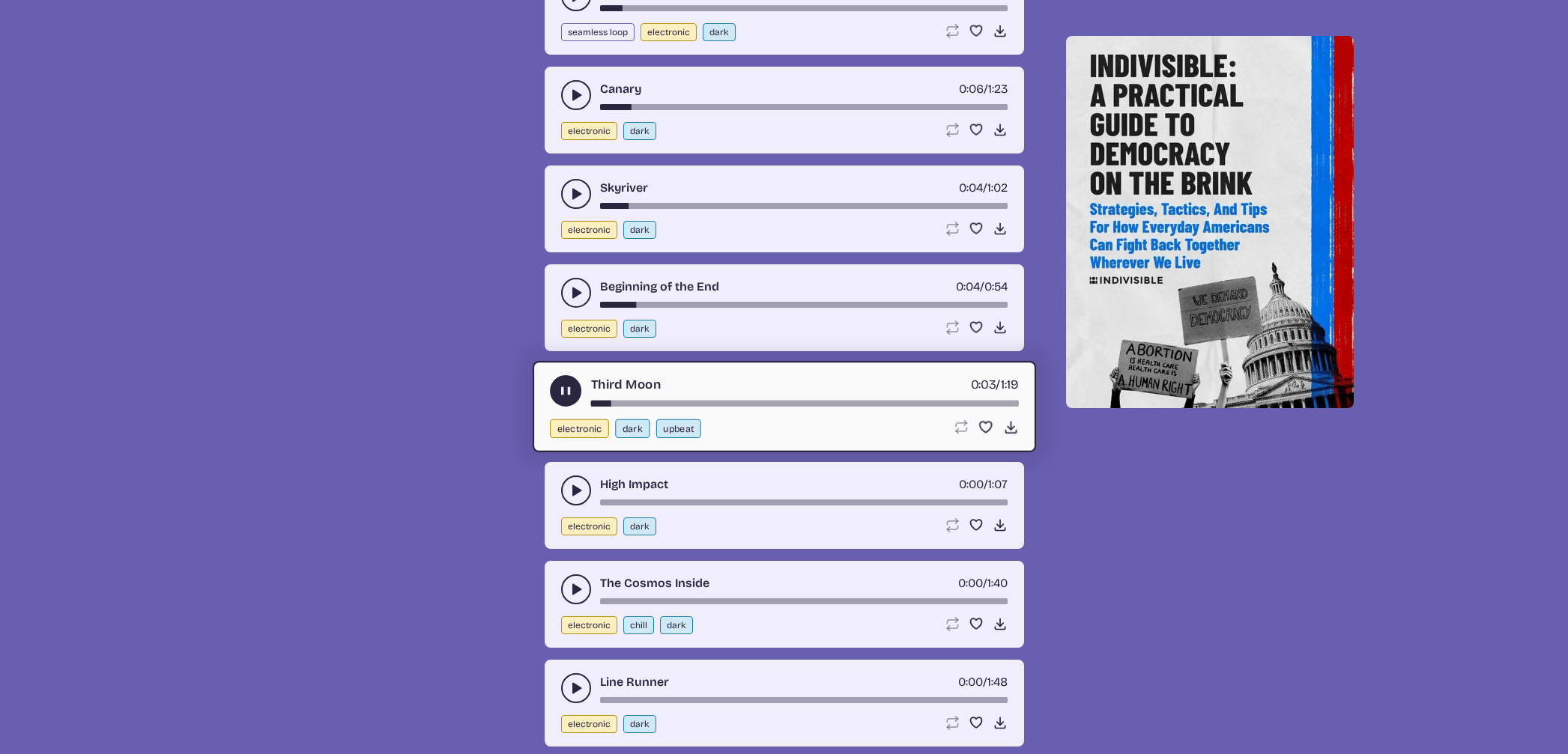
click at [563, 491] on button "play-pause toggle" at bounding box center [575, 490] width 30 height 30
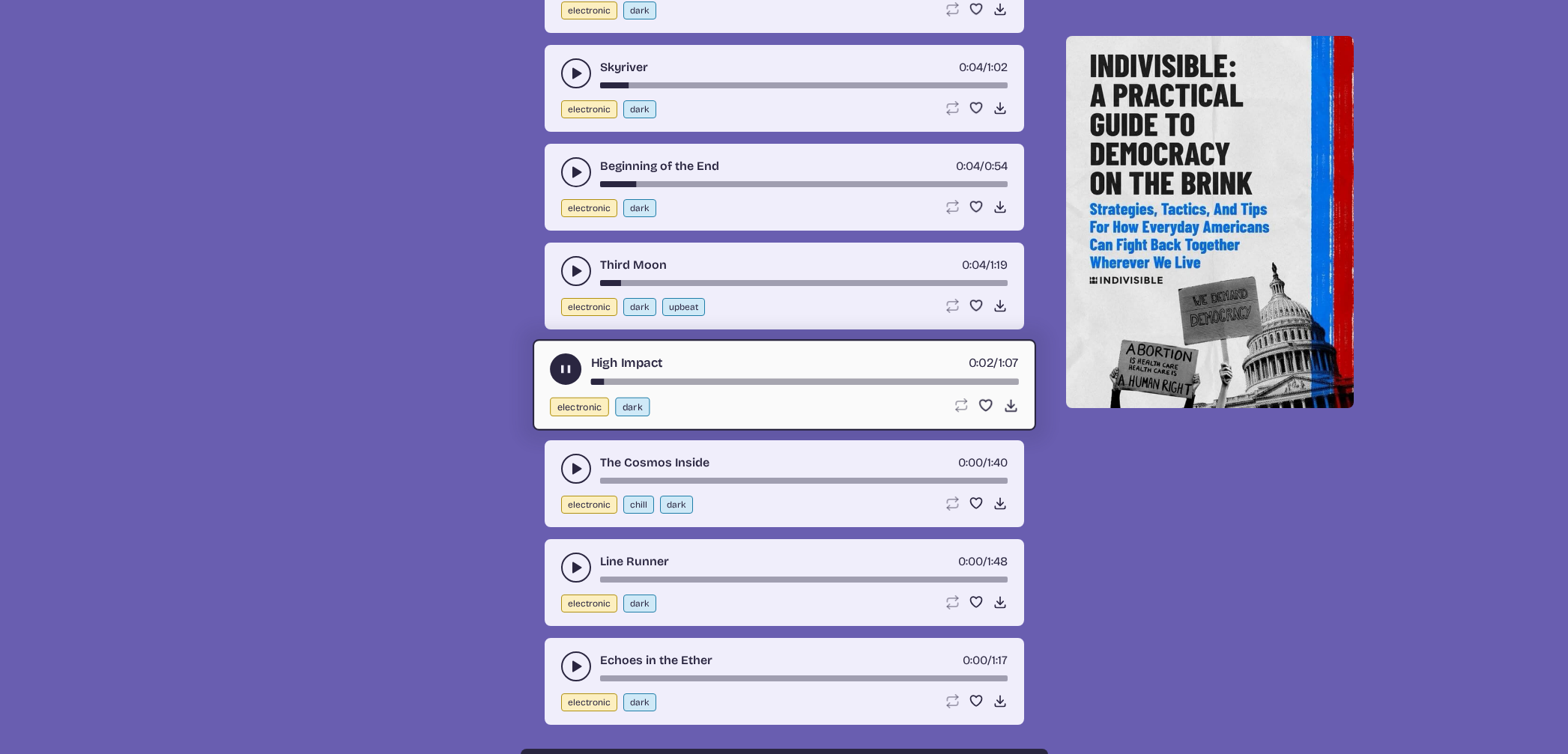
scroll to position [1902, 0]
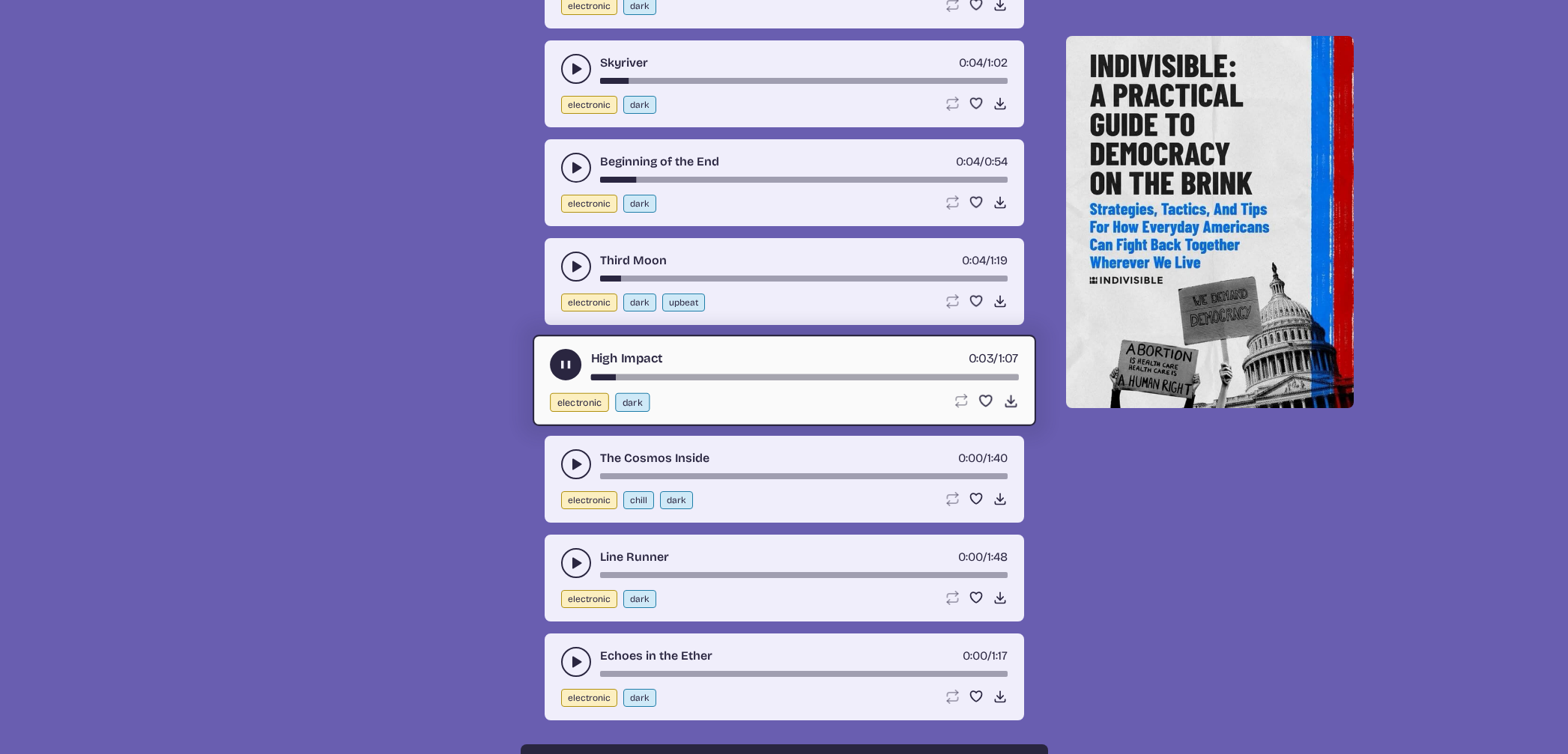
click at [758, 375] on div "song-time-bar" at bounding box center [804, 377] width 428 height 6
click at [569, 459] on icon "play-pause toggle" at bounding box center [575, 464] width 15 height 15
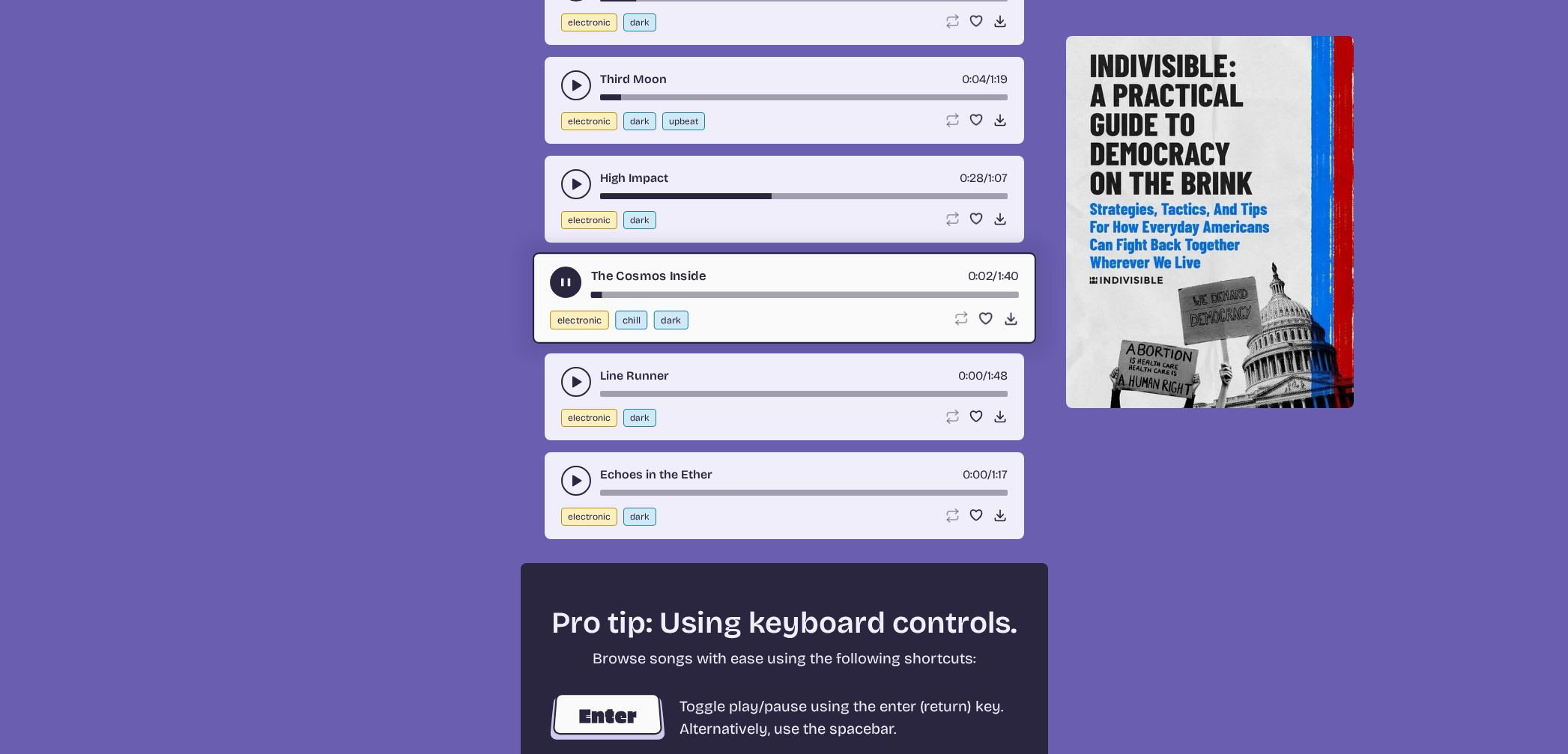
scroll to position [2087, 0]
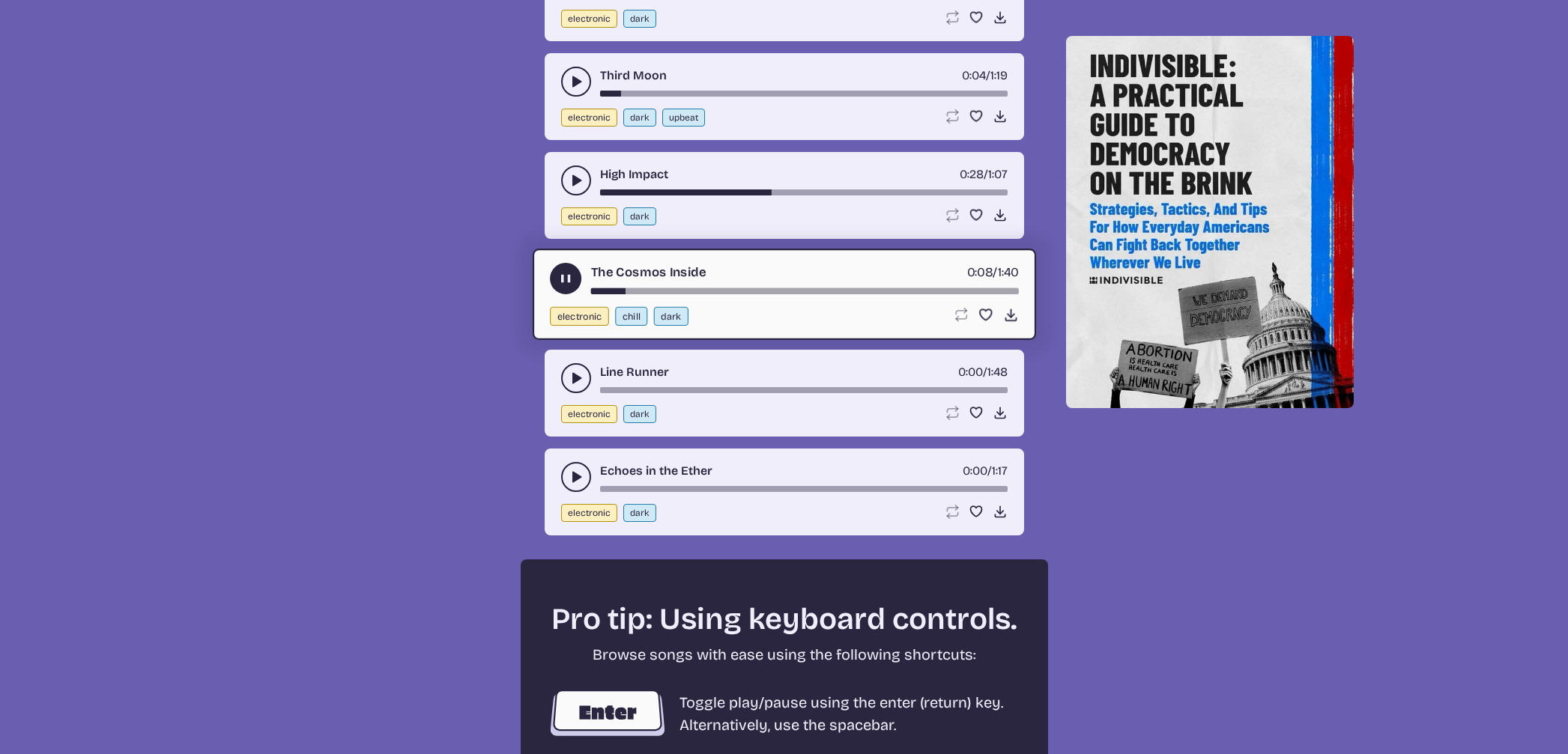
click at [895, 293] on div "song-time-bar" at bounding box center [804, 291] width 428 height 6
click at [572, 370] on icon "play-pause toggle" at bounding box center [575, 377] width 15 height 15
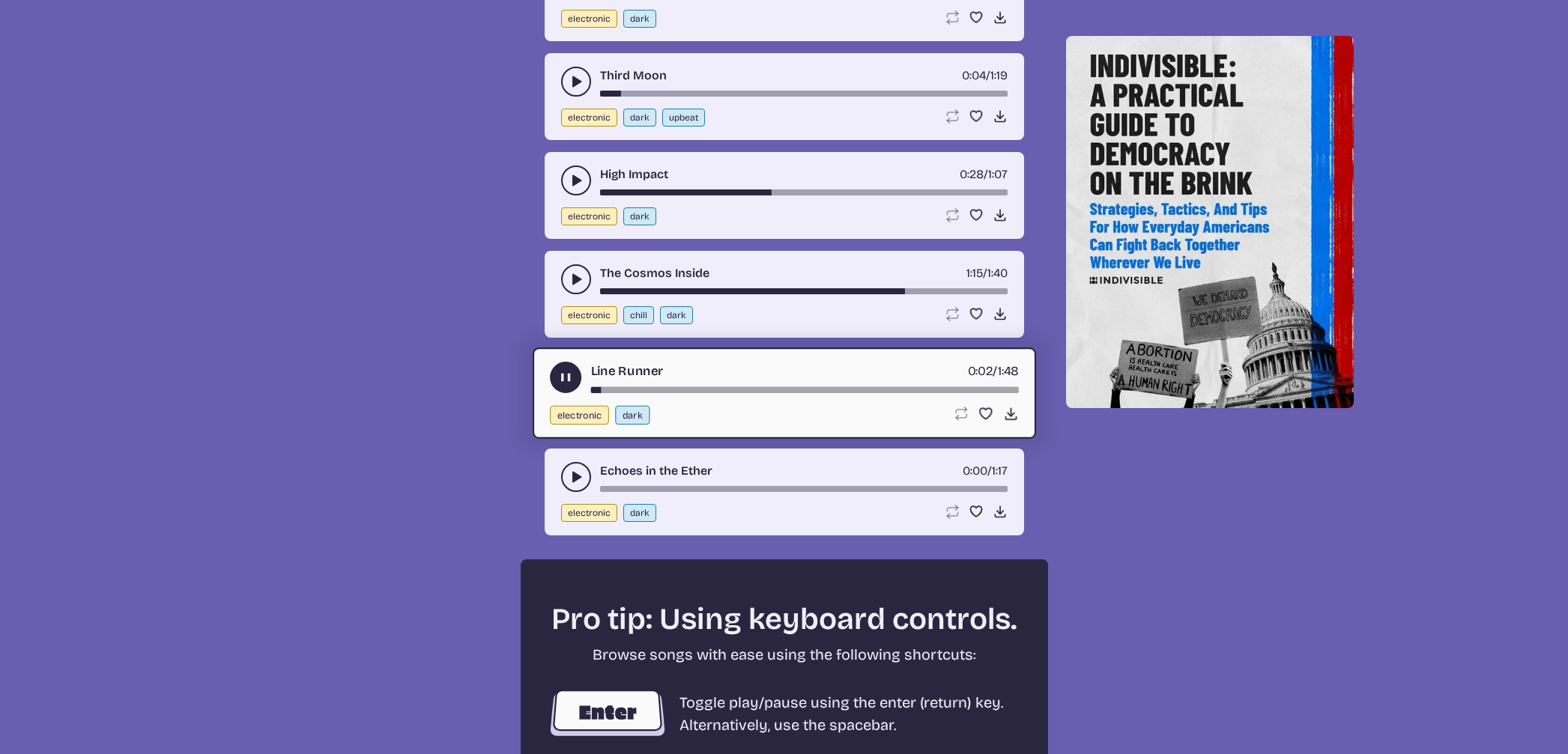
click at [797, 388] on div "song-time-bar" at bounding box center [804, 390] width 428 height 6
click at [566, 467] on button "play-pause toggle" at bounding box center [575, 476] width 30 height 30
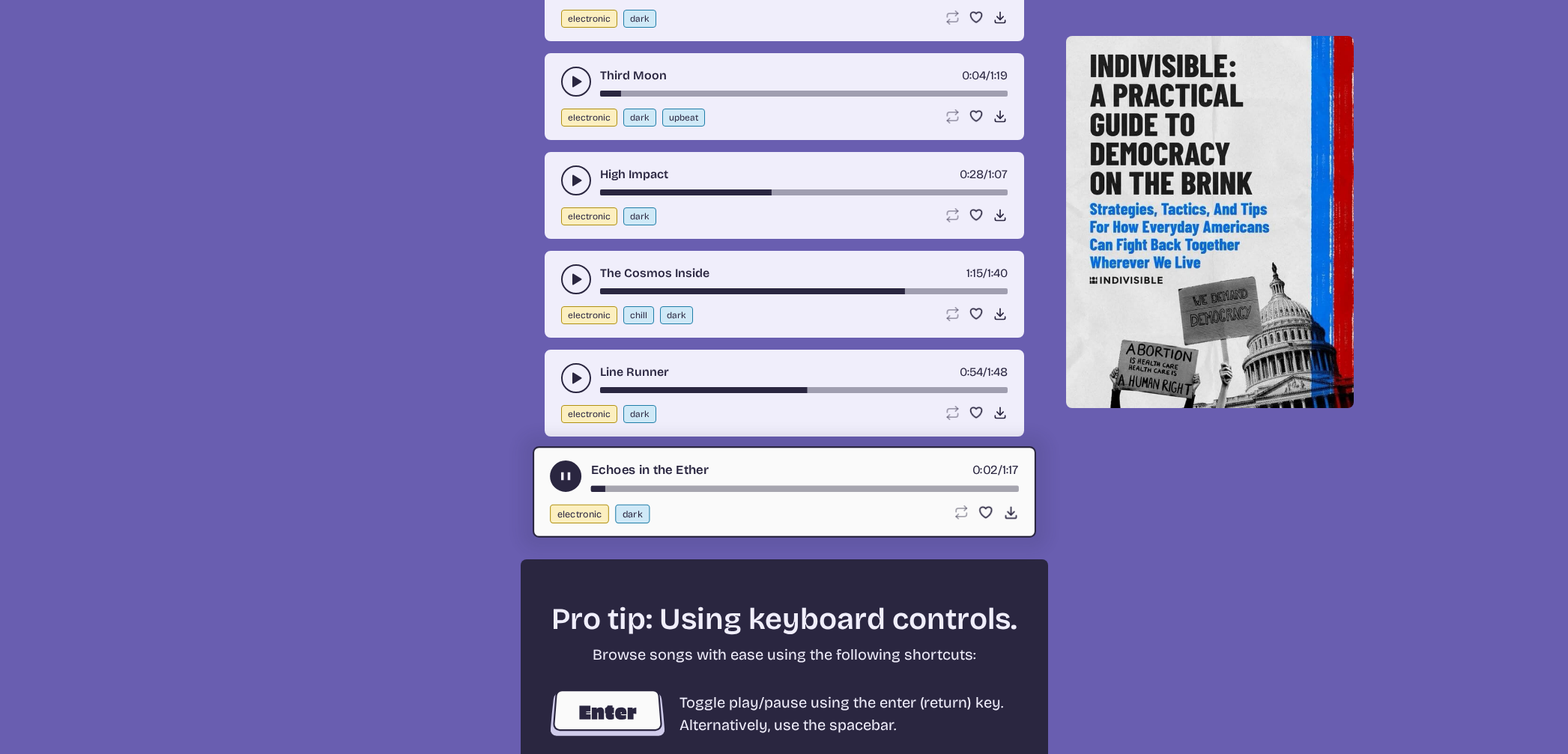
click at [730, 486] on div "song-time-bar" at bounding box center [804, 489] width 428 height 6
click at [926, 495] on div "Echoes in the Ether 0:26 / 1:17 electronic dark Loop song Loop this song. Favor…" at bounding box center [784, 492] width 503 height 92
click at [925, 490] on div "song-time-bar" at bounding box center [804, 489] width 428 height 6
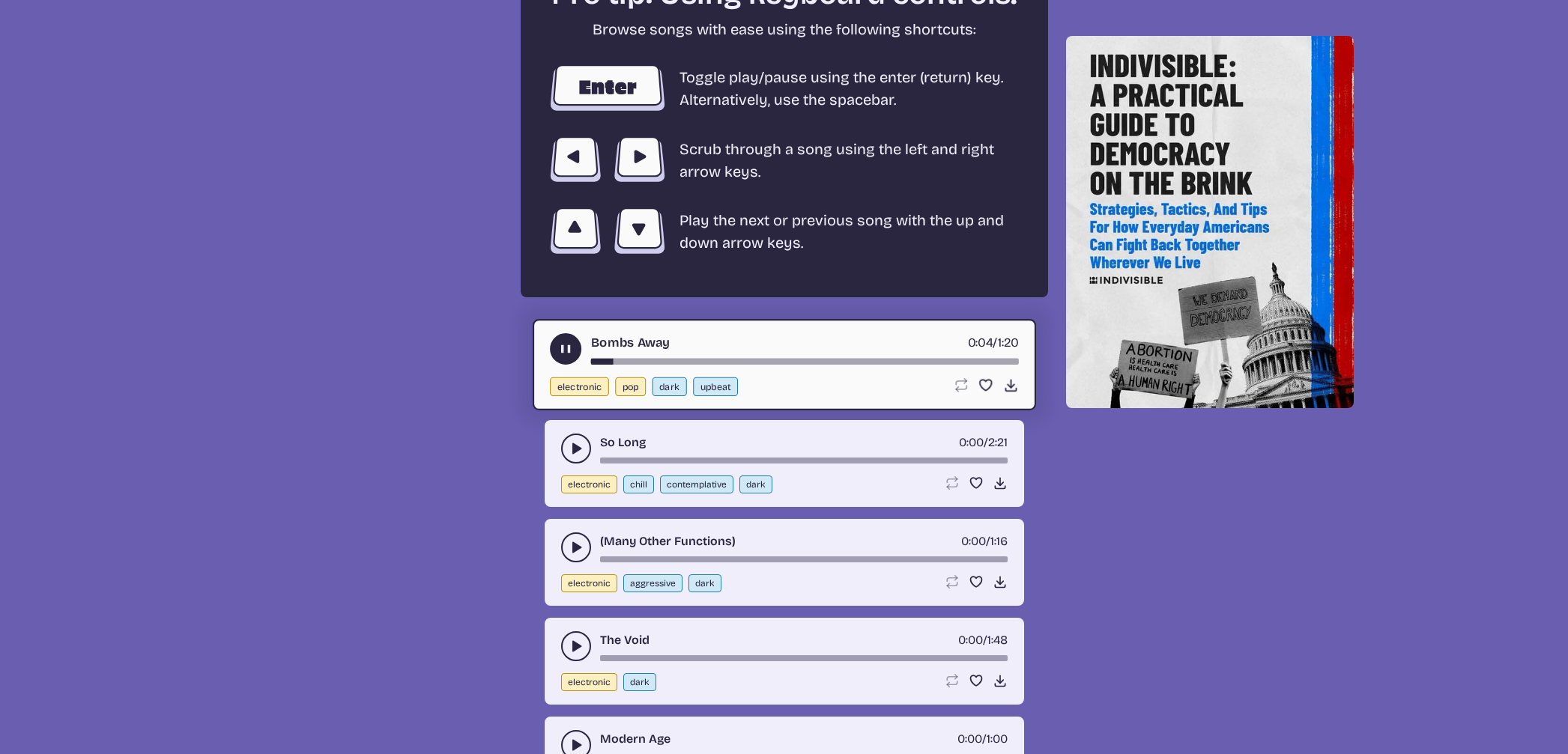
scroll to position [2712, 0]
click at [565, 443] on button "play-pause toggle" at bounding box center [575, 447] width 30 height 30
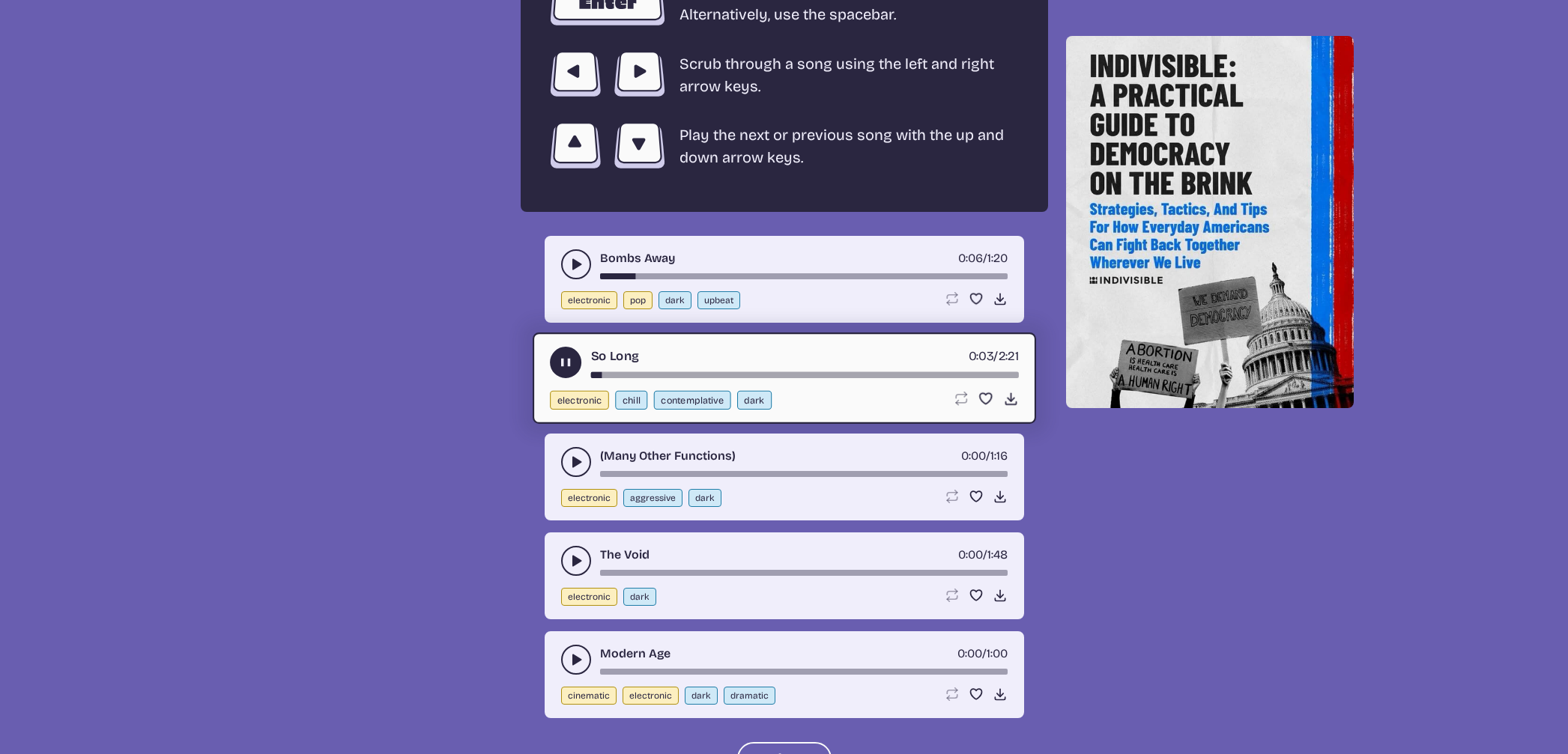
scroll to position [2801, 0]
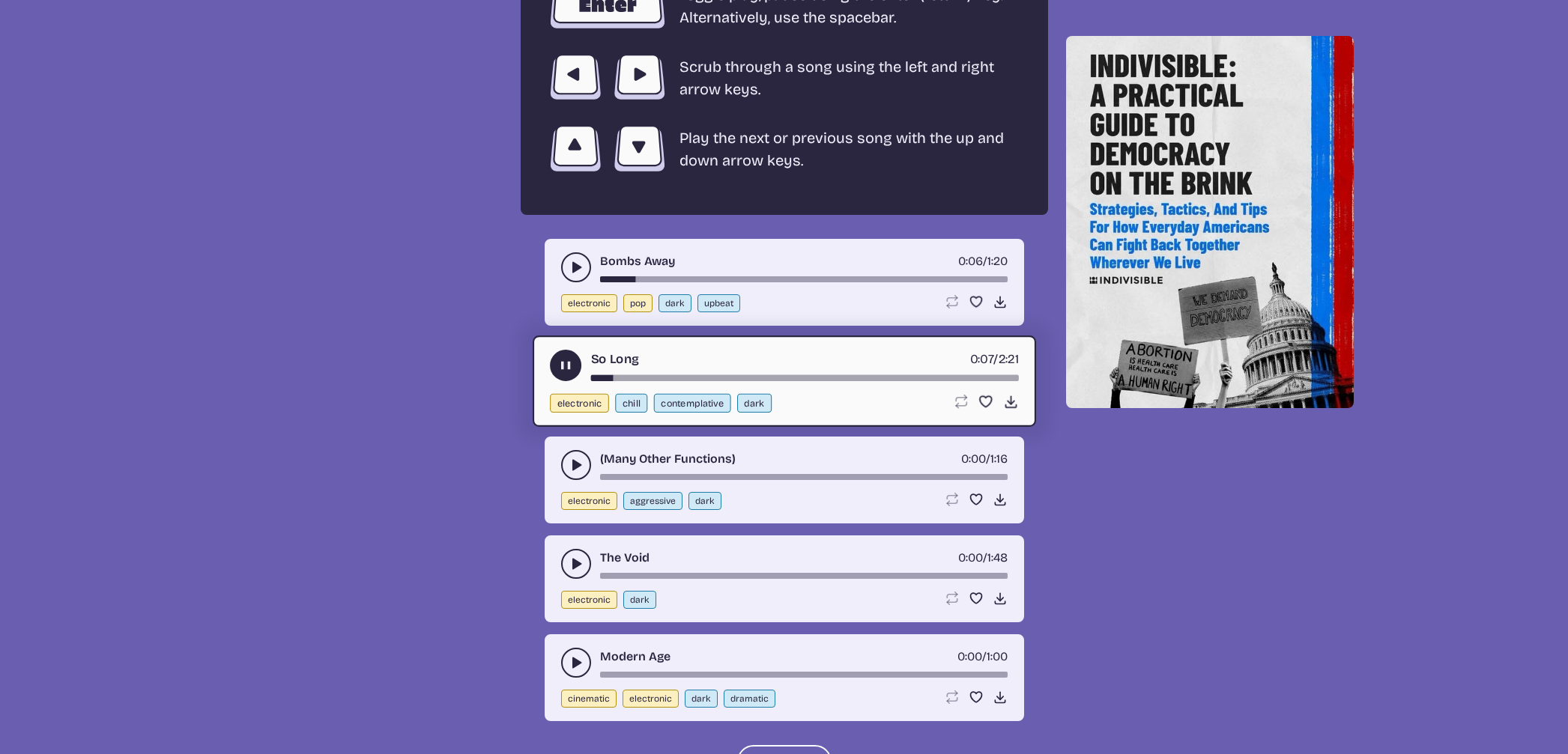
click at [567, 552] on button "play-pause toggle" at bounding box center [575, 563] width 30 height 30
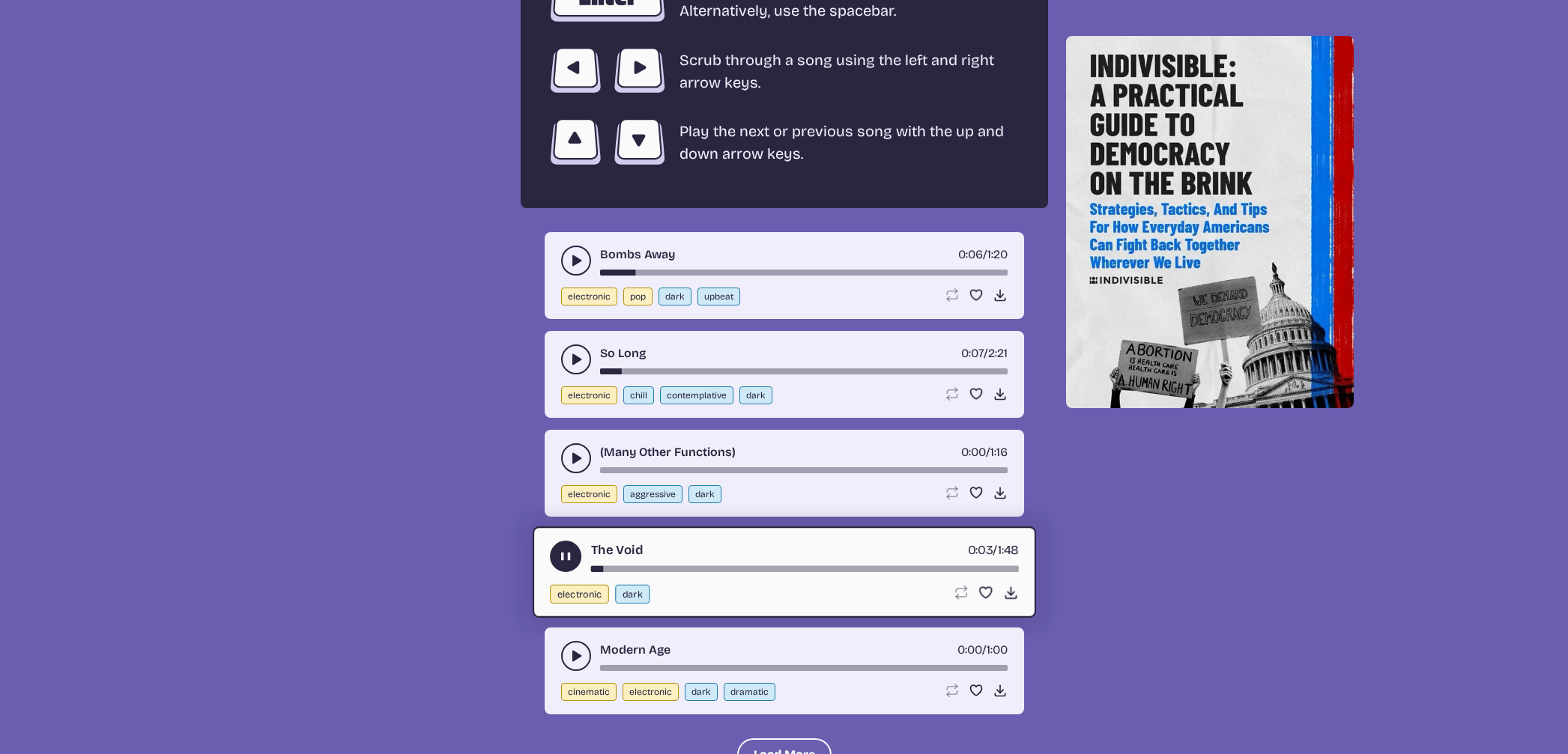
scroll to position [2799, 0]
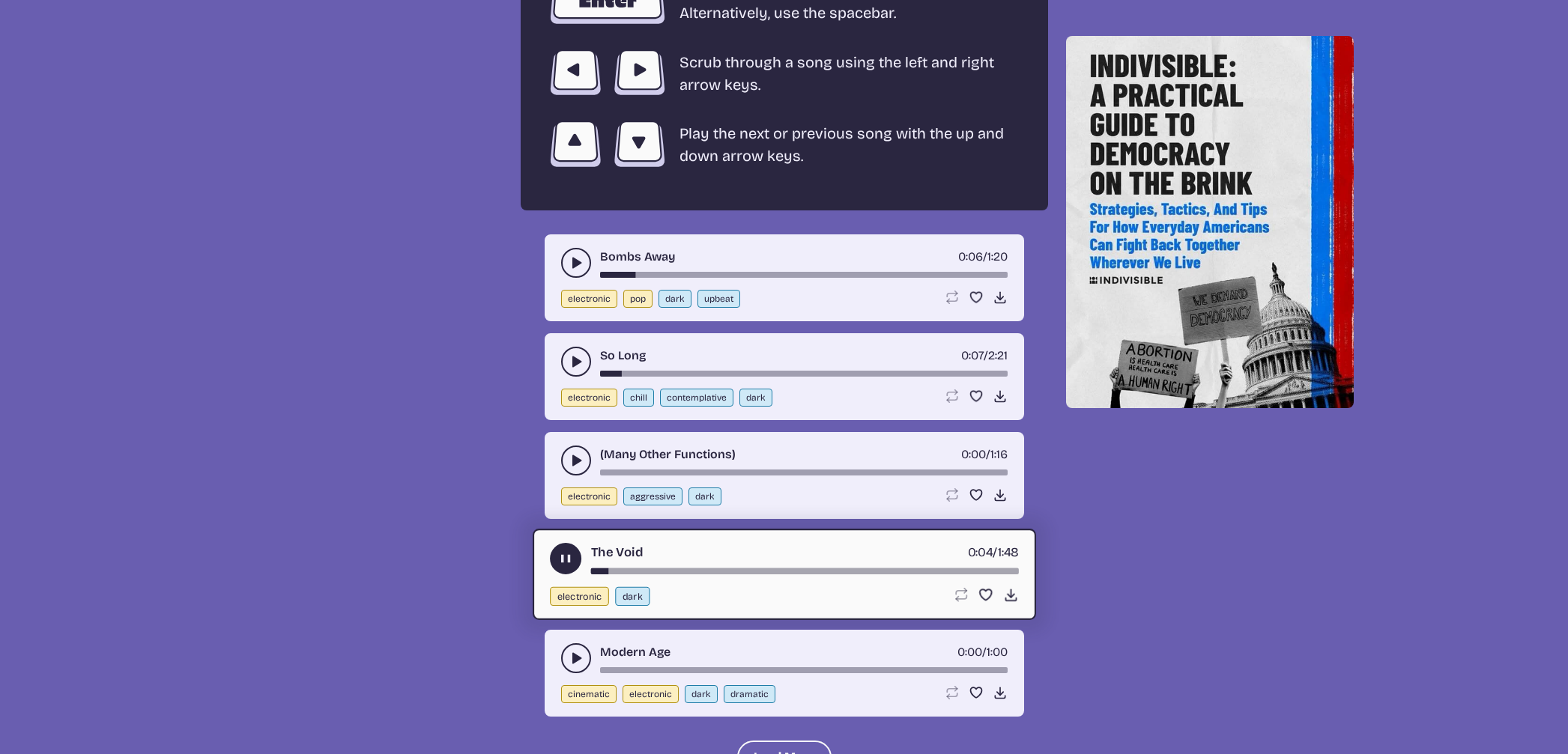
click at [570, 656] on icon "play-pause toggle" at bounding box center [575, 658] width 15 height 15
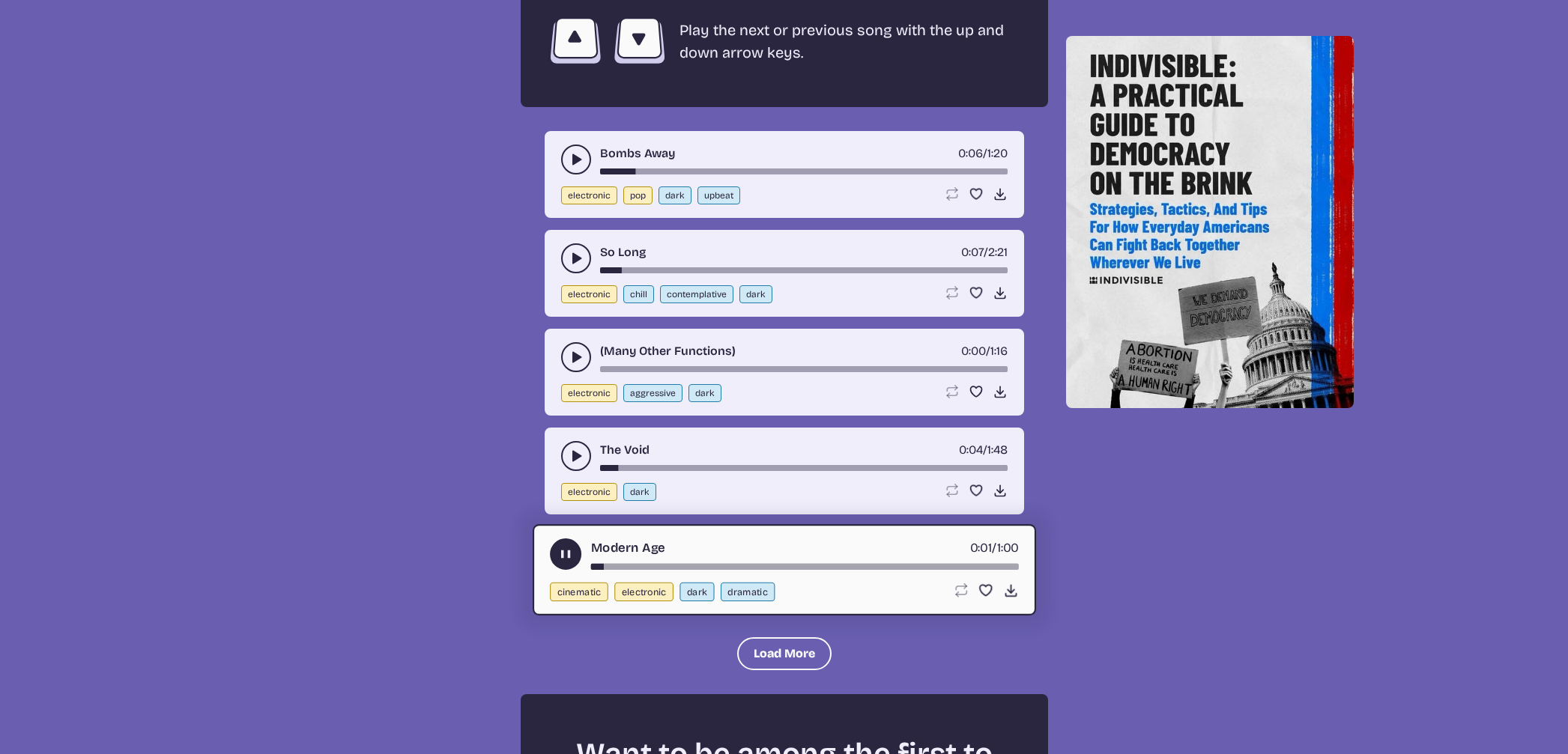
scroll to position [2938, 0]
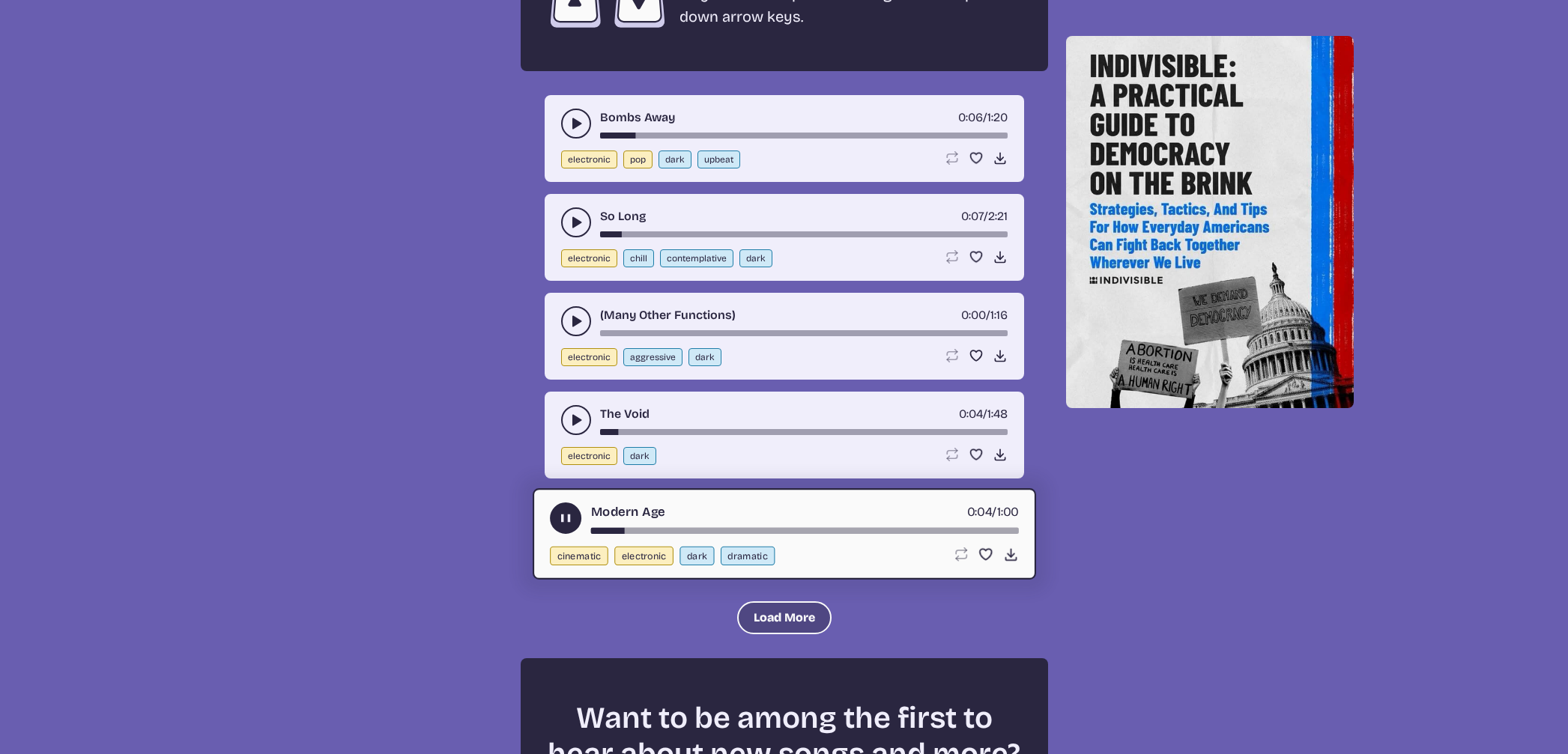
click at [776, 612] on button "Load More" at bounding box center [784, 617] width 94 height 33
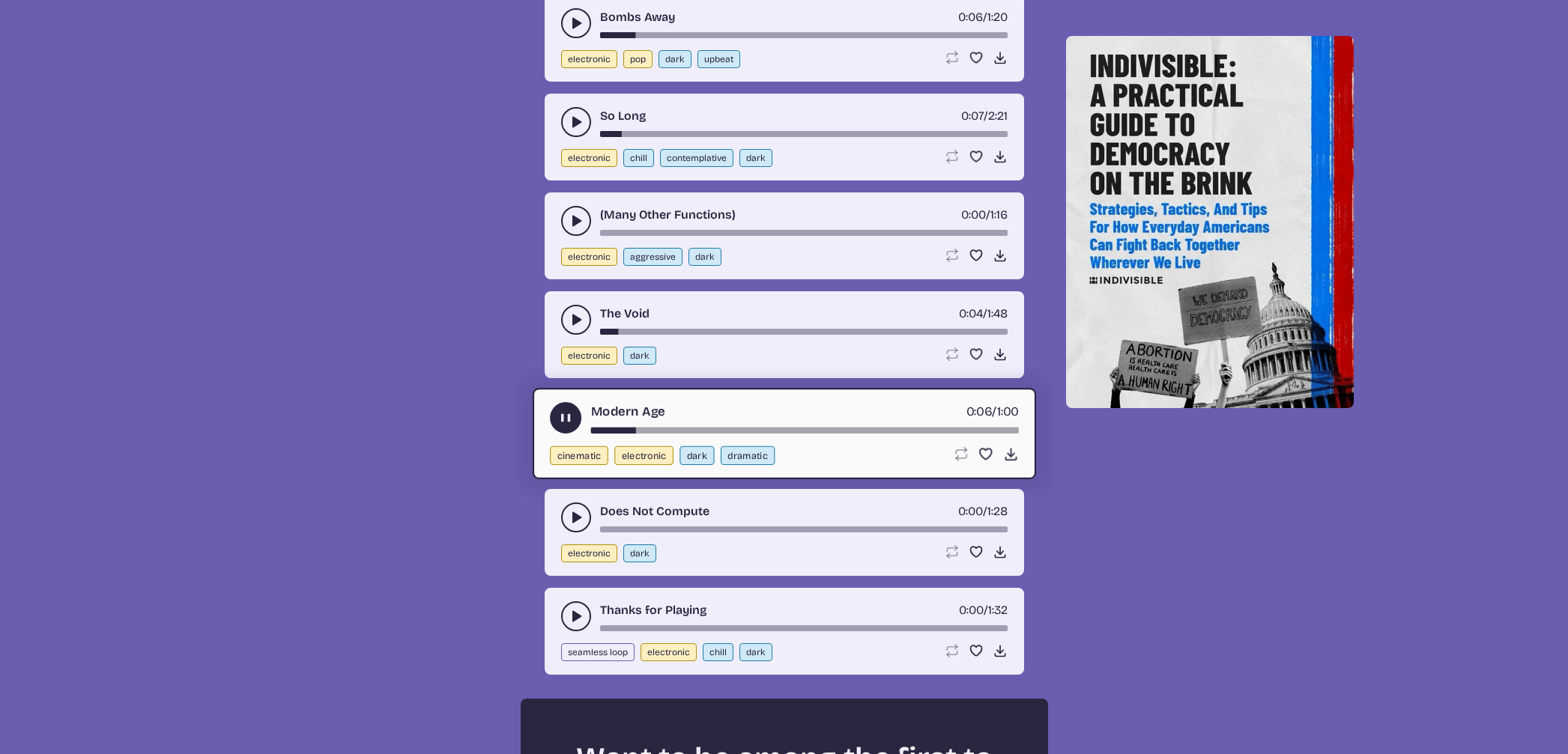
scroll to position [3038, 0]
click at [563, 511] on button "play-pause toggle" at bounding box center [575, 516] width 30 height 30
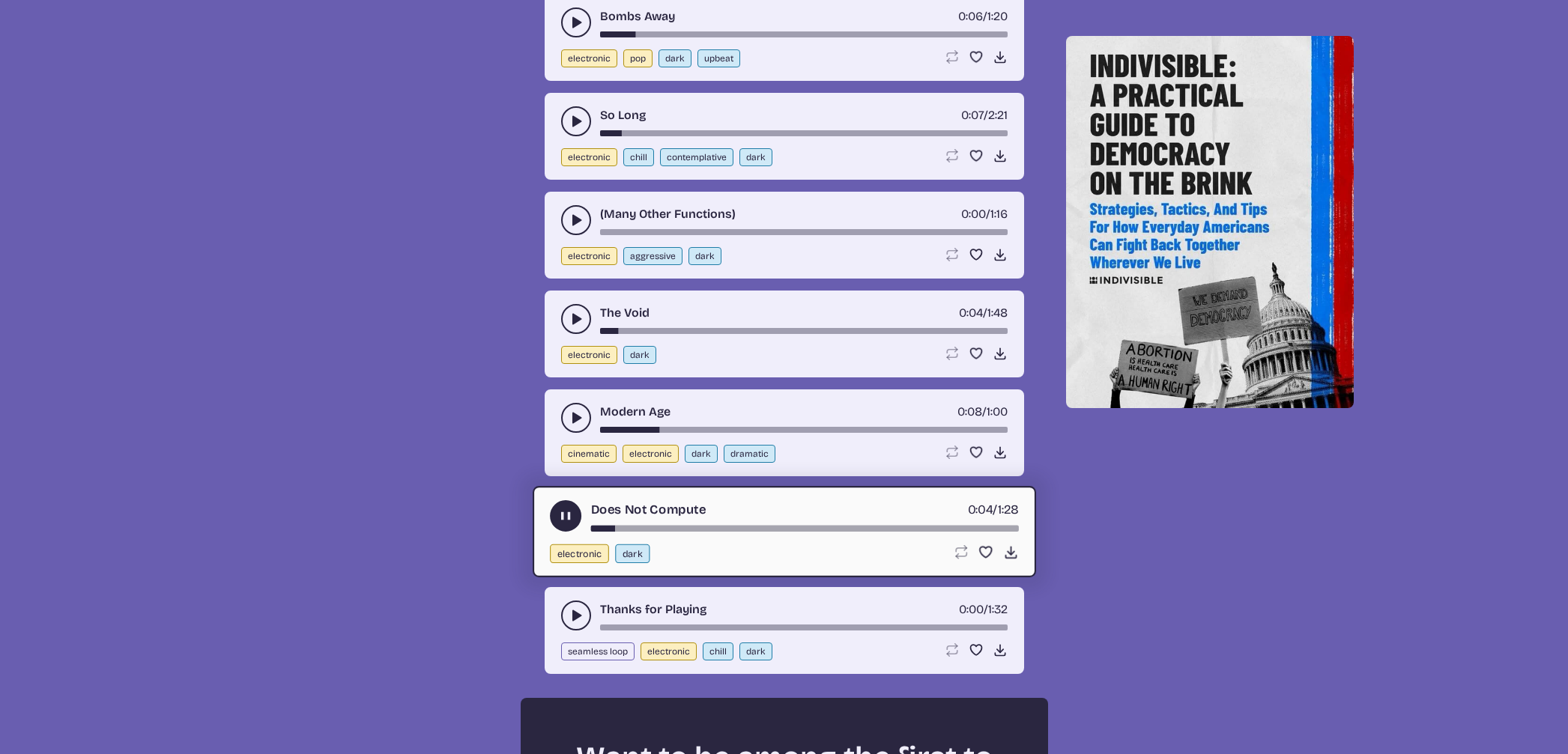
click at [762, 528] on div "song-time-bar" at bounding box center [804, 528] width 428 height 6
click at [888, 526] on div "song-time-bar" at bounding box center [804, 528] width 428 height 6
click at [568, 616] on icon "play-pause toggle" at bounding box center [575, 615] width 15 height 15
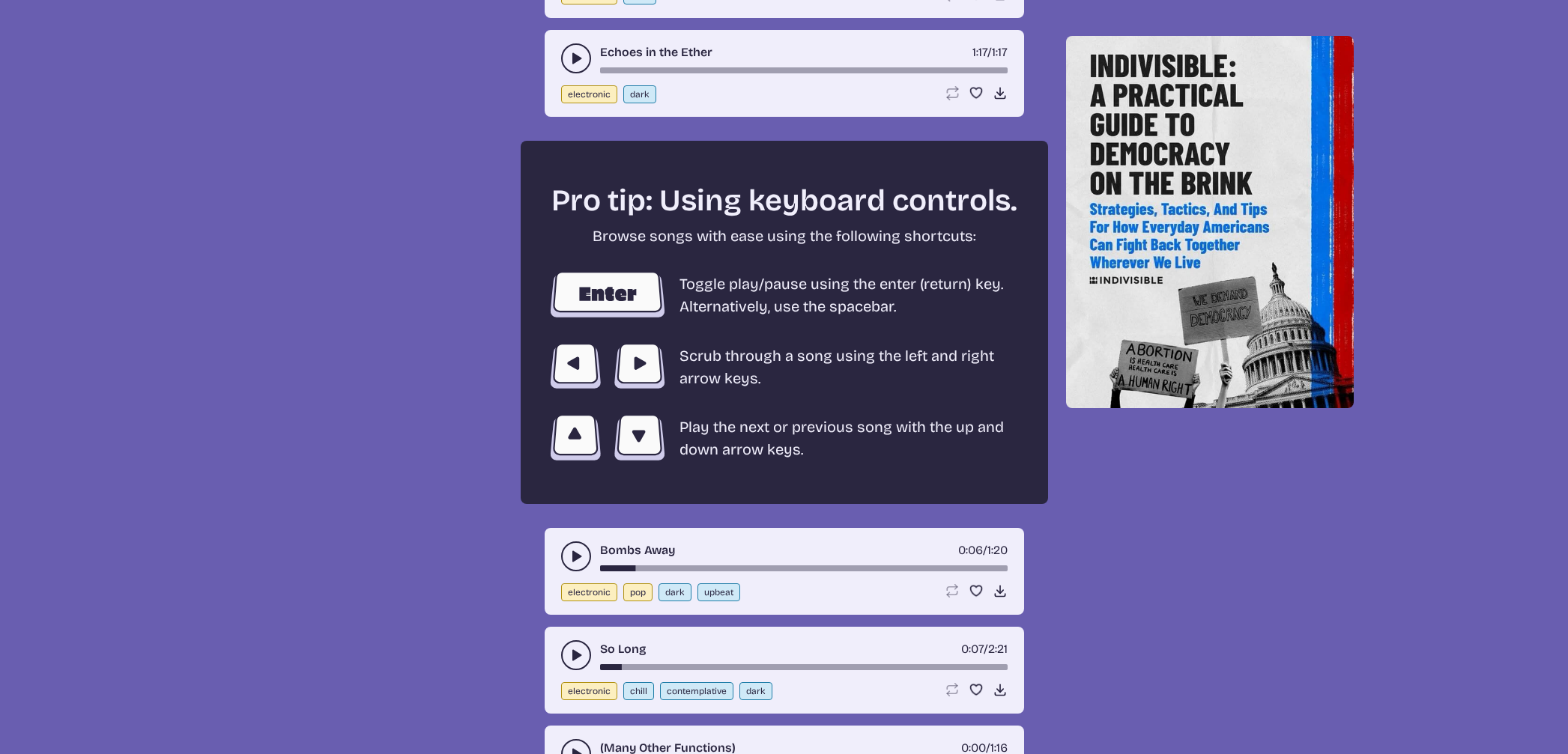
scroll to position [2506, 0]
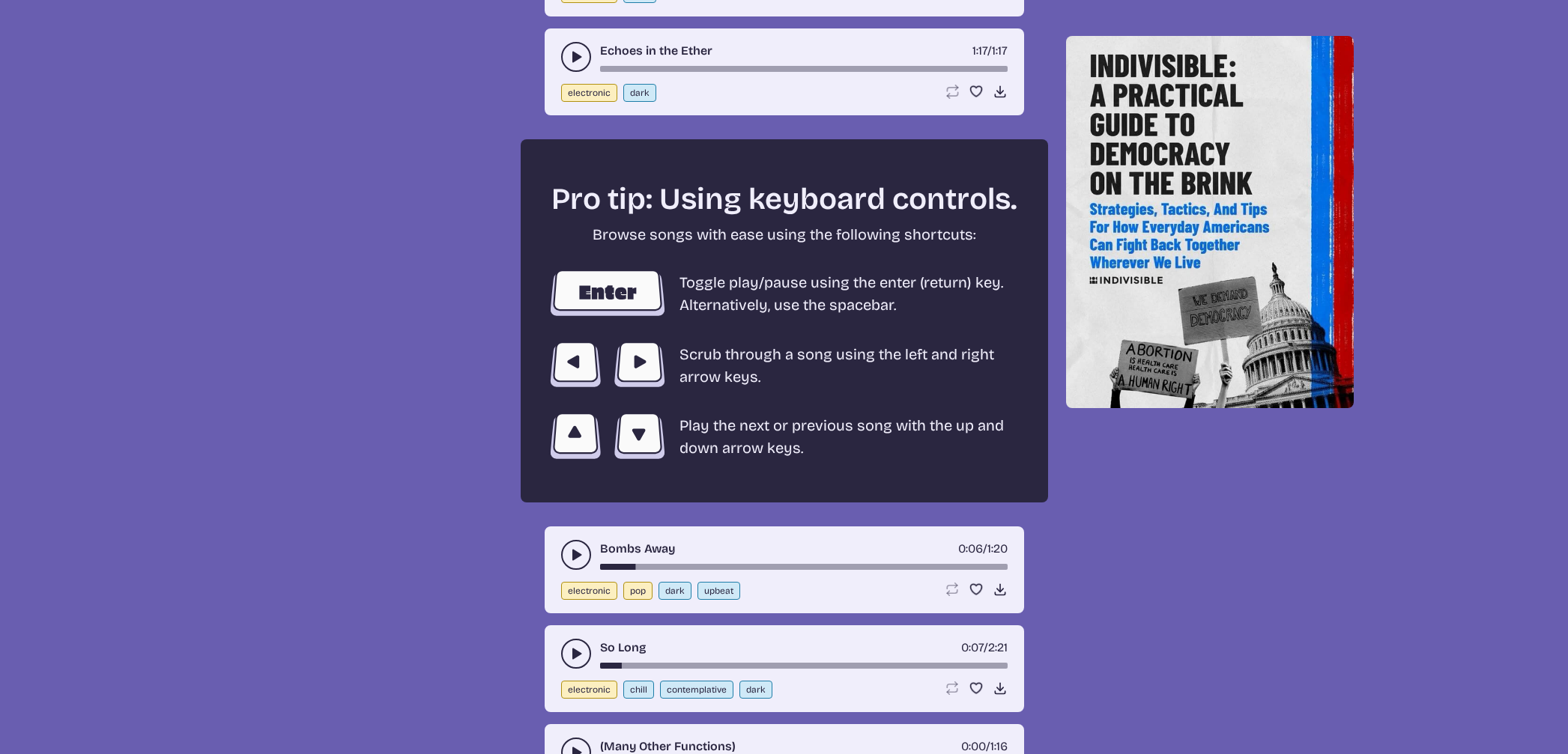
click at [603, 284] on img at bounding box center [607, 293] width 120 height 48
click at [635, 361] on img at bounding box center [607, 365] width 120 height 48
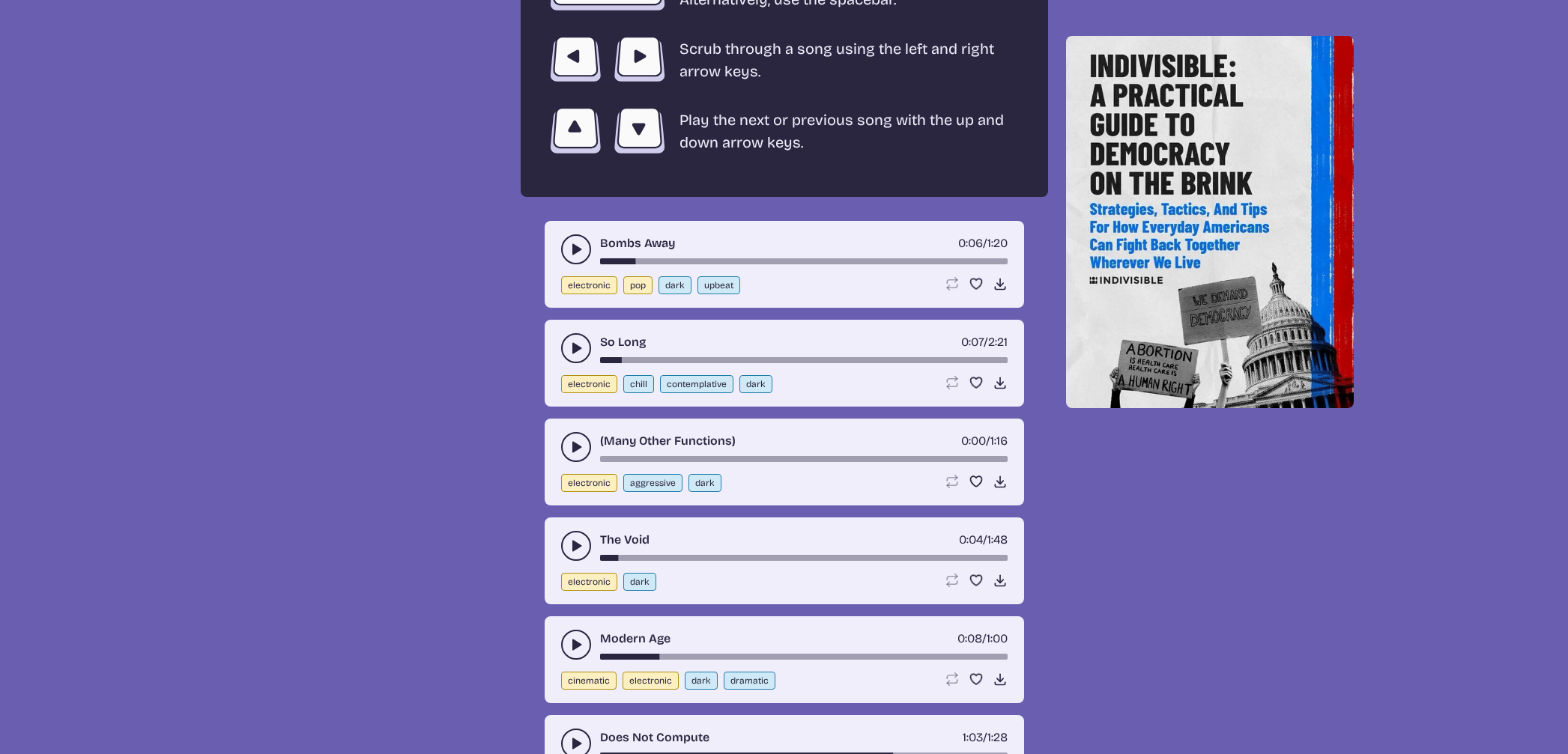
scroll to position [2815, 0]
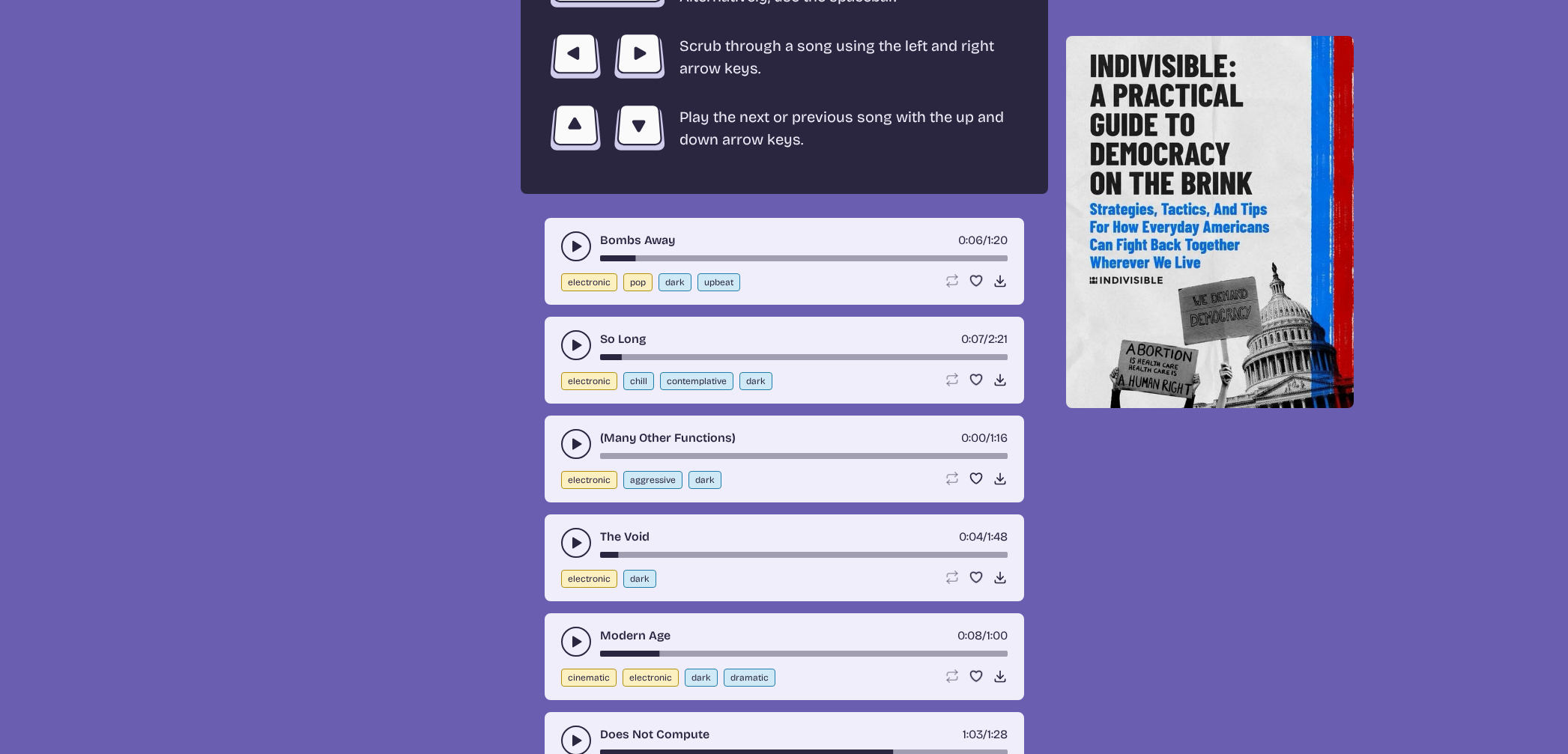
click at [565, 439] on button "play-pause toggle" at bounding box center [575, 443] width 30 height 30
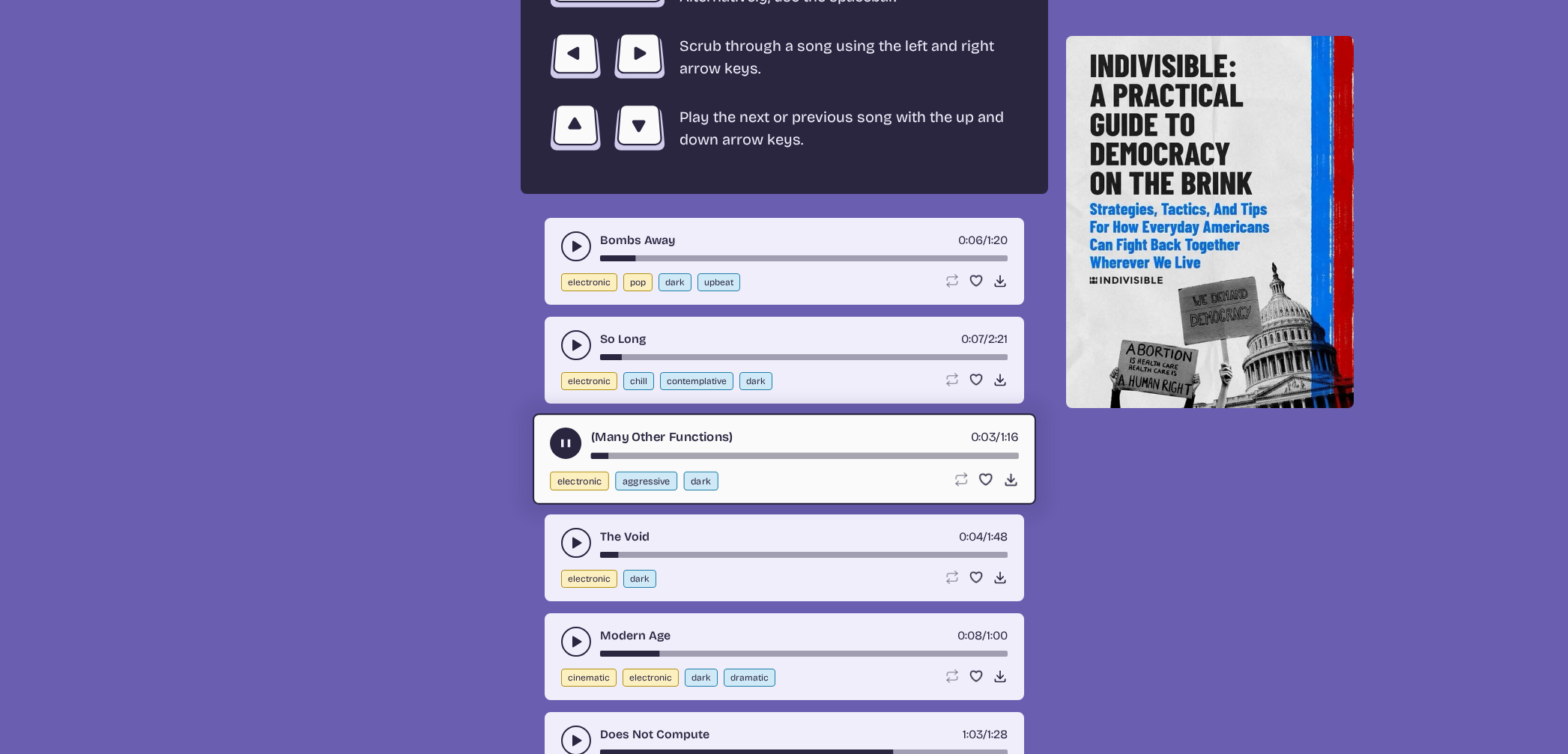
click at [570, 538] on icon "play-pause toggle" at bounding box center [575, 543] width 15 height 15
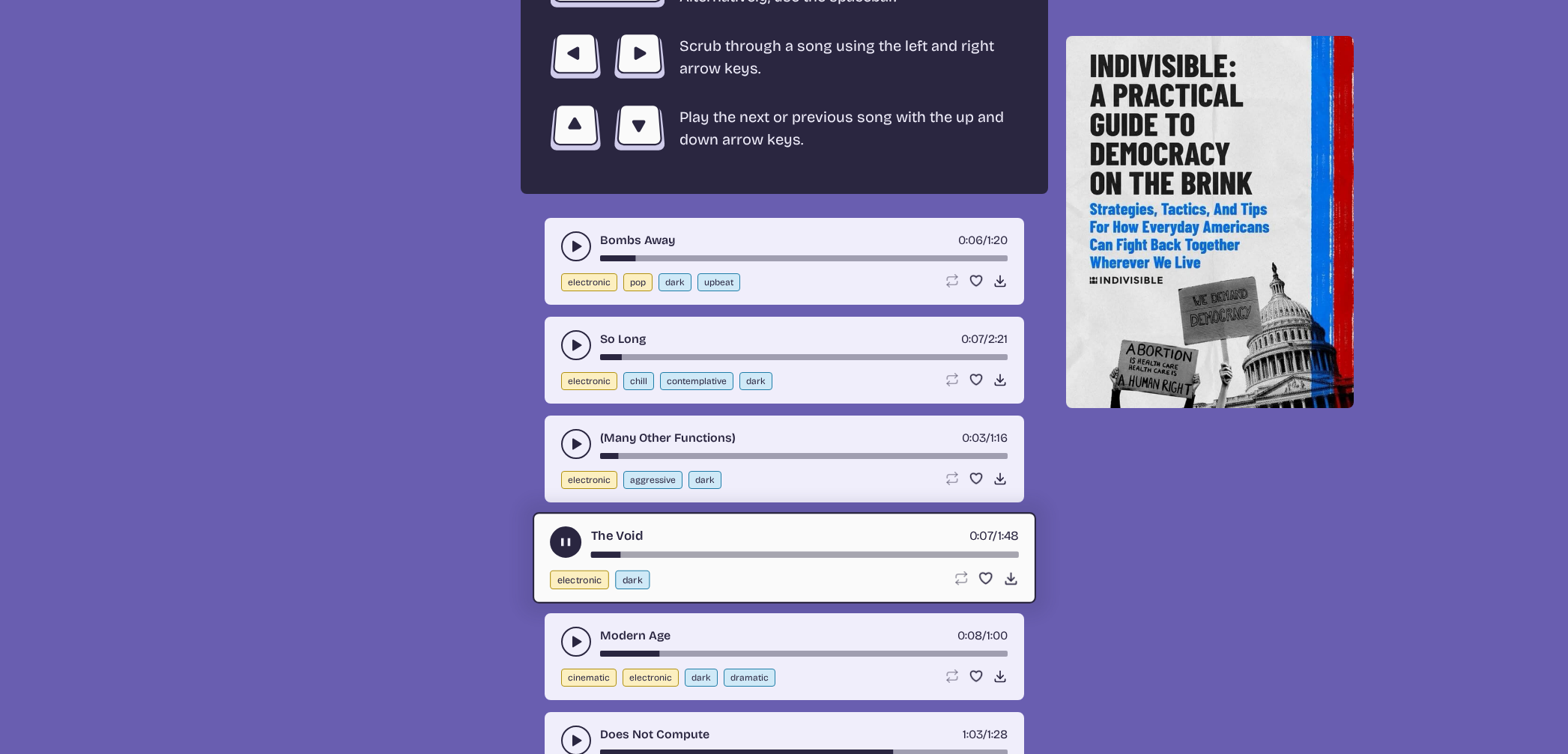
click at [773, 554] on div "song-time-bar" at bounding box center [804, 554] width 428 height 6
click at [891, 554] on div "song-time-bar" at bounding box center [804, 554] width 428 height 6
click at [971, 556] on div "song-time-bar" at bounding box center [804, 554] width 428 height 6
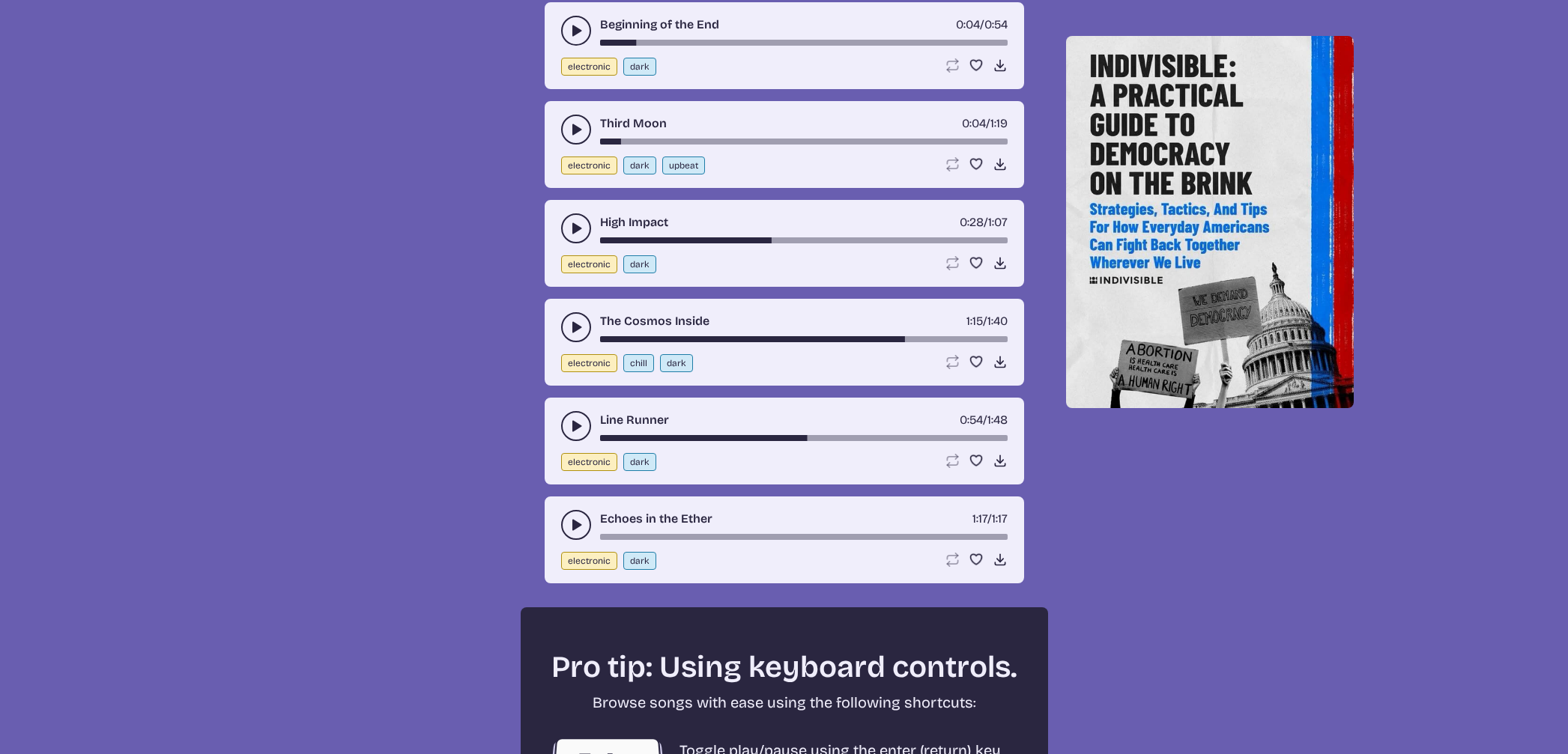
scroll to position [2029, 0]
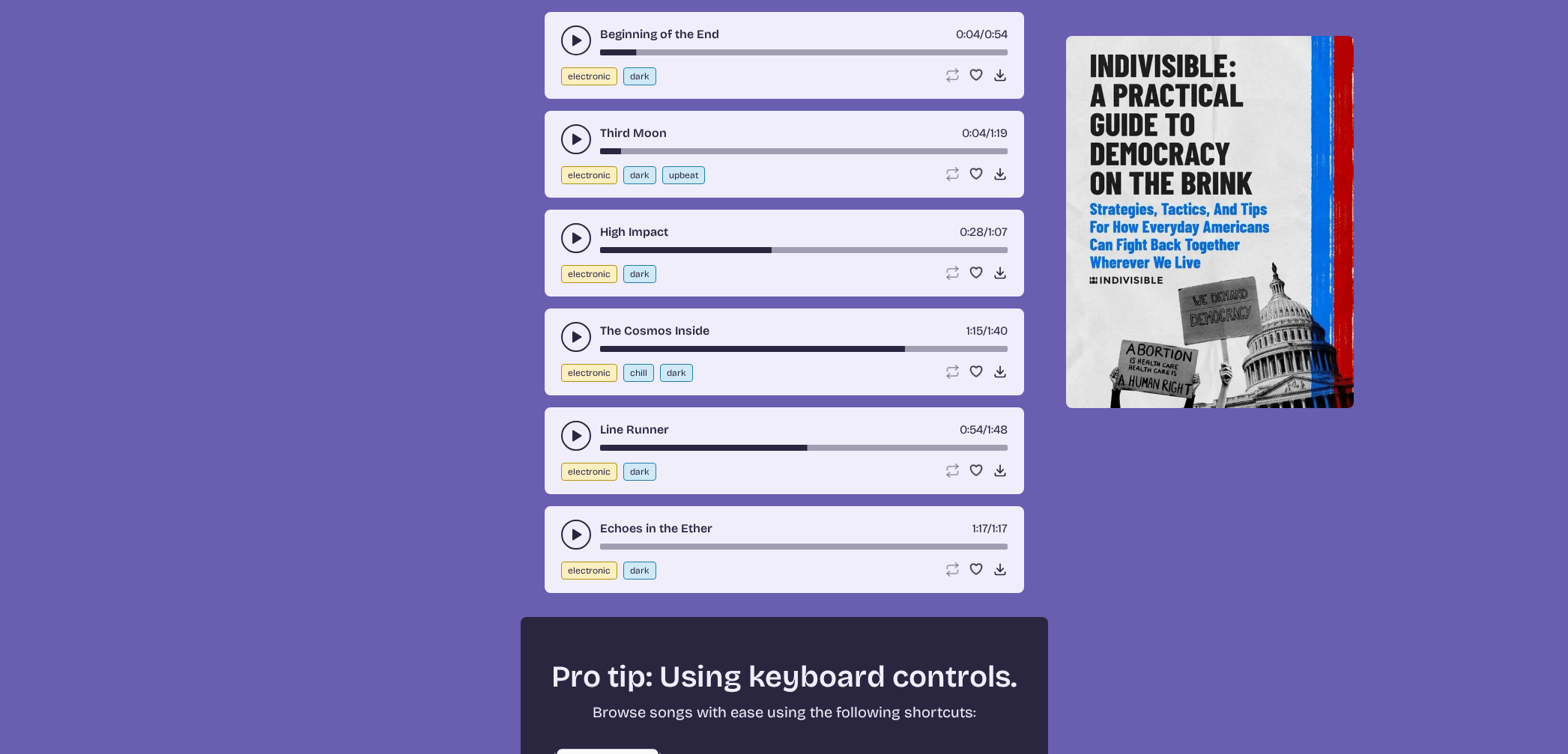
click at [563, 531] on button "play-pause toggle" at bounding box center [575, 534] width 30 height 30
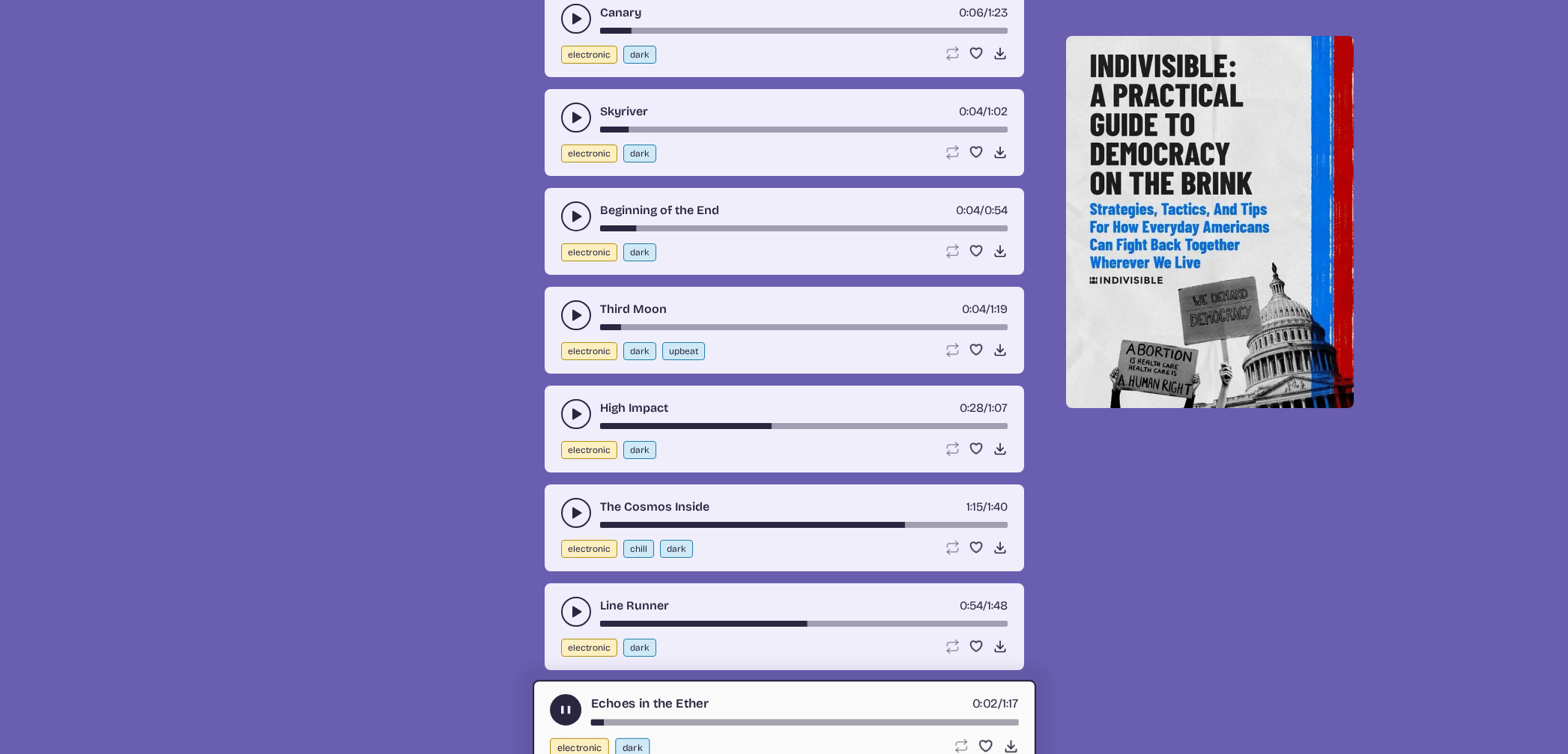
scroll to position [1849, 0]
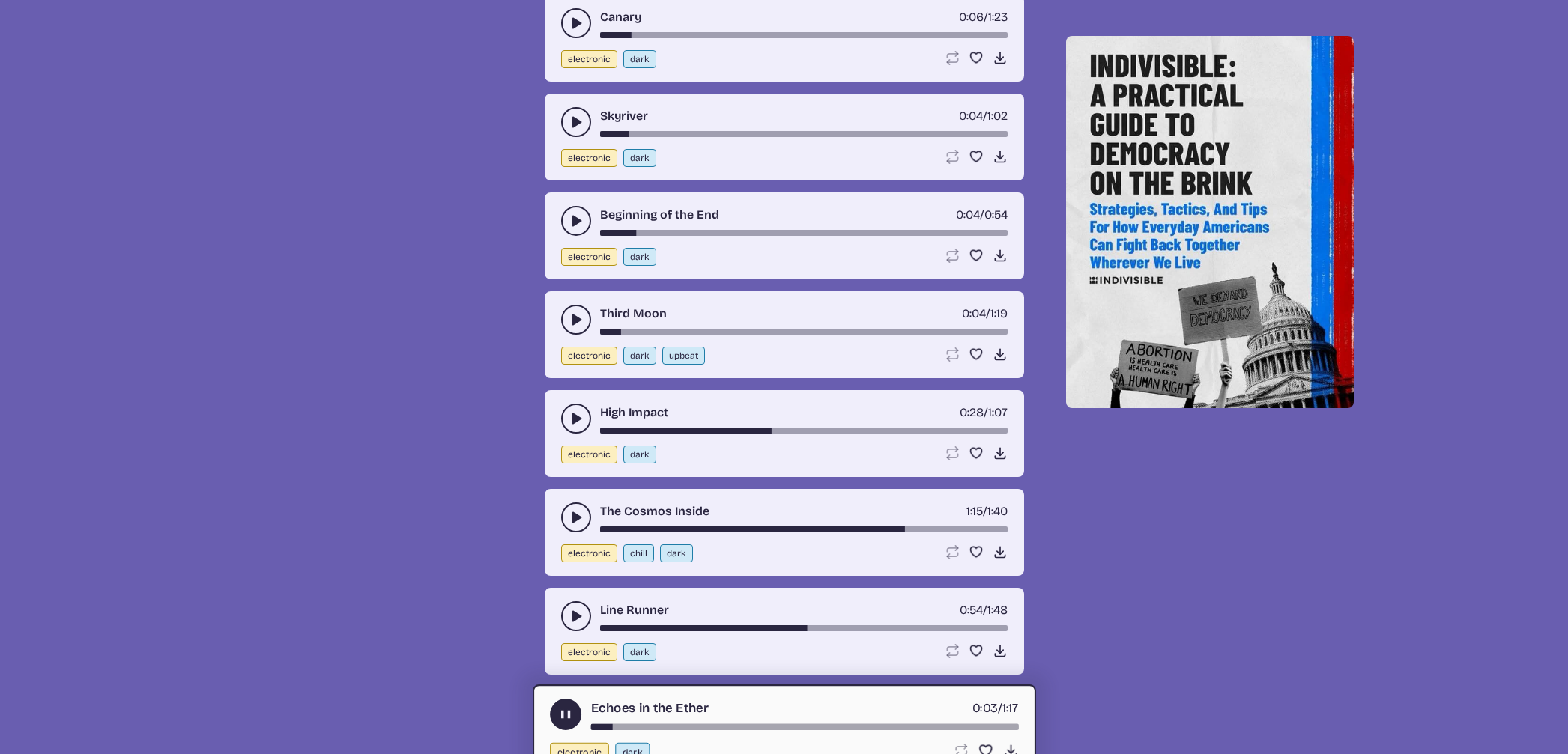
click at [567, 516] on button "play-pause toggle" at bounding box center [575, 517] width 30 height 30
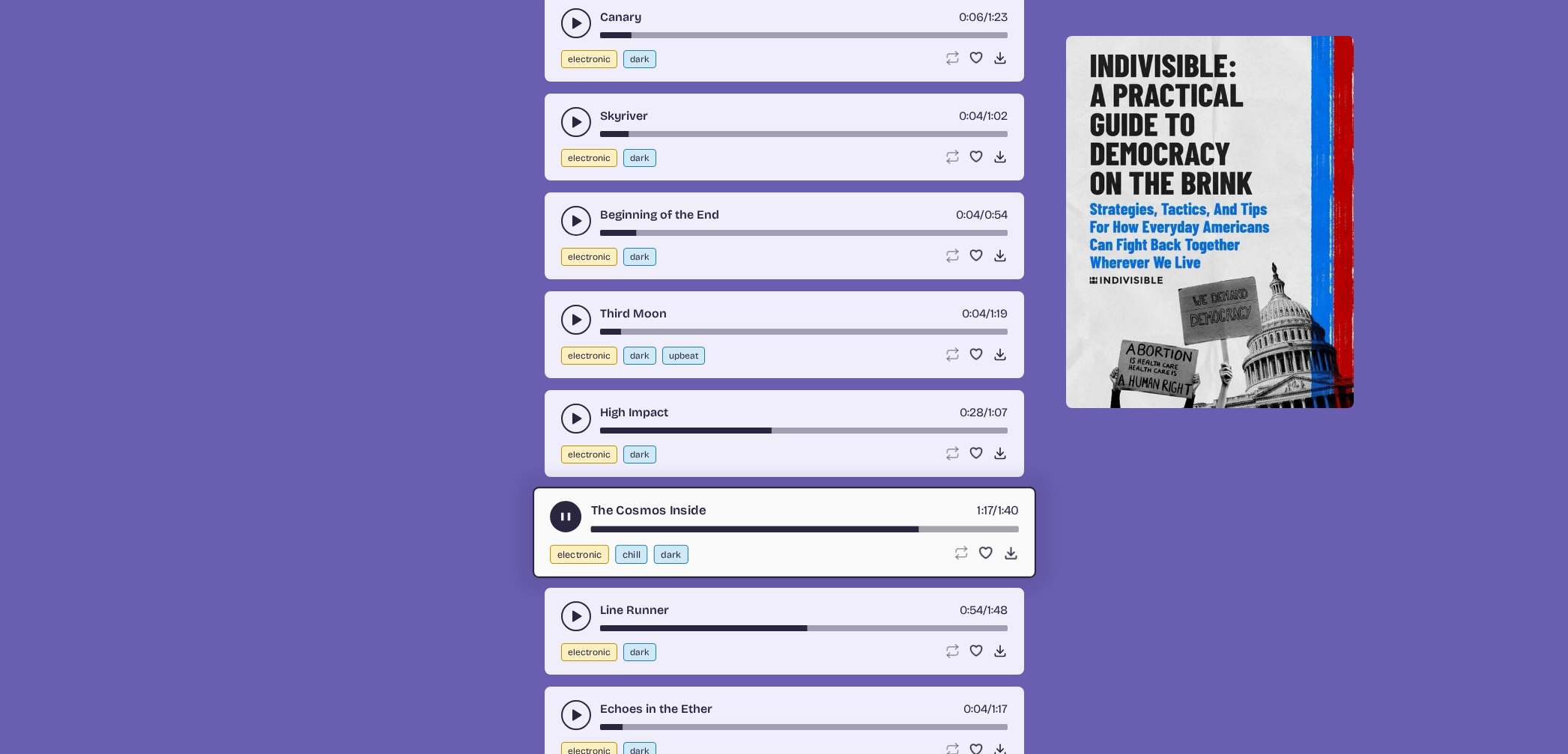
click at [778, 530] on div "song-time-bar" at bounding box center [804, 529] width 428 height 6
click at [701, 524] on div "The Cosmos Inside 0:45 / 1:40" at bounding box center [783, 516] width 468 height 31
click at [692, 529] on div "song-time-bar" at bounding box center [804, 529] width 428 height 6
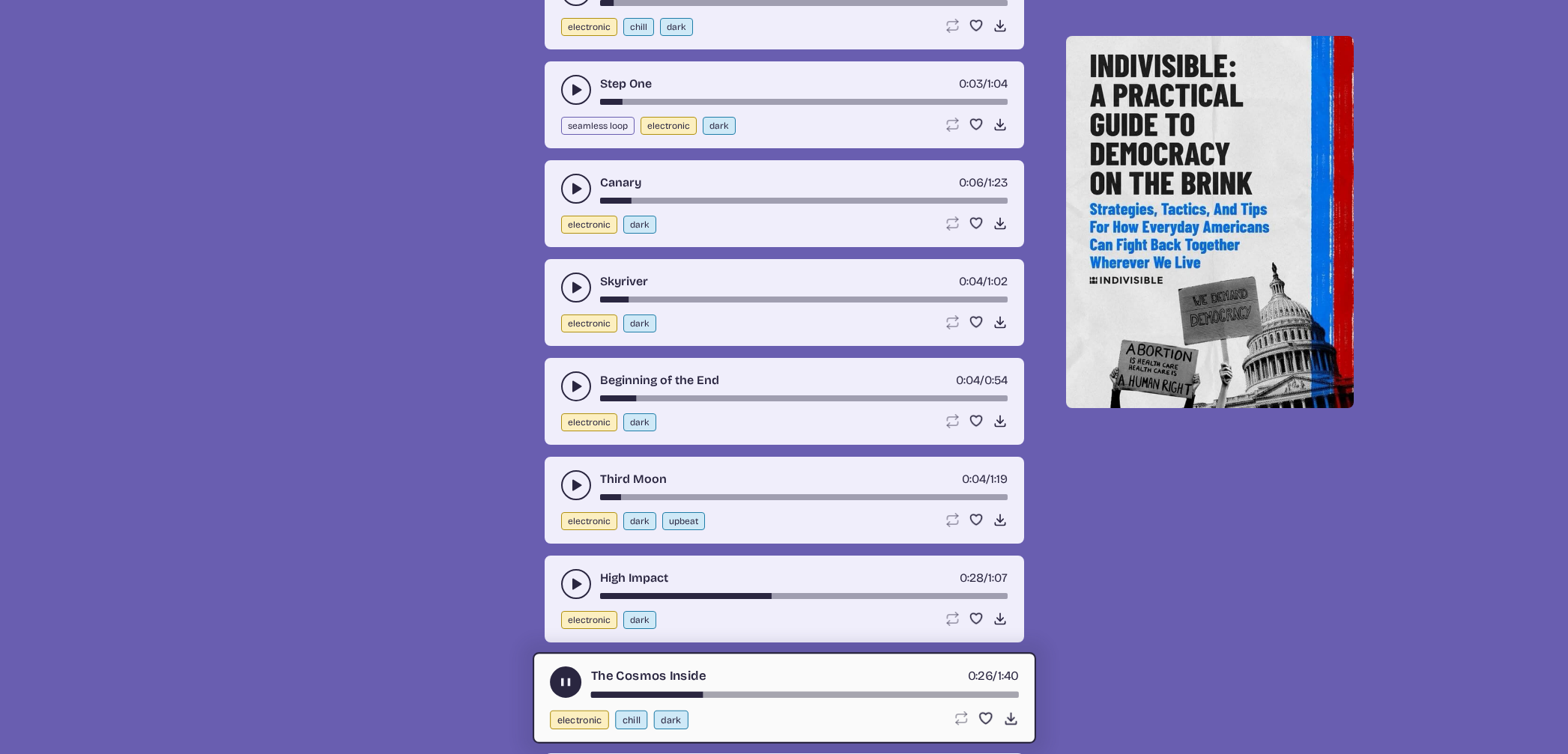
scroll to position [1679, 0]
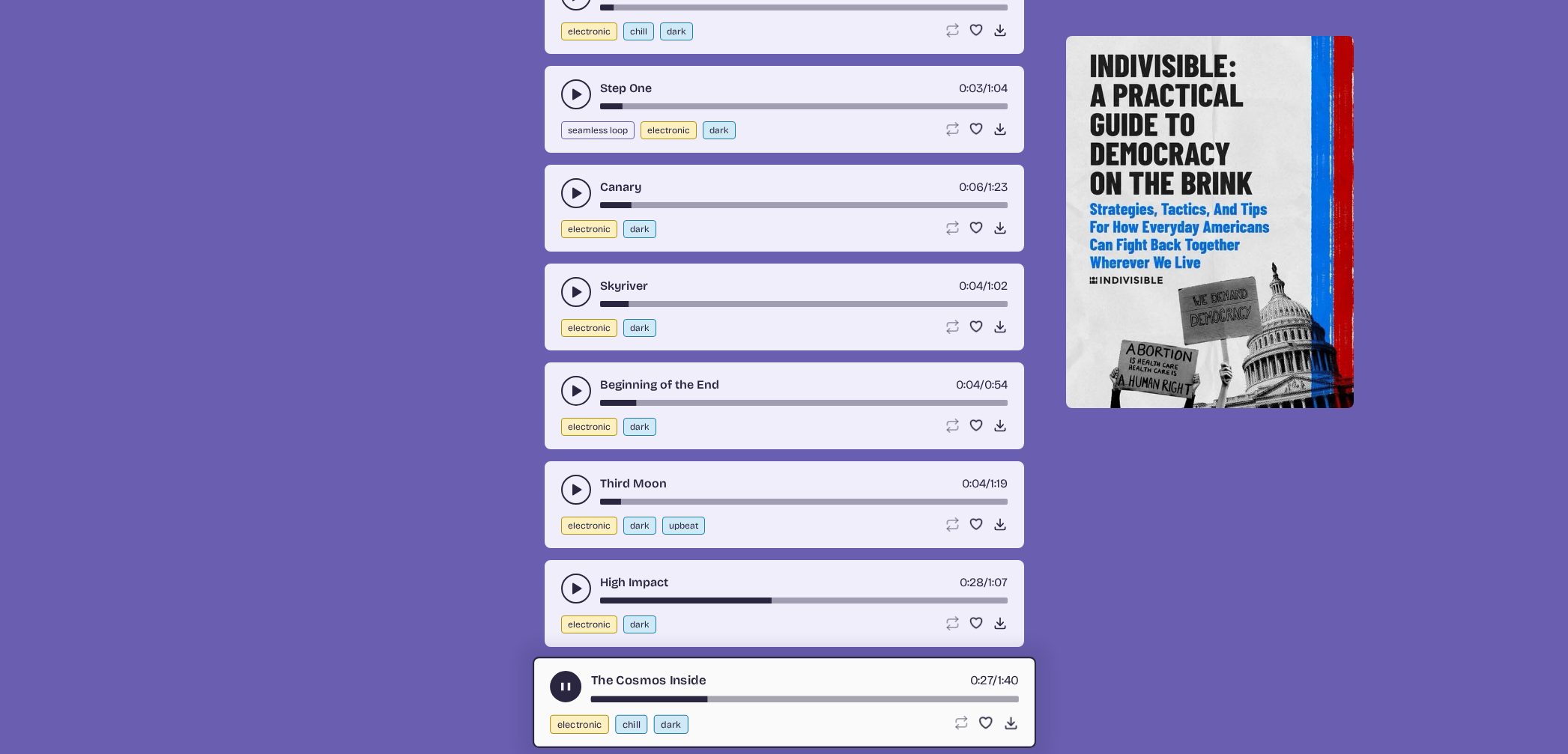
click at [569, 482] on icon "play-pause toggle" at bounding box center [575, 489] width 15 height 15
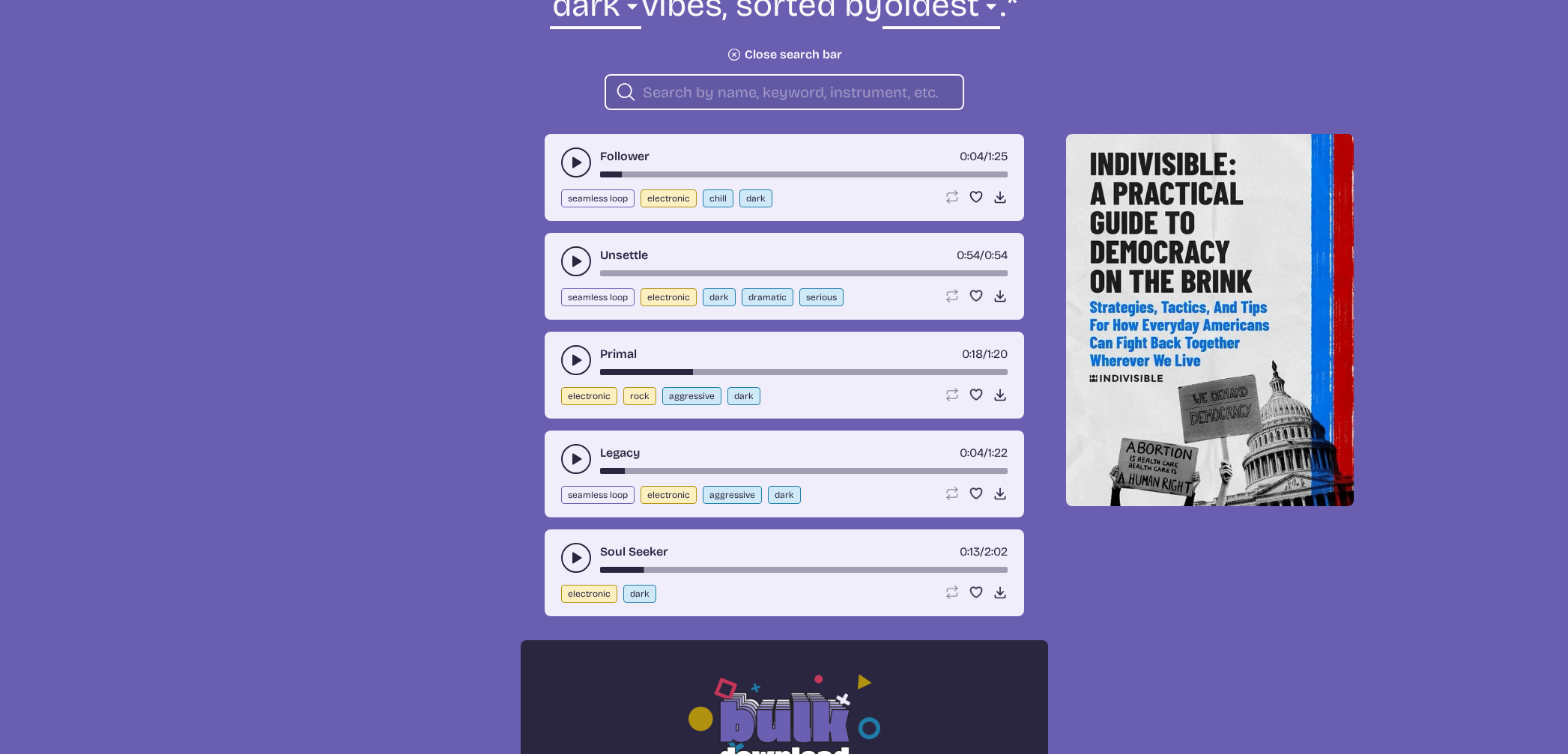
scroll to position [634, 0]
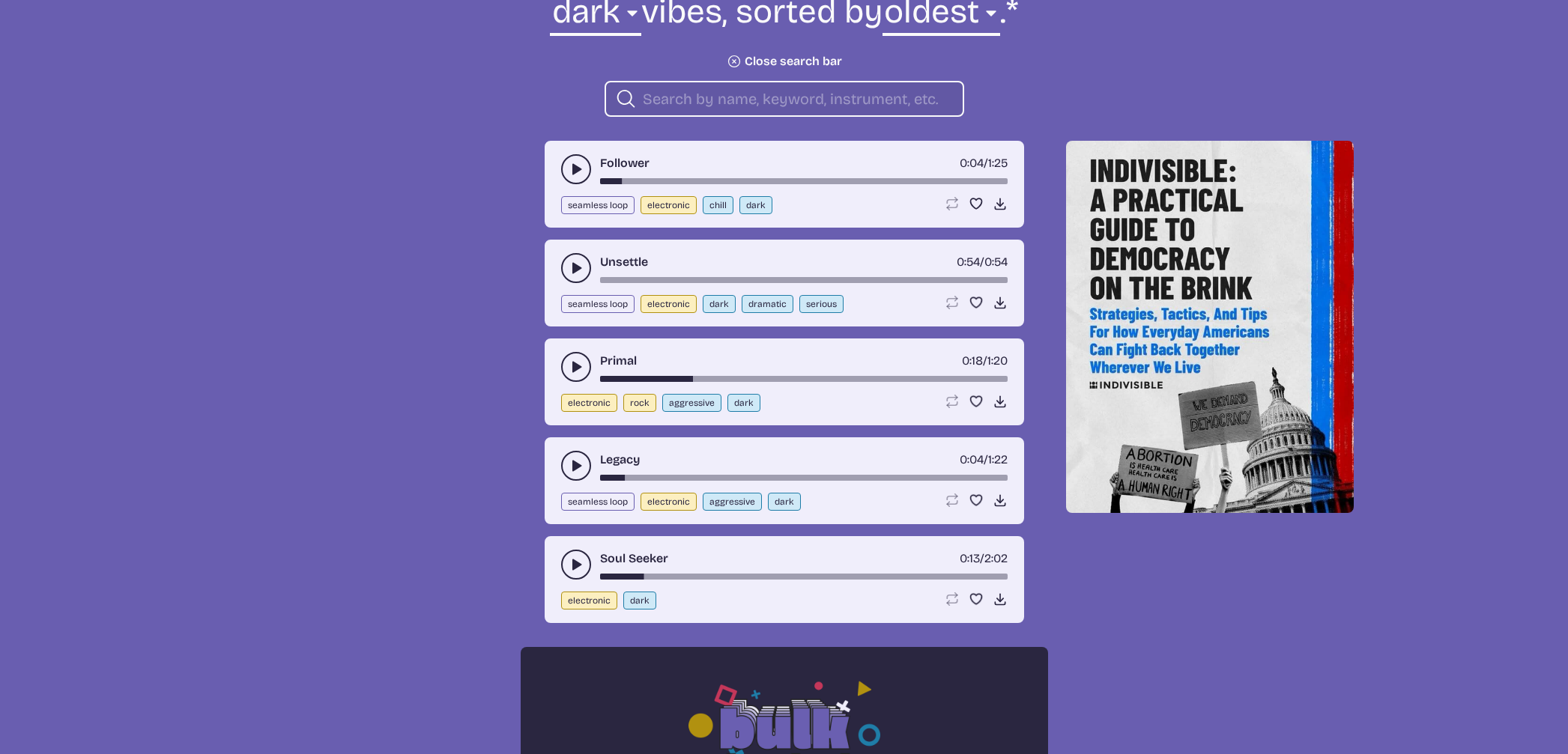
click at [564, 562] on button "play-pause toggle" at bounding box center [575, 563] width 30 height 30
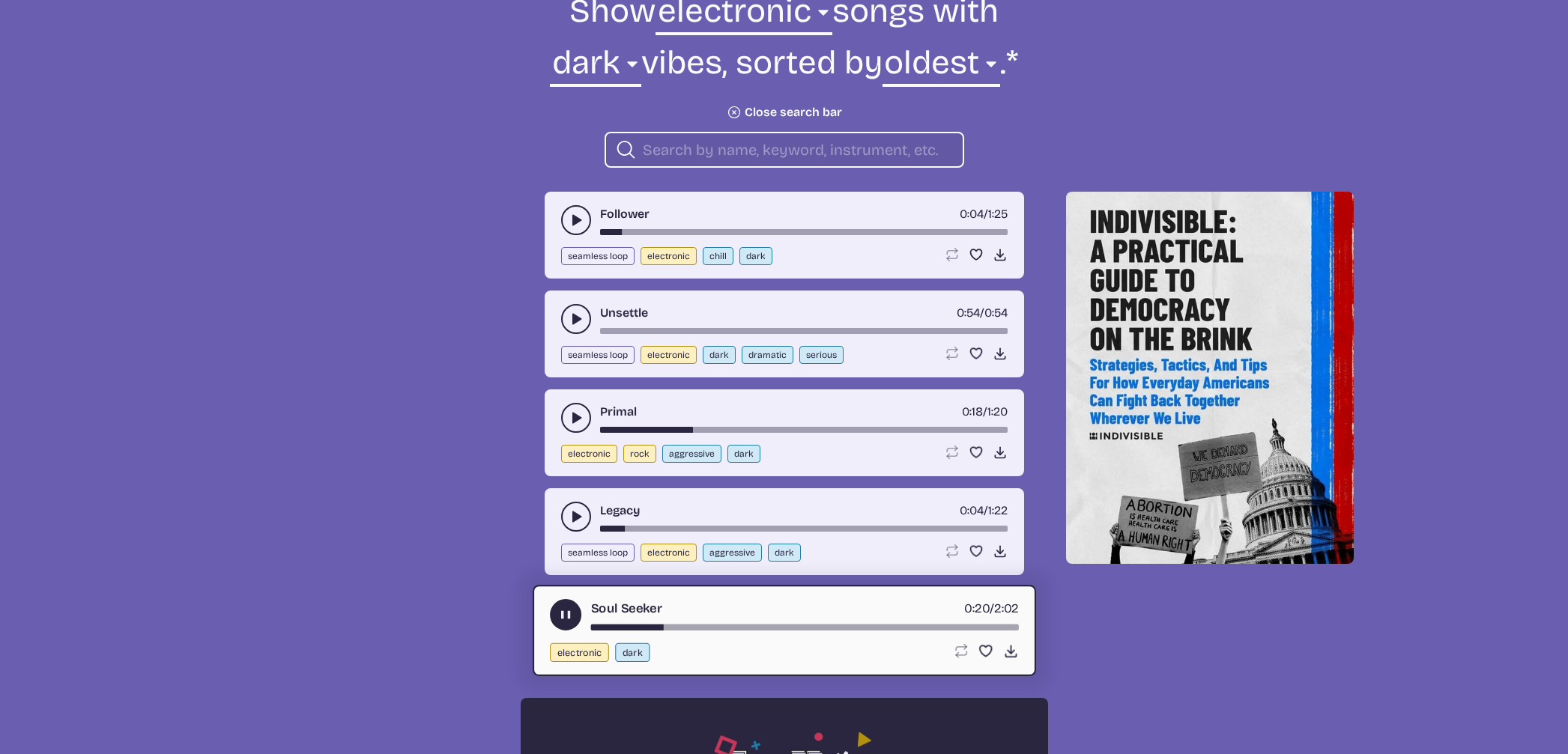
scroll to position [568, 0]
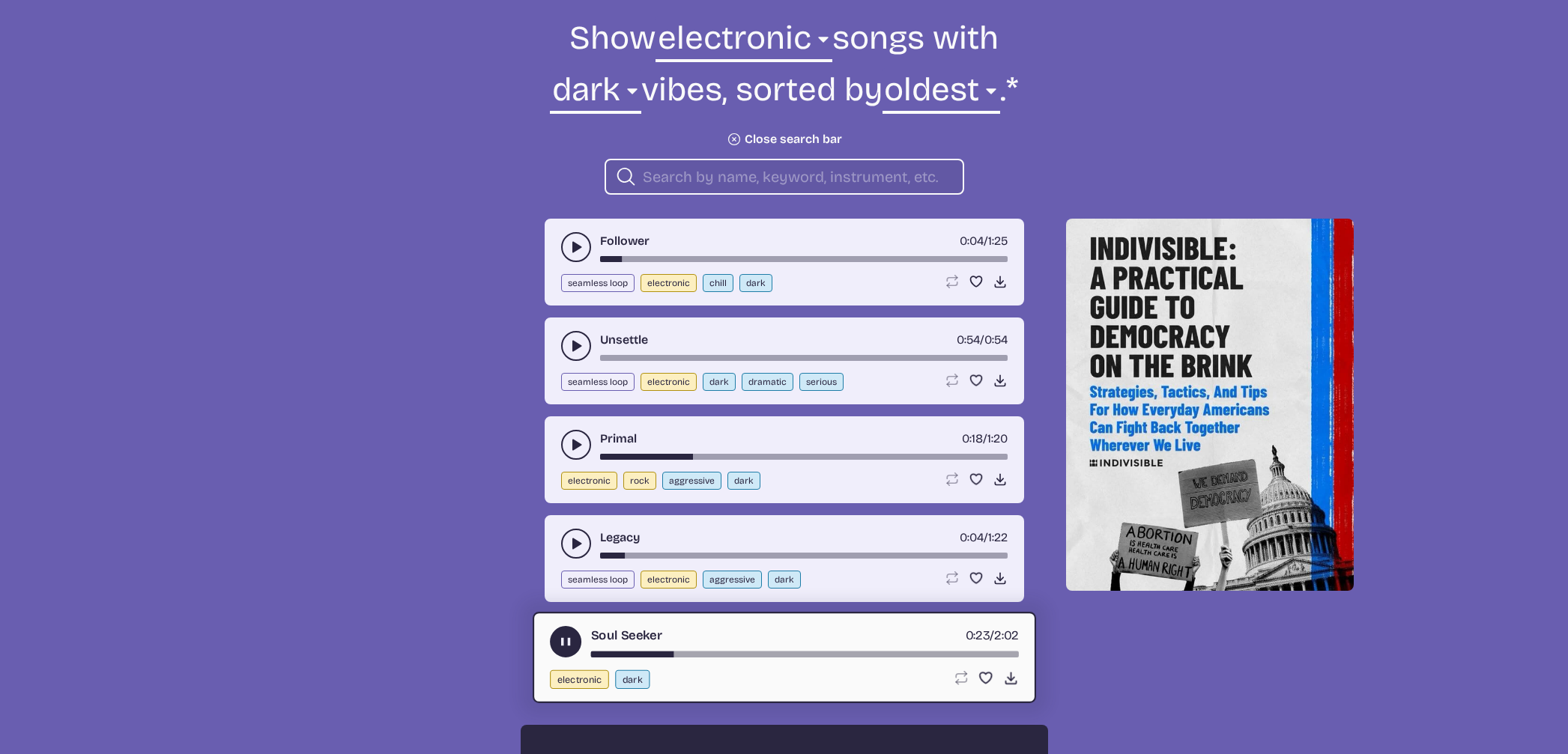
click at [568, 332] on div "Unsettle 0:54 / 0:54 seamless loop electronic dark dramatic serious Loop song L…" at bounding box center [784, 360] width 479 height 87
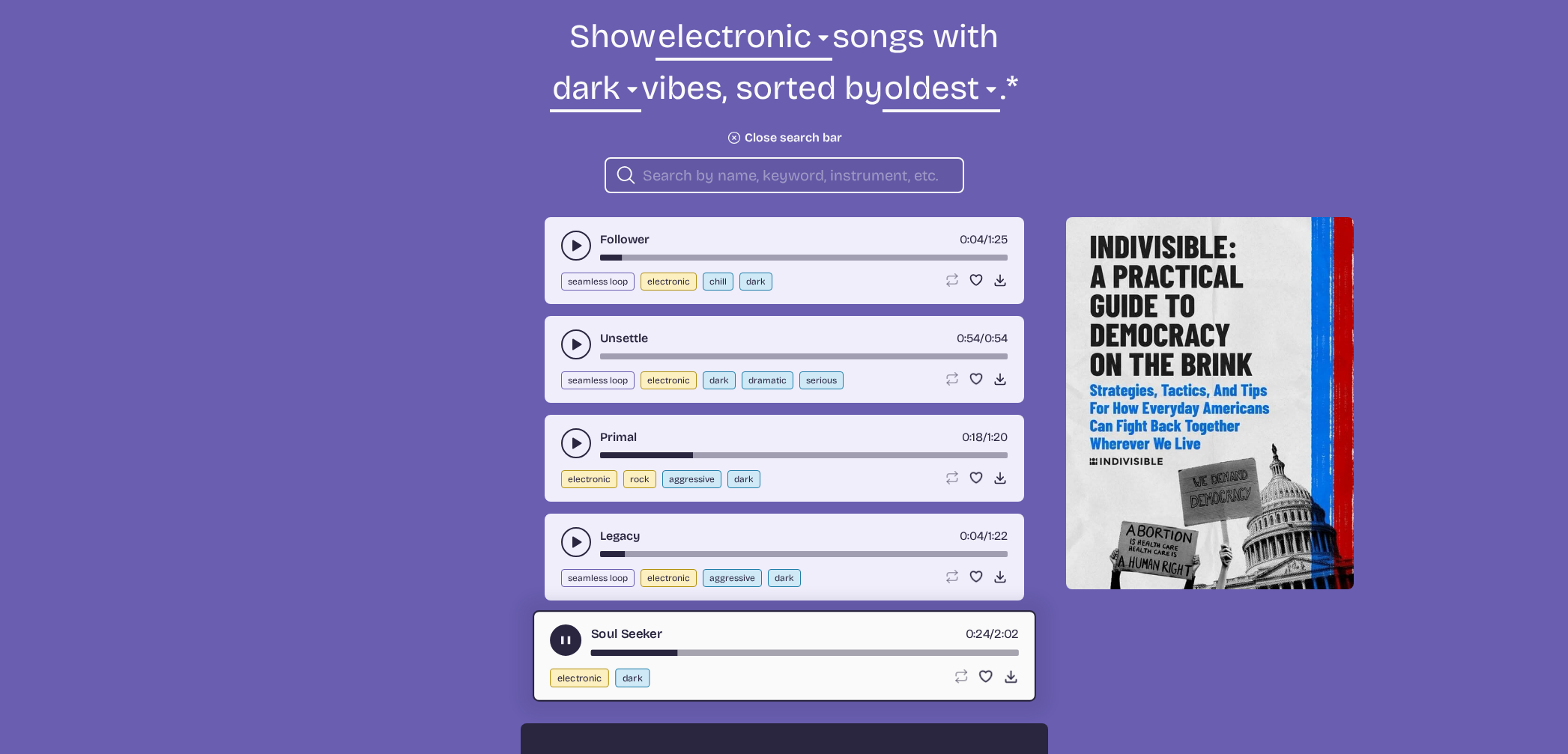
click at [568, 343] on icon "play-pause toggle" at bounding box center [575, 344] width 15 height 15
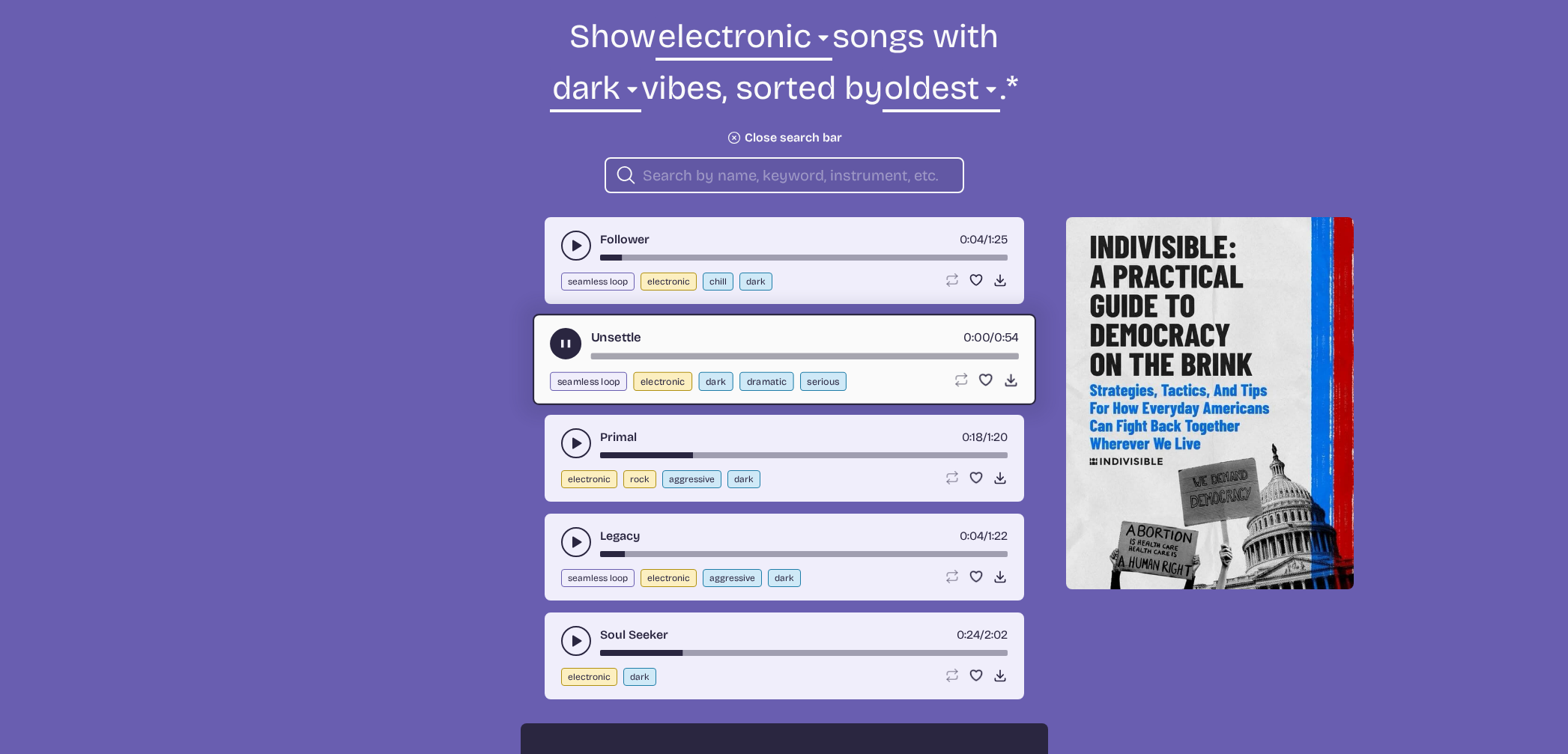
scroll to position [554, 0]
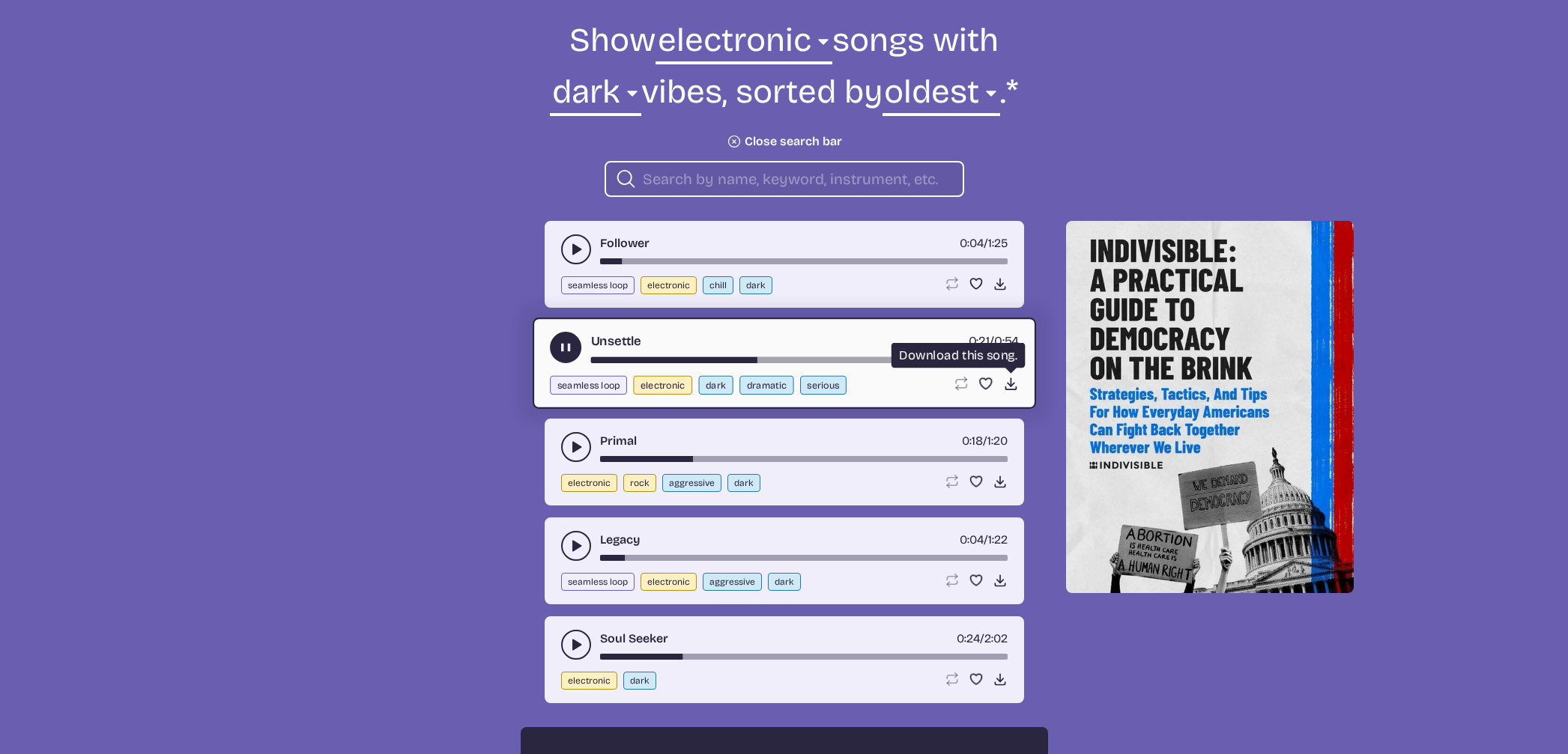
click at [1004, 381] on icon "Download song" at bounding box center [1010, 383] width 15 height 15
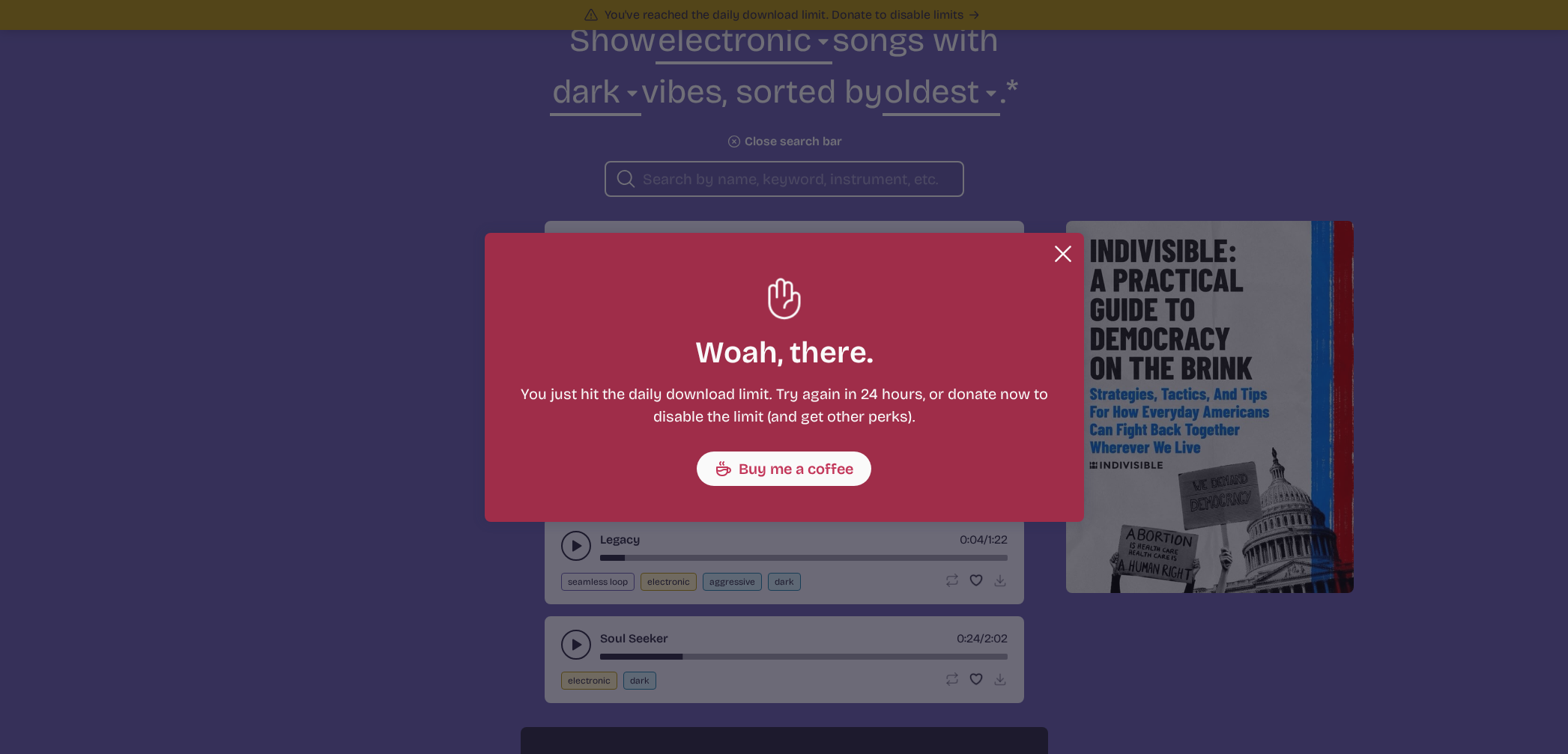
click at [1049, 245] on button "Close" at bounding box center [1062, 253] width 30 height 30
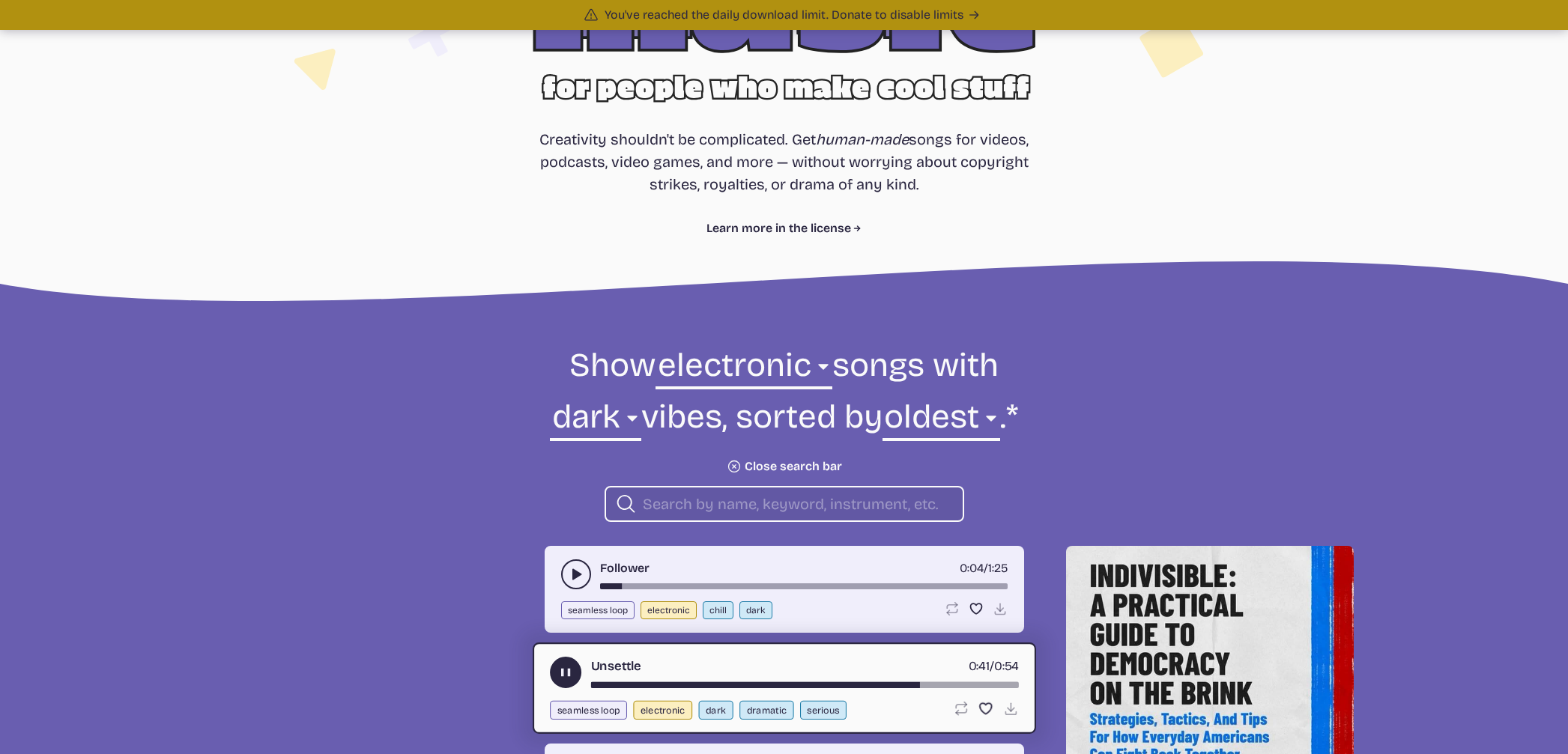
scroll to position [254, 0]
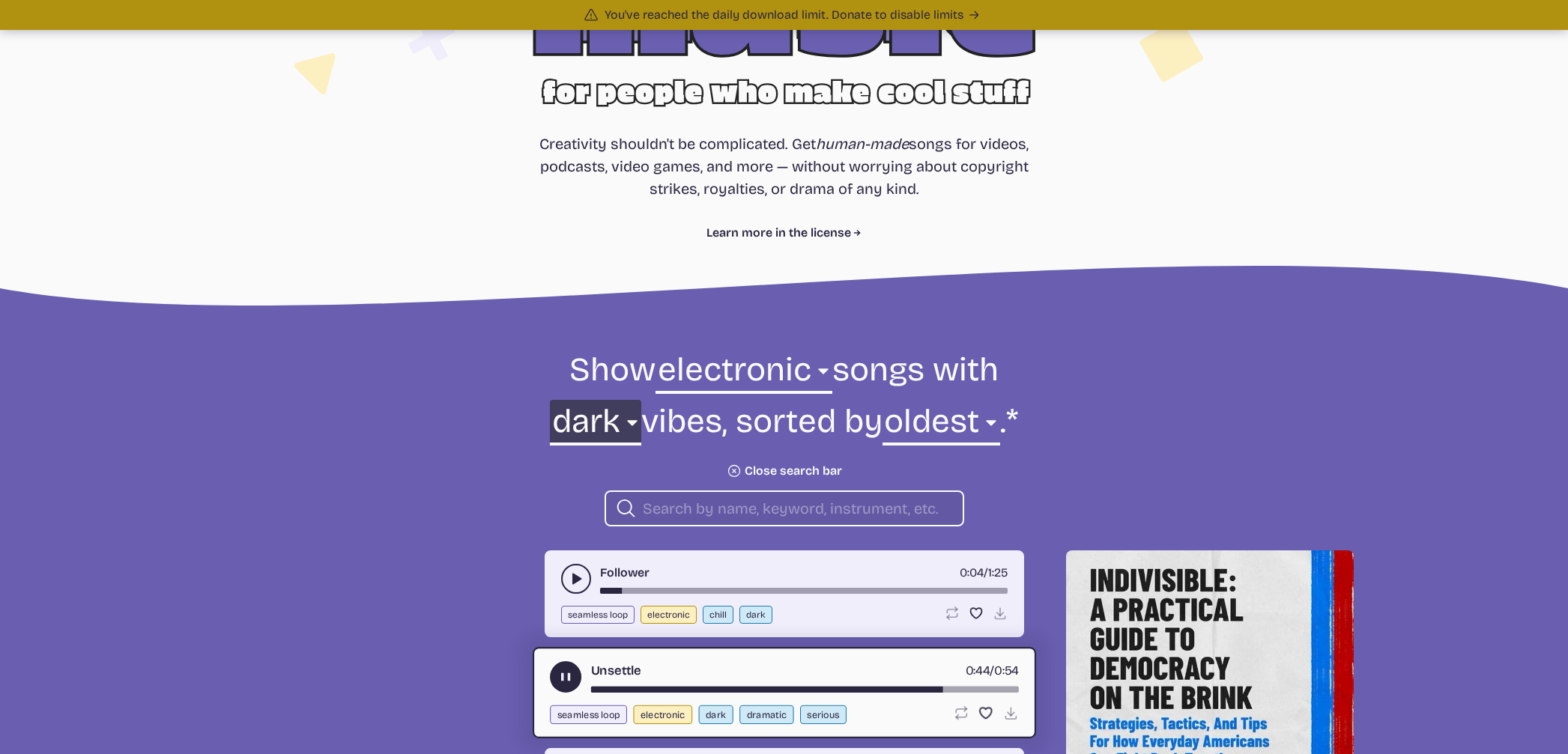
click at [574, 424] on select "any aggressive chill contemplative dark dramatic easygoing energizing happy ser…" at bounding box center [594, 425] width 91 height 51
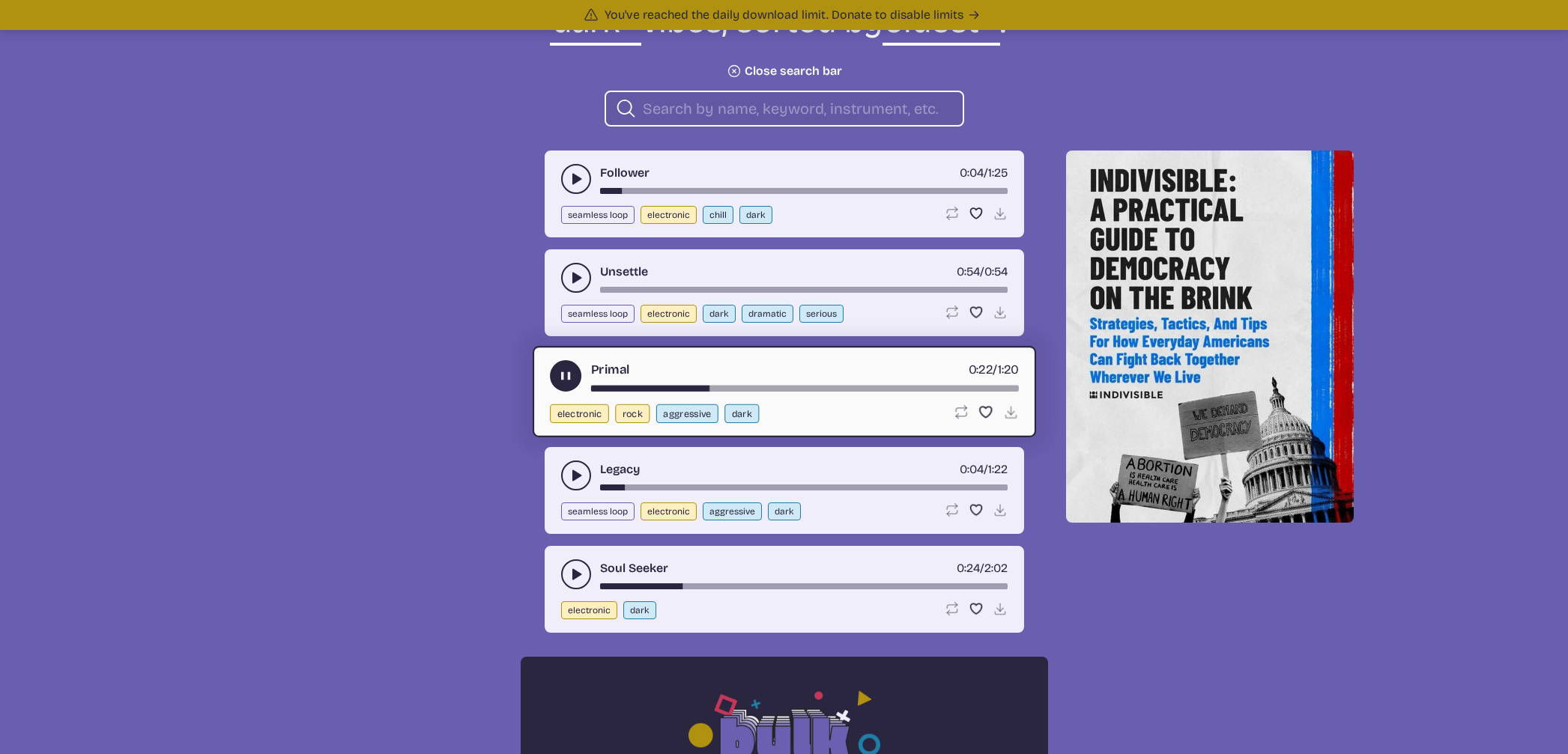
click at [618, 411] on button "rock" at bounding box center [632, 413] width 34 height 19
select select "rock"
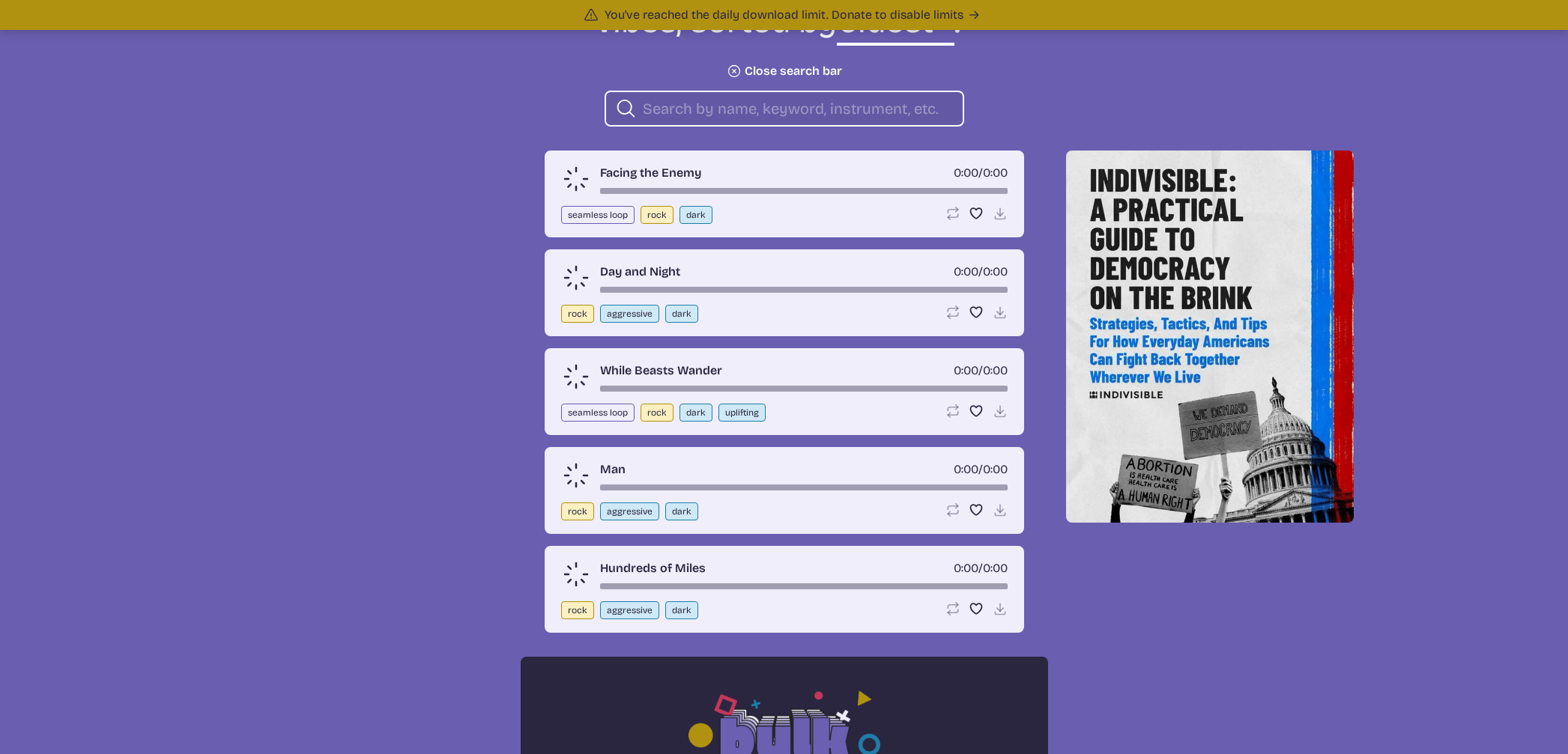
scroll to position [567, 0]
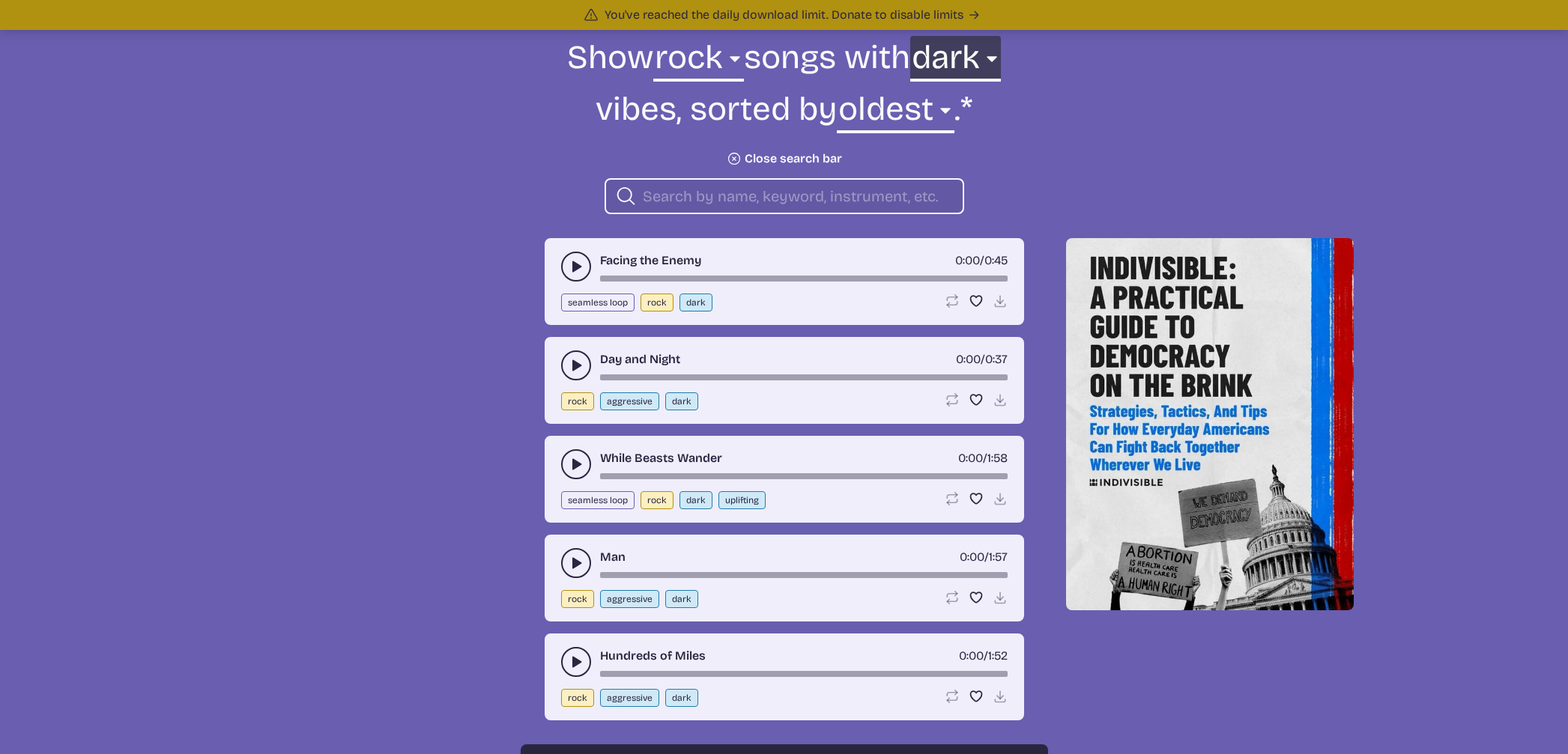
click at [993, 55] on select "any aggressive chill contemplative dark dramatic easygoing energizing happy ser…" at bounding box center [955, 61] width 91 height 51
select select "serious"
click at [910, 36] on select "any aggressive chill contemplative dark dramatic easygoing energizing happy ser…" at bounding box center [955, 61] width 91 height 51
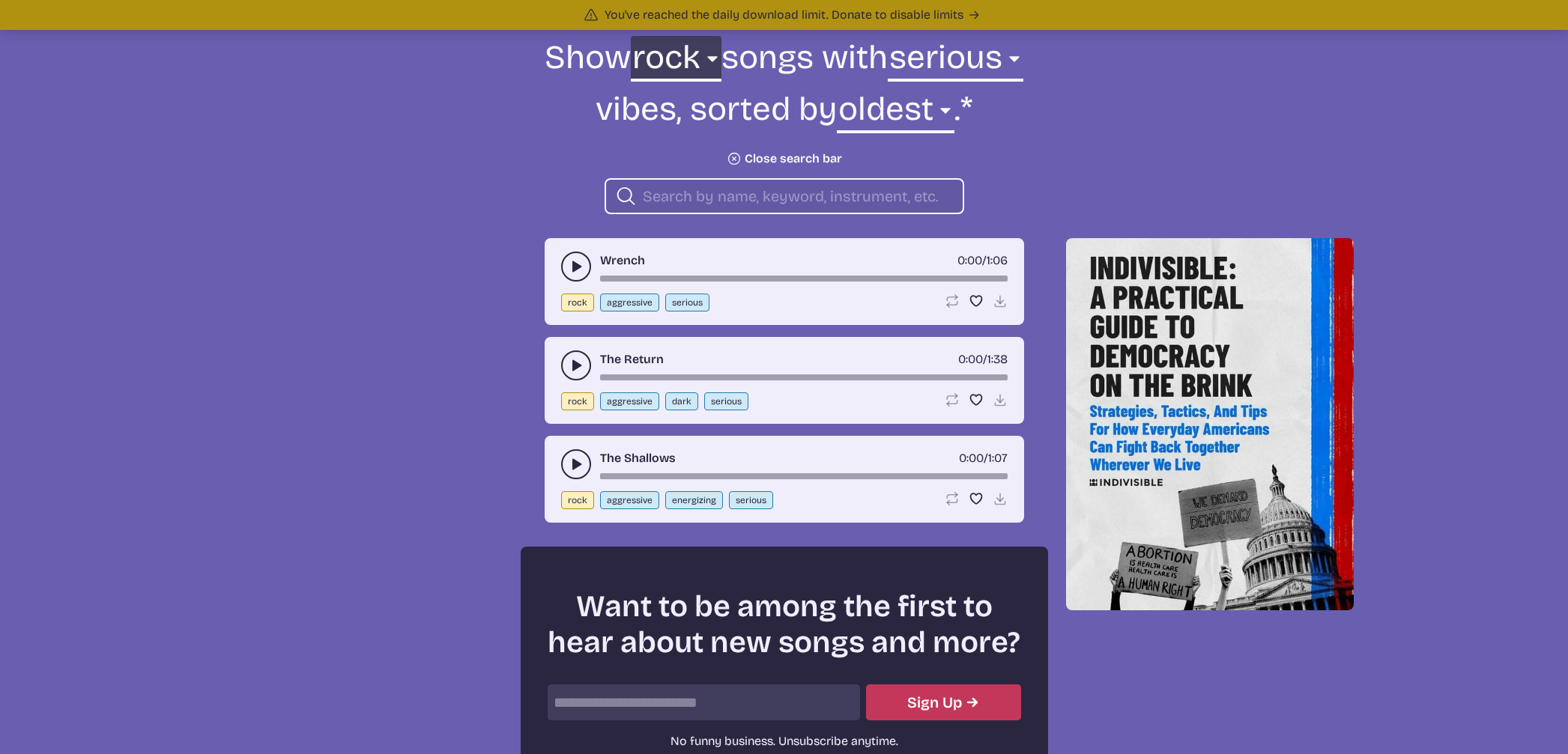
click at [697, 57] on select "all ambient cinematic electronic folk holiday jazz pop rock world" at bounding box center [675, 61] width 91 height 51
select select "cinematic"
click at [657, 36] on select "all ambient cinematic electronic folk holiday jazz pop rock world" at bounding box center [675, 61] width 91 height 51
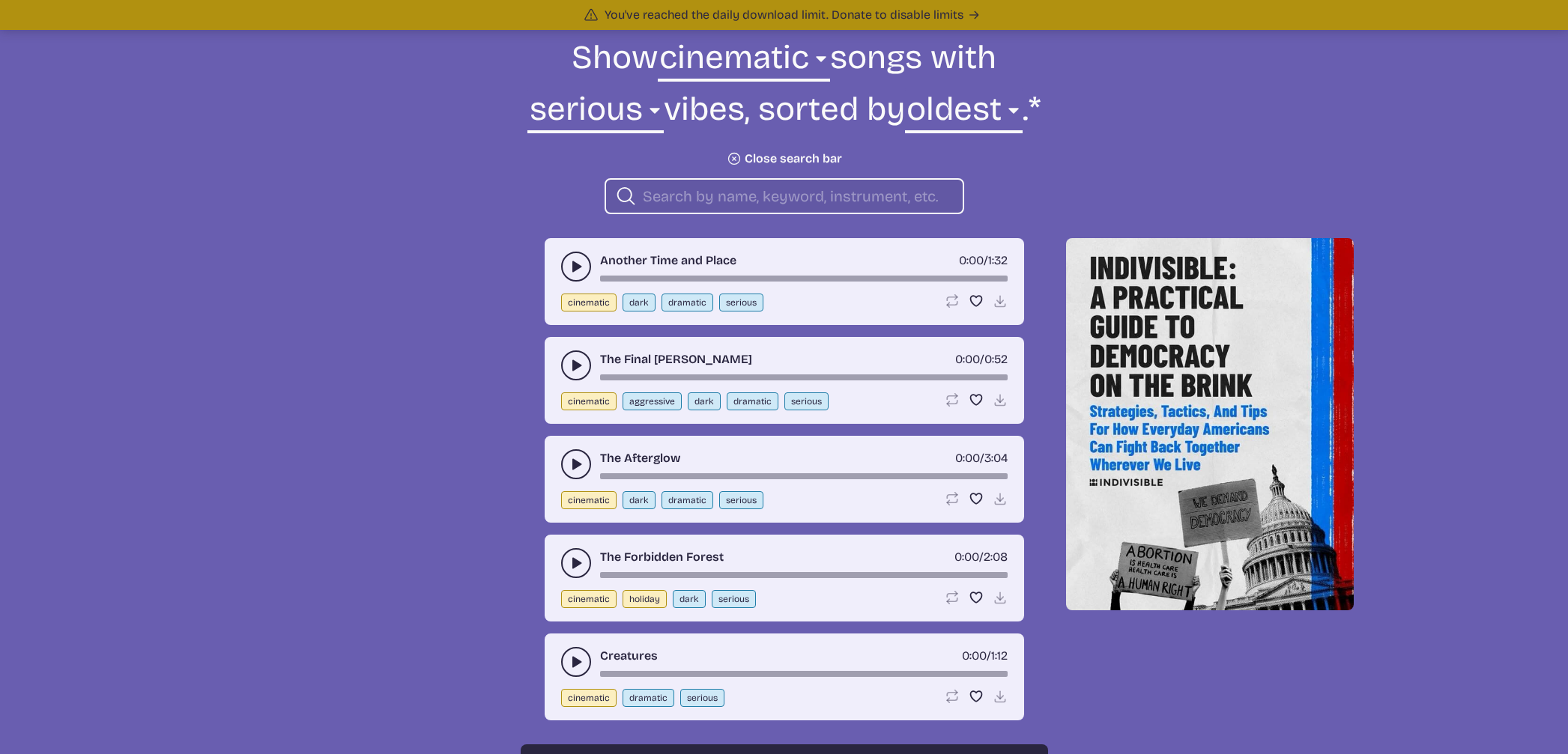
click at [571, 266] on icon "play-pause toggle" at bounding box center [575, 266] width 15 height 15
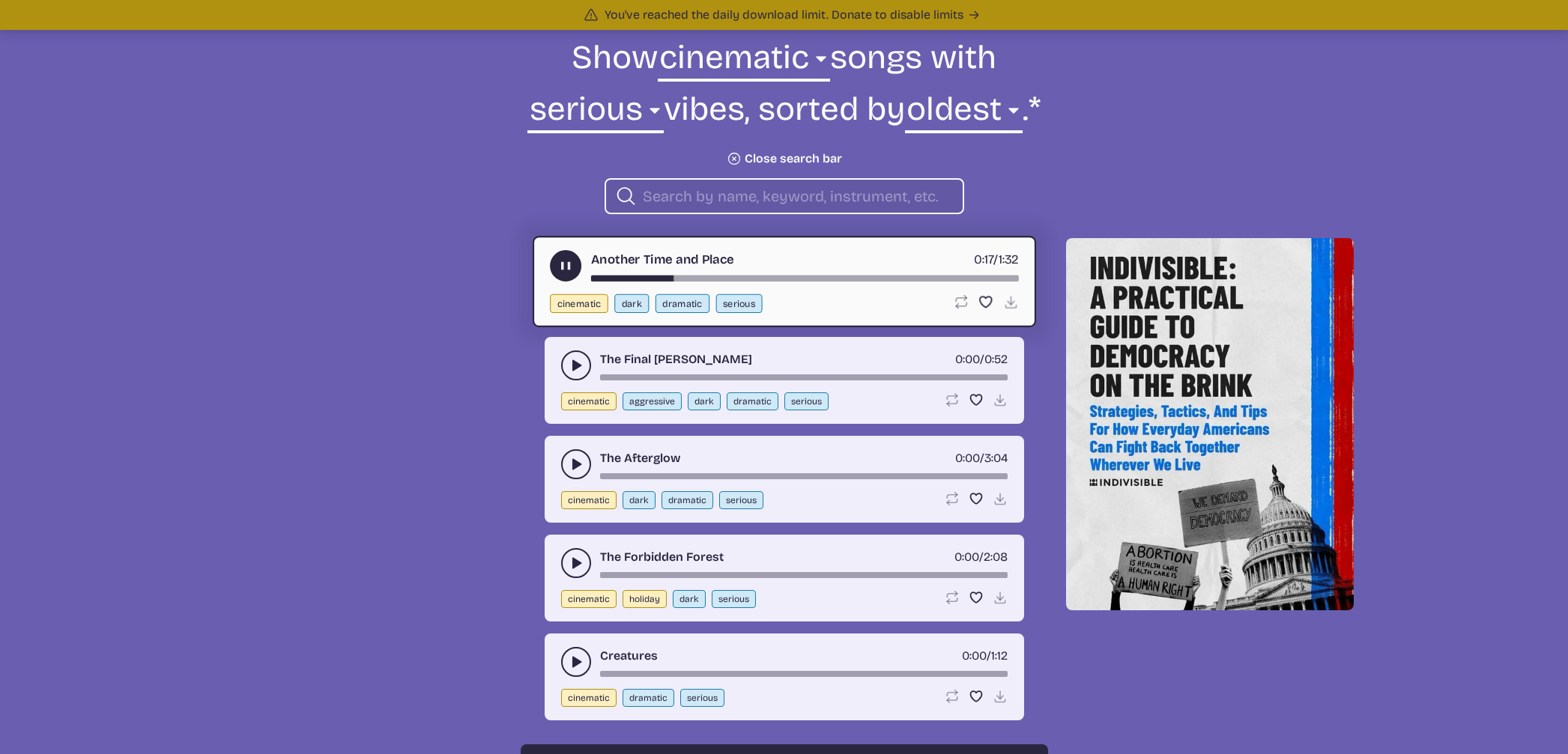
click at [880, 276] on div "song-time-bar" at bounding box center [804, 279] width 428 height 6
click at [976, 278] on div "song-time-bar" at bounding box center [804, 279] width 428 height 6
click at [1006, 301] on use at bounding box center [1010, 301] width 15 height 15
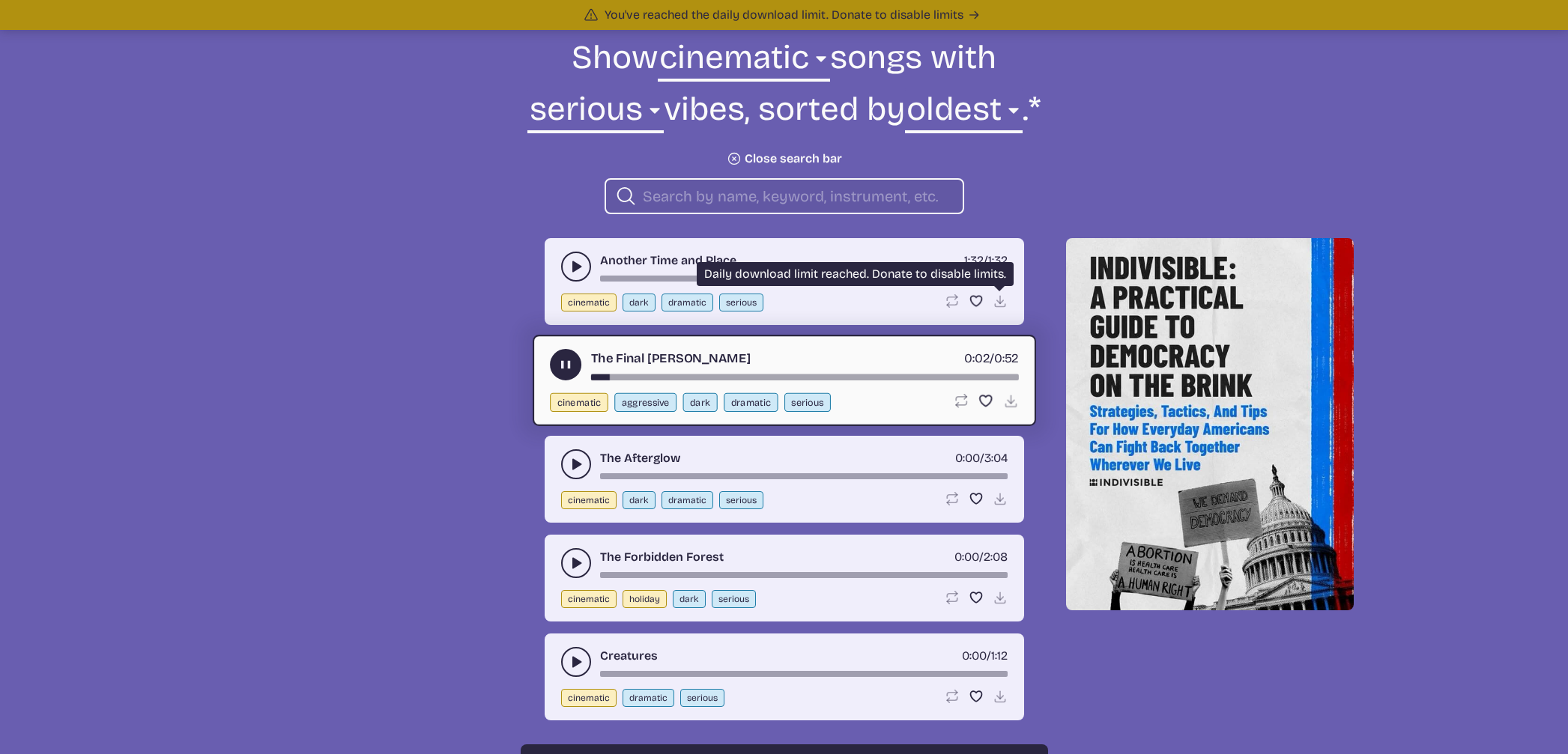
click at [993, 298] on icon "Download disabled" at bounding box center [1000, 301] width 15 height 15
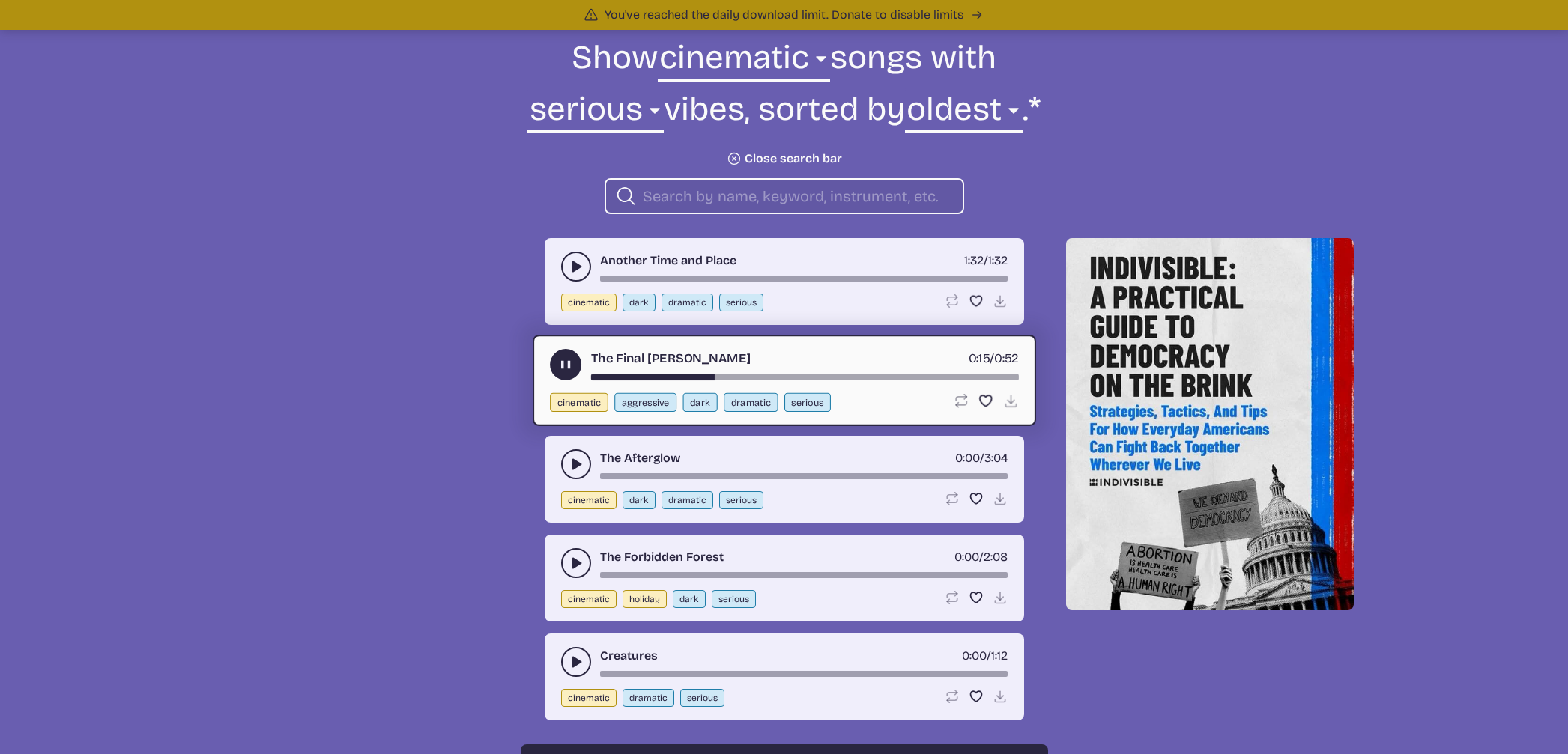
scroll to position [658, 0]
